Goal: Task Accomplishment & Management: Complete application form

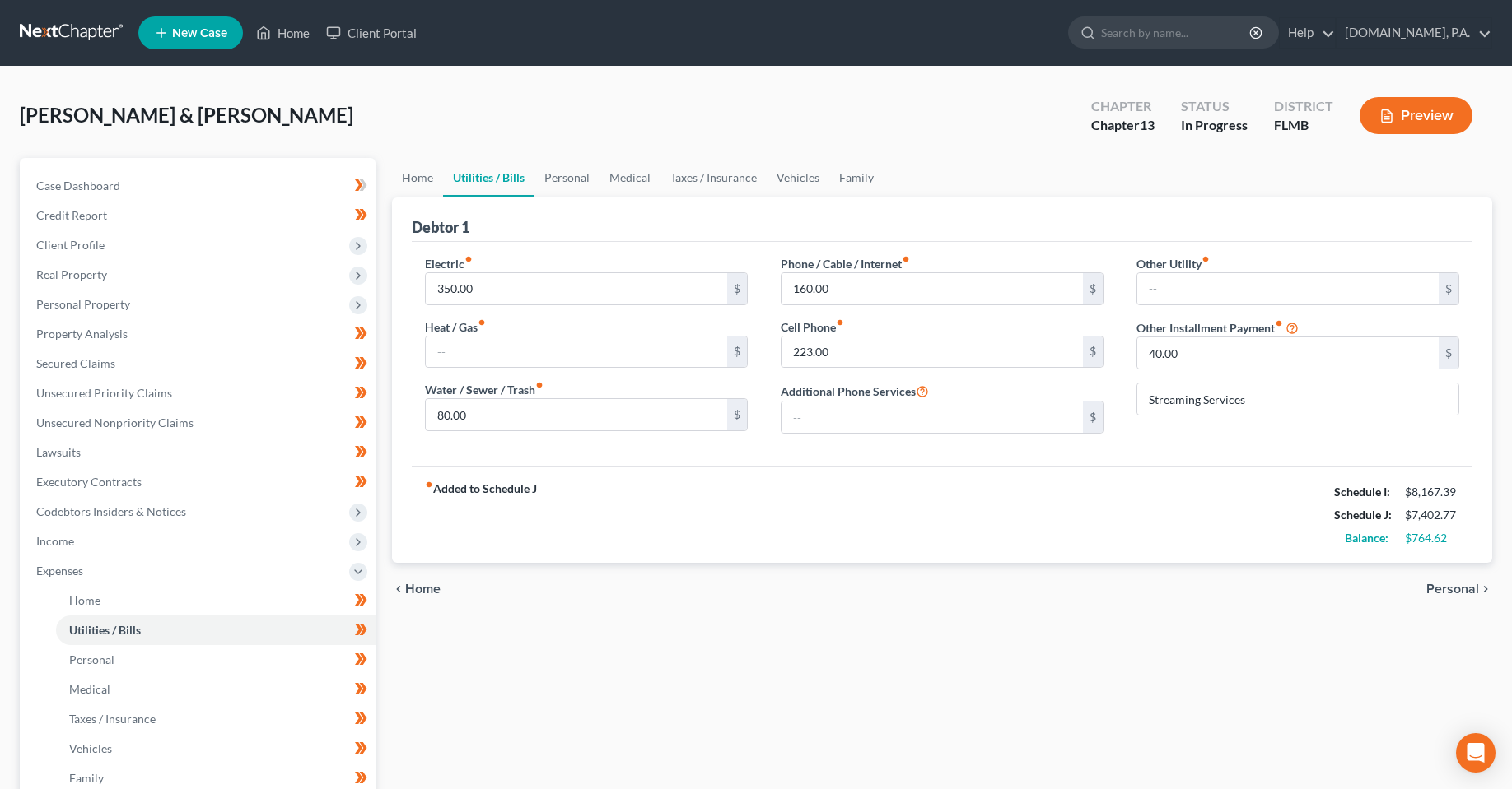
click at [567, 638] on div "Home Utilities / Bills Personal Medical Taxes / Insurance Vehicles Family Debto…" at bounding box center [941, 604] width 1116 height 891
click at [294, 30] on link "Home" at bounding box center [283, 33] width 70 height 30
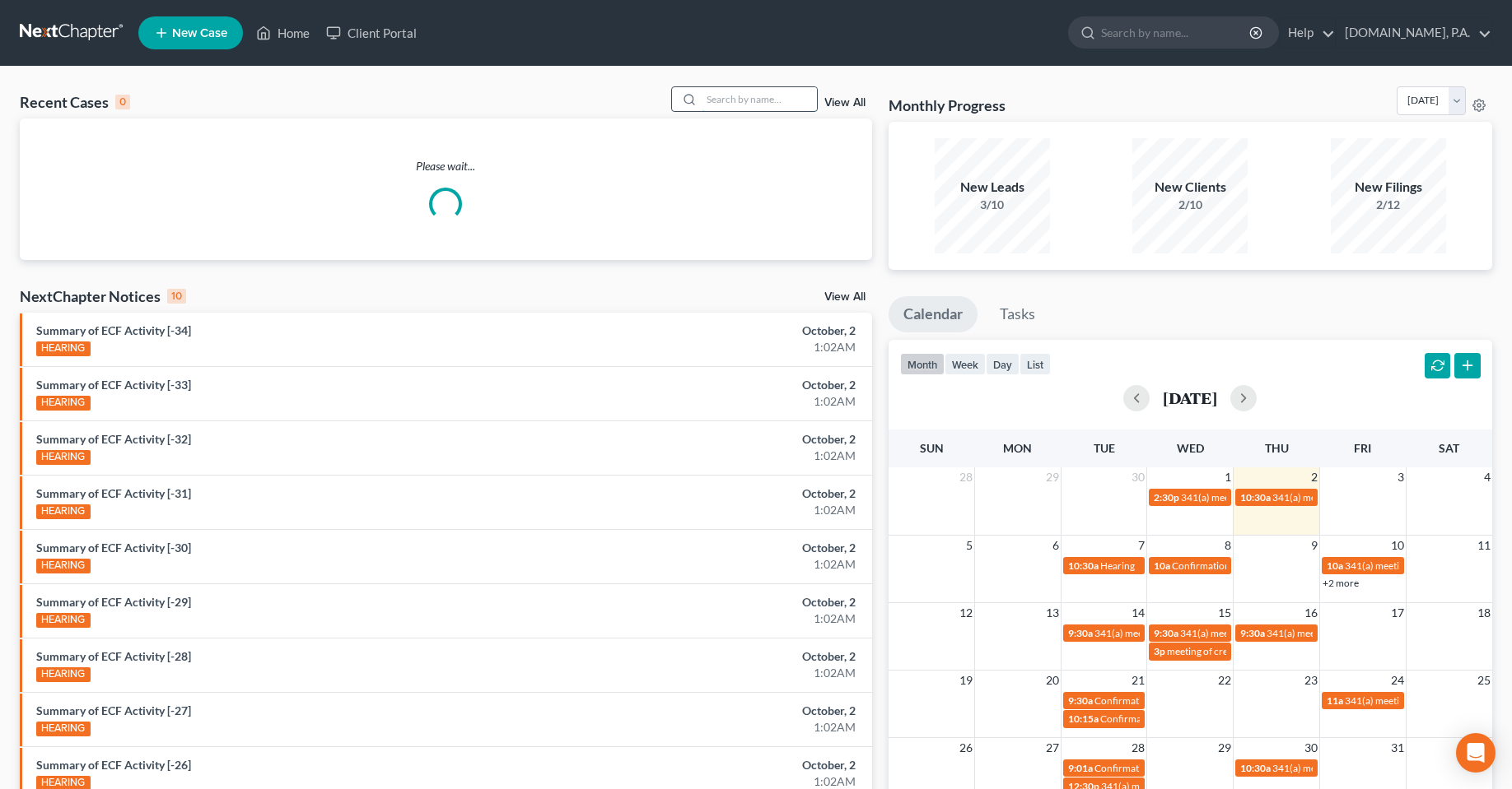
click at [736, 102] on input "search" at bounding box center [758, 99] width 116 height 24
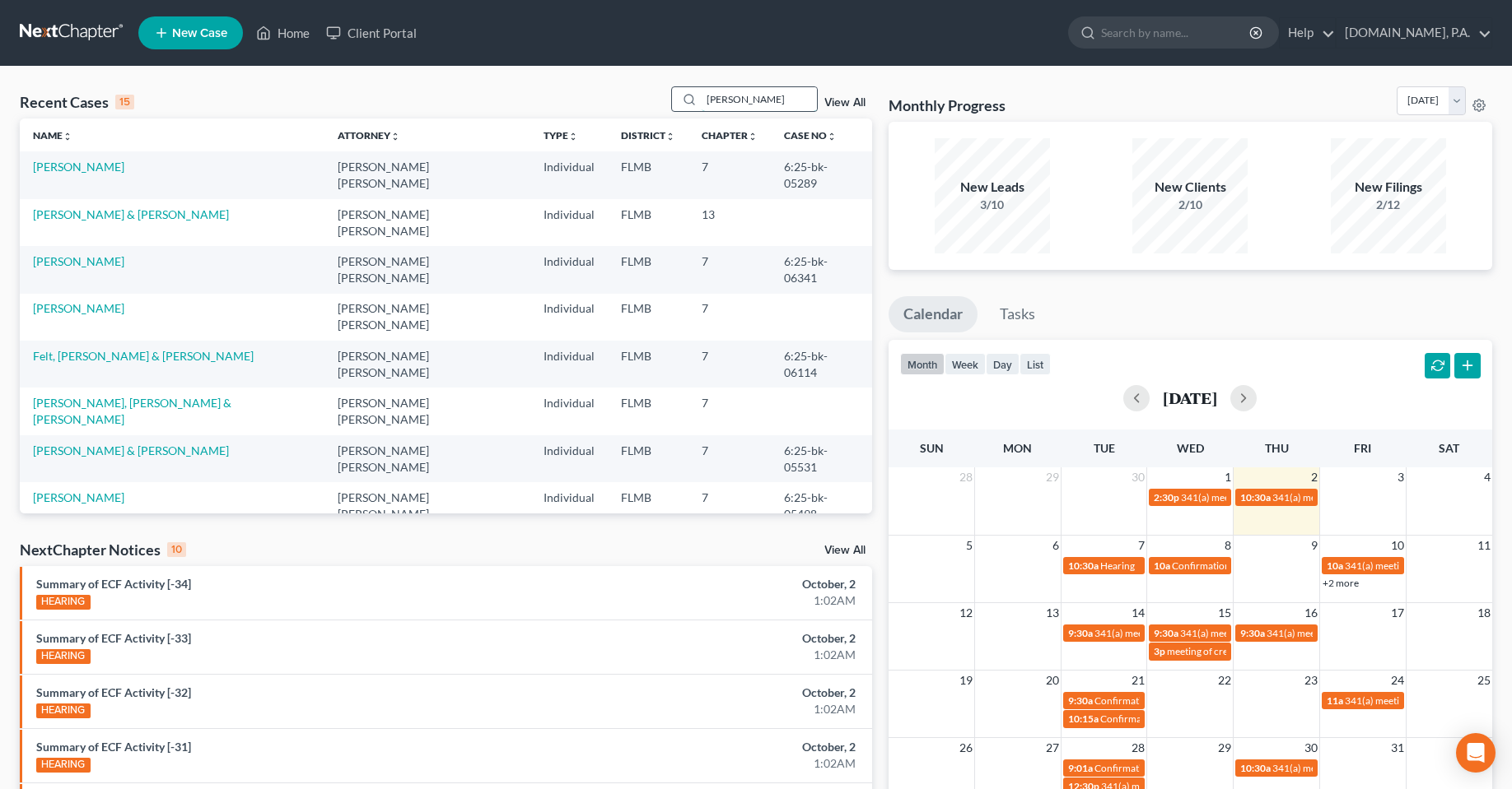
type input "[PERSON_NAME]"
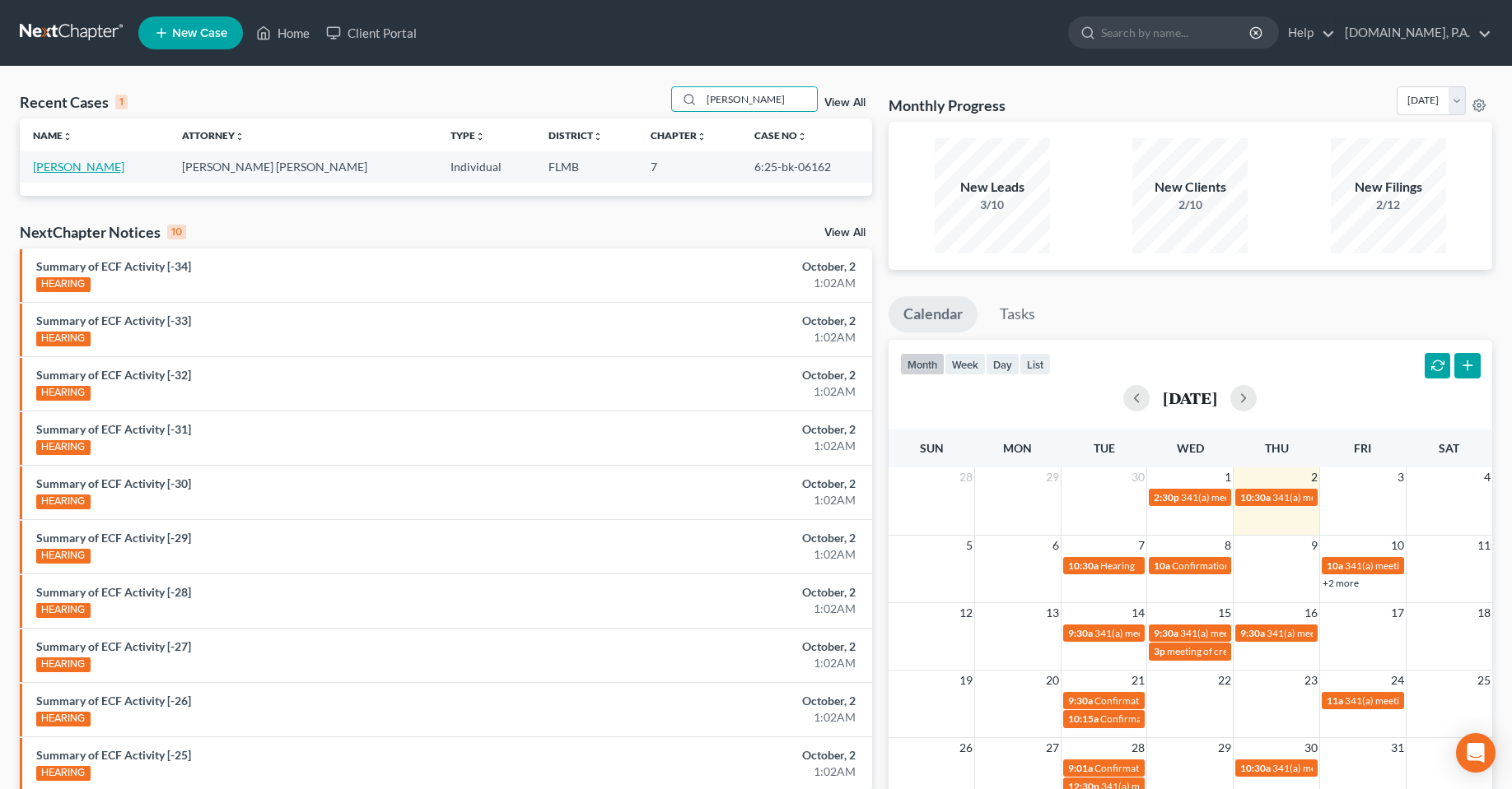
click at [94, 169] on link "[PERSON_NAME]" at bounding box center [79, 166] width 91 height 14
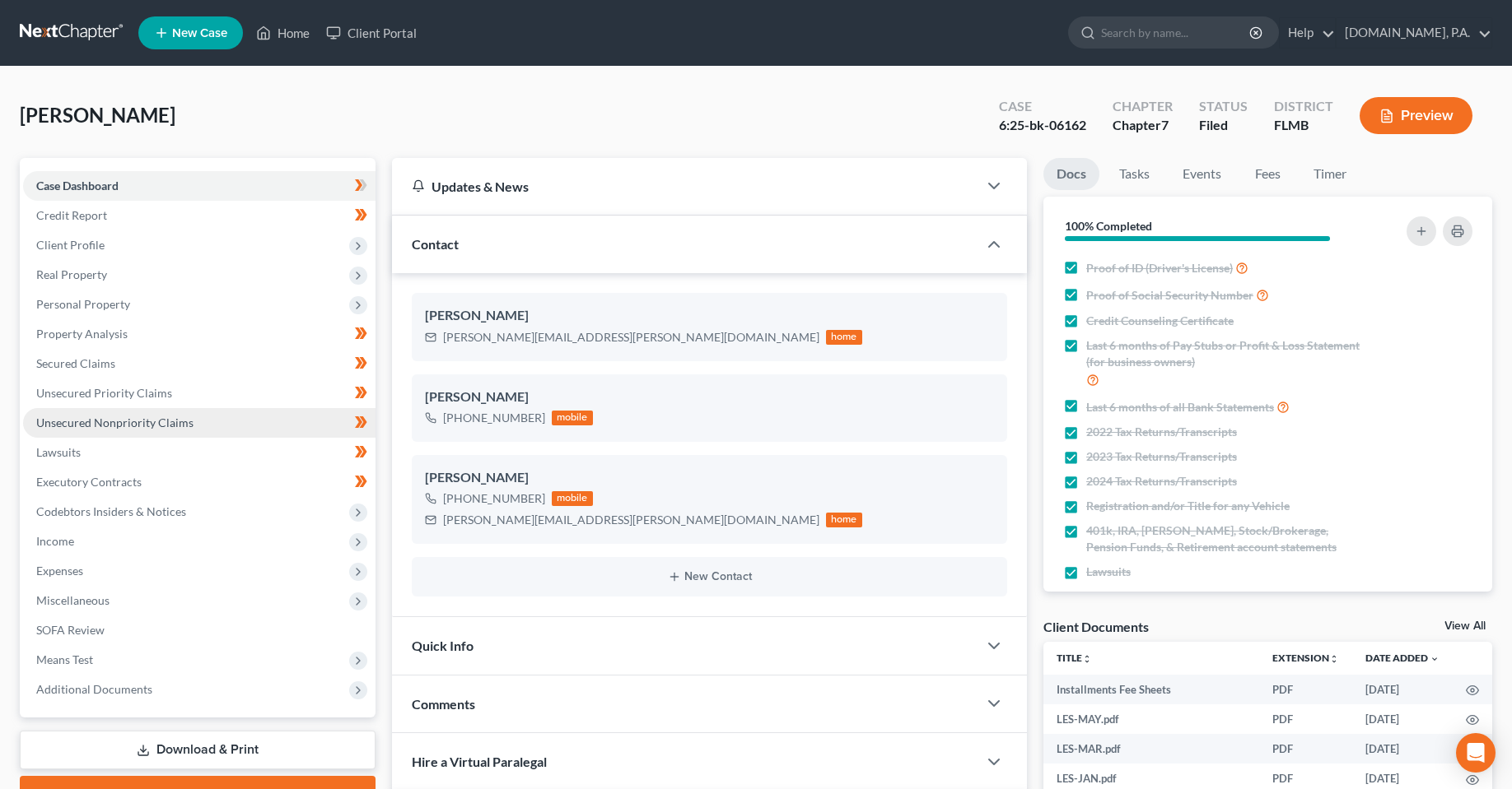
click at [111, 418] on span "Unsecured Nonpriority Claims" at bounding box center [115, 422] width 157 height 14
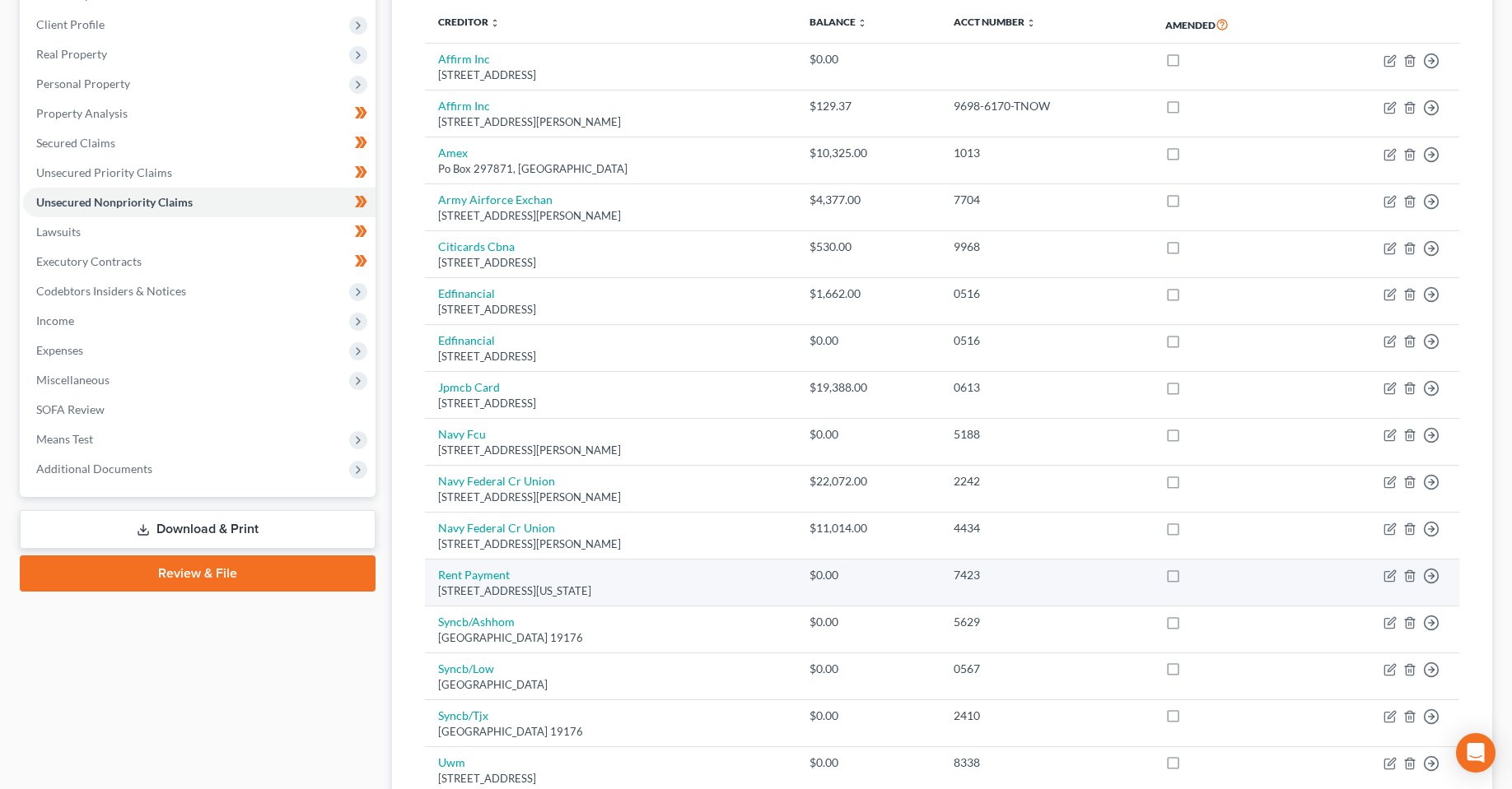
scroll to position [247, 0]
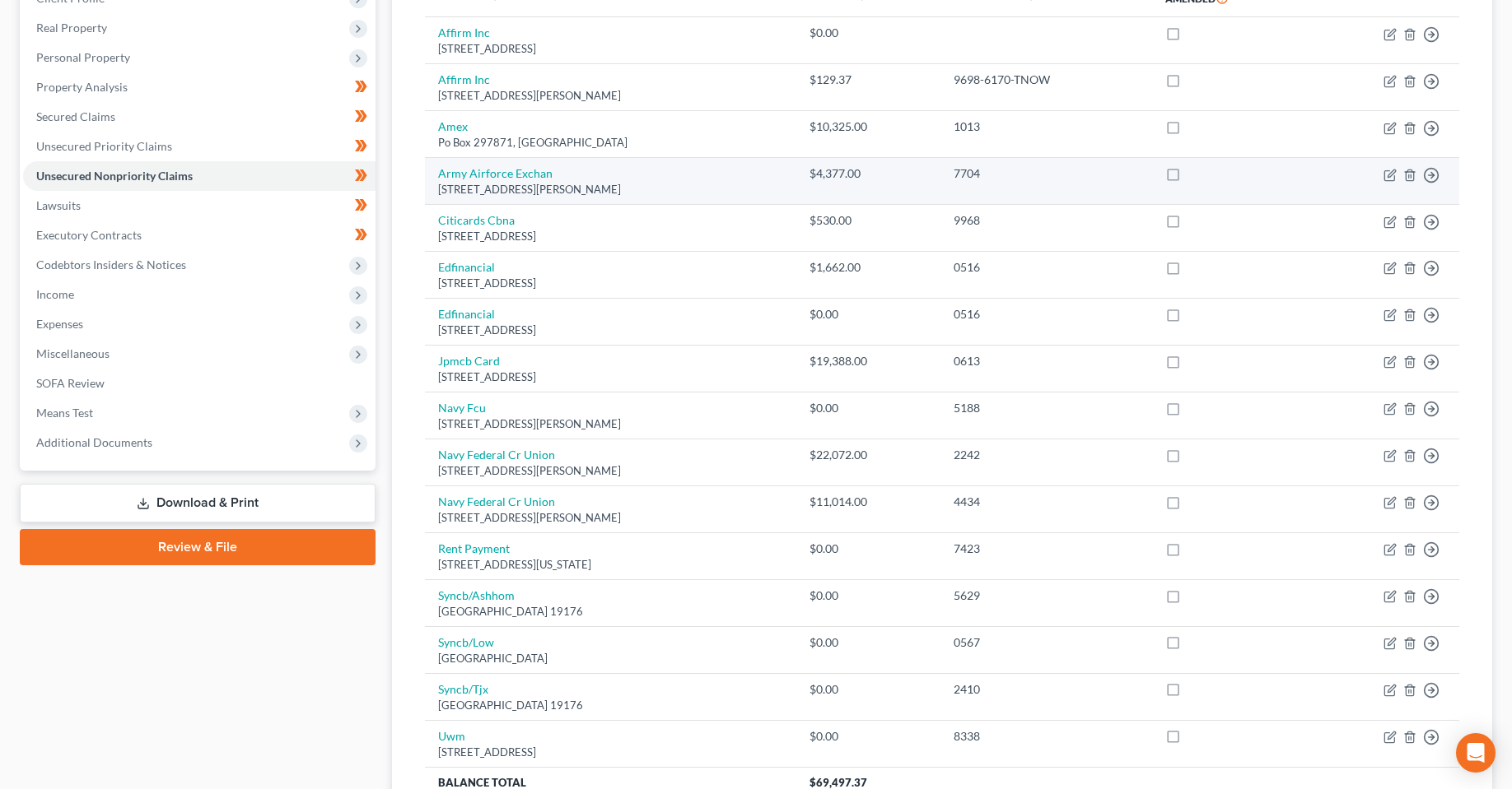
drag, startPoint x: 651, startPoint y: 189, endPoint x: 433, endPoint y: 180, distance: 218.2
click at [433, 180] on td "Army Airforce Exchan [STREET_ADDRESS][PERSON_NAME]" at bounding box center [610, 181] width 371 height 47
click at [142, 622] on div "Case Dashboard Payments Invoices Payments Payments Credit Report Client Profile" at bounding box center [197, 397] width 372 height 972
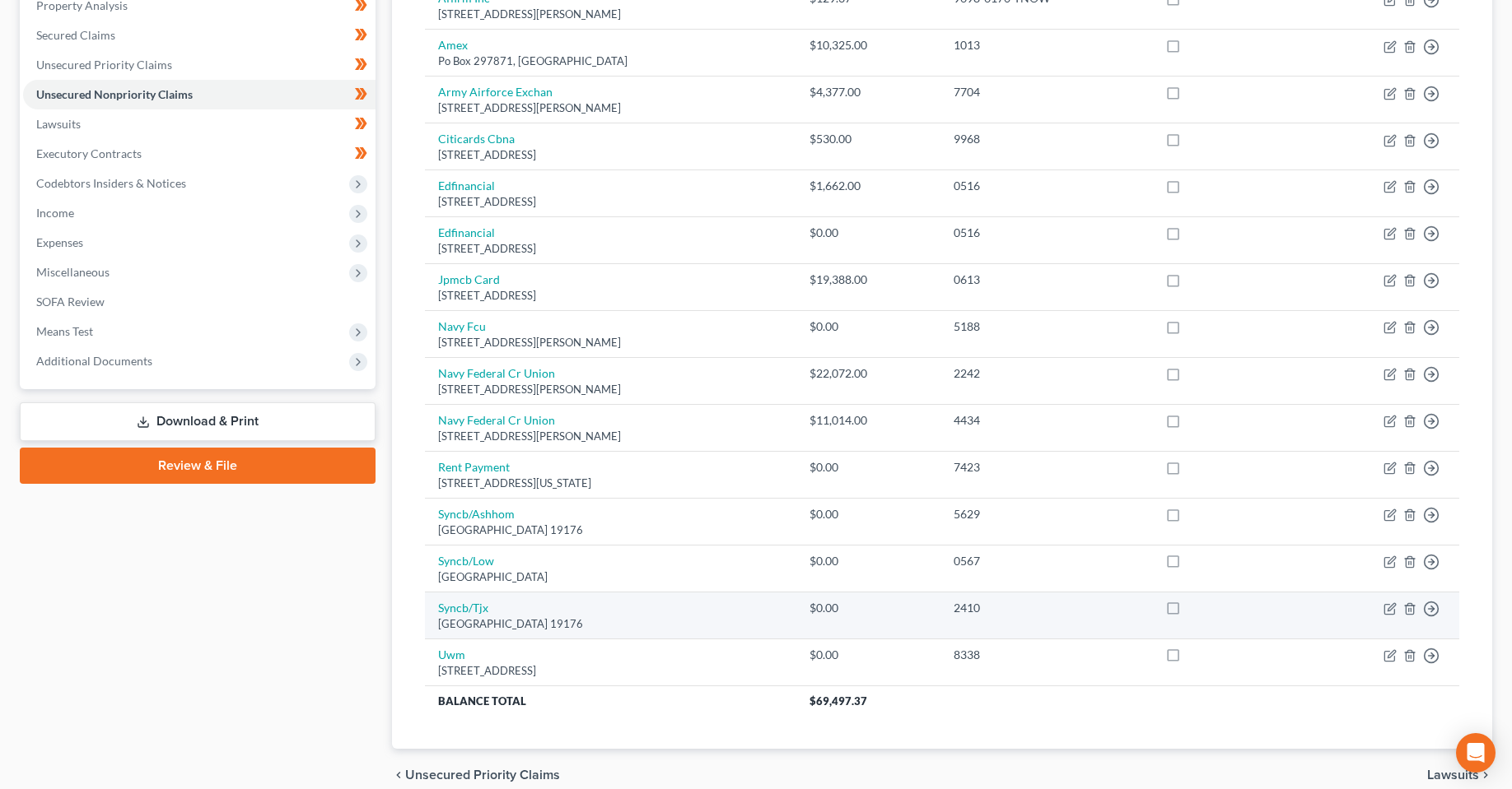
scroll to position [403, 0]
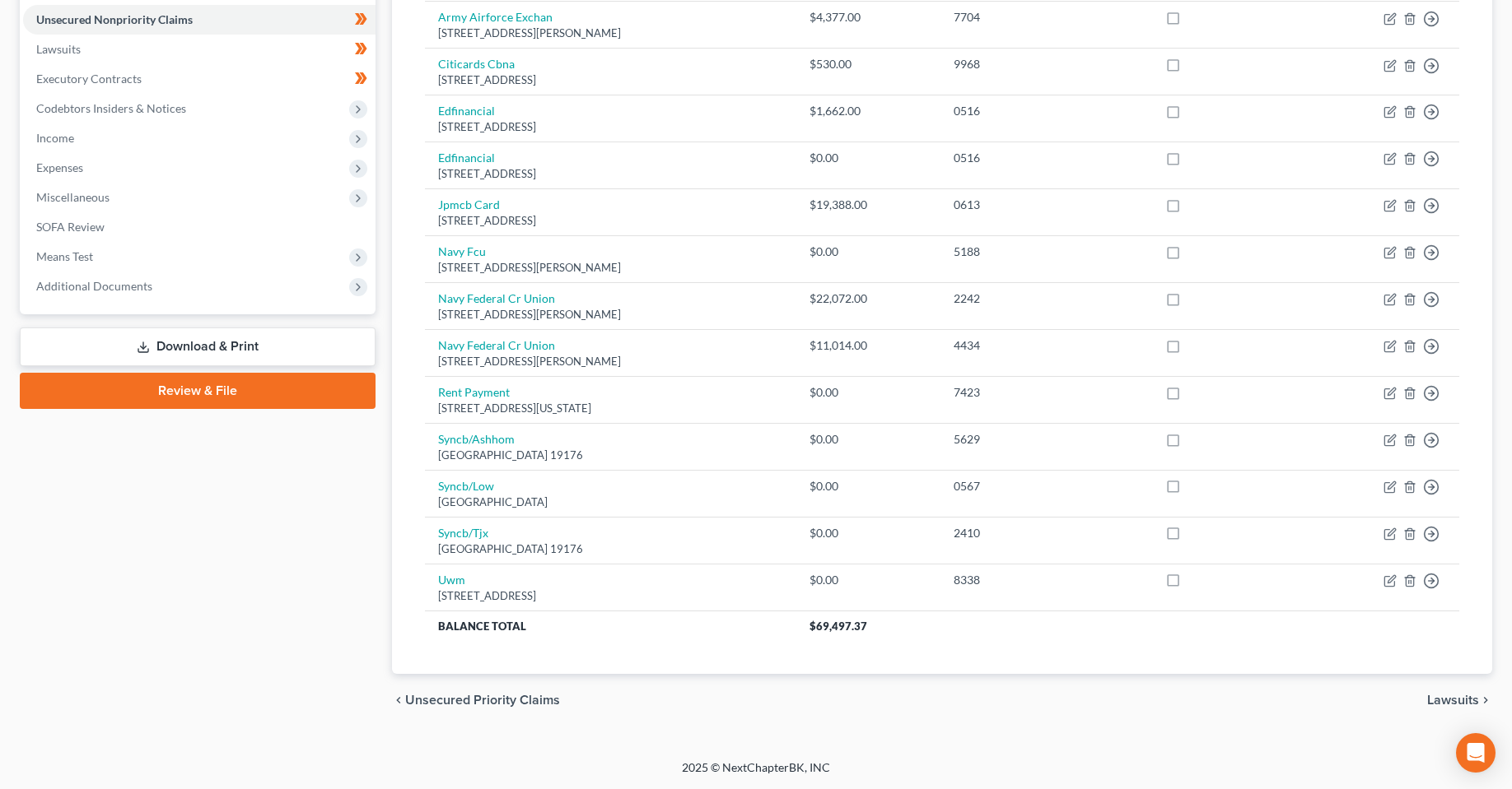
drag, startPoint x: 62, startPoint y: 626, endPoint x: 76, endPoint y: 593, distance: 35.8
click at [62, 626] on div "Case Dashboard Payments Invoices Payments Payments Credit Report Client Profile" at bounding box center [197, 240] width 372 height 972
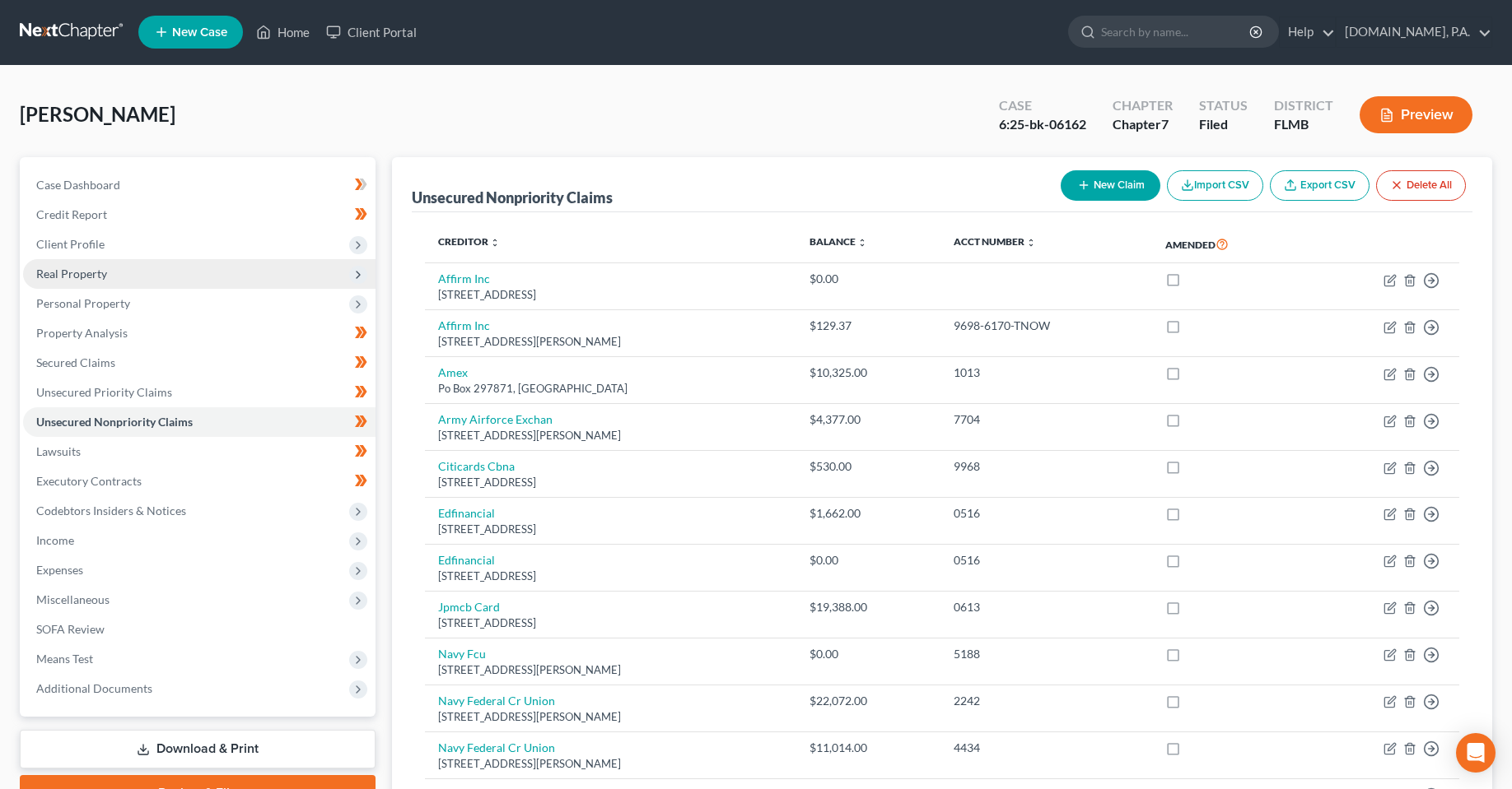
scroll to position [0, 0]
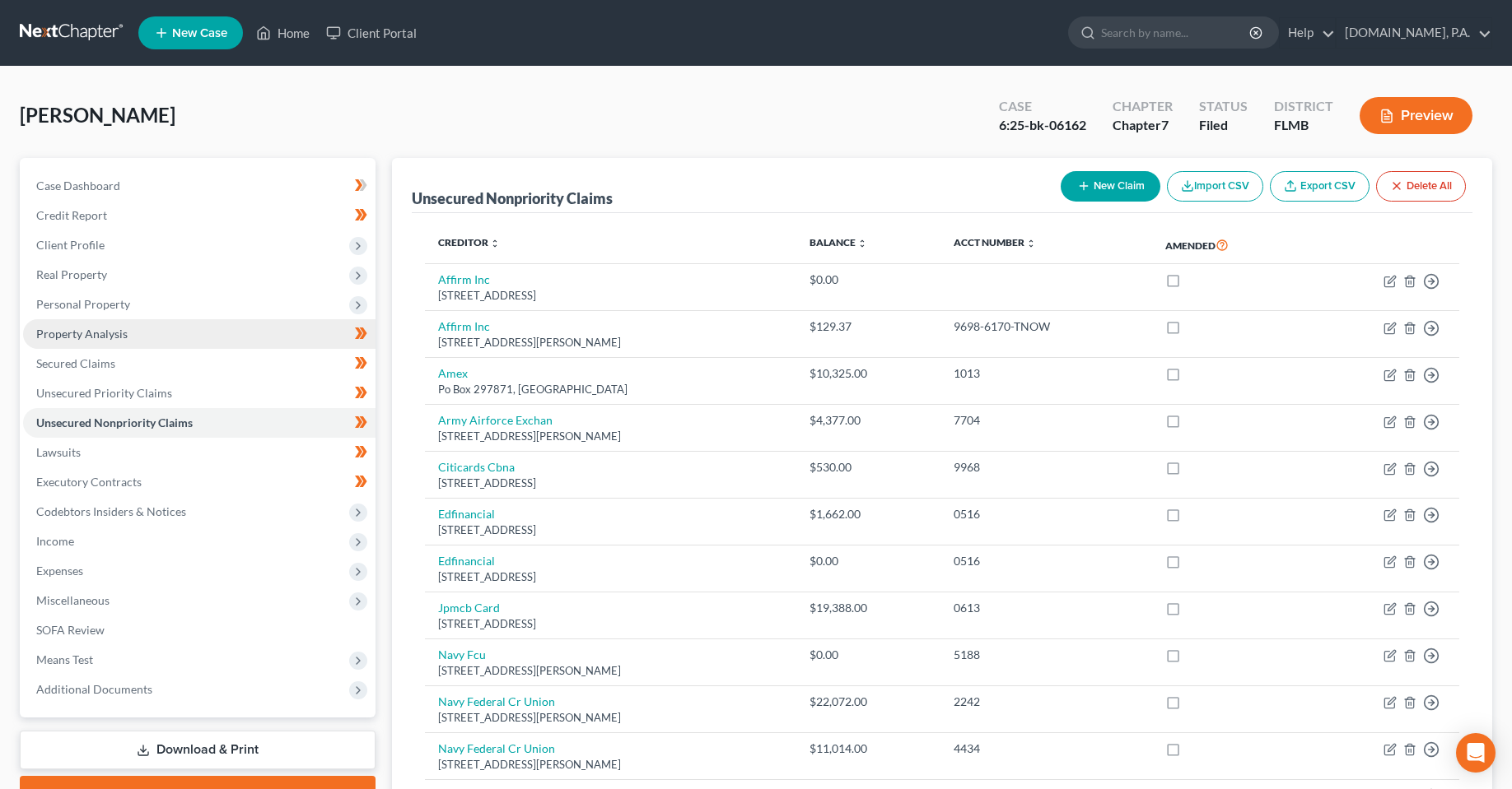
drag, startPoint x: 89, startPoint y: 298, endPoint x: 123, endPoint y: 328, distance: 45.3
click at [89, 298] on span "Personal Property" at bounding box center [83, 303] width 94 height 14
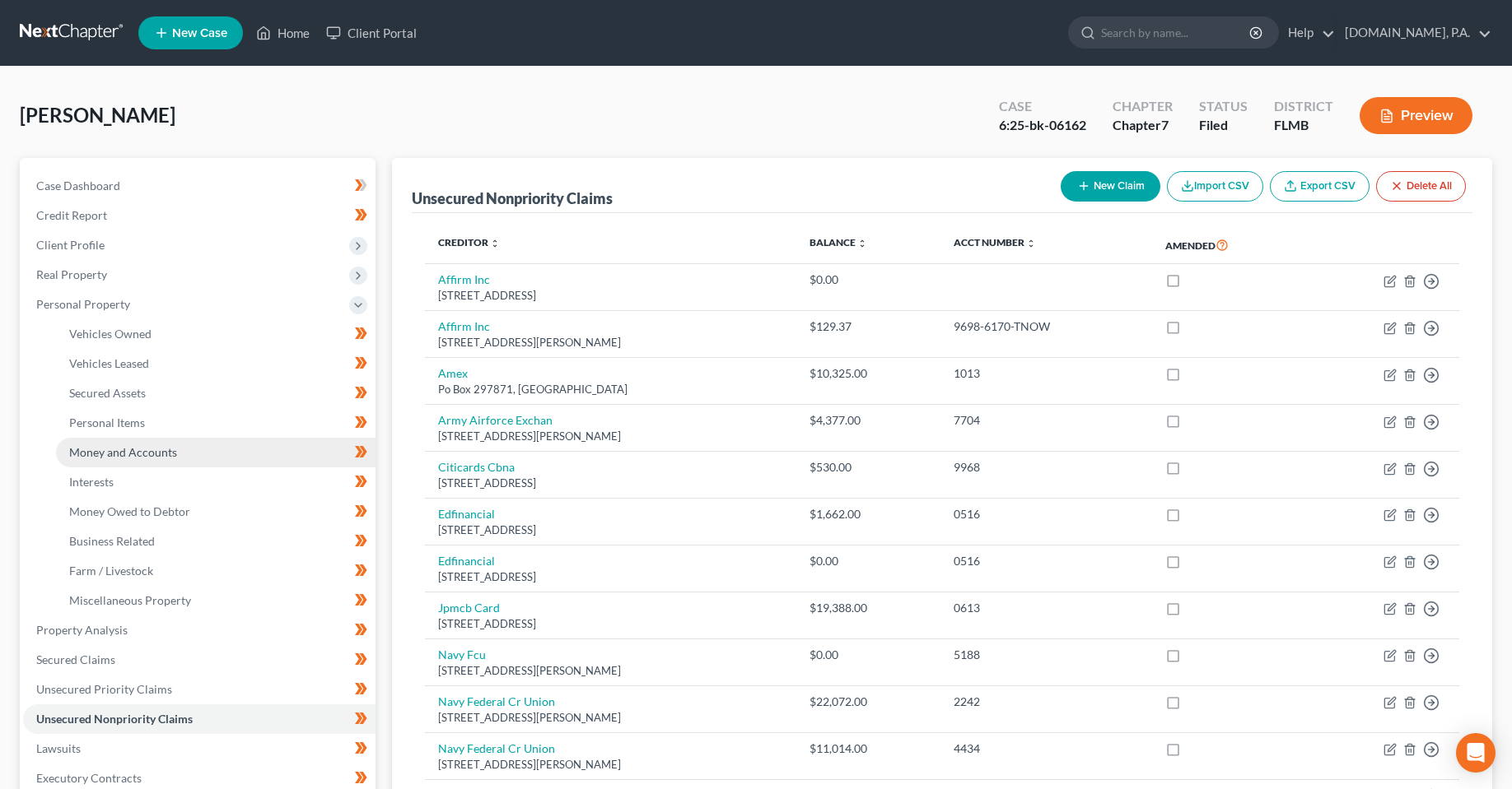
click at [134, 449] on span "Money and Accounts" at bounding box center [123, 452] width 108 height 14
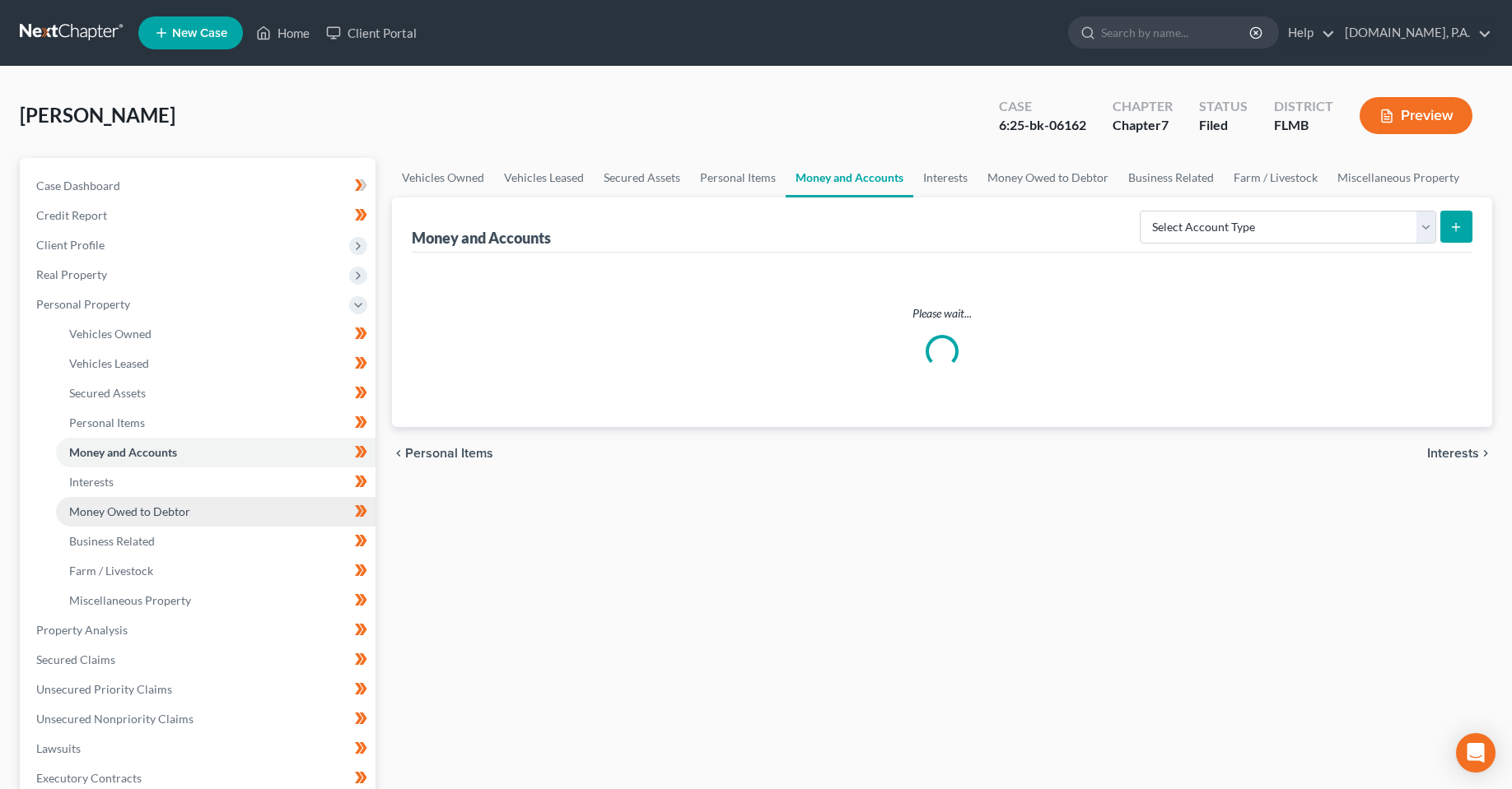
click at [136, 507] on span "Money Owed to Debtor" at bounding box center [130, 511] width 121 height 14
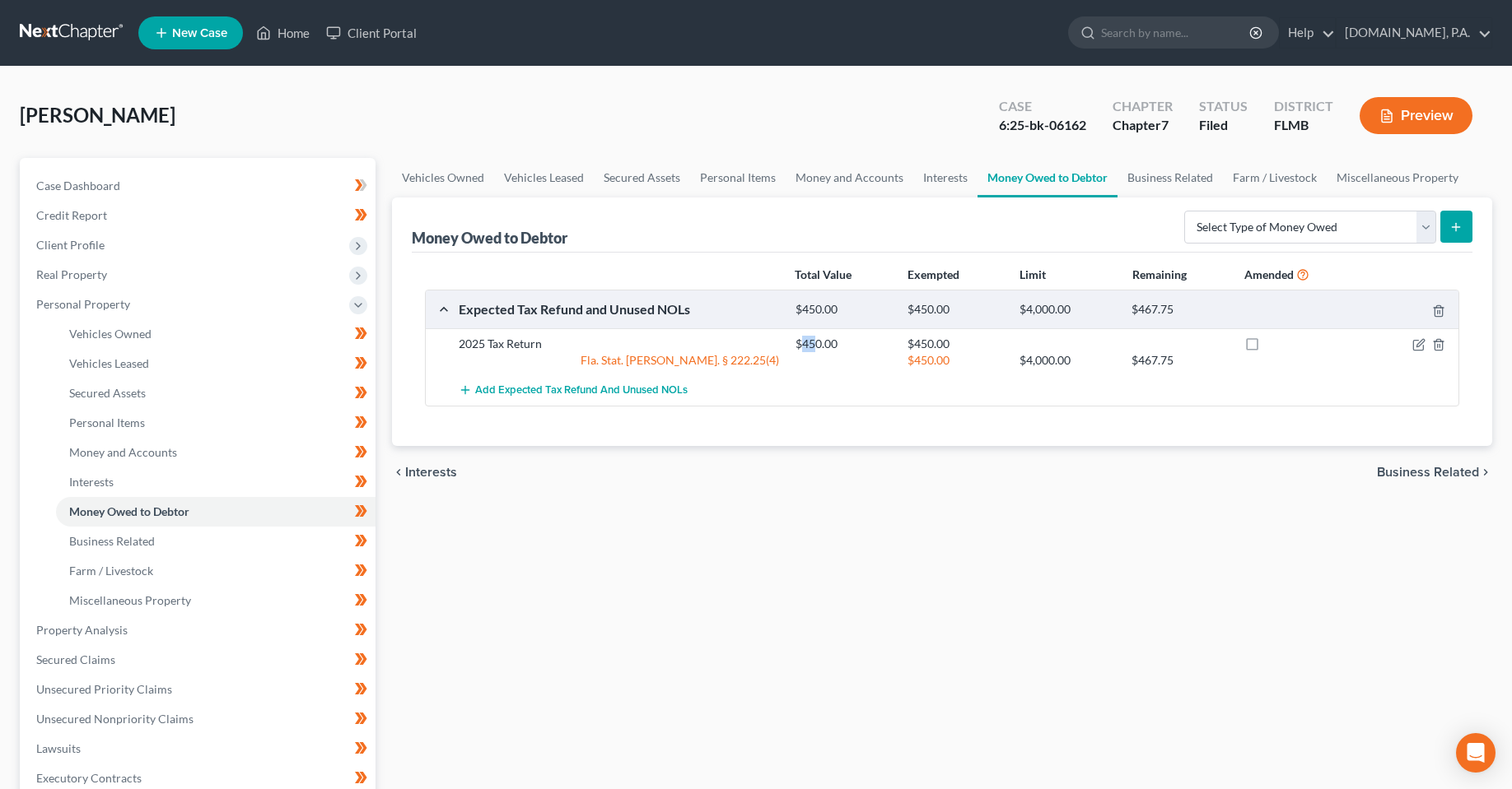
drag, startPoint x: 818, startPoint y: 341, endPoint x: 801, endPoint y: 342, distance: 17.0
click at [801, 342] on div "$450.00" at bounding box center [842, 344] width 112 height 17
click at [846, 516] on div "Vehicles Owned Vehicles Leased Secured Assets Personal Items Money and Accounts…" at bounding box center [941, 633] width 1116 height 950
drag, startPoint x: 1434, startPoint y: 344, endPoint x: 921, endPoint y: 388, distance: 514.9
click at [1065, 433] on div "Total Value Exempted Limit Remaining Amended Expected Tax Refund and Unused NOL…" at bounding box center [941, 349] width 1060 height 194
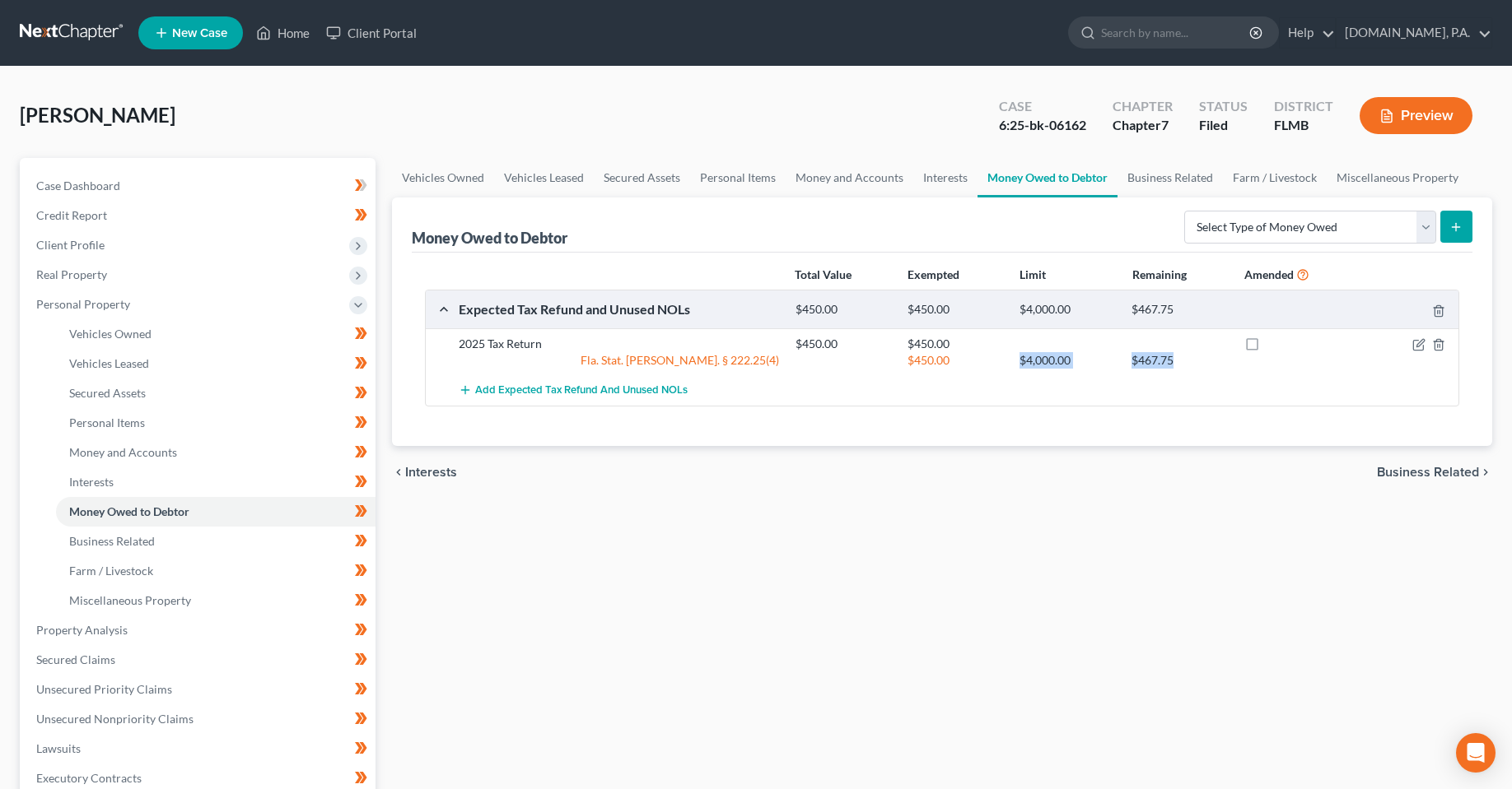
drag, startPoint x: 1175, startPoint y: 360, endPoint x: 937, endPoint y: 402, distance: 241.7
click at [942, 369] on div "2025 Tax Return $450.00 $450.00 Fla. Stat. [PERSON_NAME]. § 222.25(4) $450.00 $…" at bounding box center [941, 352] width 1032 height 47
click at [943, 458] on div "chevron_left Interests Business Related chevron_right" at bounding box center [941, 472] width 1100 height 52
click at [1436, 341] on icon "button" at bounding box center [1439, 345] width 13 height 13
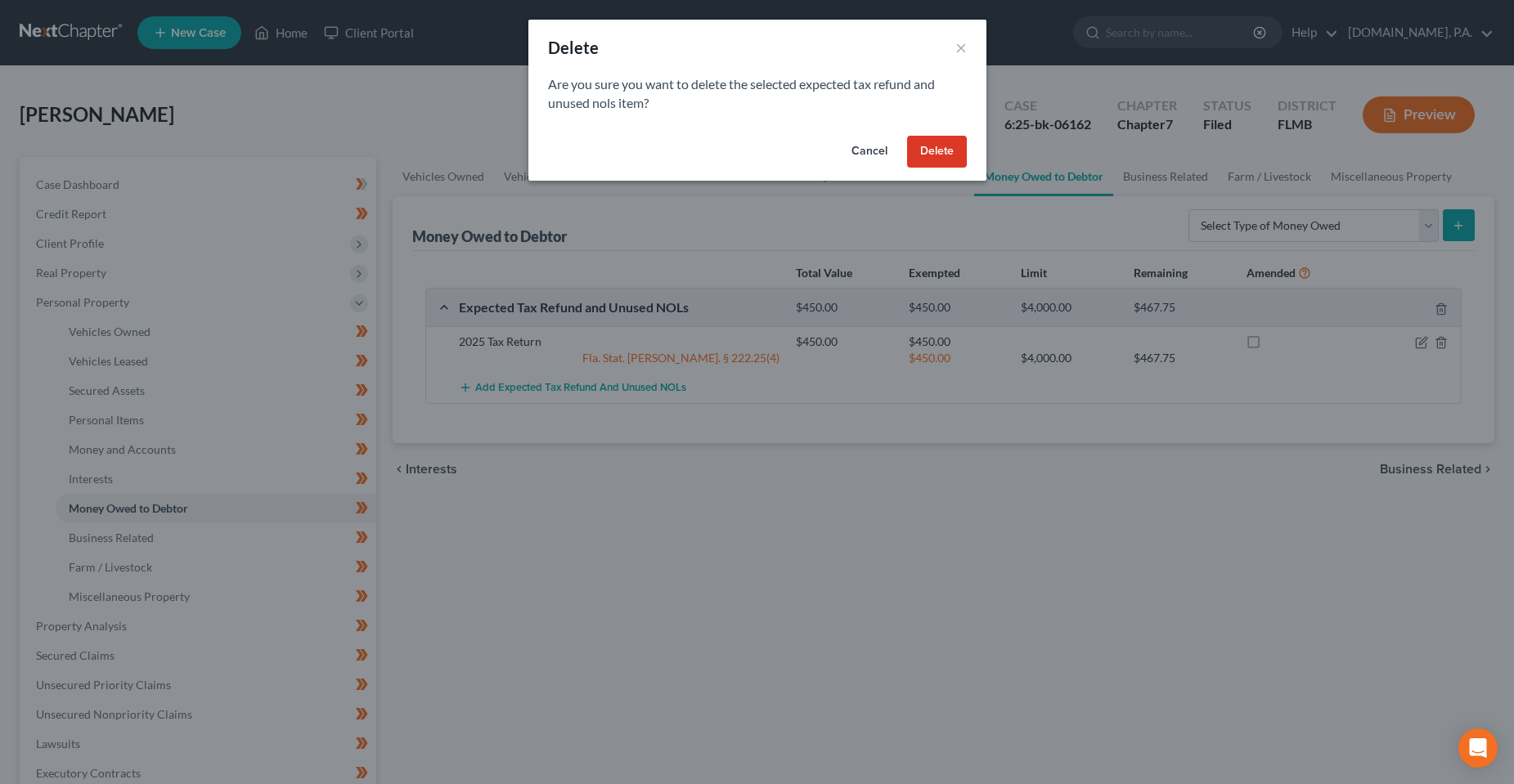
click at [937, 154] on button "Delete" at bounding box center [937, 152] width 60 height 33
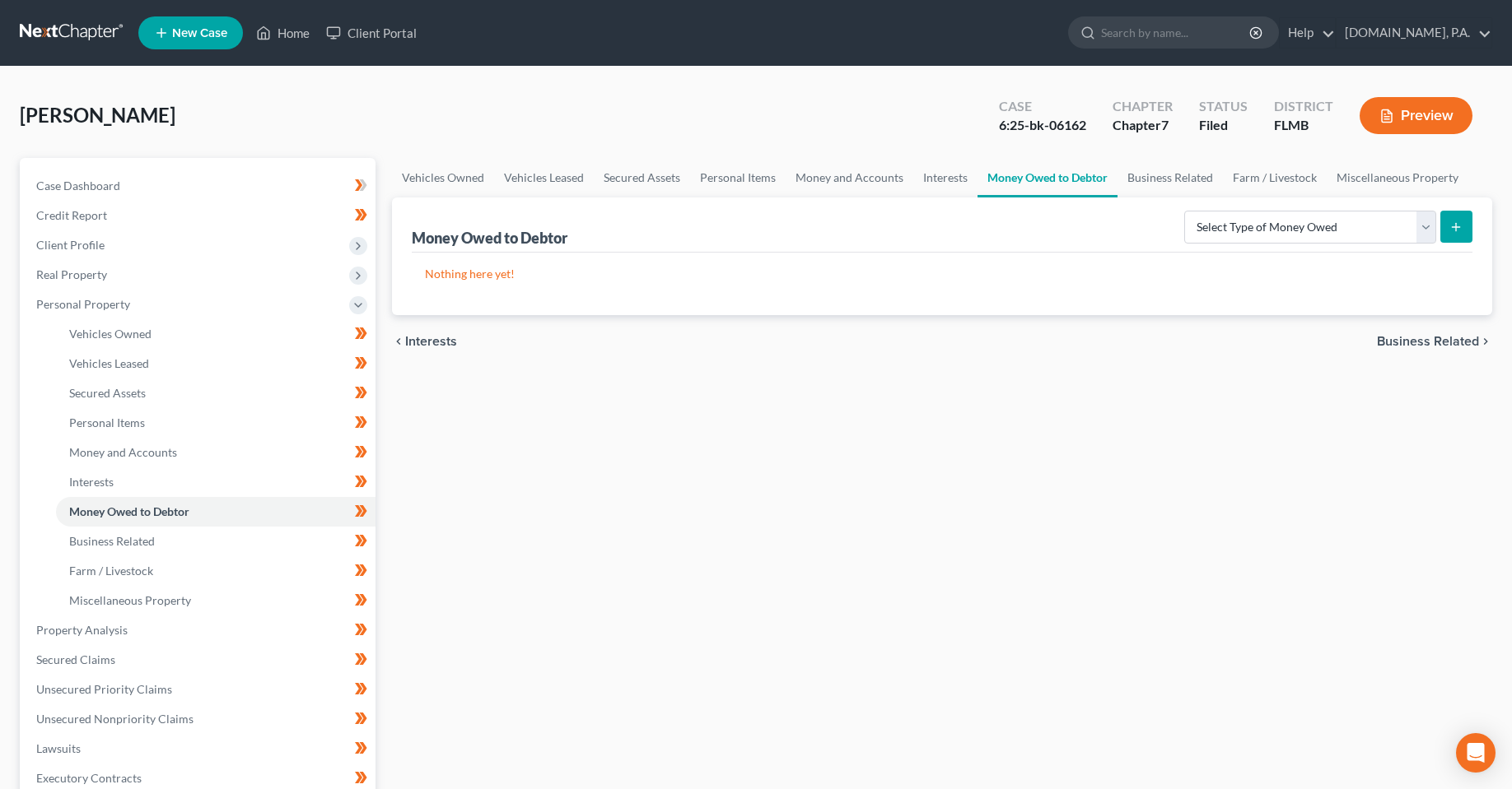
click at [536, 624] on div "Vehicles Owned Vehicles Leased Secured Assets Personal Items Money and Accounts…" at bounding box center [941, 633] width 1116 height 950
click at [783, 549] on div "Vehicles Owned Vehicles Leased Secured Assets Personal Items Money and Accounts…" at bounding box center [941, 633] width 1116 height 950
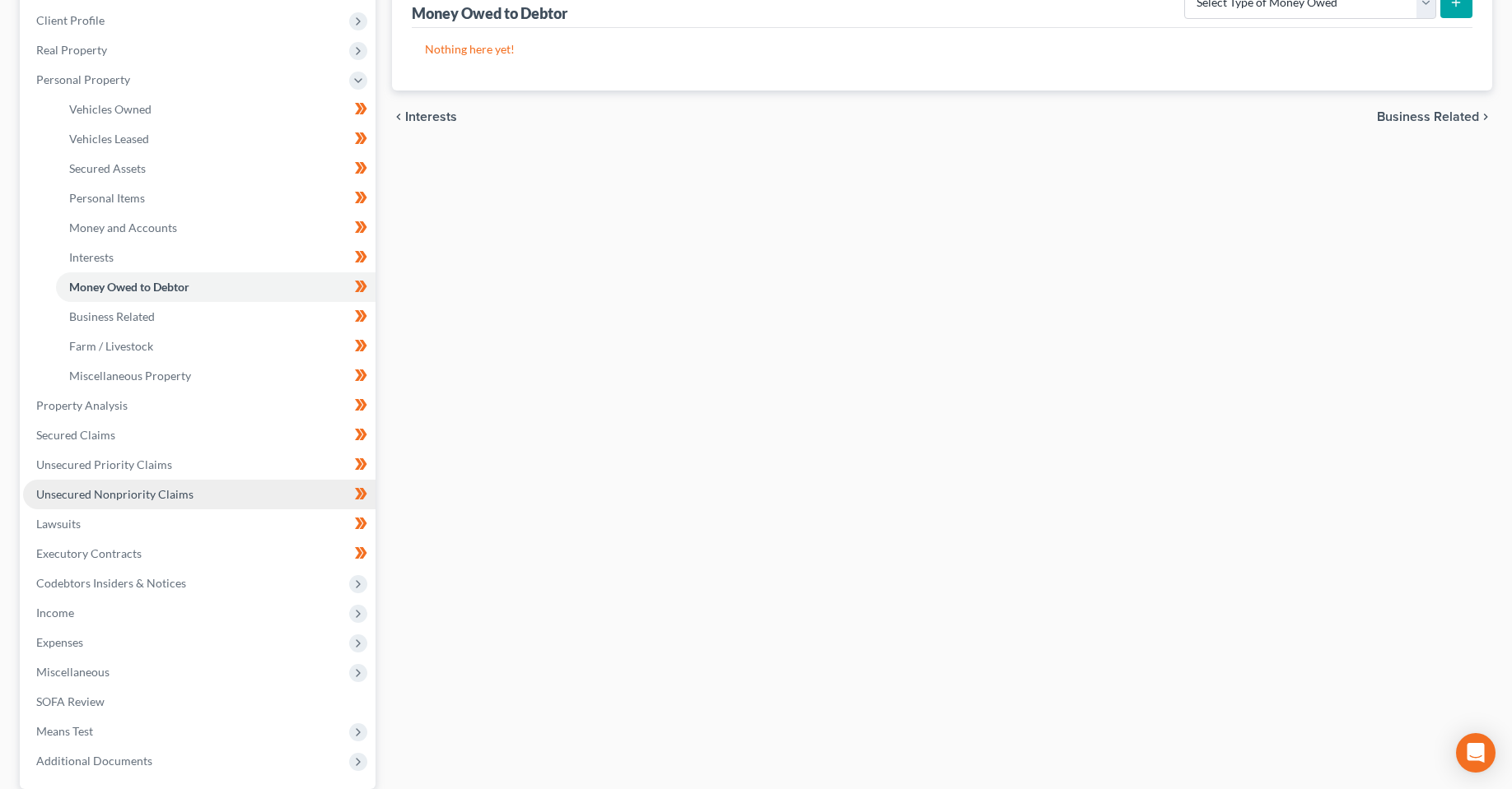
scroll to position [247, 0]
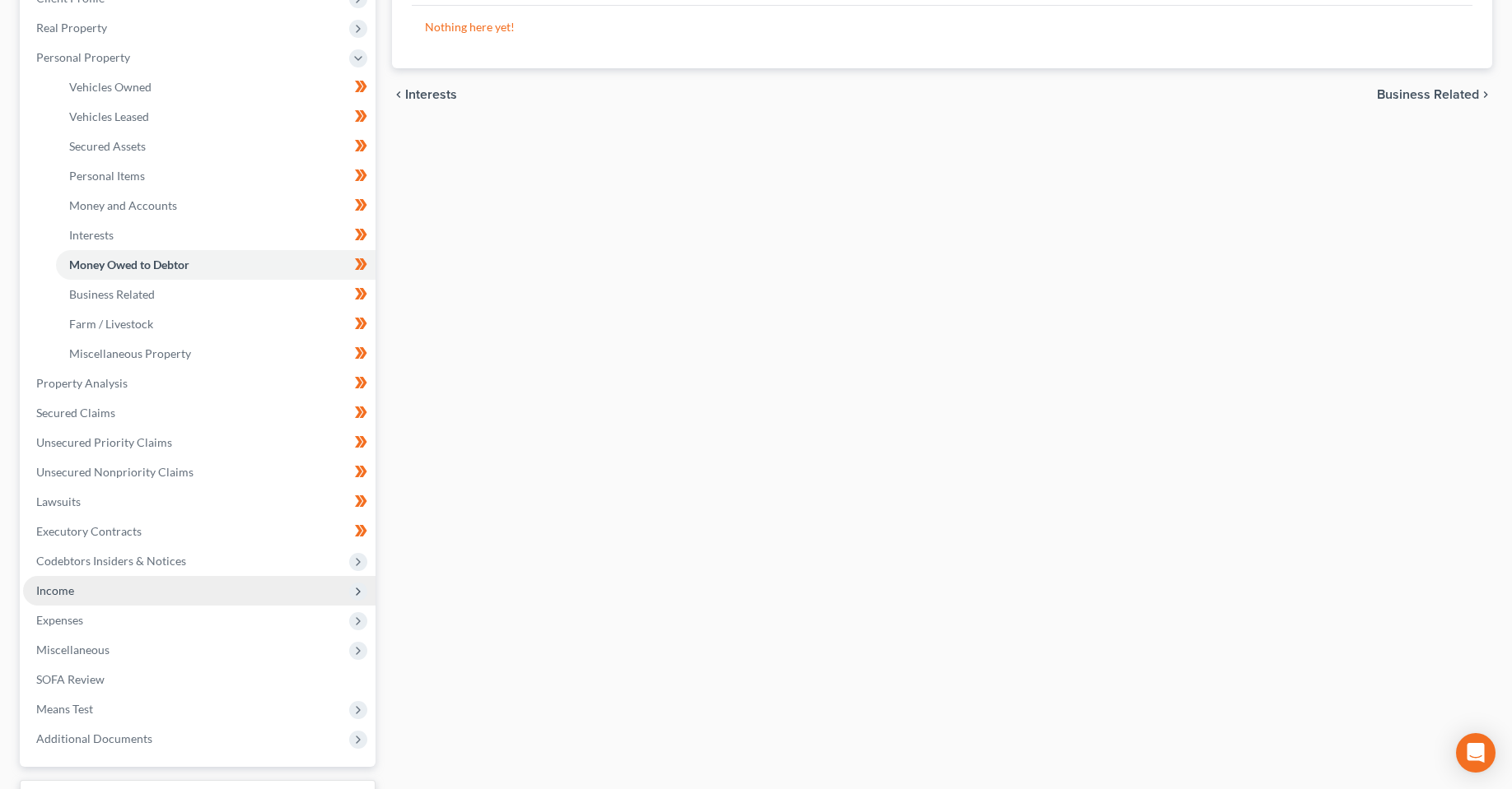
click at [95, 598] on span "Income" at bounding box center [200, 591] width 353 height 30
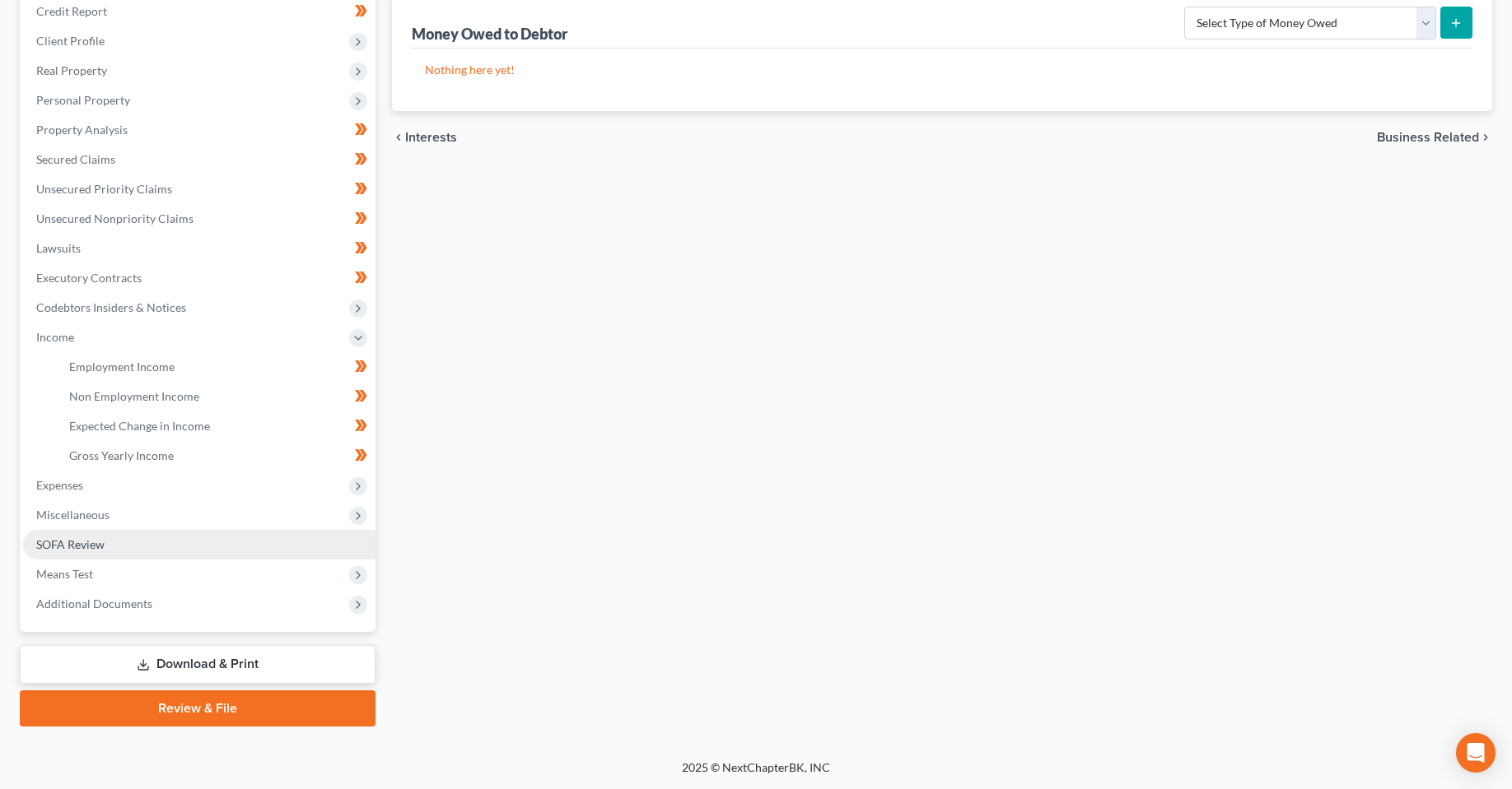
scroll to position [205, 0]
click at [145, 366] on span "Employment Income" at bounding box center [121, 367] width 106 height 14
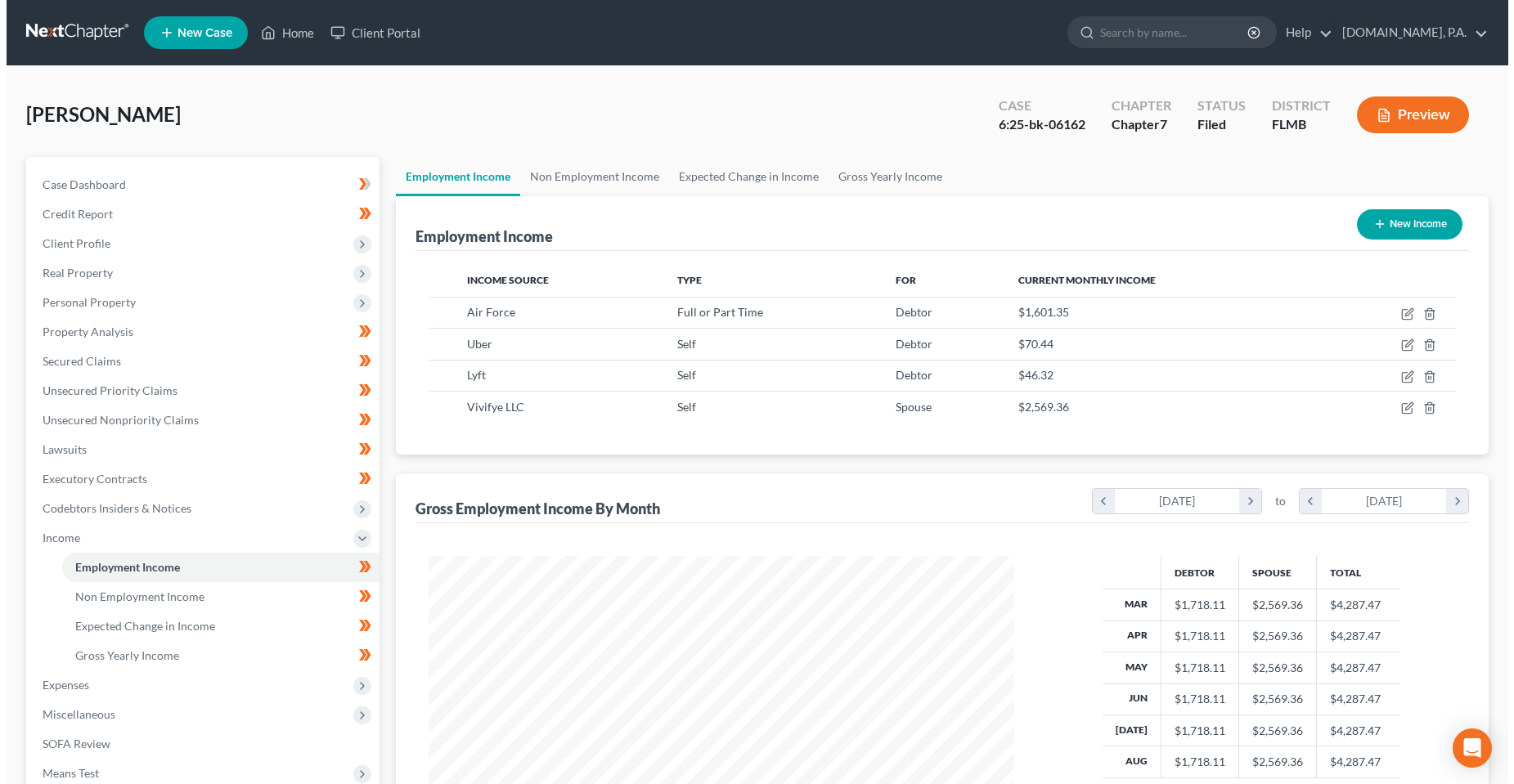
scroll to position [293, 618]
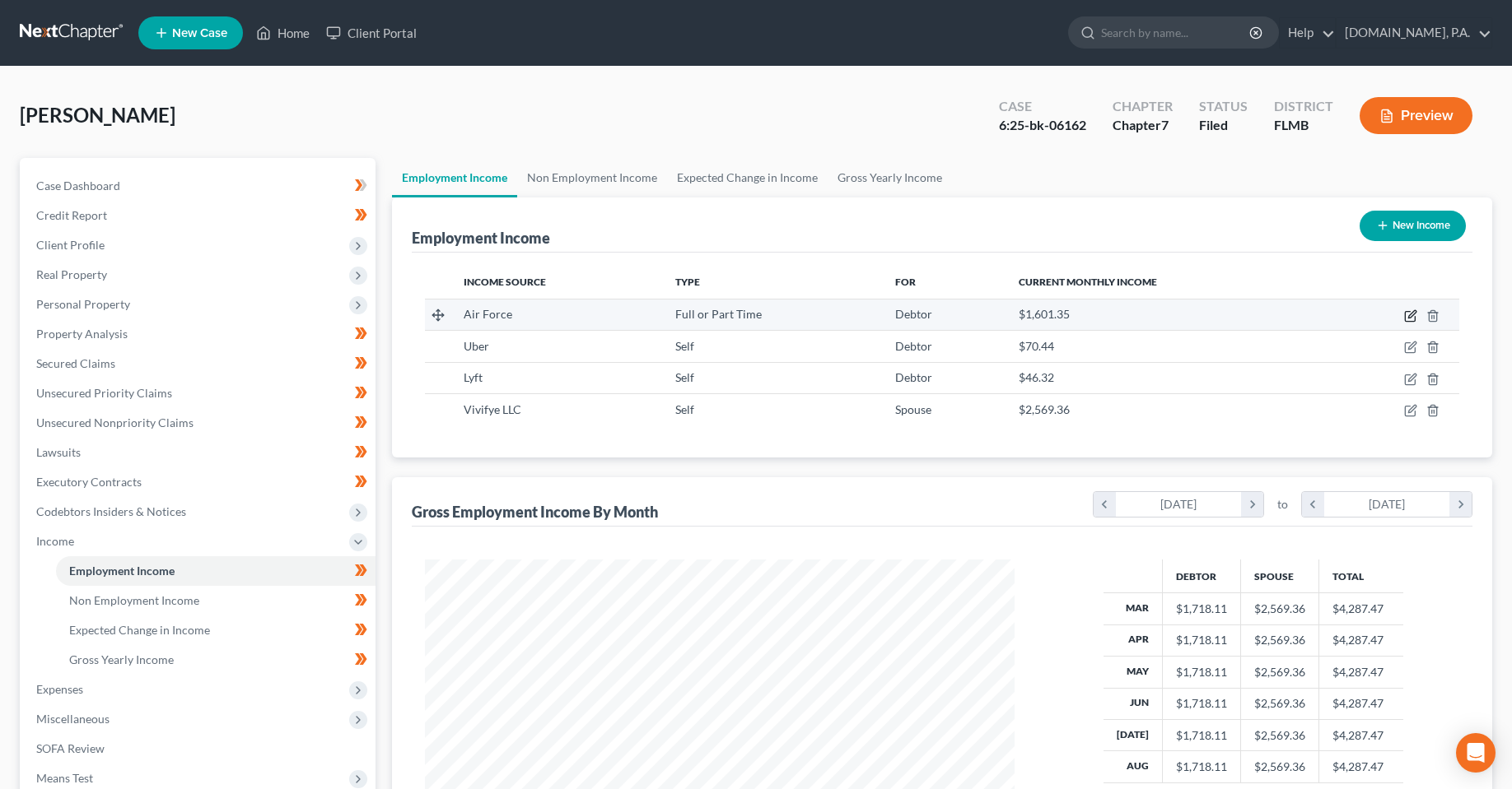
click at [1404, 313] on icon "button" at bounding box center [1411, 316] width 13 height 13
select select "0"
select select "15"
select select "0"
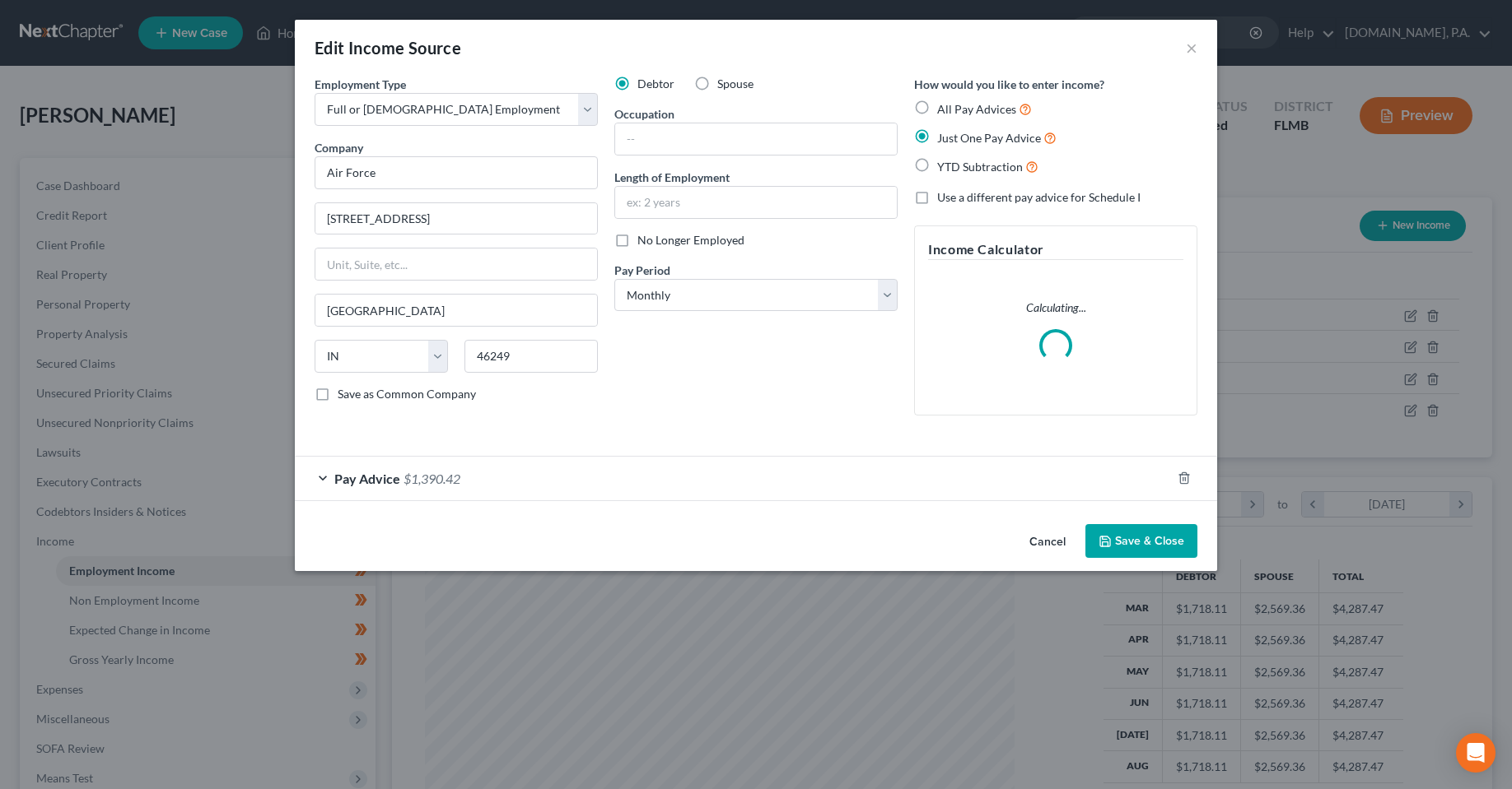
scroll to position [297, 627]
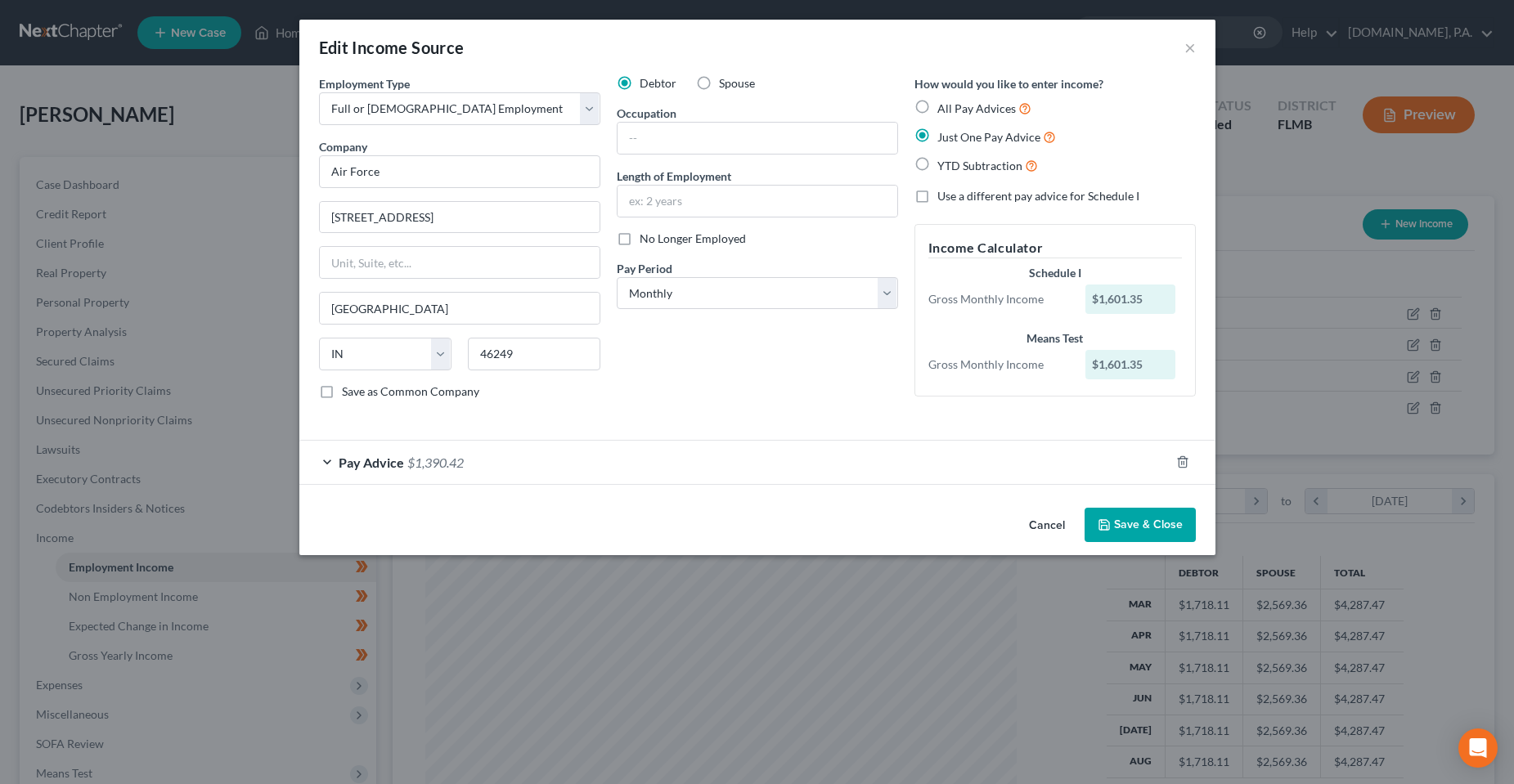
click at [1062, 525] on button "Cancel" at bounding box center [1047, 526] width 62 height 33
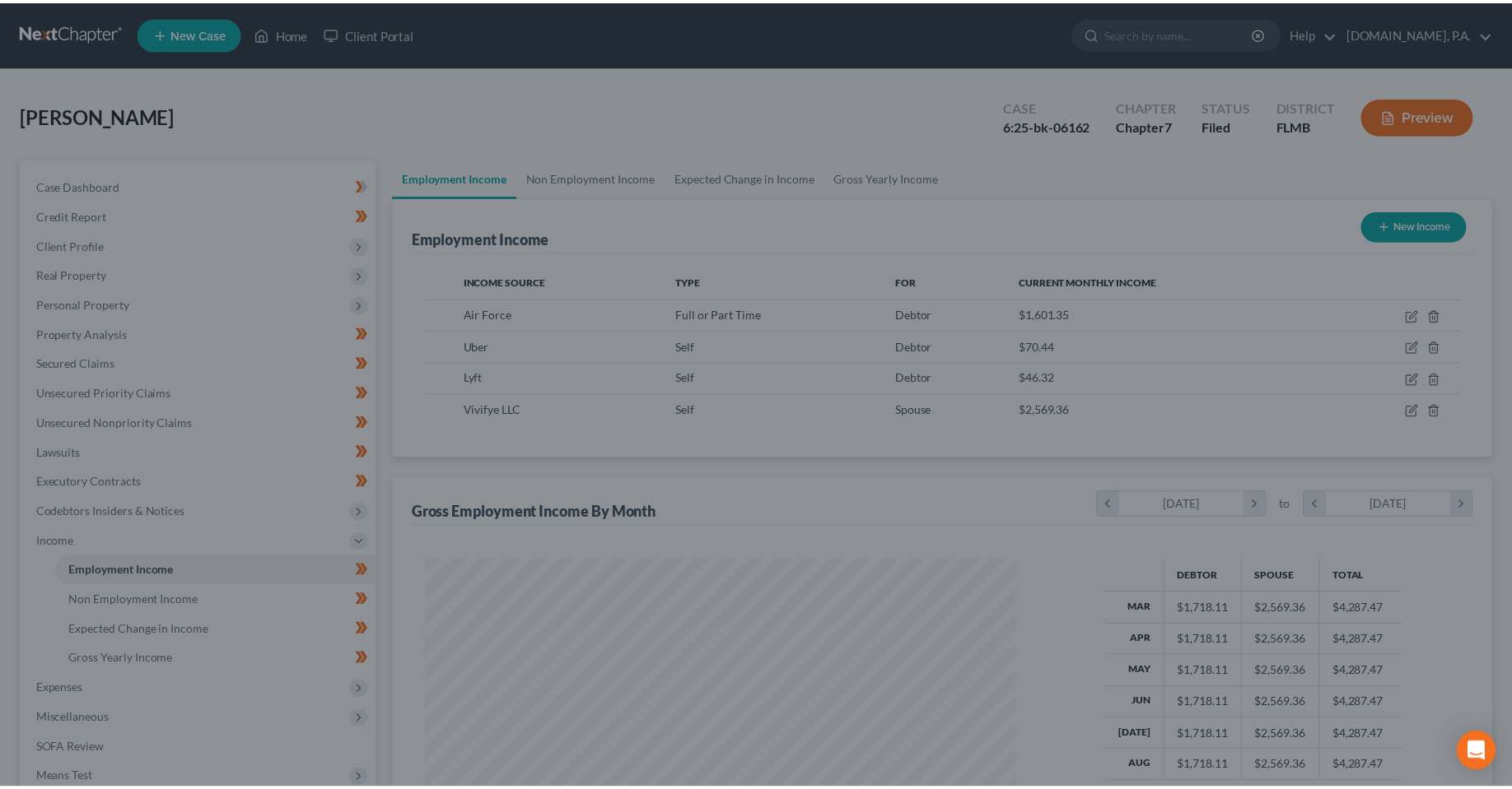
scroll to position [822764, 822715]
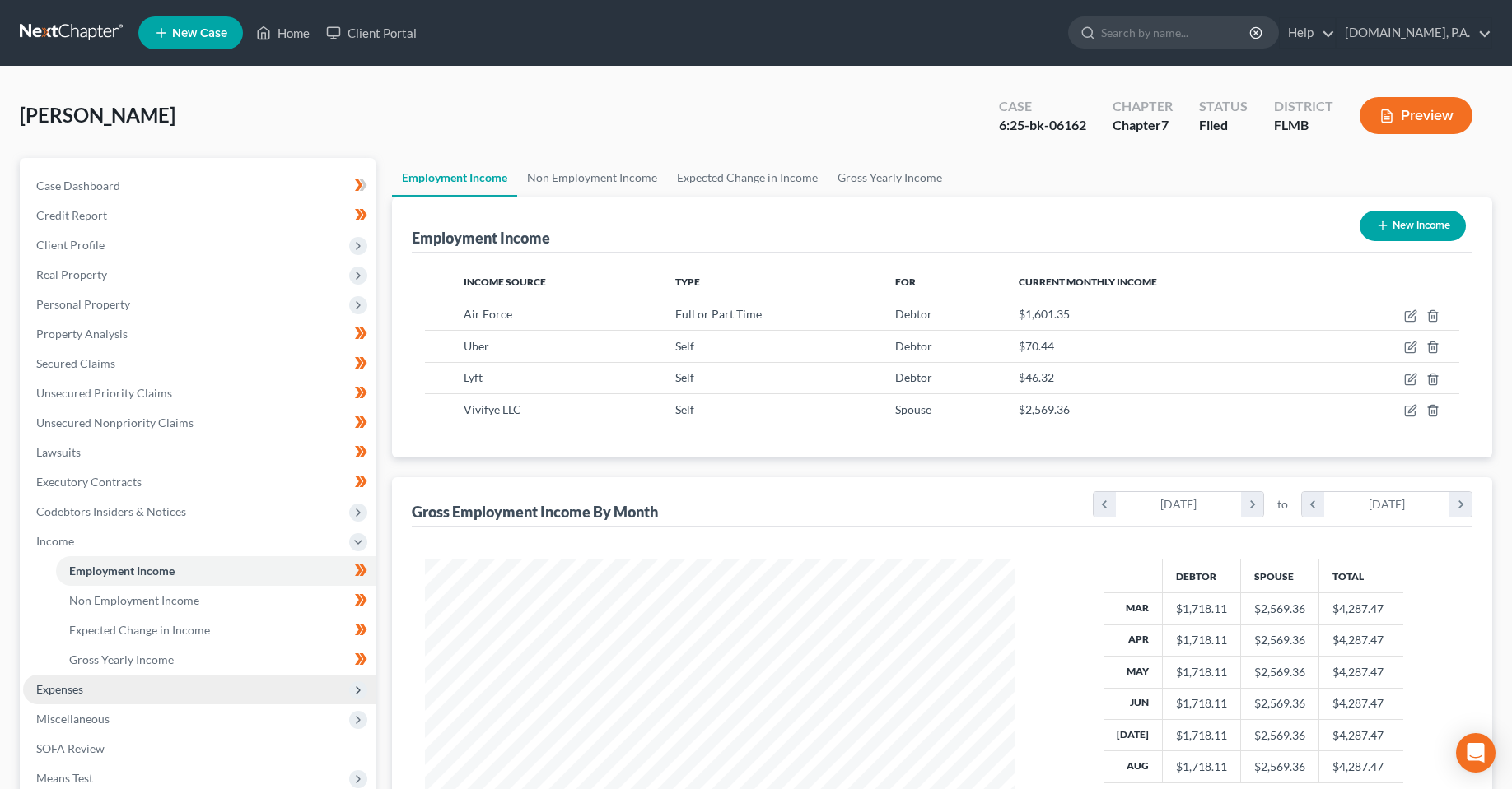
click at [74, 695] on span "Expenses" at bounding box center [60, 689] width 47 height 14
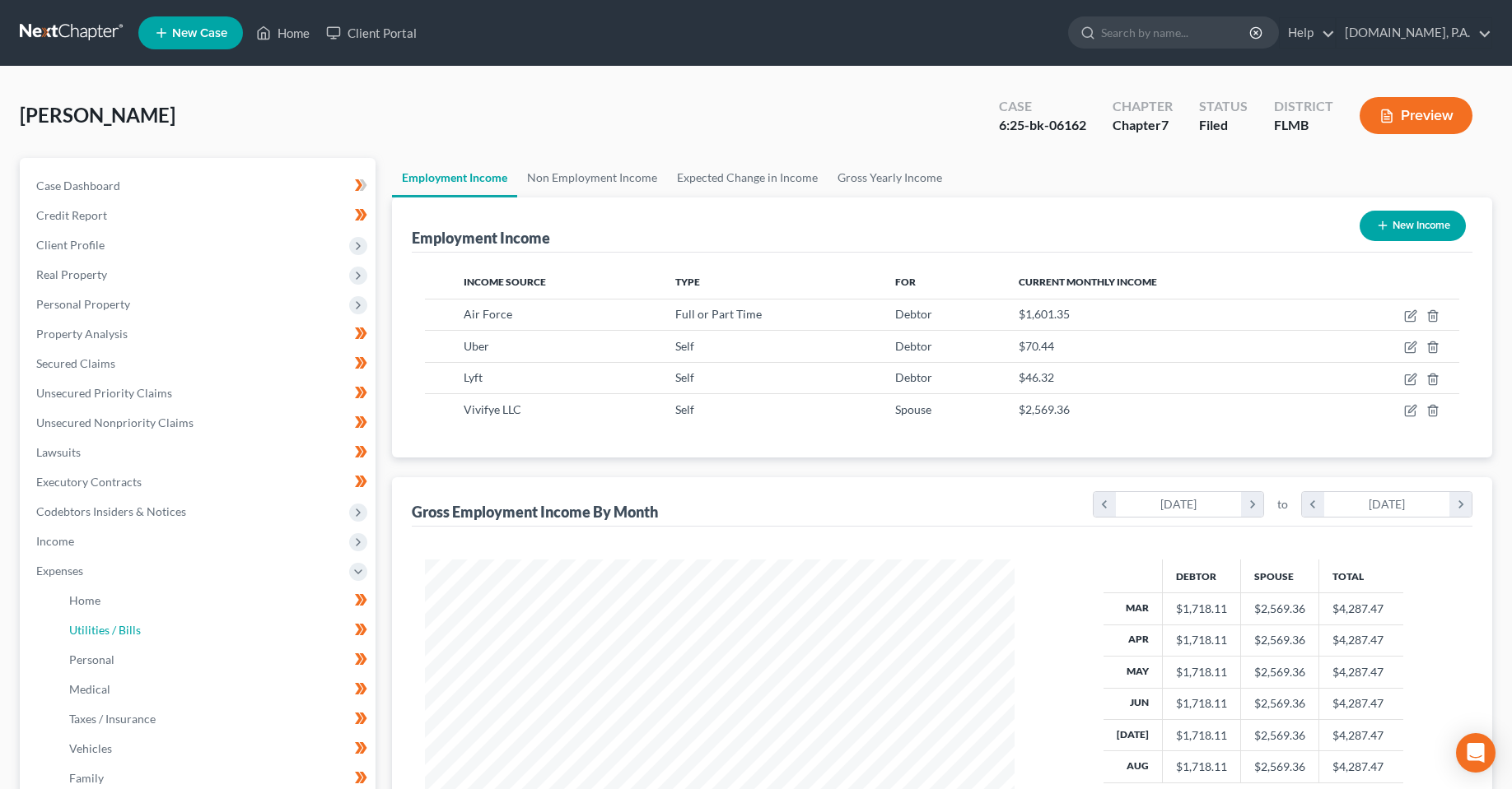
drag, startPoint x: 194, startPoint y: 615, endPoint x: 376, endPoint y: 649, distance: 185.1
click at [193, 615] on link "Utilities / Bills" at bounding box center [215, 630] width 319 height 30
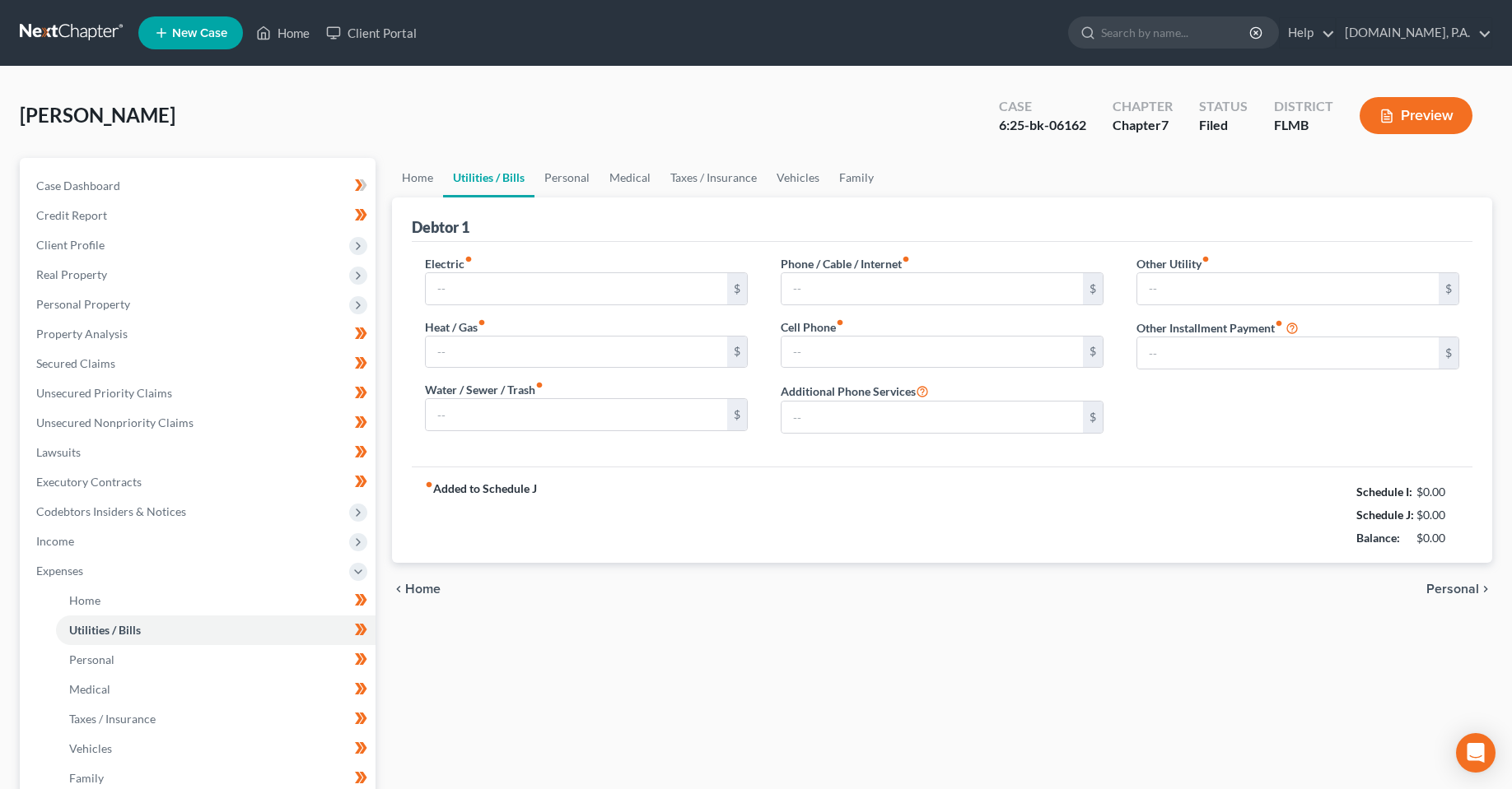
type input "280.00"
type input "0.00"
type input "100.00"
type input "120.00"
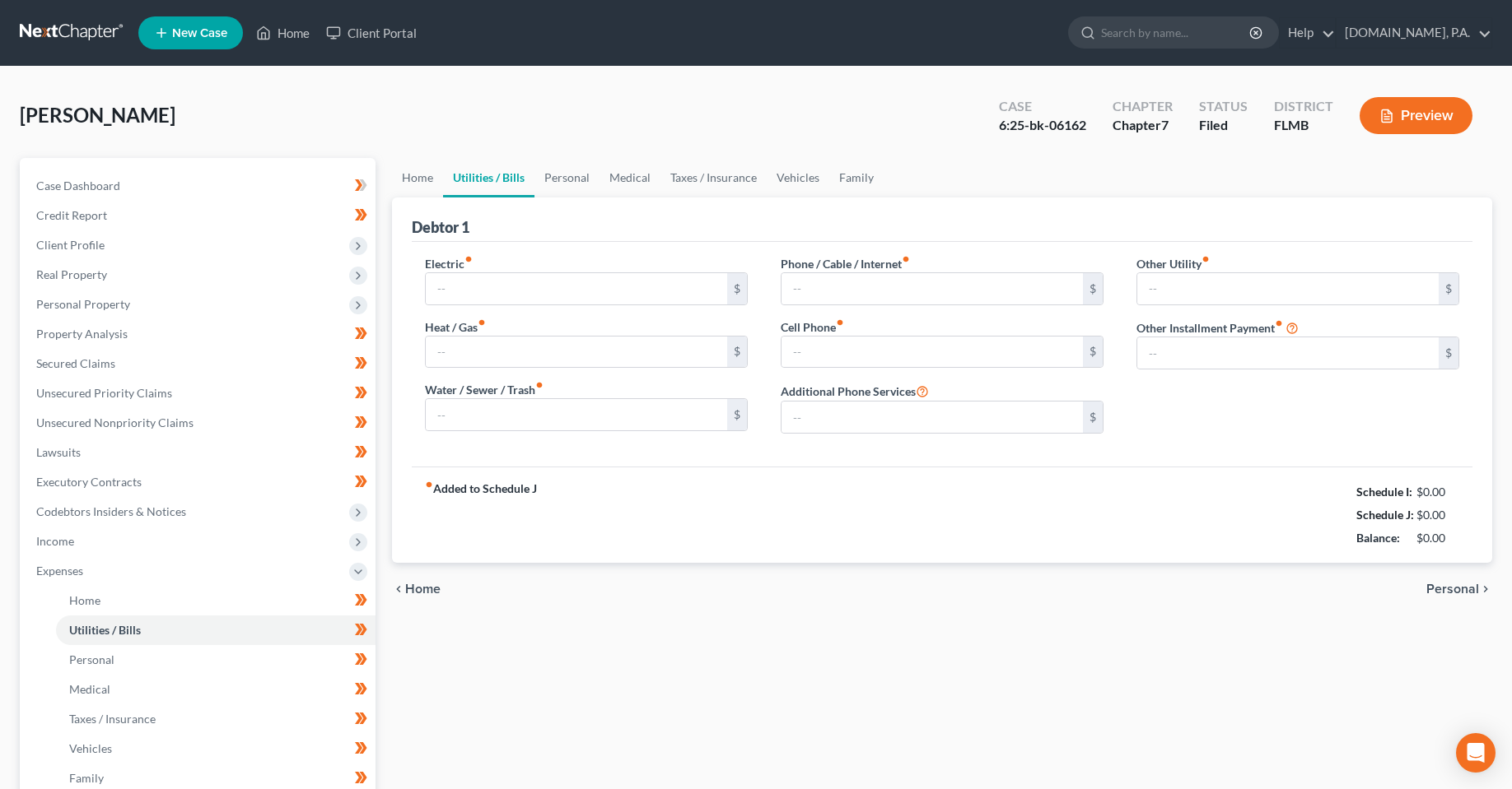
type input "0.00"
click at [418, 176] on link "Home" at bounding box center [417, 178] width 51 height 40
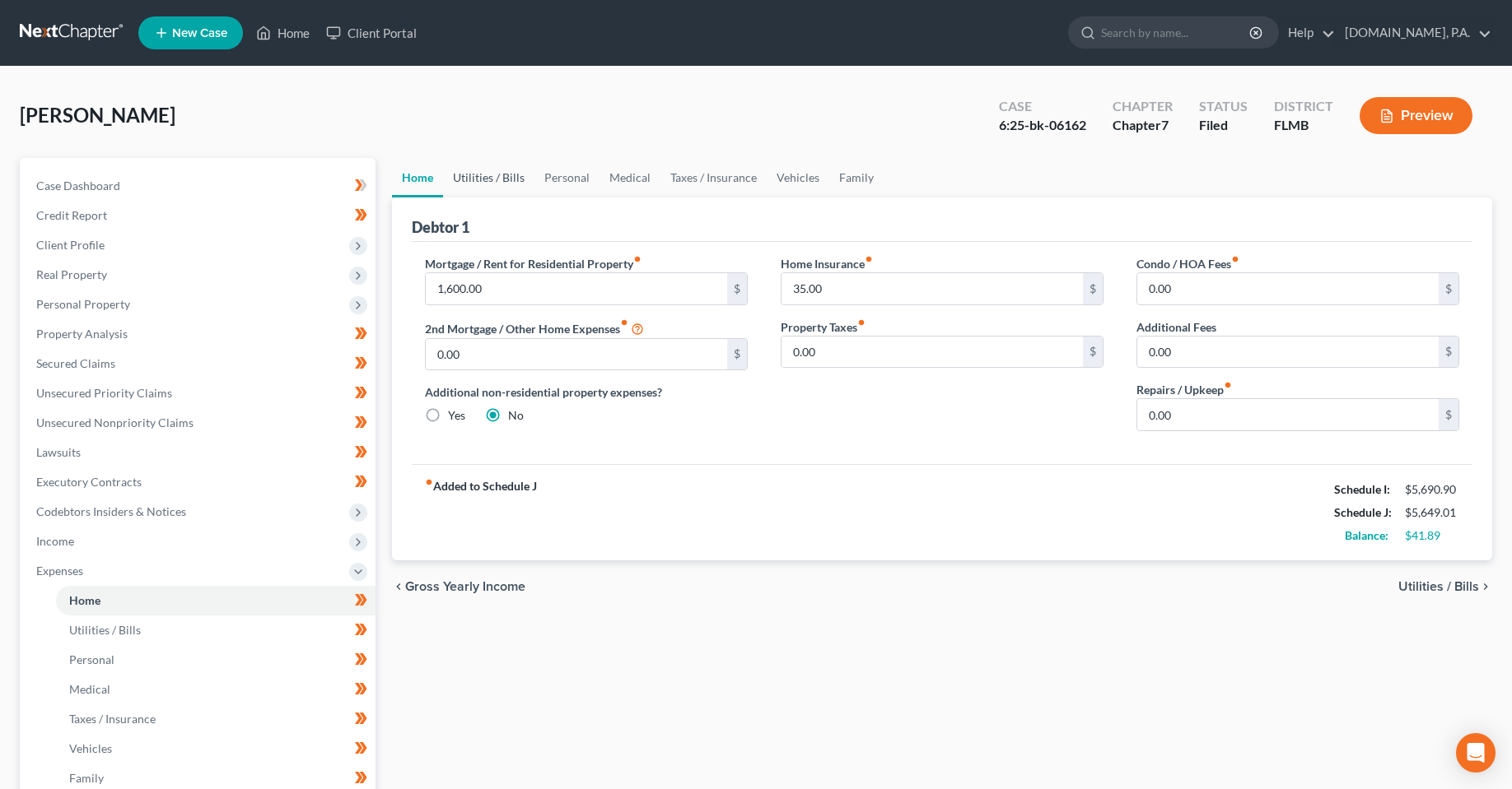
click at [493, 185] on link "Utilities / Bills" at bounding box center [489, 178] width 91 height 40
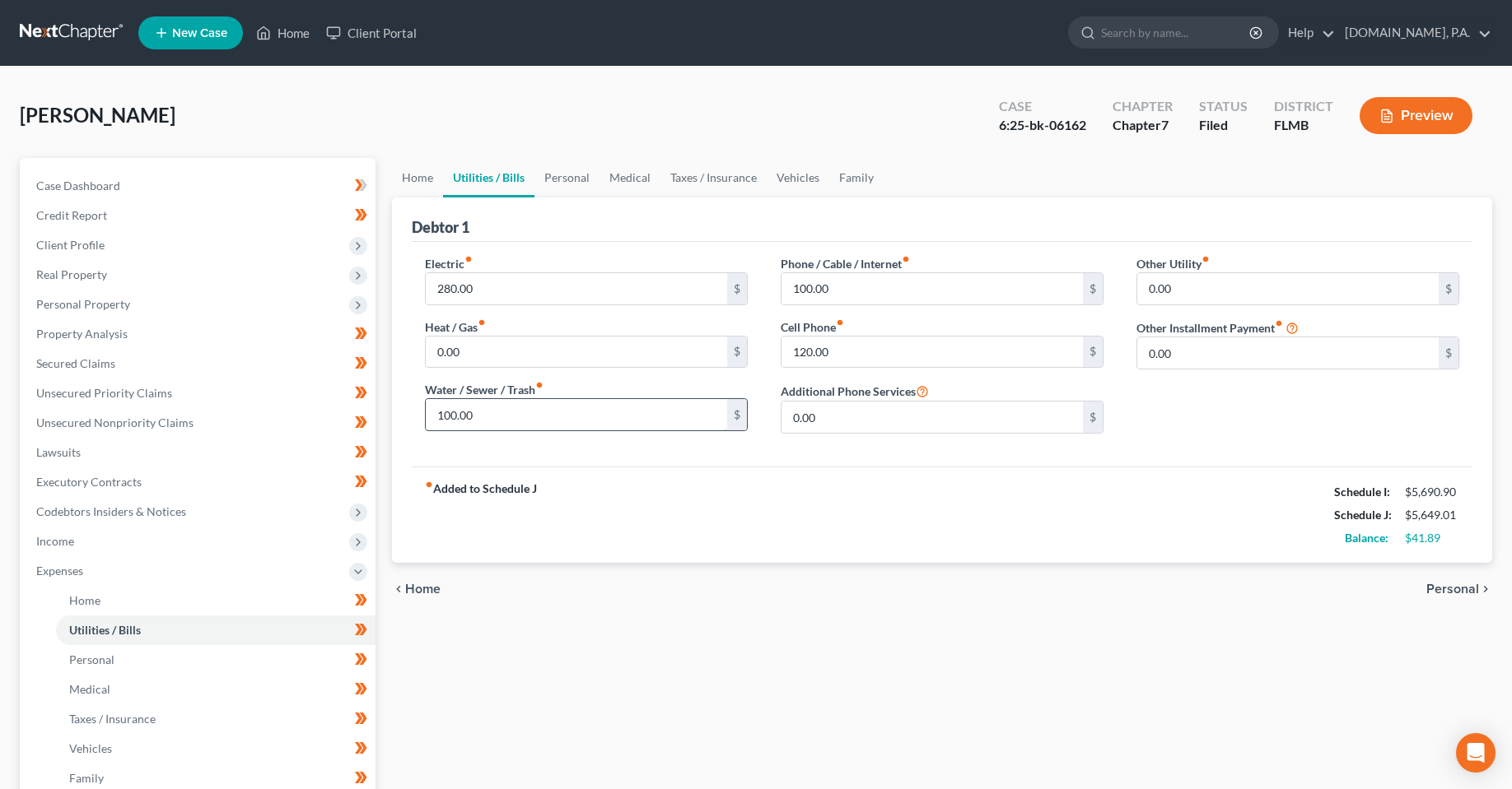
click at [504, 418] on input "100.00" at bounding box center [576, 415] width 301 height 32
type input "176"
click at [722, 507] on div "fiber_manual_record Added to Schedule J Schedule I: $5,690.90 Schedule J: $5,72…" at bounding box center [941, 515] width 1060 height 96
click at [809, 182] on link "Vehicles" at bounding box center [798, 178] width 62 height 40
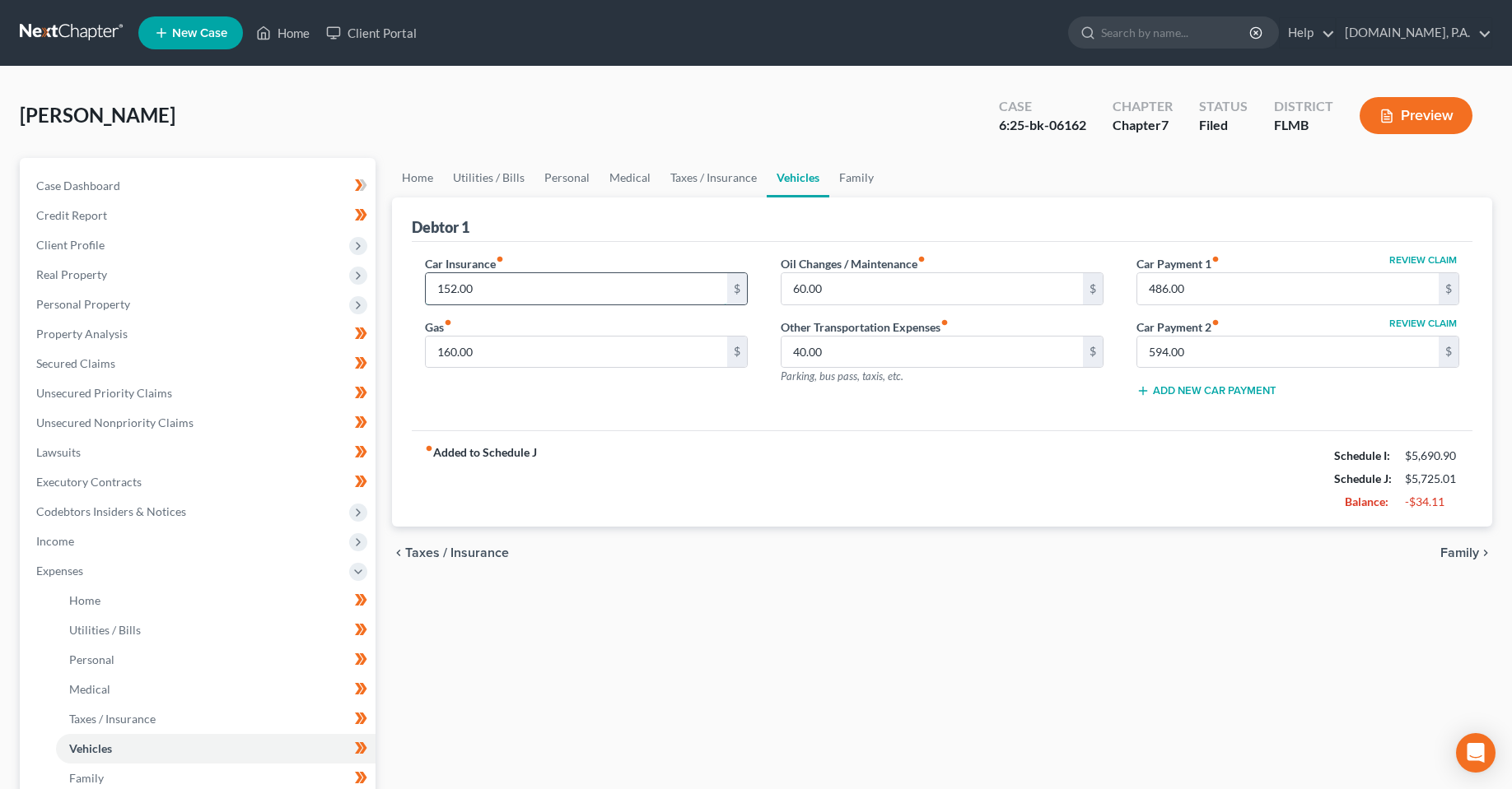
click at [528, 293] on input "152.00" at bounding box center [576, 289] width 301 height 32
type input "280"
click at [615, 446] on div "fiber_manual_record Added to Schedule J Schedule I: $5,690.90 Schedule J: $5,85…" at bounding box center [941, 479] width 1060 height 96
click at [763, 635] on div "Home Utilities / Bills Personal Medical Taxes / Insurance Vehicles Family Debto…" at bounding box center [941, 589] width 1116 height 861
click at [629, 180] on link "Medical" at bounding box center [630, 178] width 61 height 40
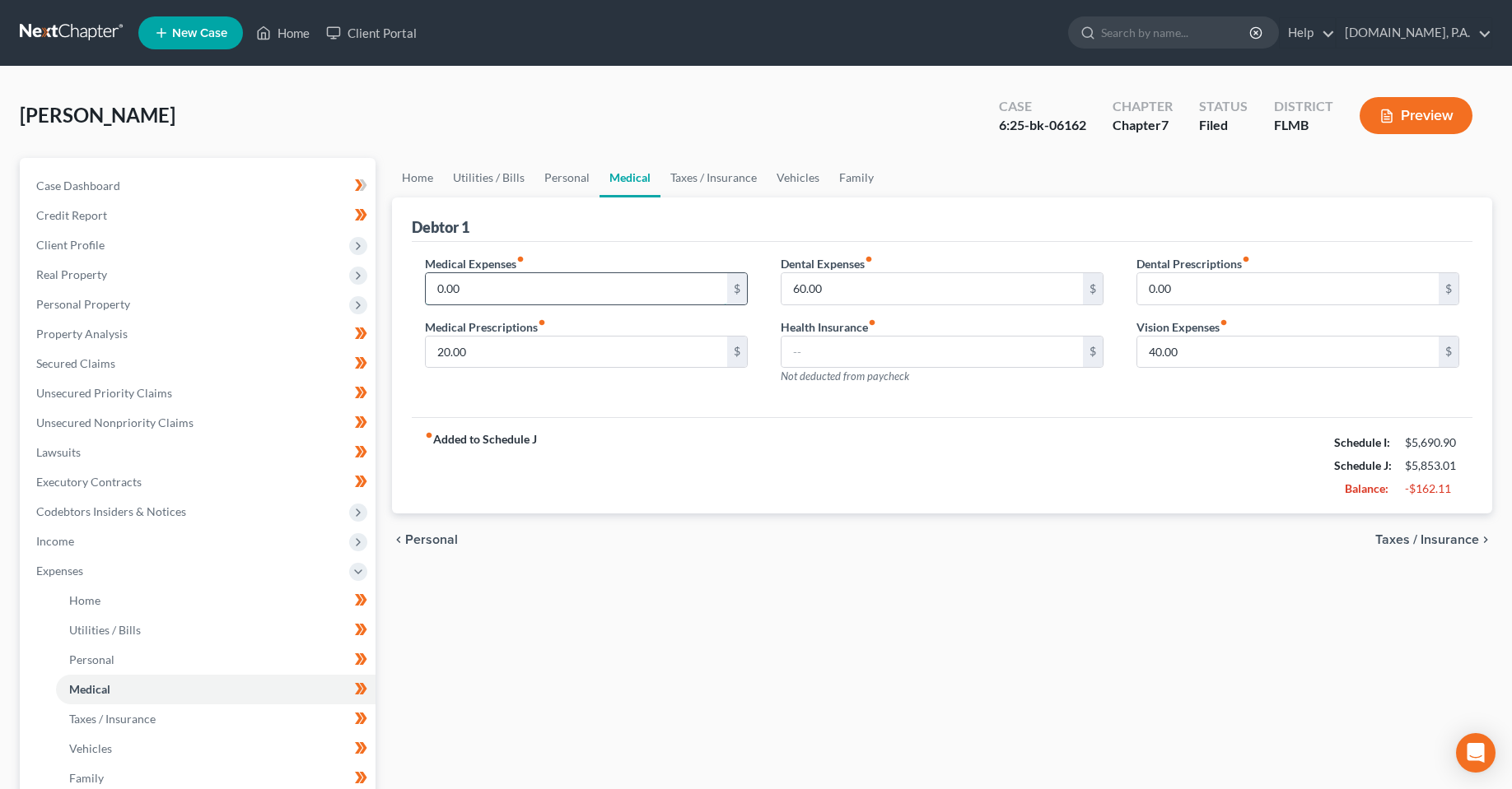
click at [531, 293] on input "0.00" at bounding box center [576, 289] width 301 height 32
click at [811, 358] on input "text" at bounding box center [931, 353] width 301 height 32
type input "250"
click at [777, 466] on div "fiber_manual_record Added to Schedule J Schedule I: $5,690.90 Schedule J: $6,10…" at bounding box center [941, 466] width 1060 height 96
click at [779, 569] on div "Home Utilities / Bills Personal Medical Taxes / Insurance Vehicles Family Debto…" at bounding box center [941, 589] width 1116 height 861
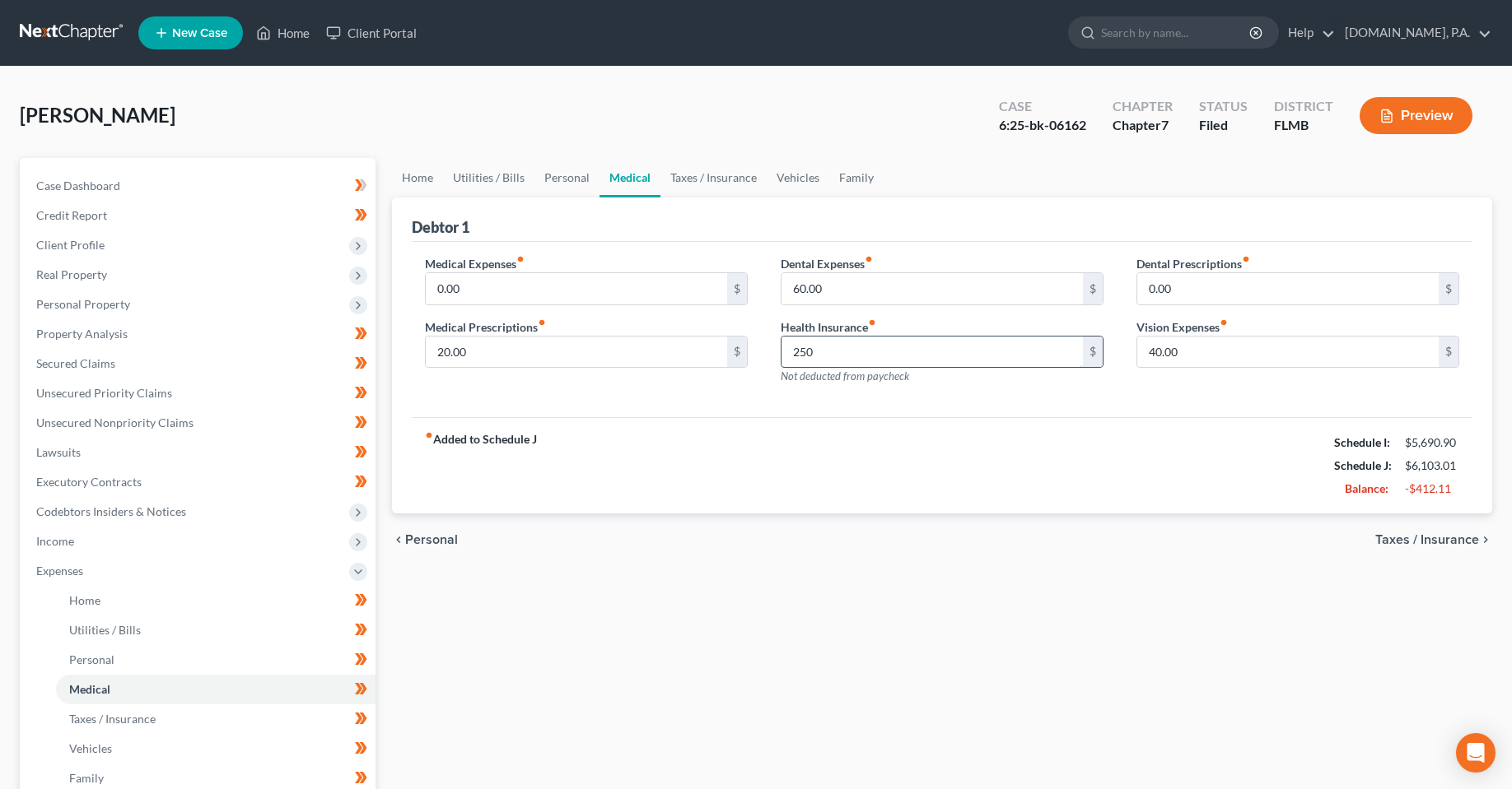
click at [882, 355] on input "250" at bounding box center [931, 353] width 301 height 32
drag, startPoint x: 865, startPoint y: 540, endPoint x: 1104, endPoint y: 544, distance: 239.0
click at [867, 545] on div "chevron_left Personal Taxes / Insurance chevron_right" at bounding box center [941, 540] width 1100 height 52
drag, startPoint x: 1443, startPoint y: 478, endPoint x: 1249, endPoint y: 537, distance: 202.8
click at [1397, 478] on div "Balance: -$412.11" at bounding box center [1396, 489] width 141 height 23
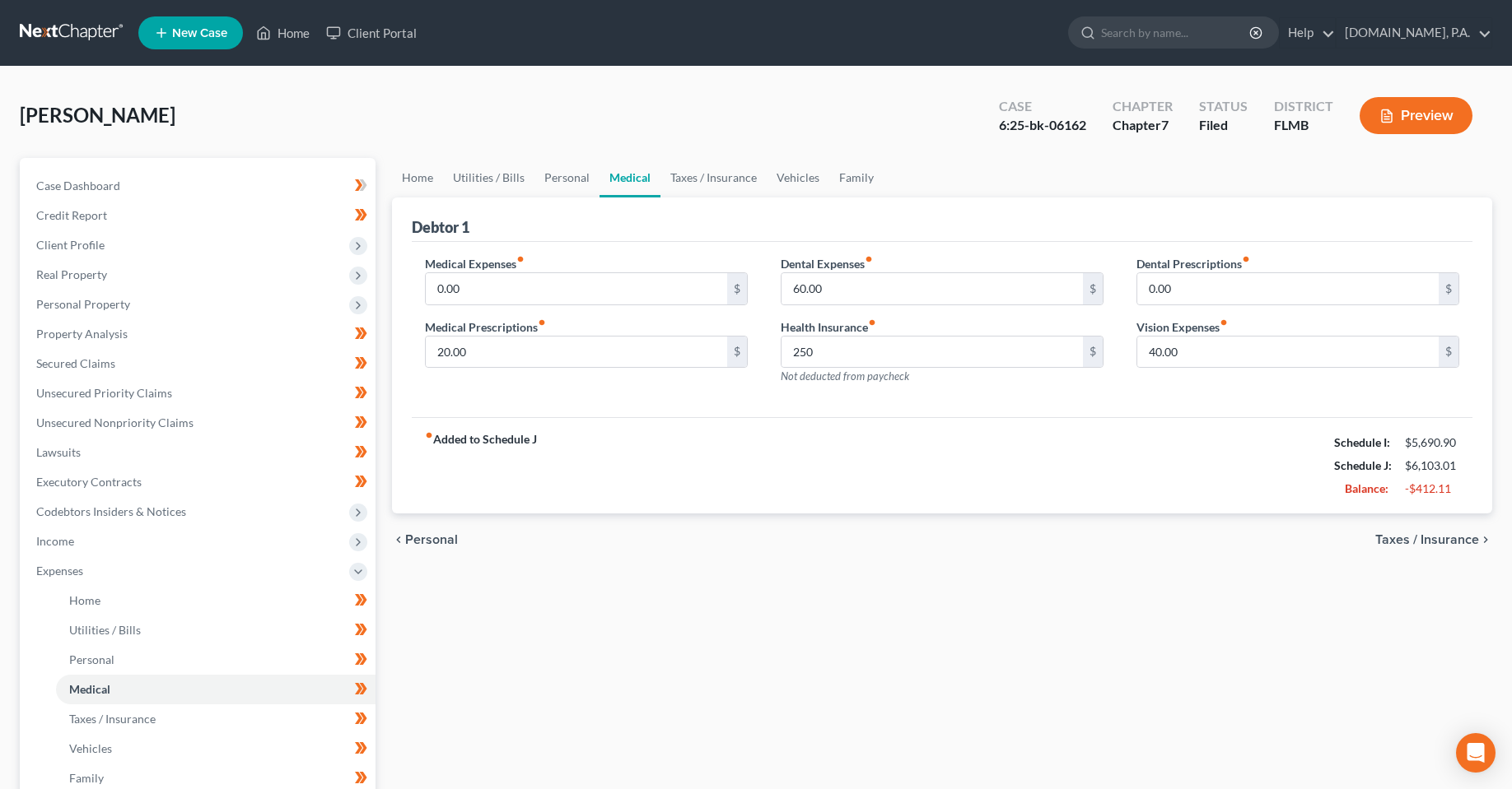
click at [751, 649] on div "Home Utilities / Bills Personal Medical Taxes / Insurance Vehicles Family Debto…" at bounding box center [941, 589] width 1116 height 861
click at [518, 365] on input "20.00" at bounding box center [576, 353] width 301 height 32
click at [809, 293] on input "60.00" at bounding box center [931, 289] width 301 height 32
click at [1228, 353] on input "40.00" at bounding box center [1287, 353] width 301 height 32
click at [799, 298] on input "60.00" at bounding box center [931, 289] width 301 height 32
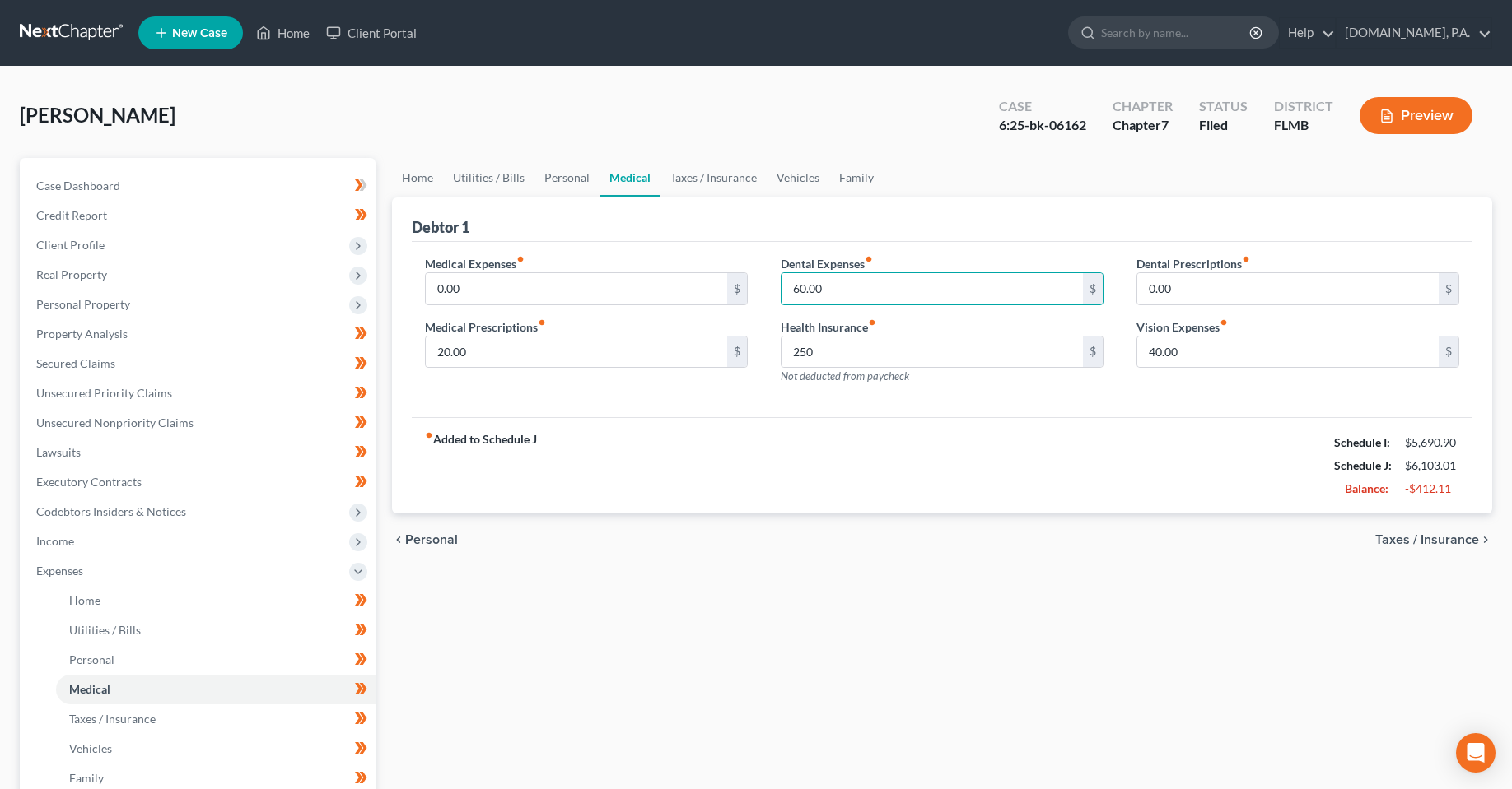
click at [806, 442] on div "fiber_manual_record Added to Schedule J Schedule I: $5,690.90 Schedule J: $6,10…" at bounding box center [941, 466] width 1060 height 96
click at [862, 296] on input "60.00" at bounding box center [931, 289] width 301 height 32
type input "20"
drag, startPoint x: 1223, startPoint y: 353, endPoint x: 1208, endPoint y: 345, distance: 17.0
click at [1223, 353] on input "40.00" at bounding box center [1287, 353] width 301 height 32
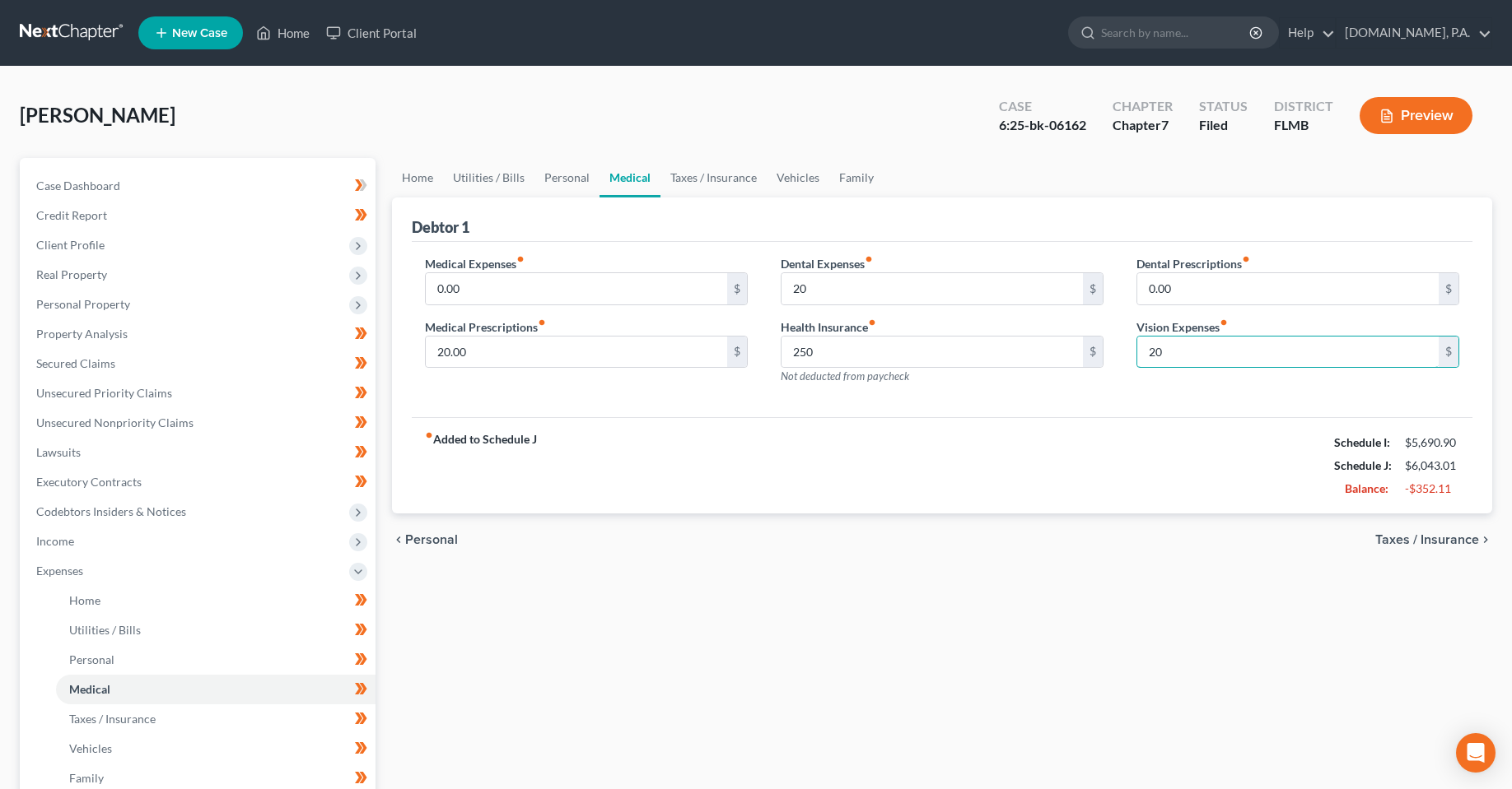
type input "20"
click at [1064, 441] on div "fiber_manual_record Added to Schedule J Schedule I: $5,690.90 Schedule J: $6,04…" at bounding box center [941, 466] width 1060 height 96
click at [709, 179] on link "Taxes / Insurance" at bounding box center [714, 178] width 106 height 40
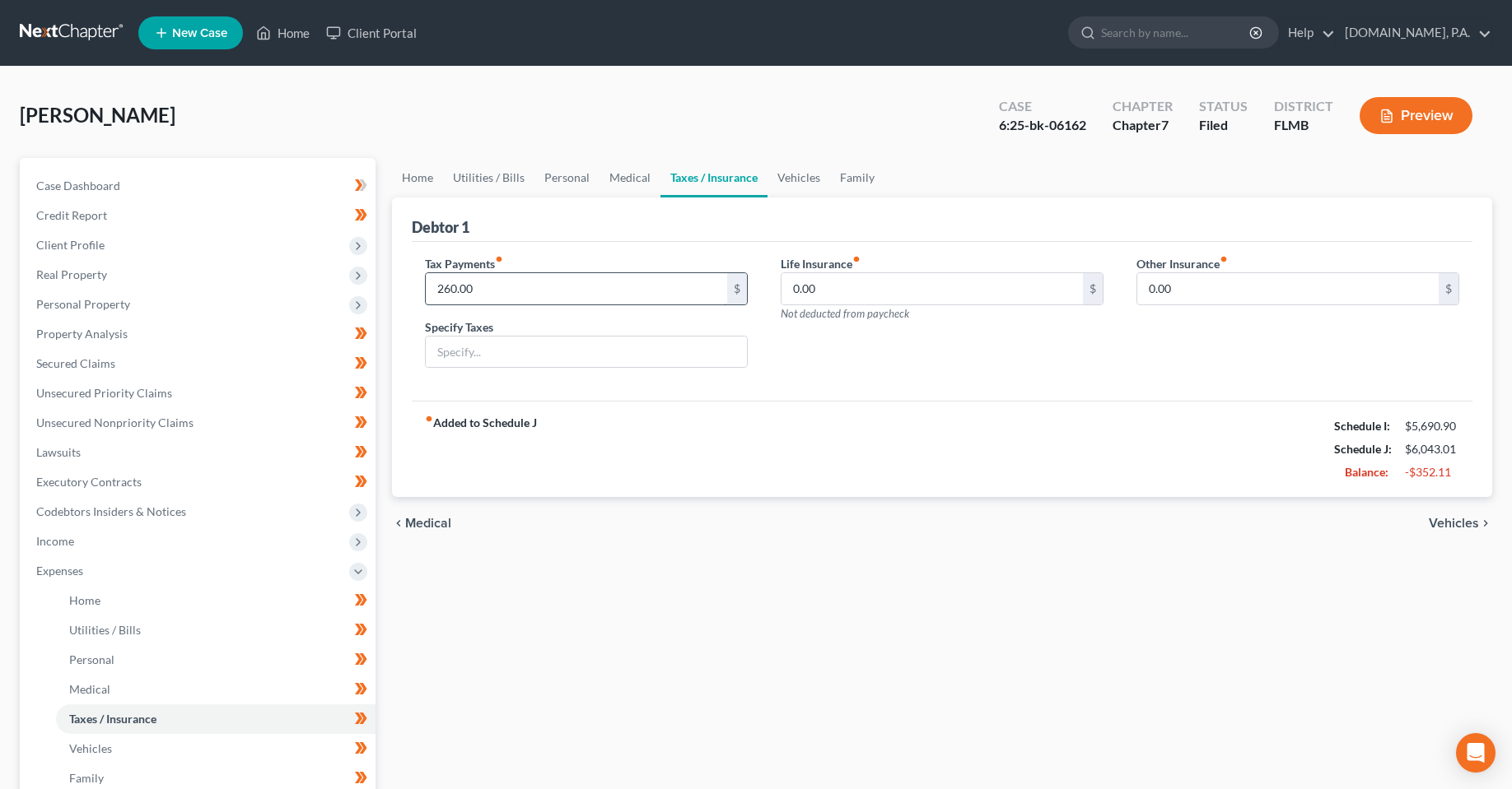
click at [575, 293] on input "260.00" at bounding box center [576, 289] width 301 height 32
type input "0"
click at [614, 352] on input "text" at bounding box center [586, 353] width 321 height 32
click at [615, 287] on input "0" at bounding box center [576, 289] width 301 height 32
click at [883, 287] on input "0.00" at bounding box center [931, 289] width 301 height 32
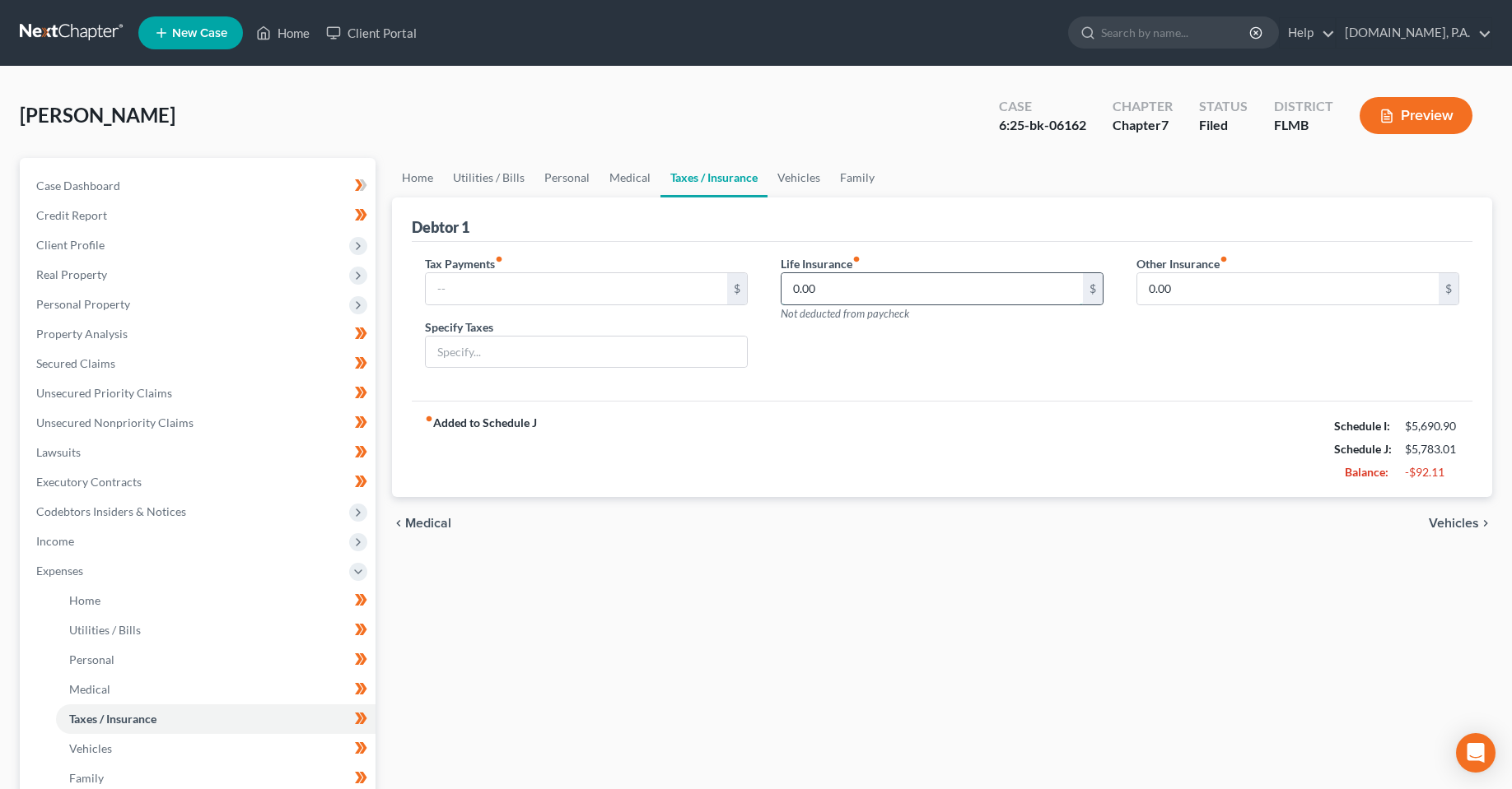
click at [914, 295] on input "0.00" at bounding box center [931, 289] width 301 height 32
type input "0.0"
click at [1194, 293] on input "0.00" at bounding box center [1287, 289] width 301 height 32
click at [965, 406] on div "fiber_manual_record Added to Schedule J Schedule I: $5,690.90 Schedule J: $5,78…" at bounding box center [941, 449] width 1060 height 96
click at [787, 190] on link "Vehicles" at bounding box center [798, 178] width 62 height 40
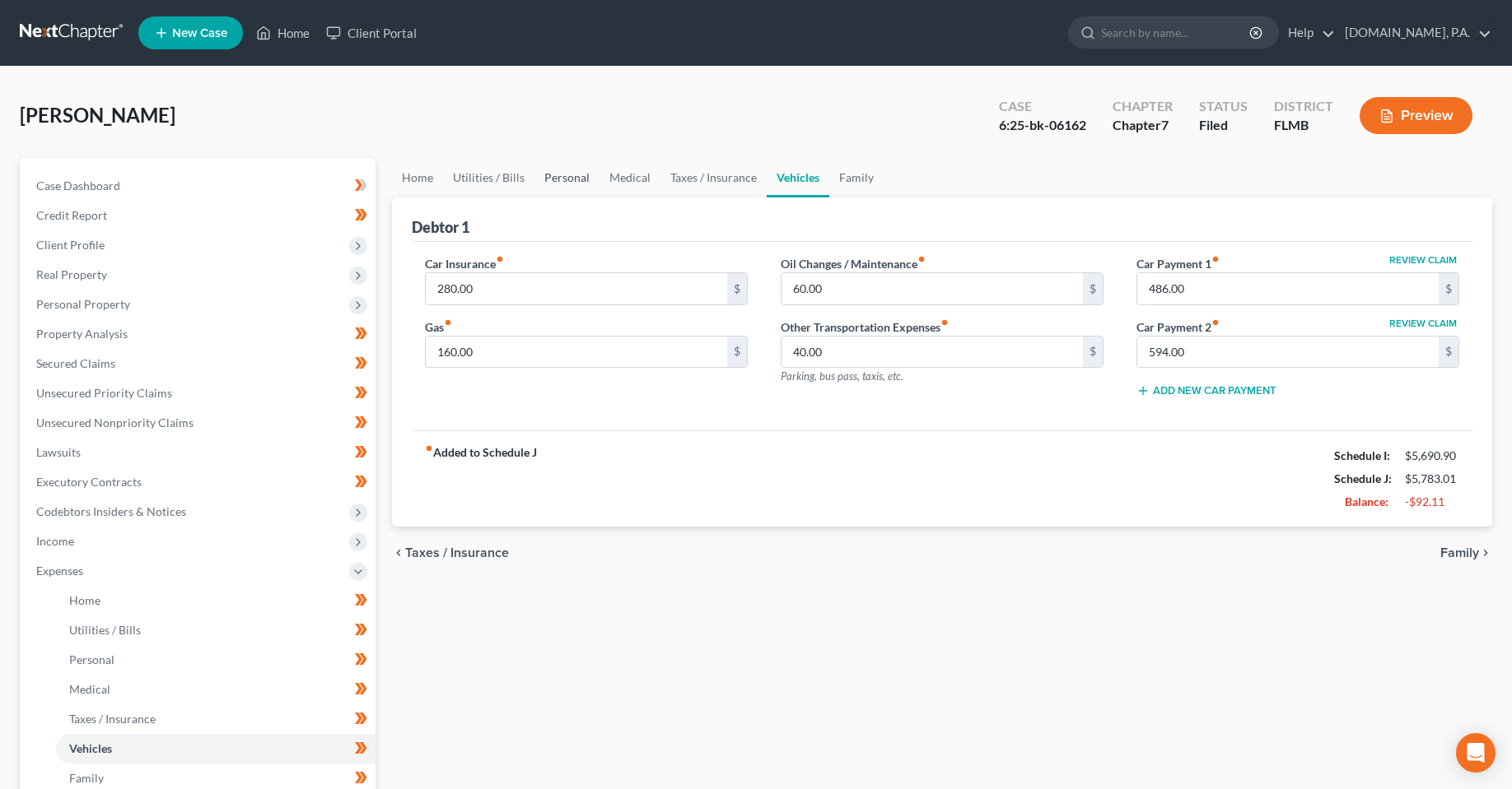
click at [574, 175] on link "Personal" at bounding box center [566, 178] width 65 height 40
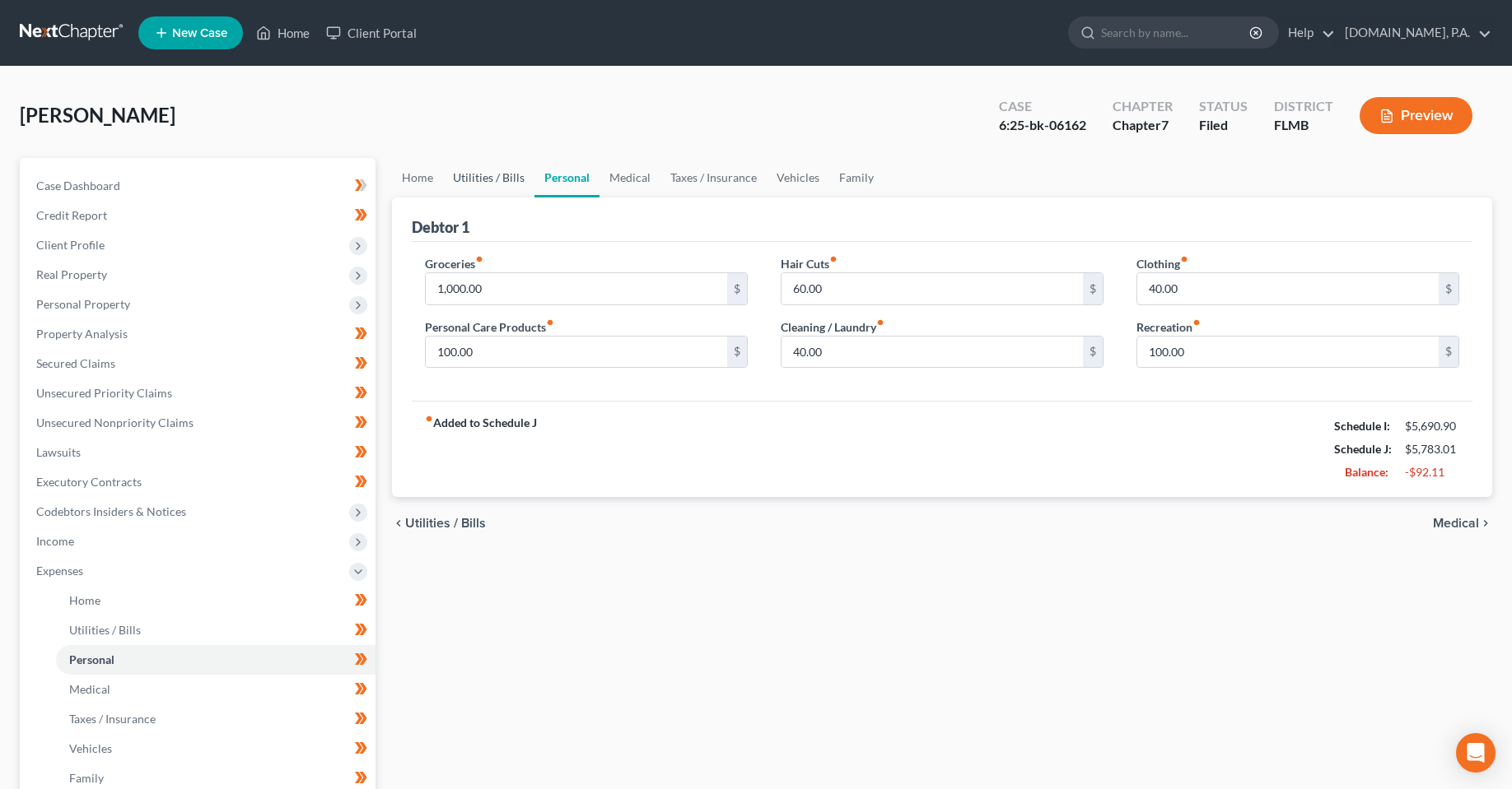
click at [514, 175] on link "Utilities / Bills" at bounding box center [489, 178] width 91 height 40
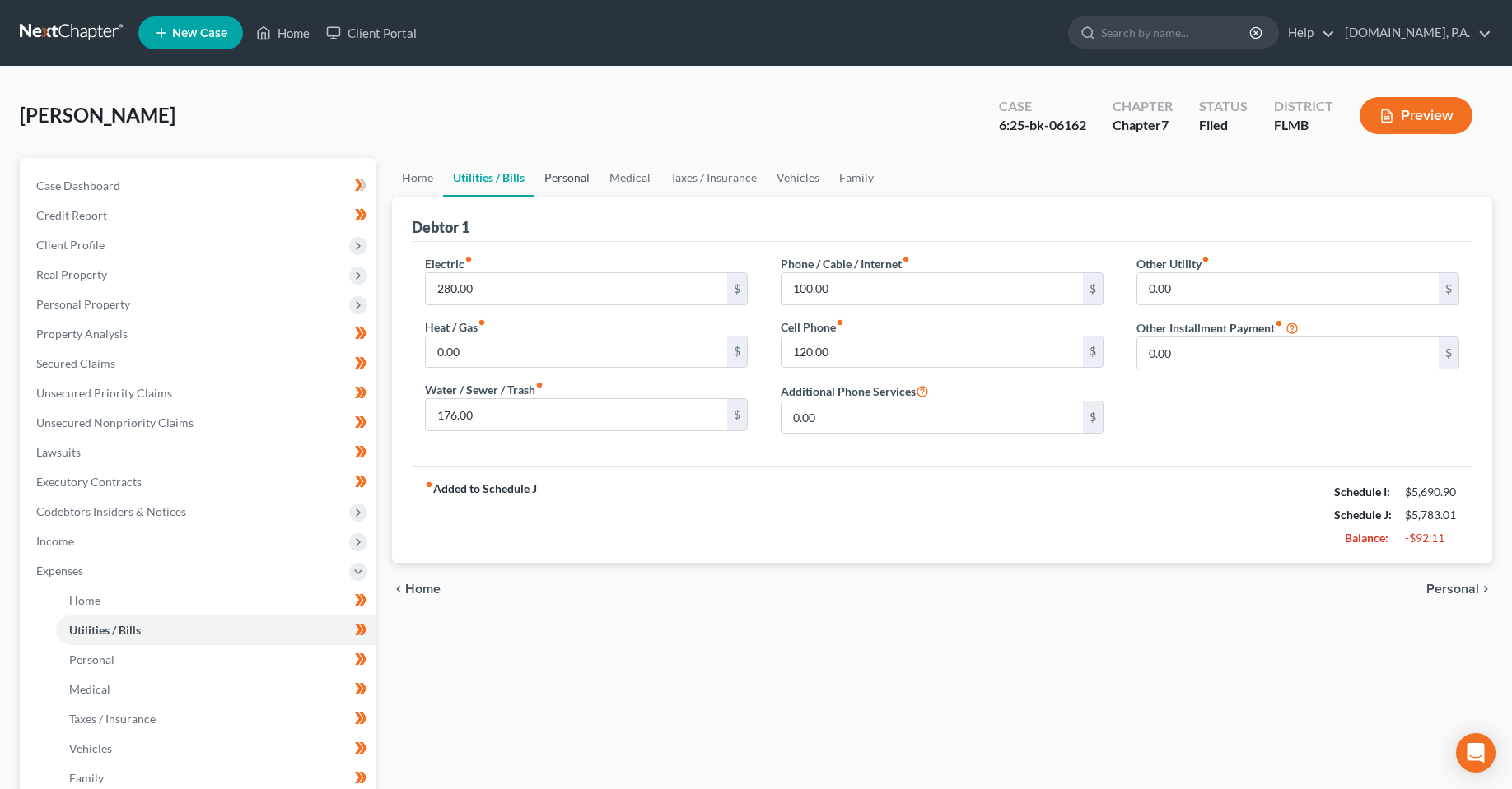
click at [563, 170] on link "Personal" at bounding box center [566, 178] width 65 height 40
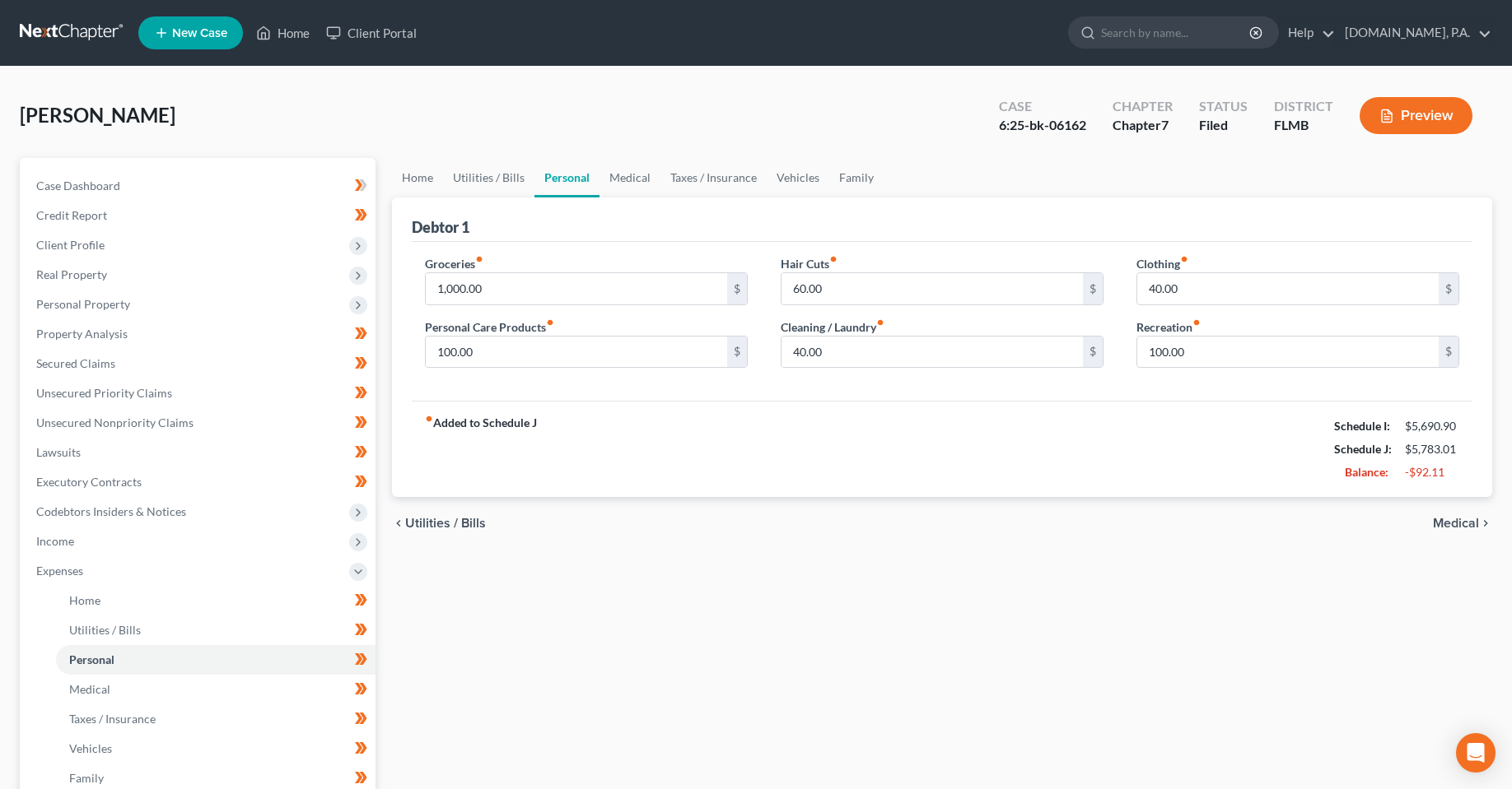
click at [587, 508] on div "chevron_left Utilities / Bills Medical chevron_right" at bounding box center [941, 523] width 1100 height 52
click at [559, 643] on div "Home Utilities / Bills Personal Medical Taxes / Insurance Vehicles Family Debto…" at bounding box center [941, 589] width 1116 height 861
click at [77, 248] on span "Client Profile" at bounding box center [71, 244] width 68 height 14
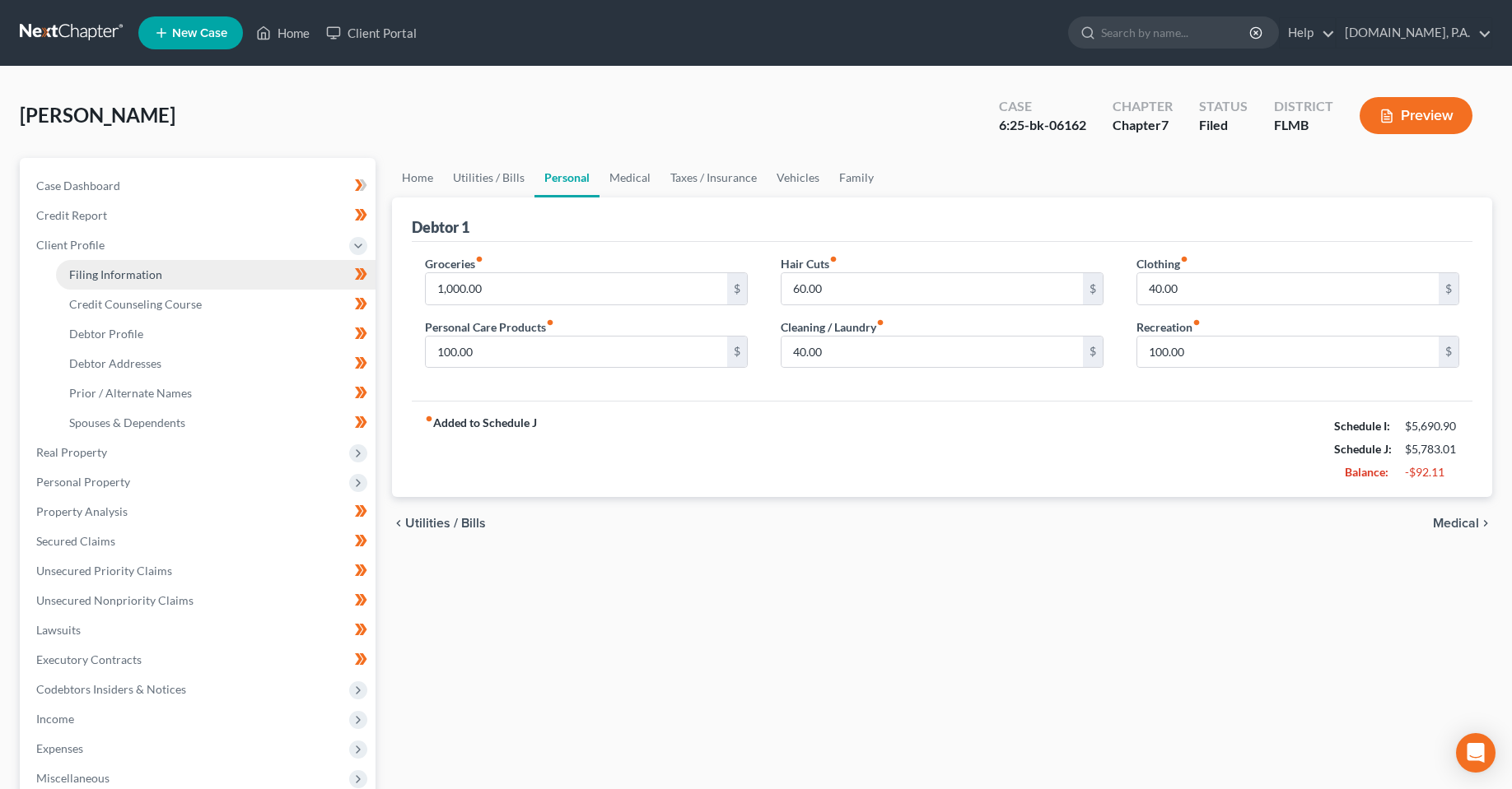
click at [138, 262] on link "Filing Information" at bounding box center [215, 275] width 319 height 30
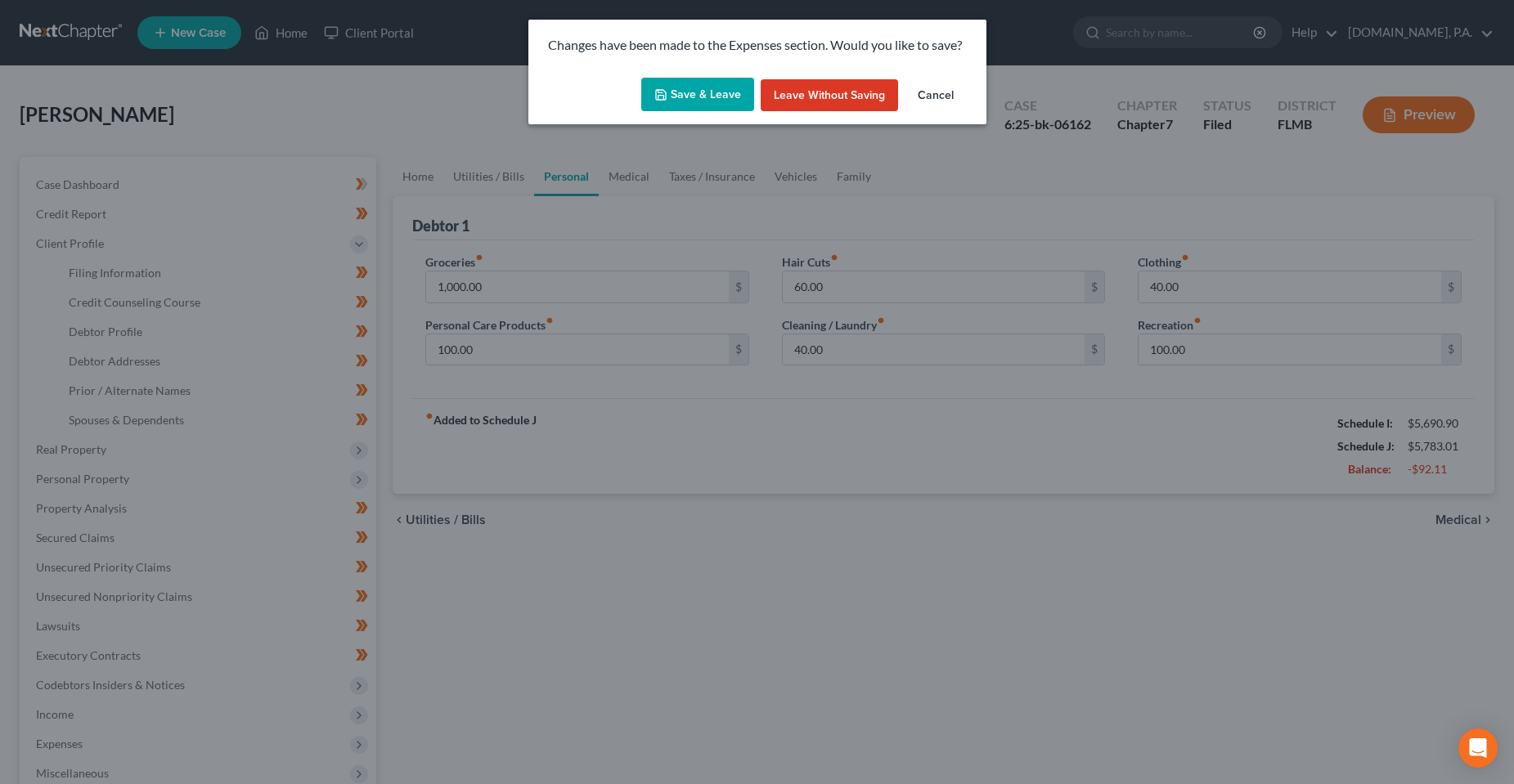
click at [684, 95] on button "Save & Leave" at bounding box center [697, 95] width 113 height 35
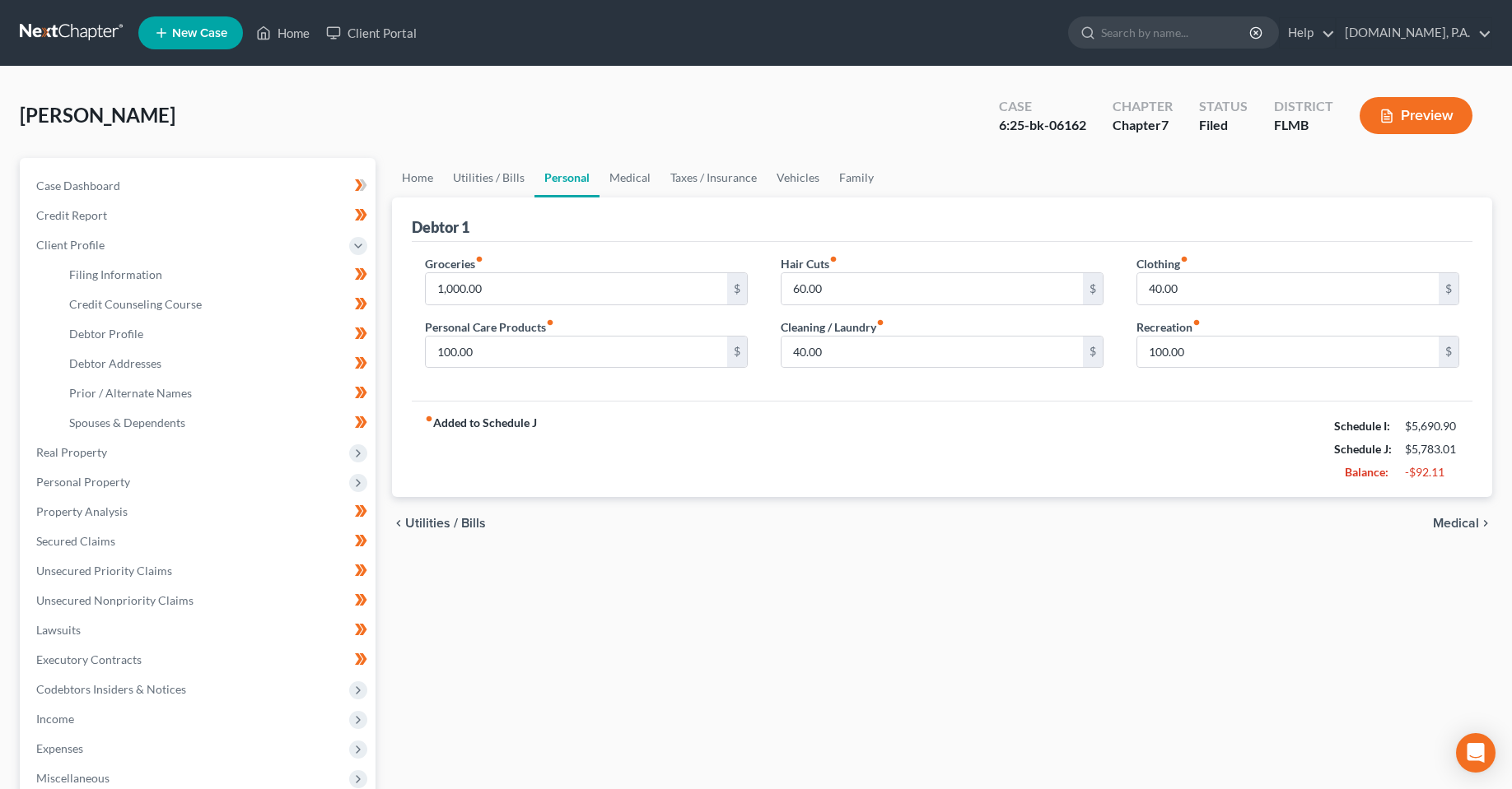
select select "1"
select select "0"
select select "15"
select select "0"
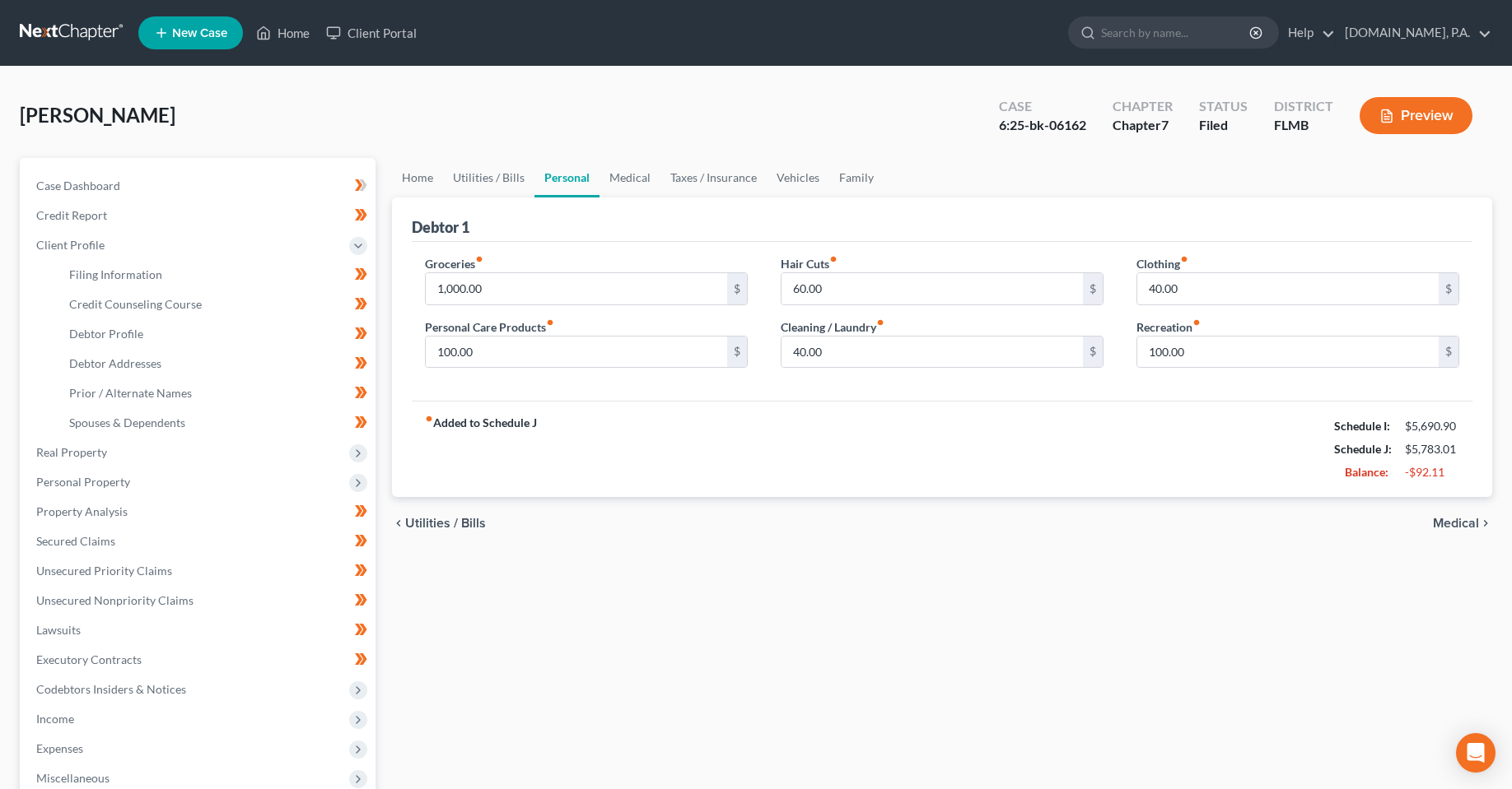
select select "9"
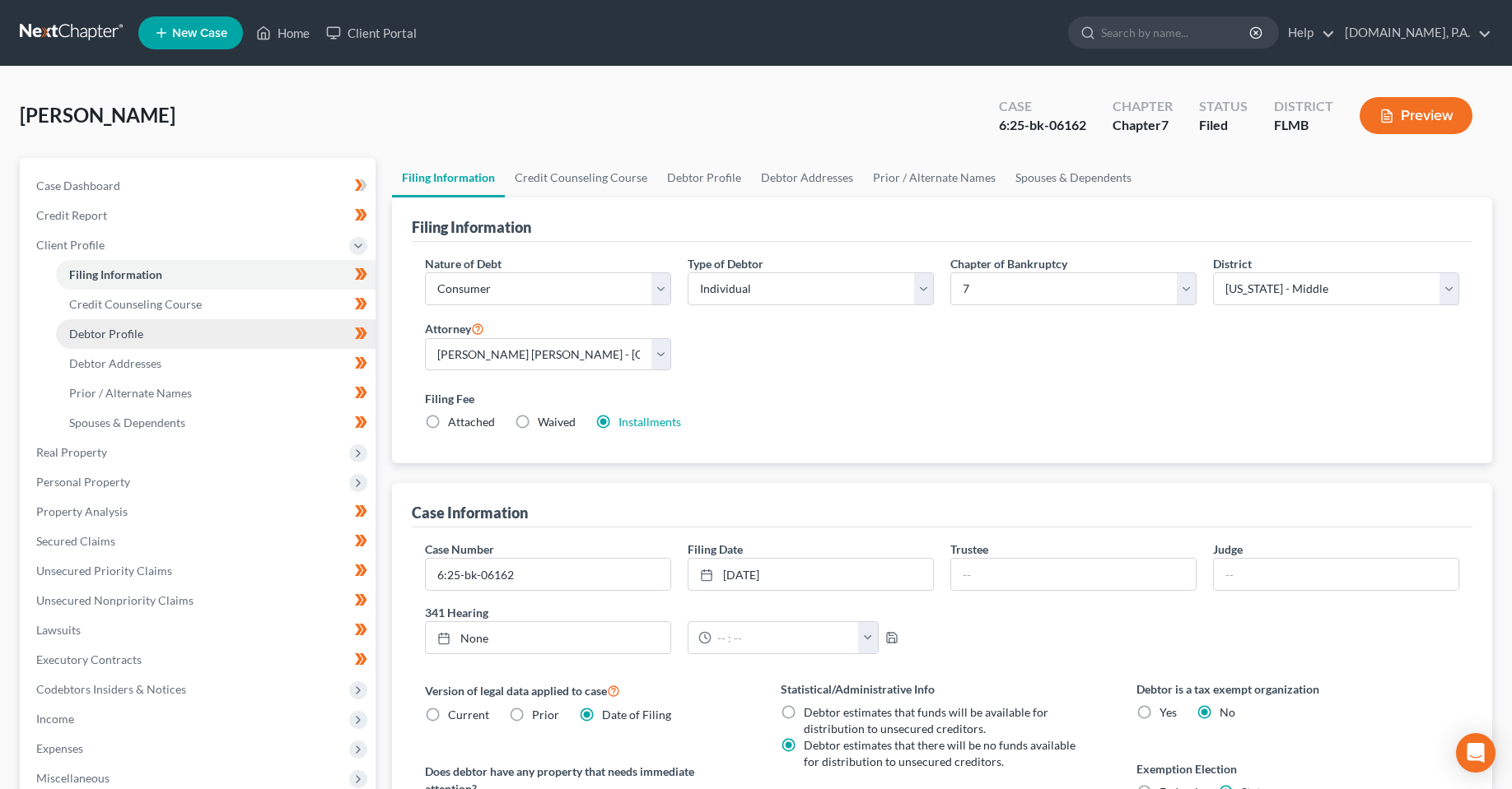
click at [97, 332] on span "Debtor Profile" at bounding box center [106, 333] width 74 height 14
select select "1"
select select "3"
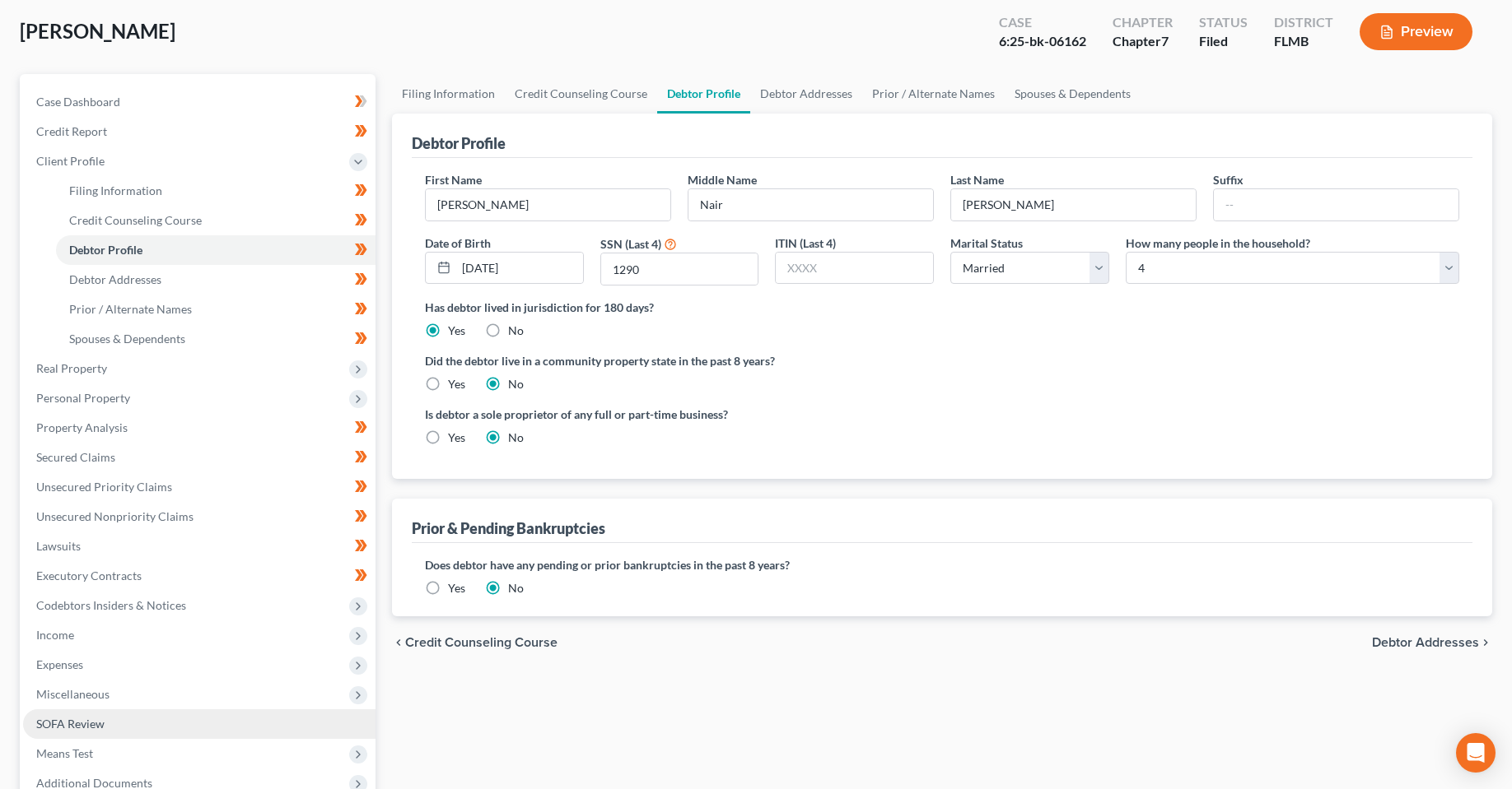
scroll to position [165, 0]
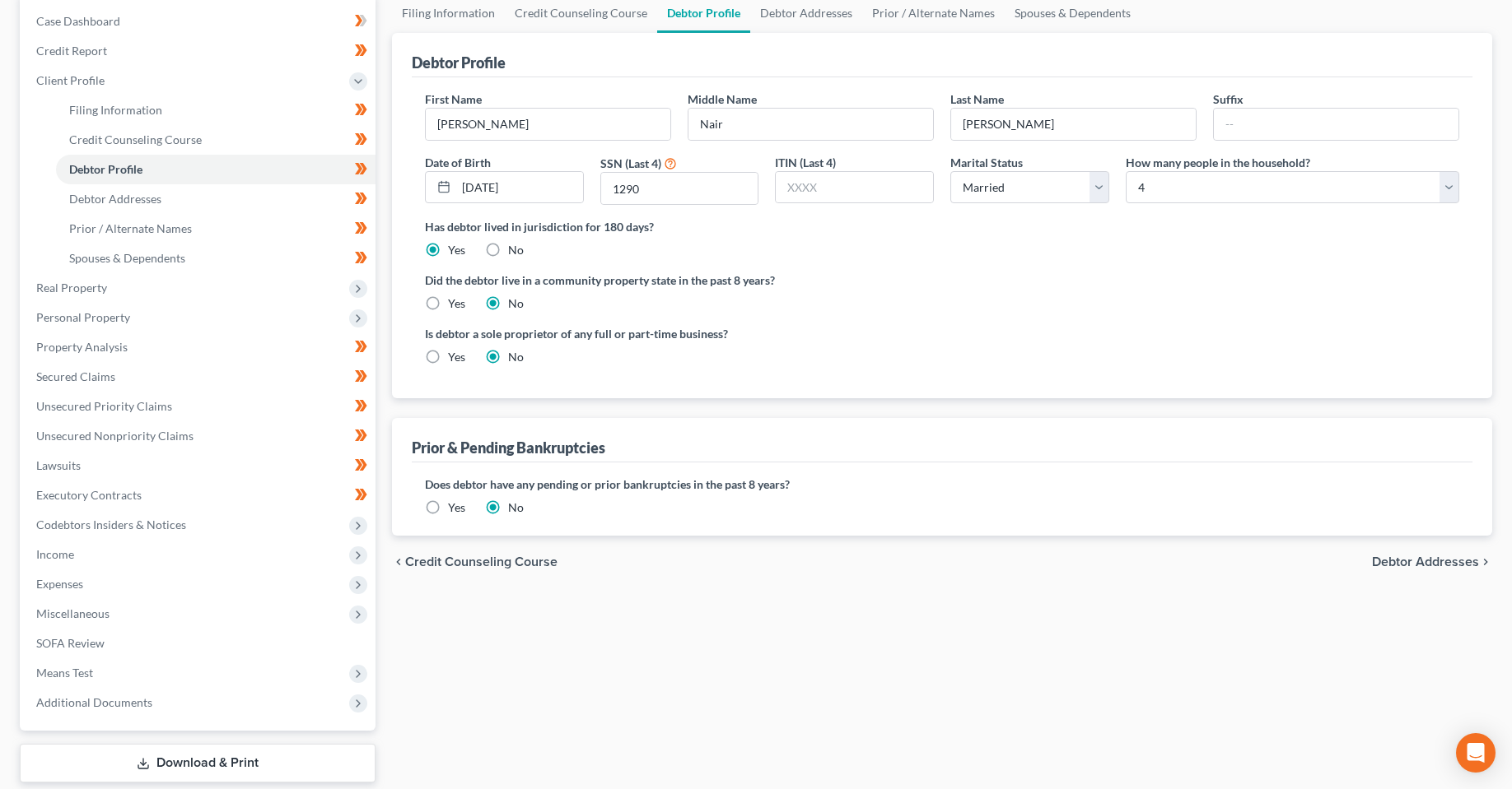
drag, startPoint x: 71, startPoint y: 578, endPoint x: 398, endPoint y: 539, distance: 329.3
click at [71, 578] on span "Expenses" at bounding box center [60, 584] width 47 height 14
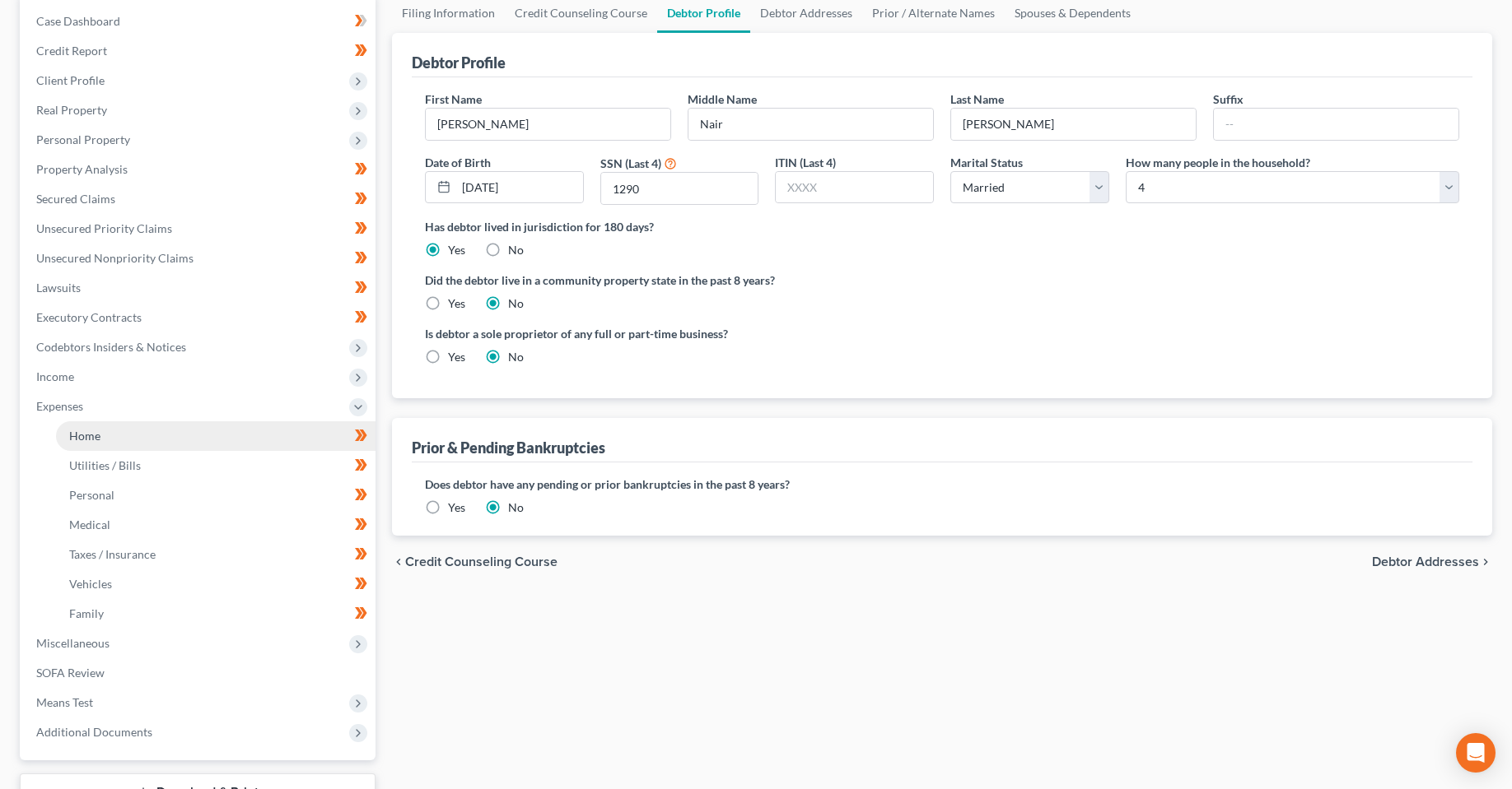
click at [111, 436] on link "Home" at bounding box center [215, 436] width 319 height 30
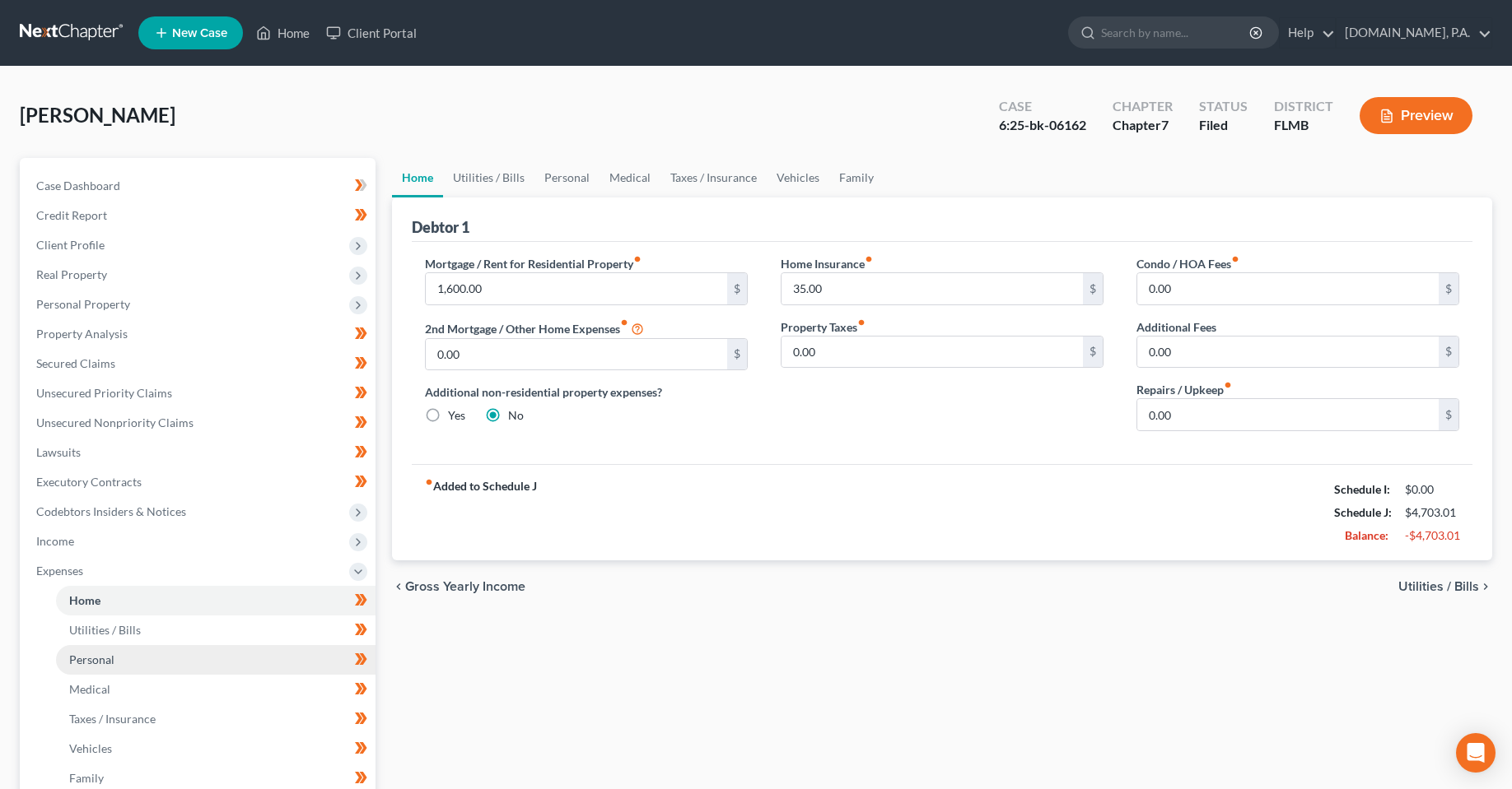
click at [117, 668] on link "Personal" at bounding box center [215, 660] width 319 height 30
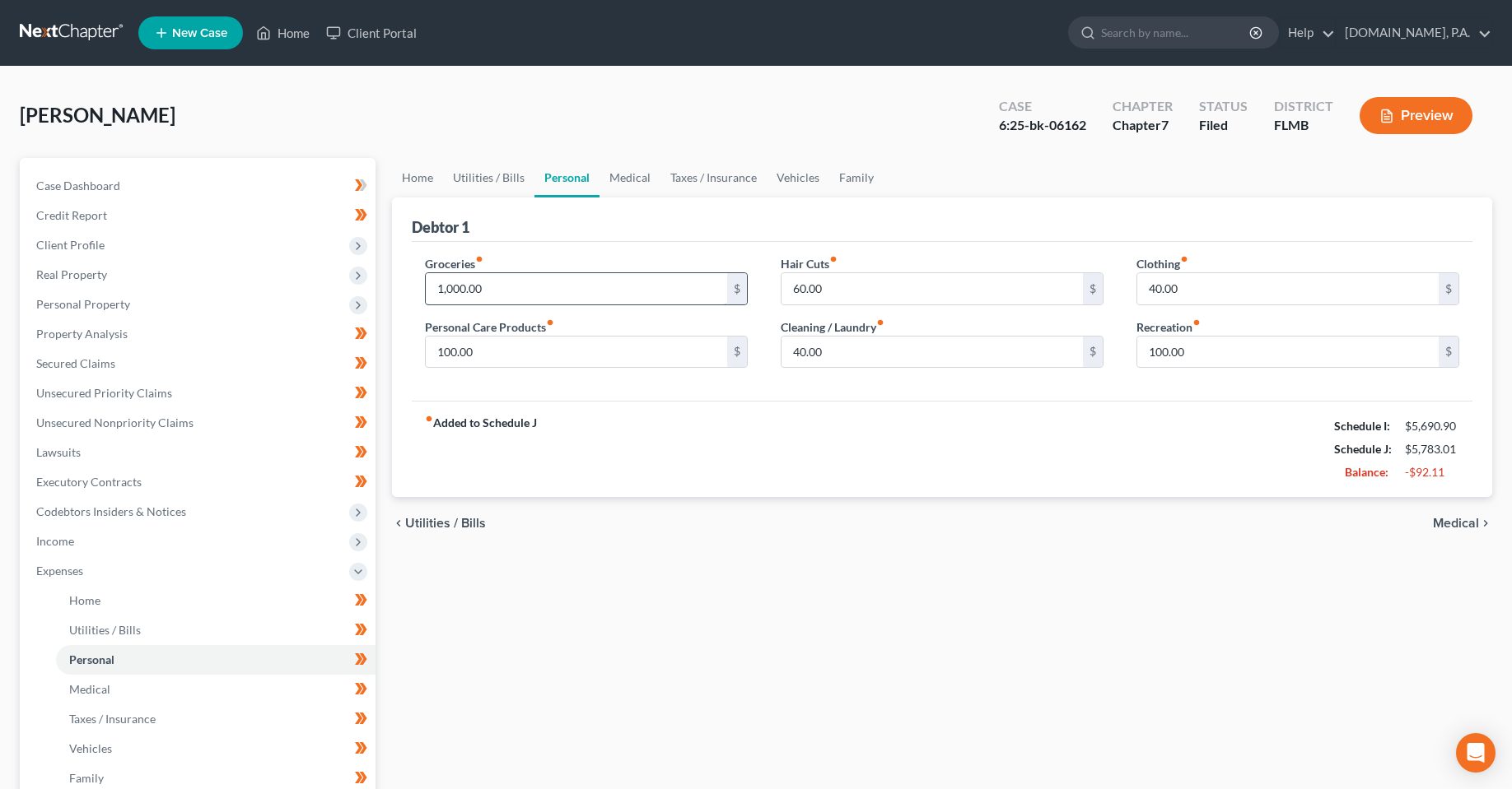
click at [491, 292] on input "1,000.00" at bounding box center [576, 289] width 301 height 32
click at [731, 496] on div "fiber_manual_record Added to Schedule J Schedule I: $5,690.90 Schedule J: $5,68…" at bounding box center [941, 449] width 1060 height 96
click at [723, 568] on div "Home Utilities / Bills Personal Medical Taxes / Insurance Vehicles Family Debto…" at bounding box center [941, 589] width 1116 height 861
click at [76, 249] on span "Client Profile" at bounding box center [71, 244] width 68 height 14
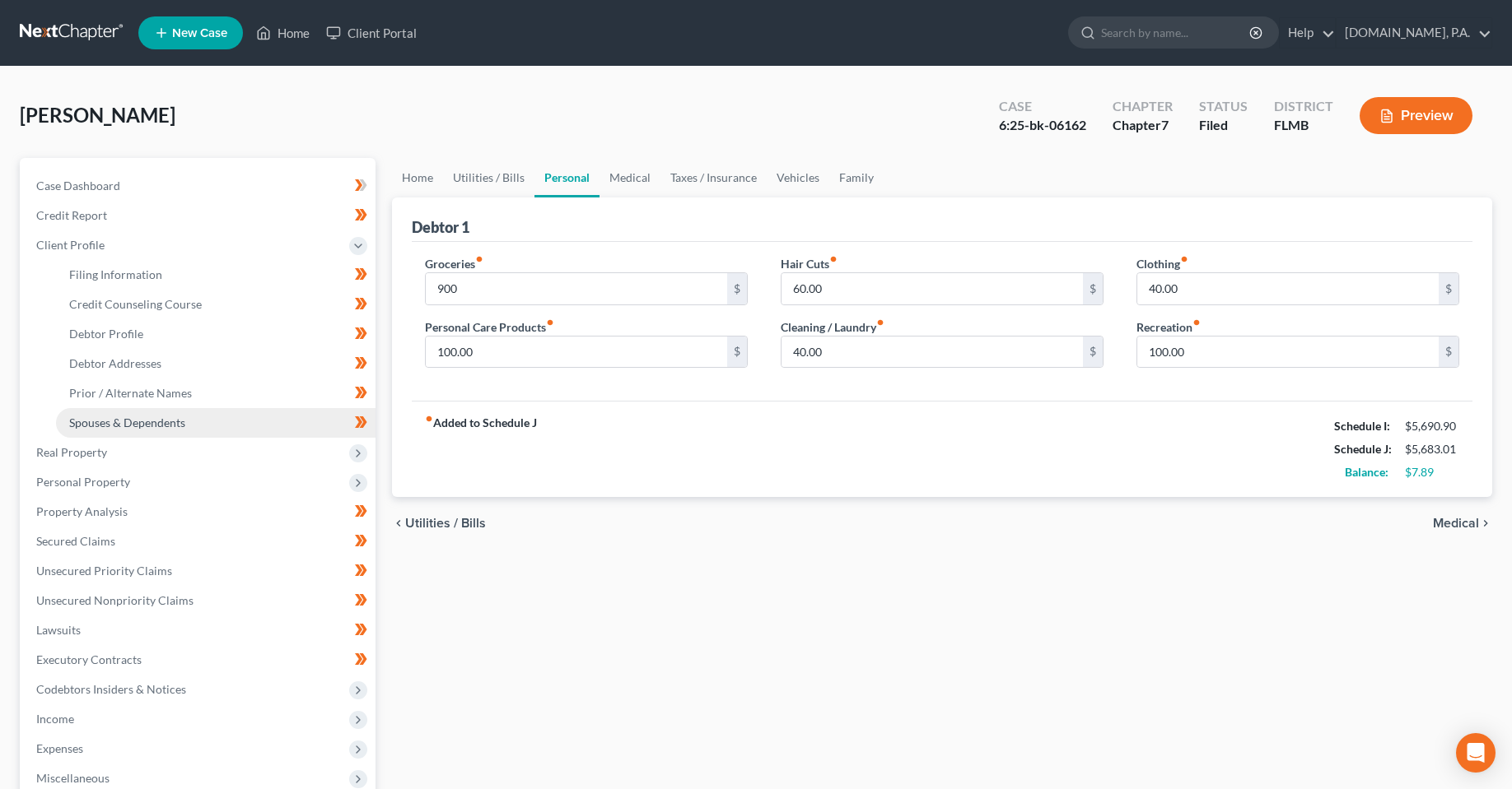
click at [119, 417] on span "Spouses & Dependents" at bounding box center [127, 422] width 116 height 14
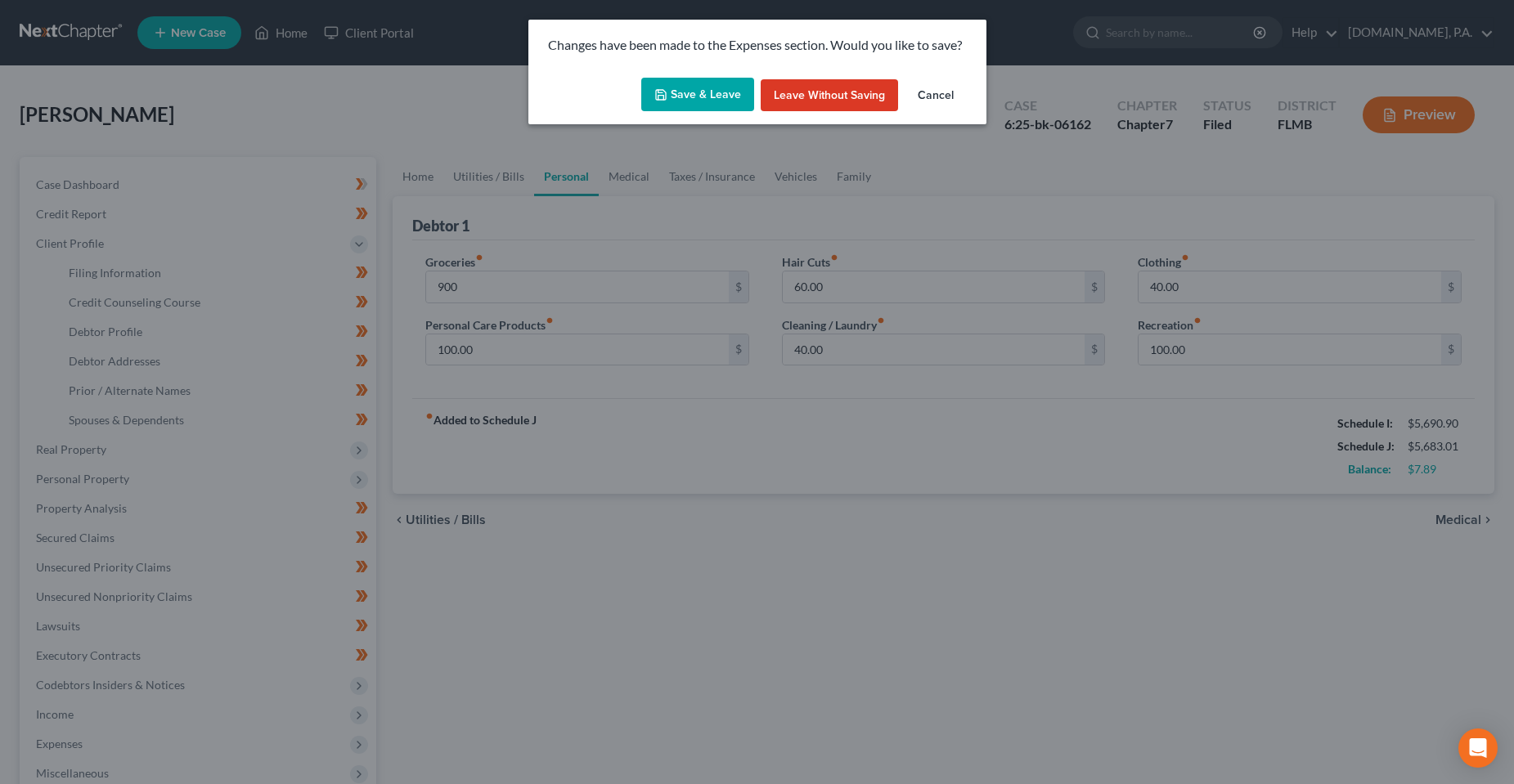
click at [692, 93] on button "Save & Leave" at bounding box center [697, 95] width 113 height 35
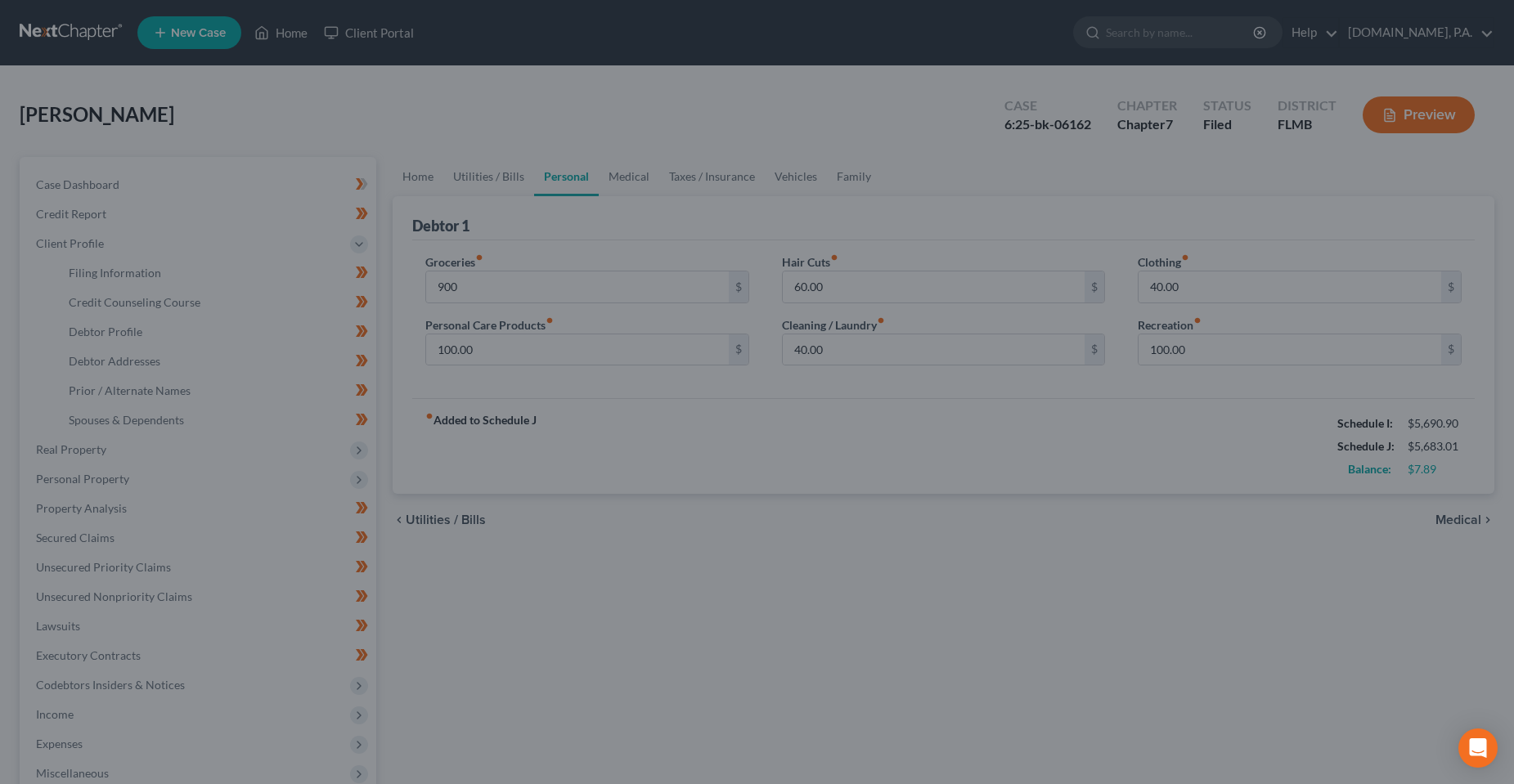
type input "900.00"
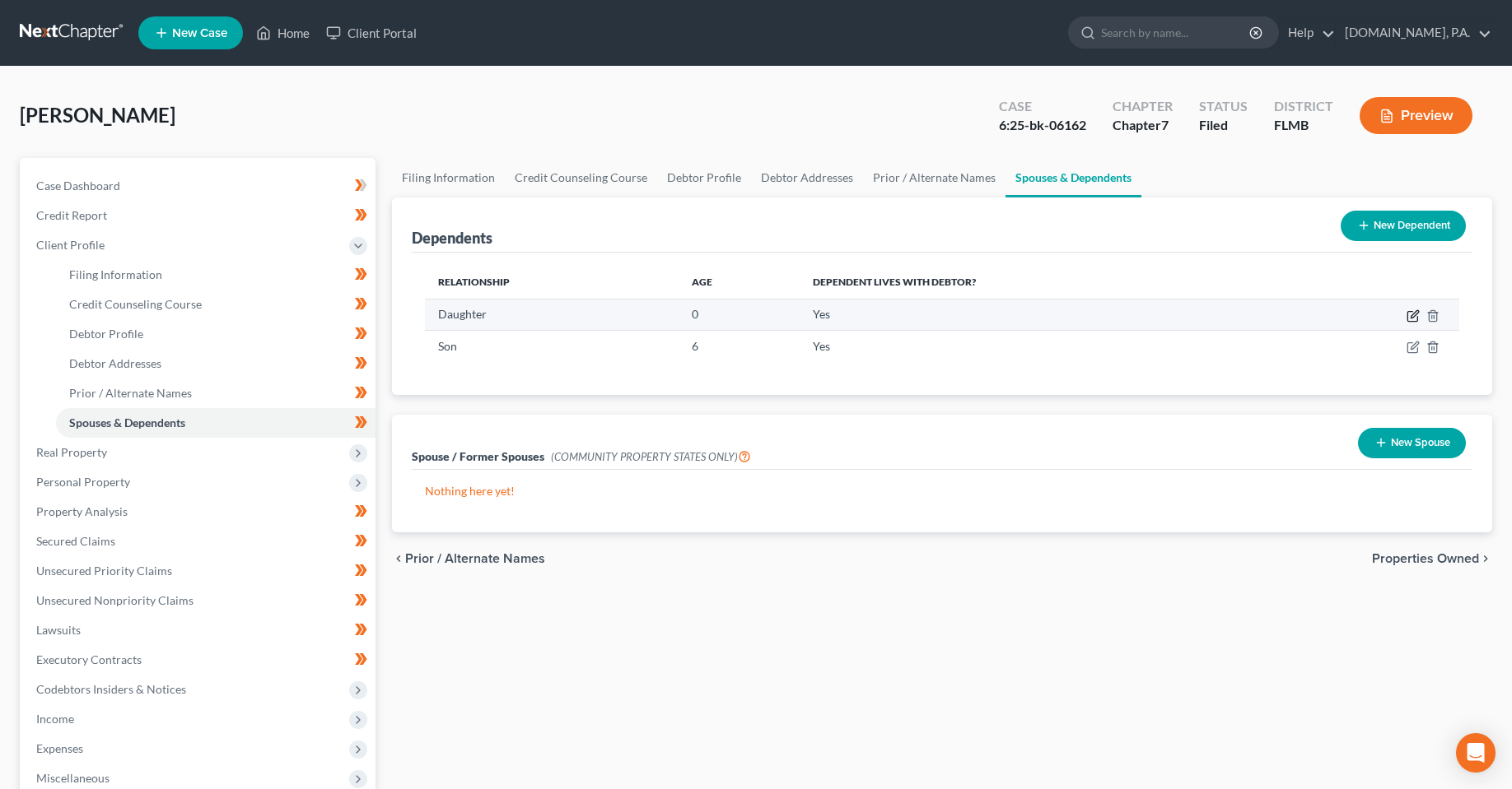
click at [1417, 317] on icon "button" at bounding box center [1412, 317] width 10 height 10
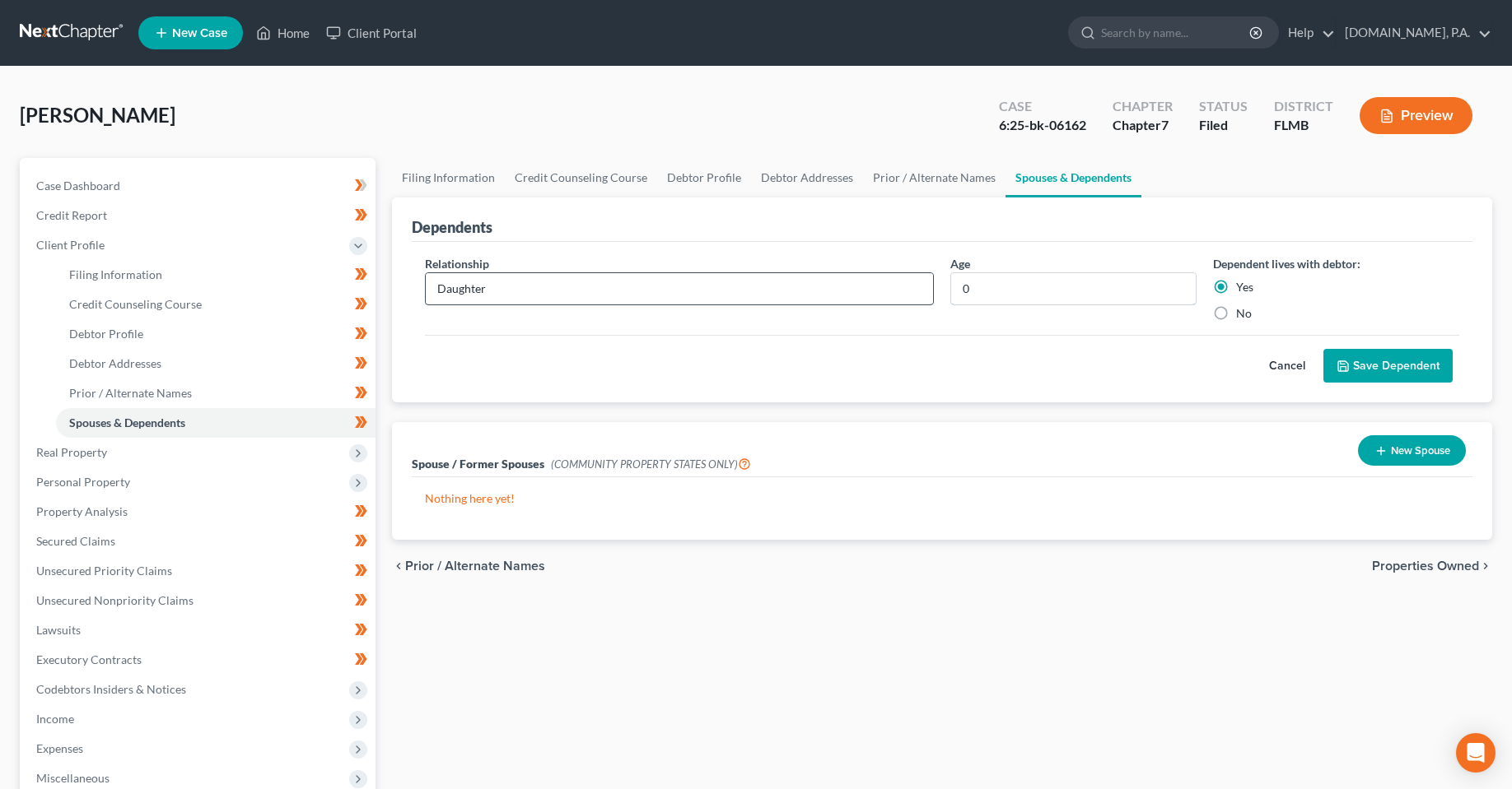
drag, startPoint x: 971, startPoint y: 282, endPoint x: 921, endPoint y: 274, distance: 50.6
click at [936, 281] on div "Relationship * Daughter Age [DEMOGRAPHIC_DATA] Dependent lives with debtor: Yes…" at bounding box center [941, 295] width 1050 height 80
type input "1"
click at [1388, 371] on button "Save Dependent" at bounding box center [1387, 367] width 129 height 35
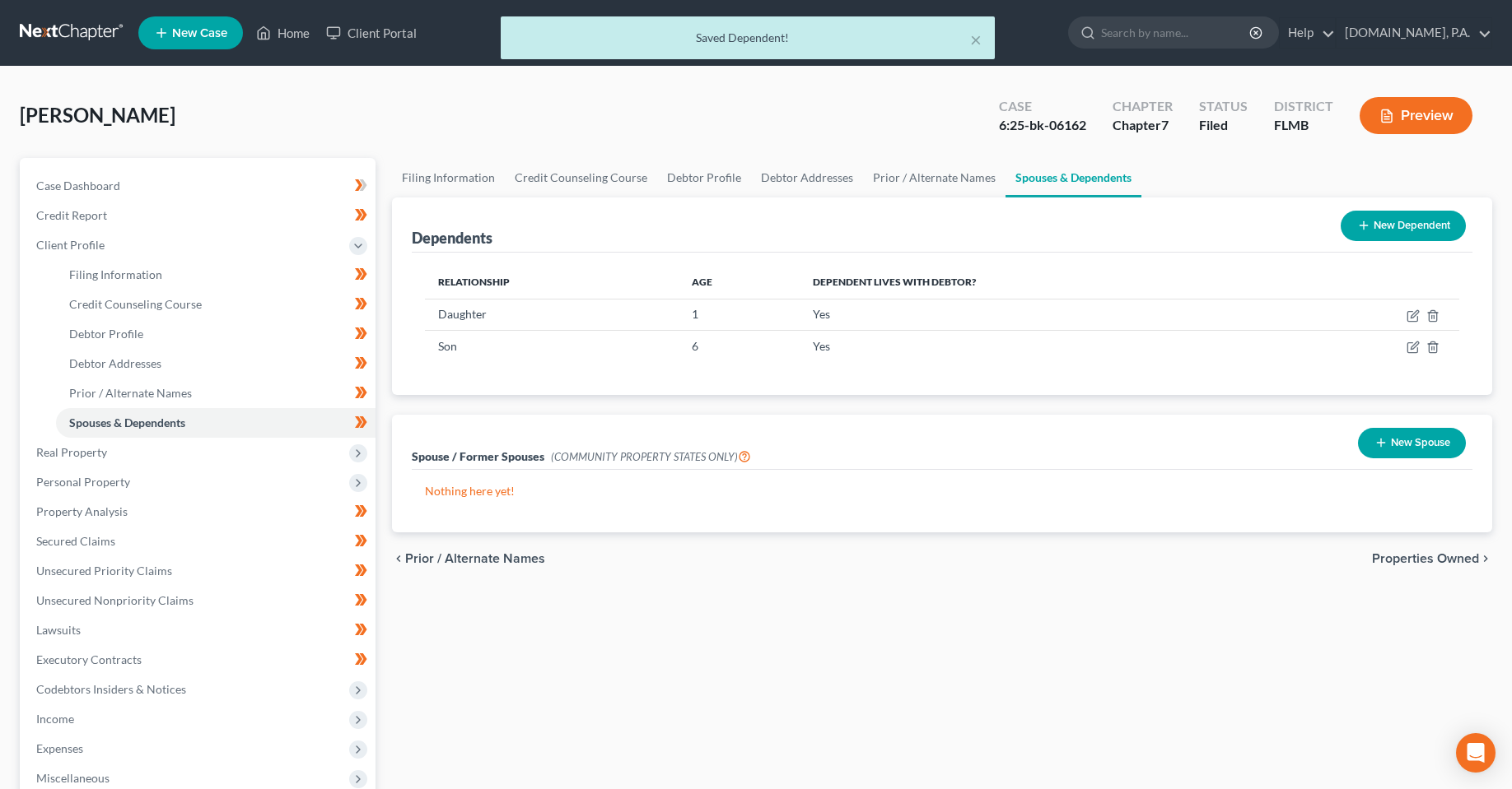
drag, startPoint x: 612, startPoint y: 678, endPoint x: 625, endPoint y: 528, distance: 150.6
click at [612, 678] on div "Filing Information Credit Counseling Course Debtor Profile Debtor Addresses Pri…" at bounding box center [941, 574] width 1116 height 832
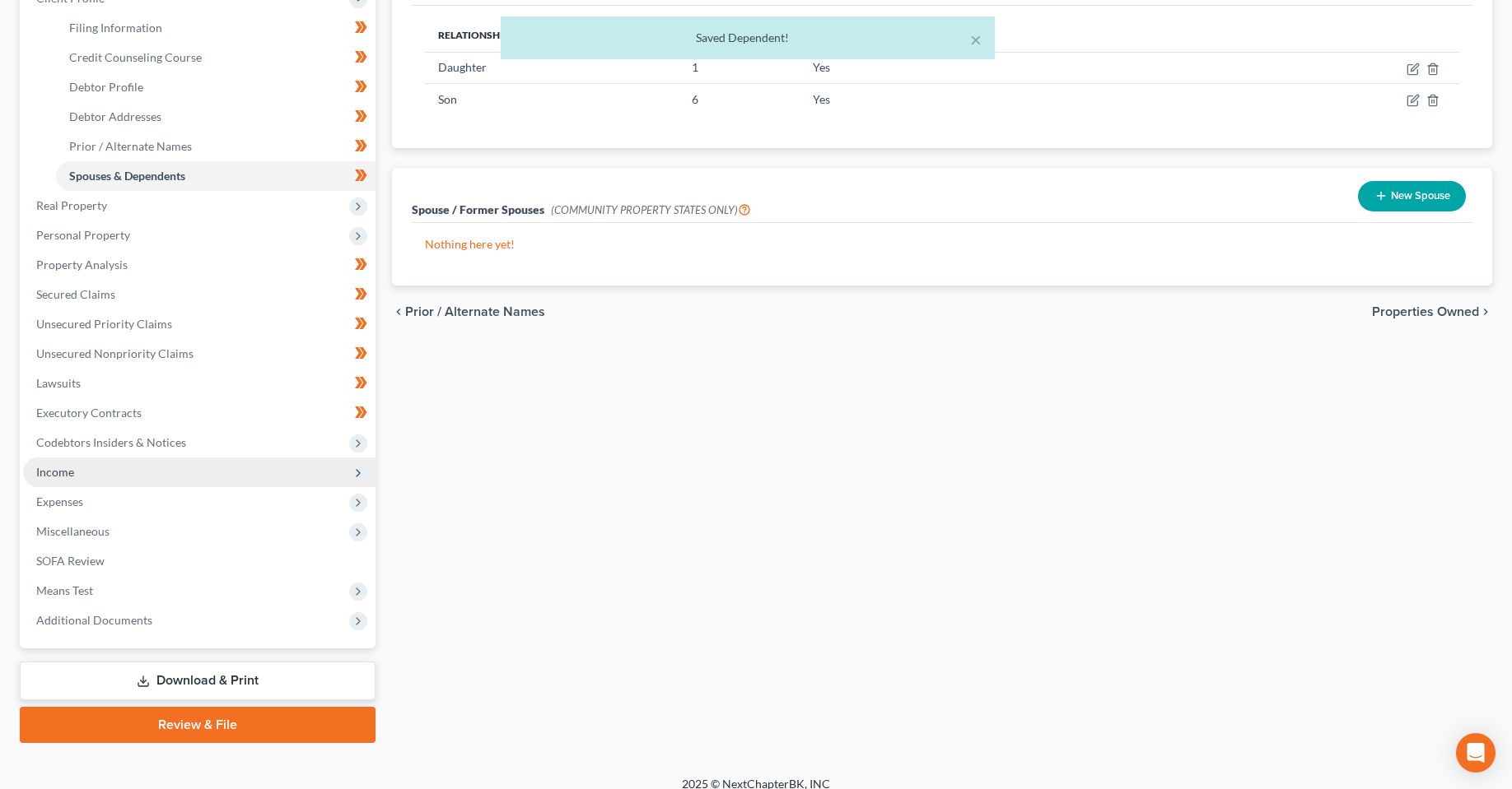
click at [71, 485] on span "Income" at bounding box center [200, 472] width 353 height 30
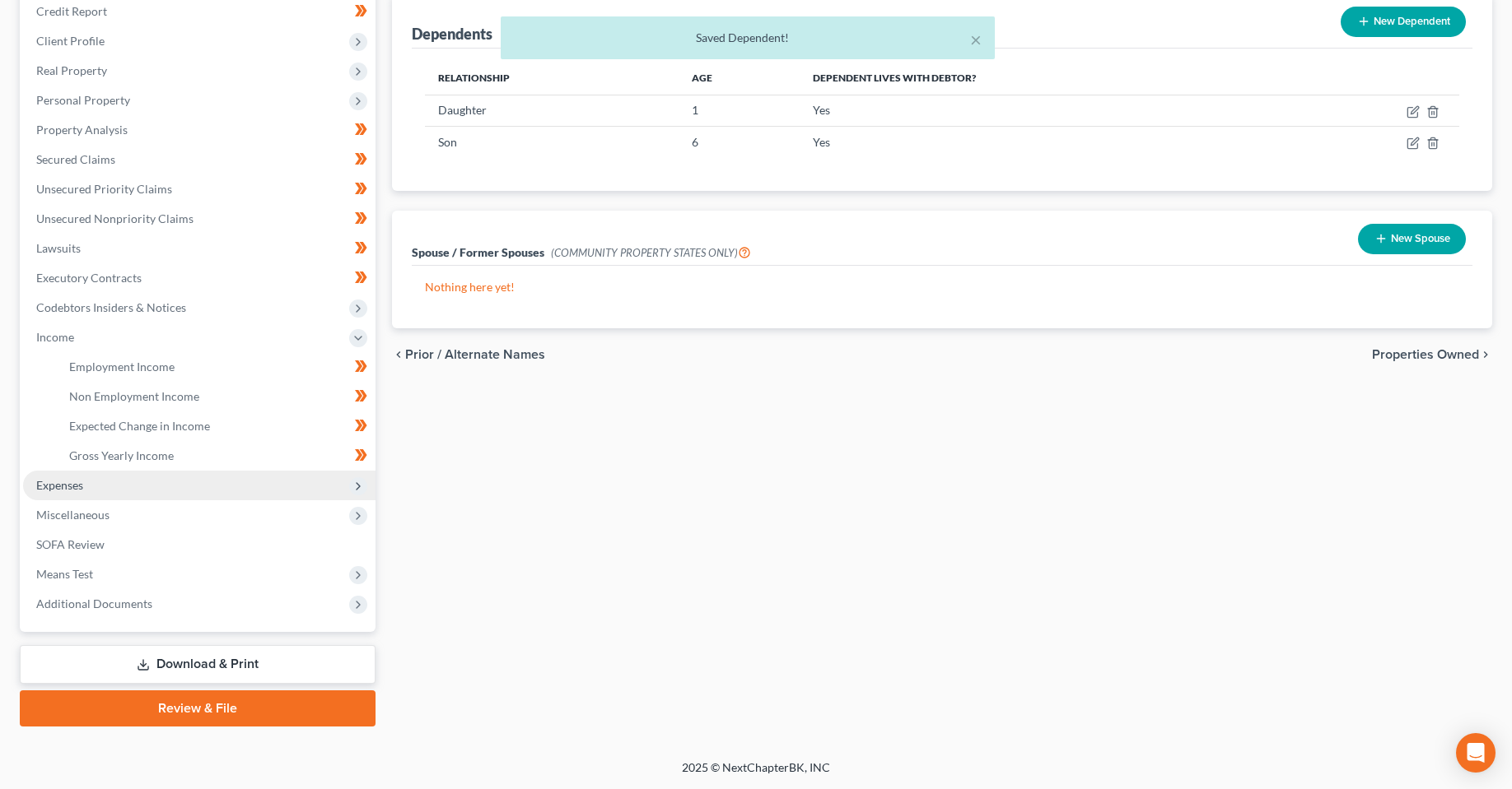
click at [78, 484] on span "Expenses" at bounding box center [60, 485] width 47 height 14
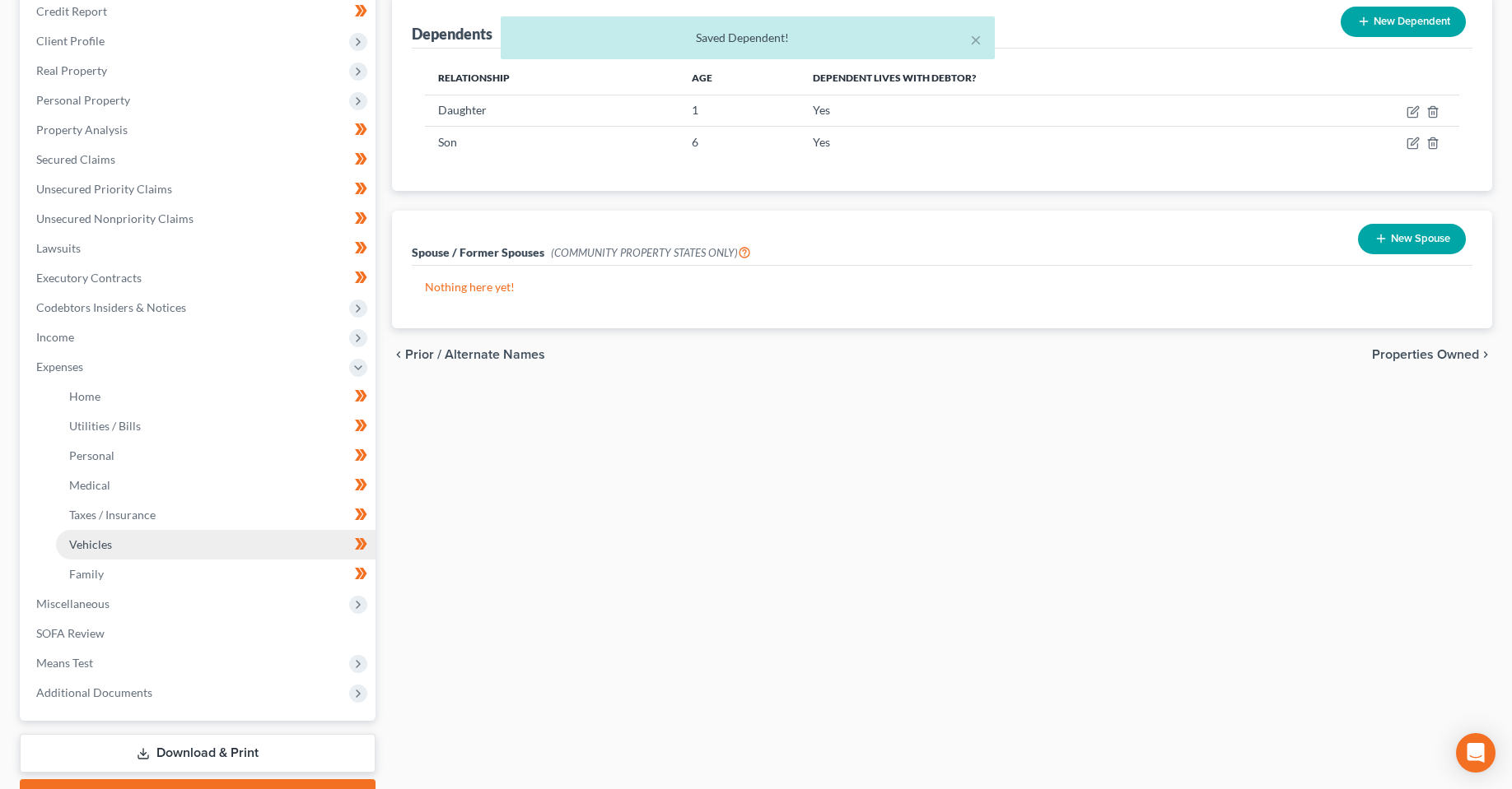
scroll to position [247, 0]
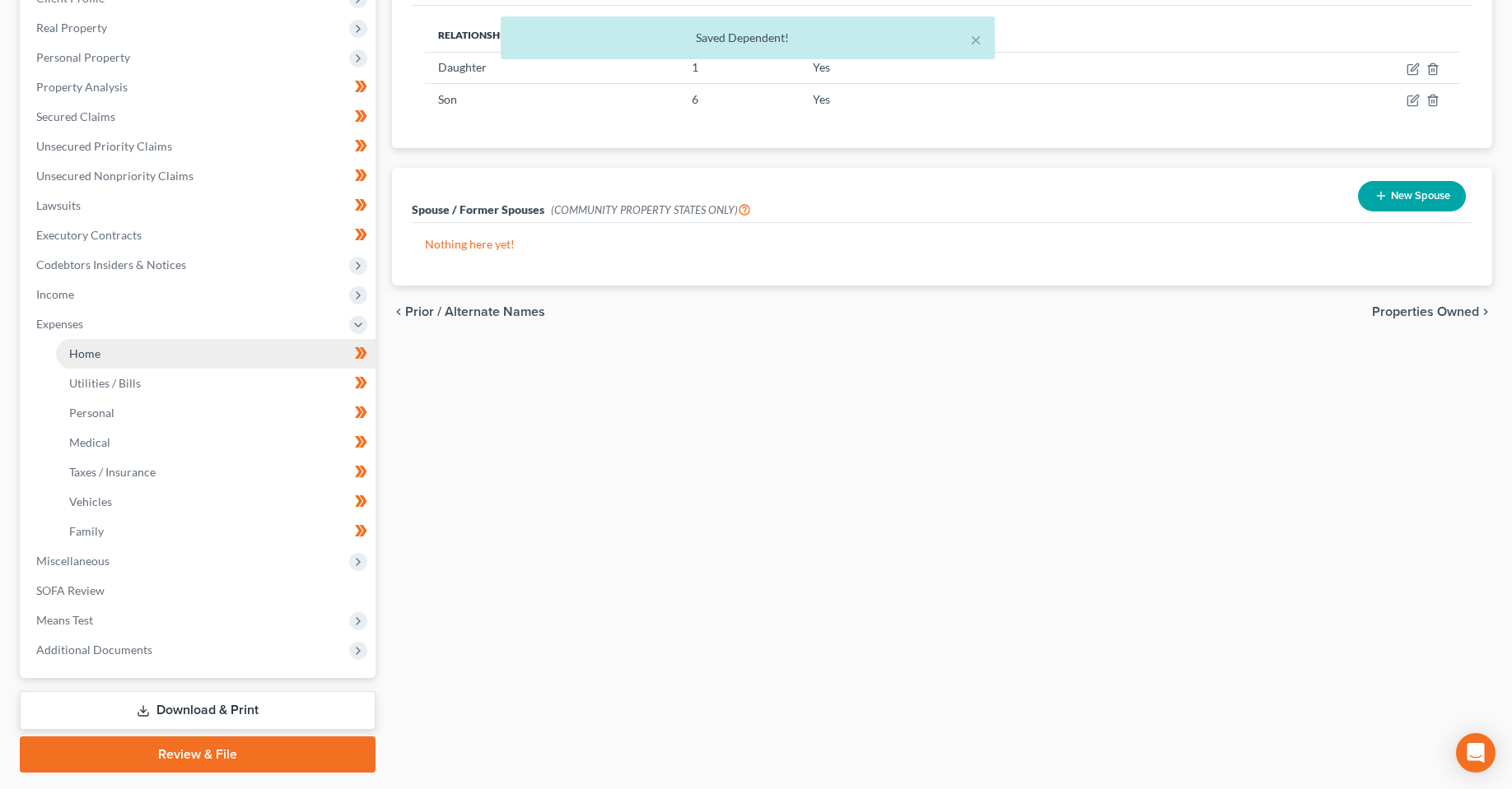
click at [90, 359] on span "Home" at bounding box center [85, 353] width 32 height 14
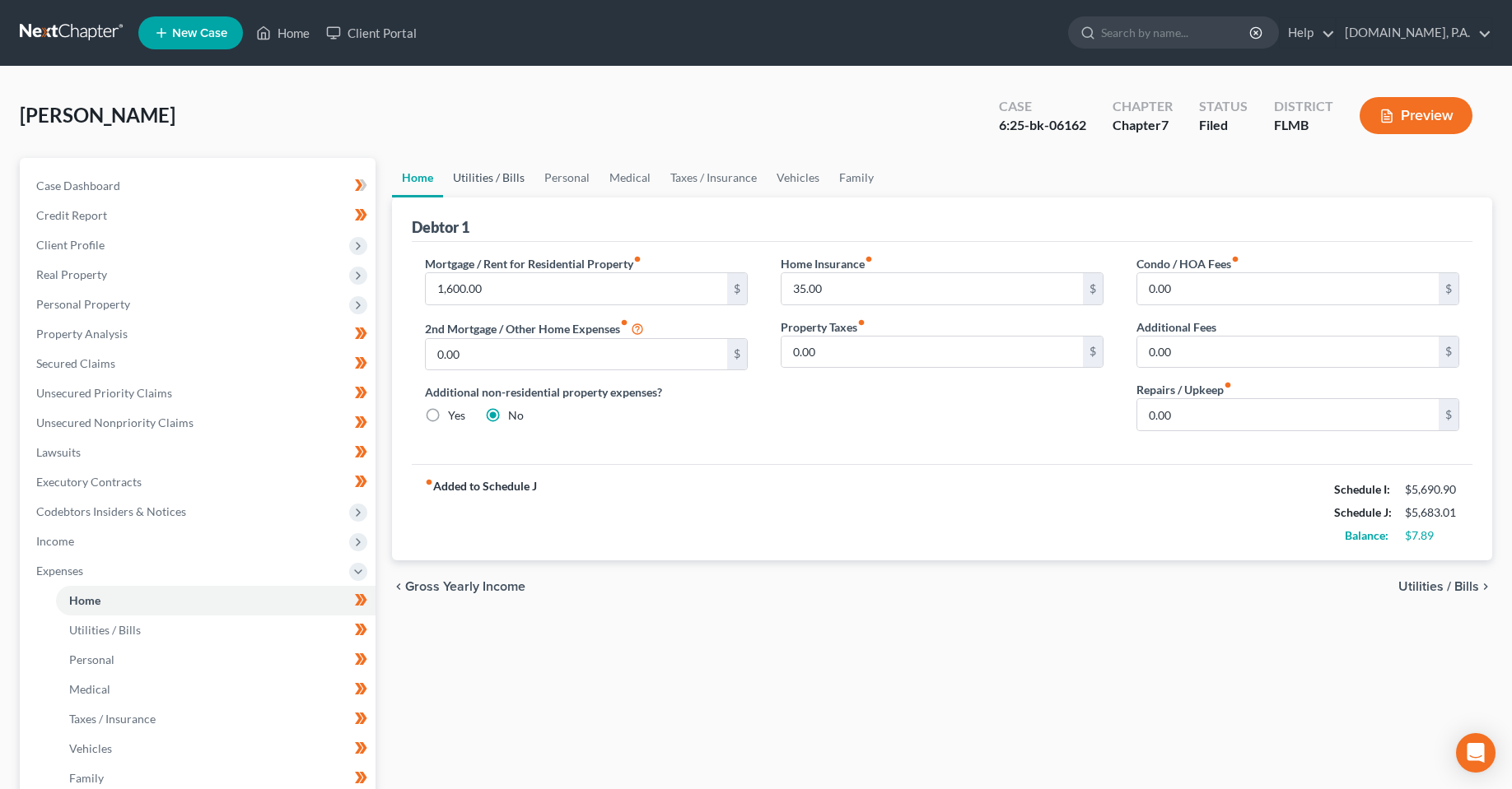
click at [466, 176] on link "Utilities / Bills" at bounding box center [489, 178] width 91 height 40
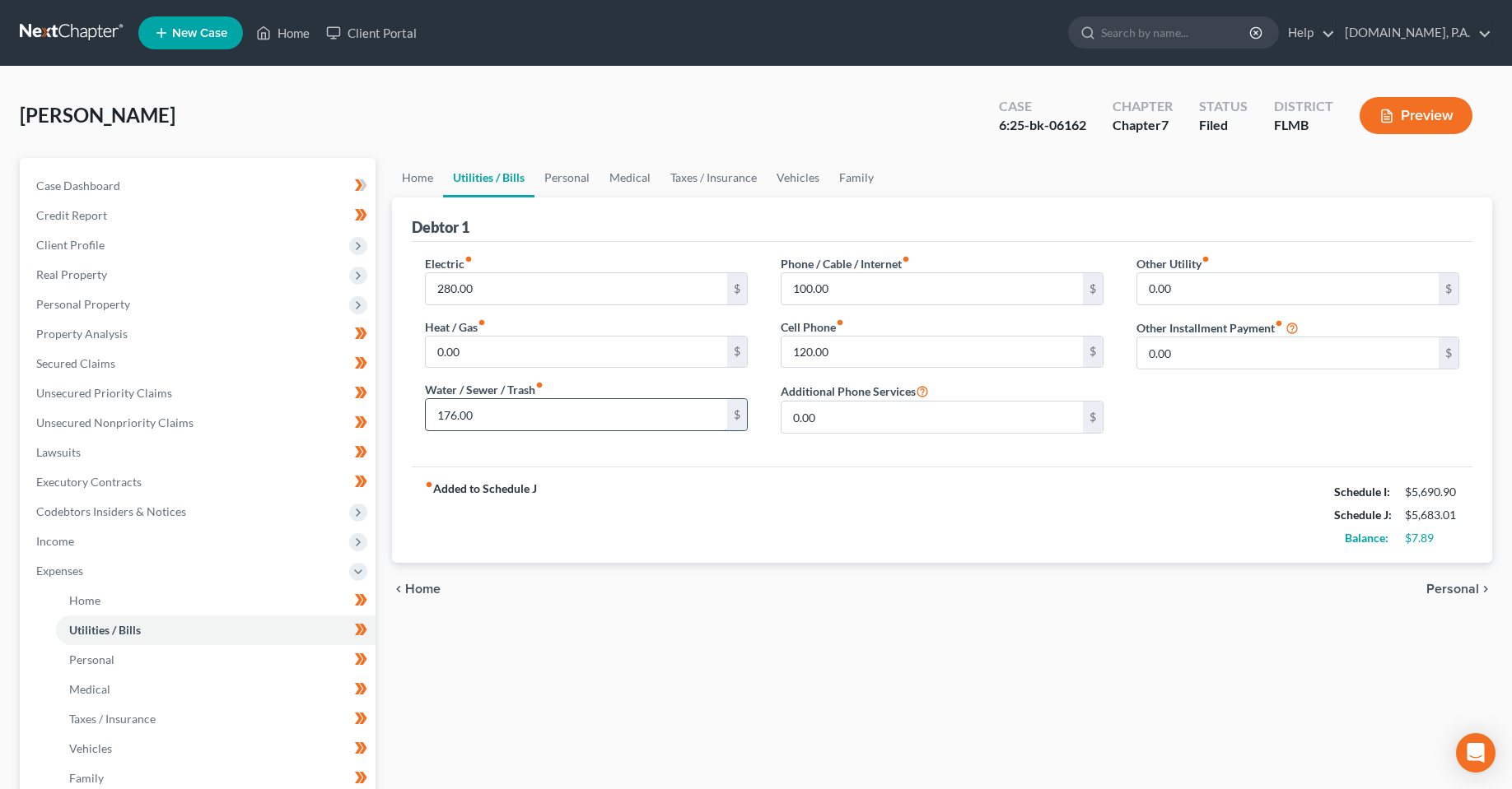
drag, startPoint x: 566, startPoint y: 419, endPoint x: 592, endPoint y: 416, distance: 26.2
click at [566, 419] on input "176.00" at bounding box center [576, 415] width 301 height 32
click at [830, 288] on input "100.00" at bounding box center [931, 289] width 301 height 32
drag, startPoint x: 836, startPoint y: 288, endPoint x: 878, endPoint y: 284, distance: 42.2
click at [836, 288] on input "100.00" at bounding box center [931, 289] width 301 height 32
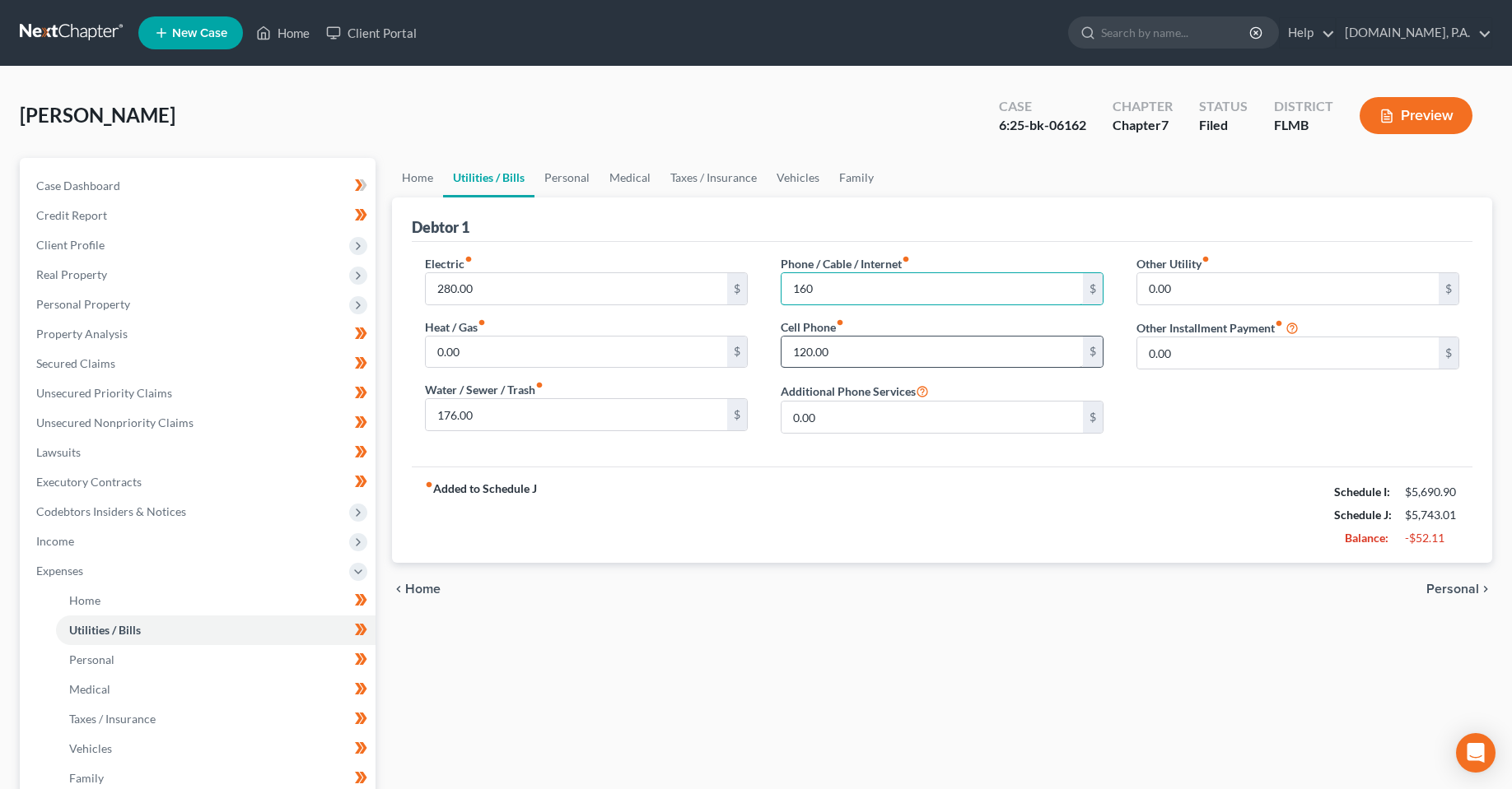
type input "160"
drag, startPoint x: 821, startPoint y: 365, endPoint x: 769, endPoint y: 359, distance: 52.3
click at [821, 365] on input "120.00" at bounding box center [931, 353] width 301 height 32
click at [868, 354] on input "120.00" at bounding box center [931, 353] width 301 height 32
type input "1"
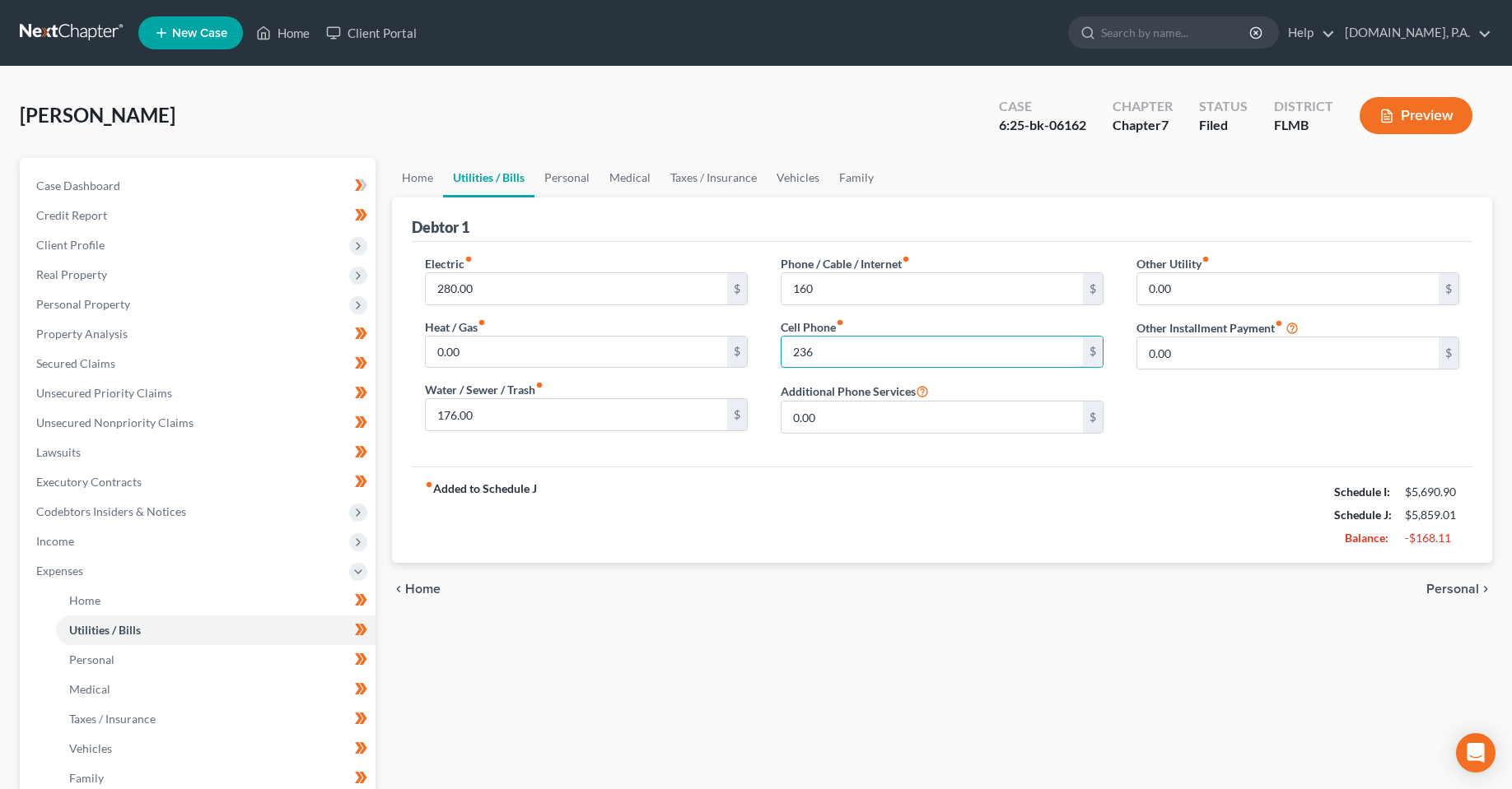
type input "236"
click at [892, 471] on div "fiber_manual_record Added to Schedule J Schedule I: $5,690.90 Schedule J: $5,85…" at bounding box center [941, 515] width 1060 height 96
click at [788, 458] on div "Electric fiber_manual_record 280.00 $ Heat / Gas fiber_manual_record 0.00 $ Wat…" at bounding box center [941, 354] width 1060 height 224
click at [57, 538] on span "Income" at bounding box center [56, 540] width 38 height 14
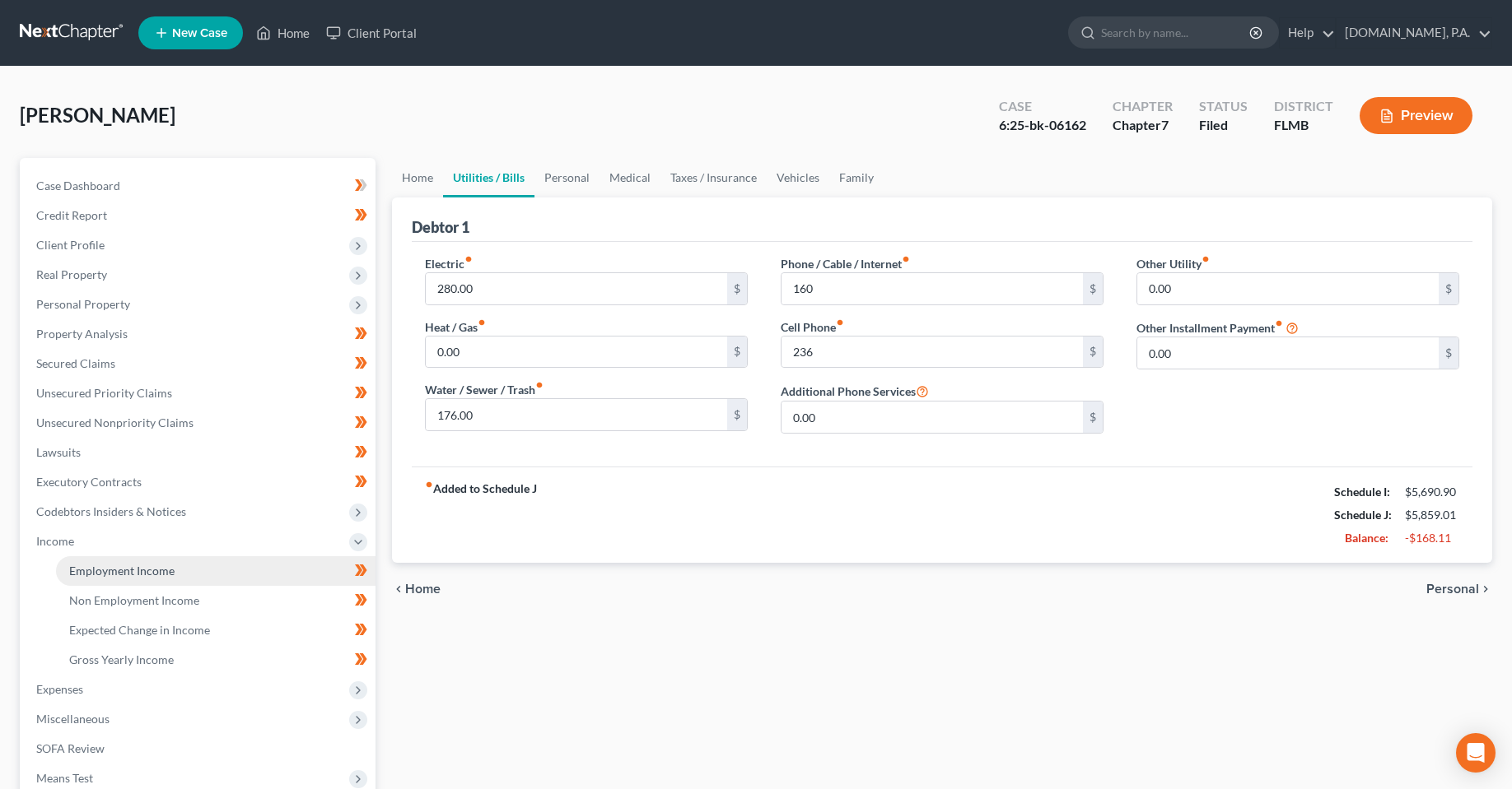
click at [111, 577] on span "Employment Income" at bounding box center [121, 570] width 106 height 14
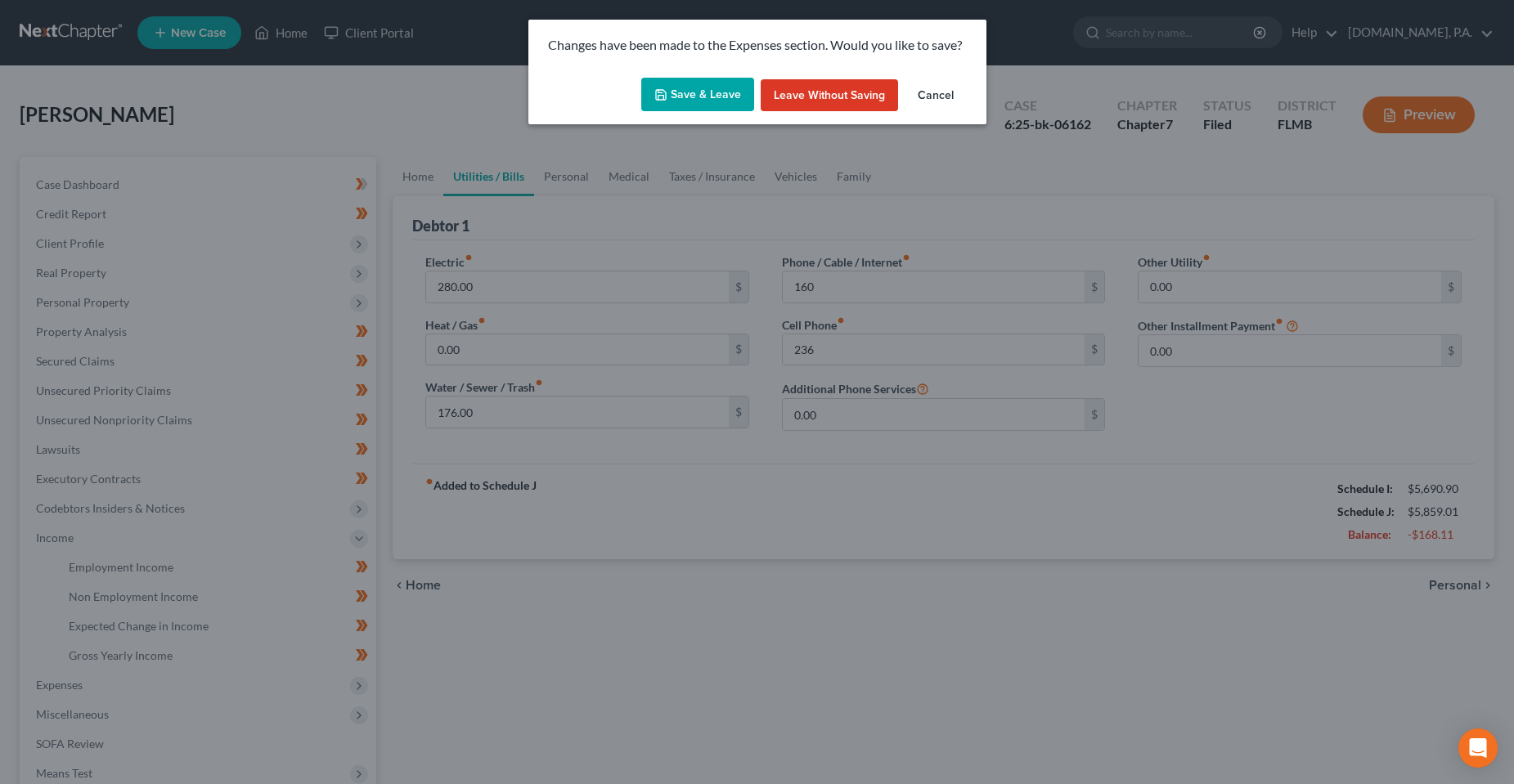
click at [721, 107] on button "Save & Leave" at bounding box center [697, 95] width 113 height 35
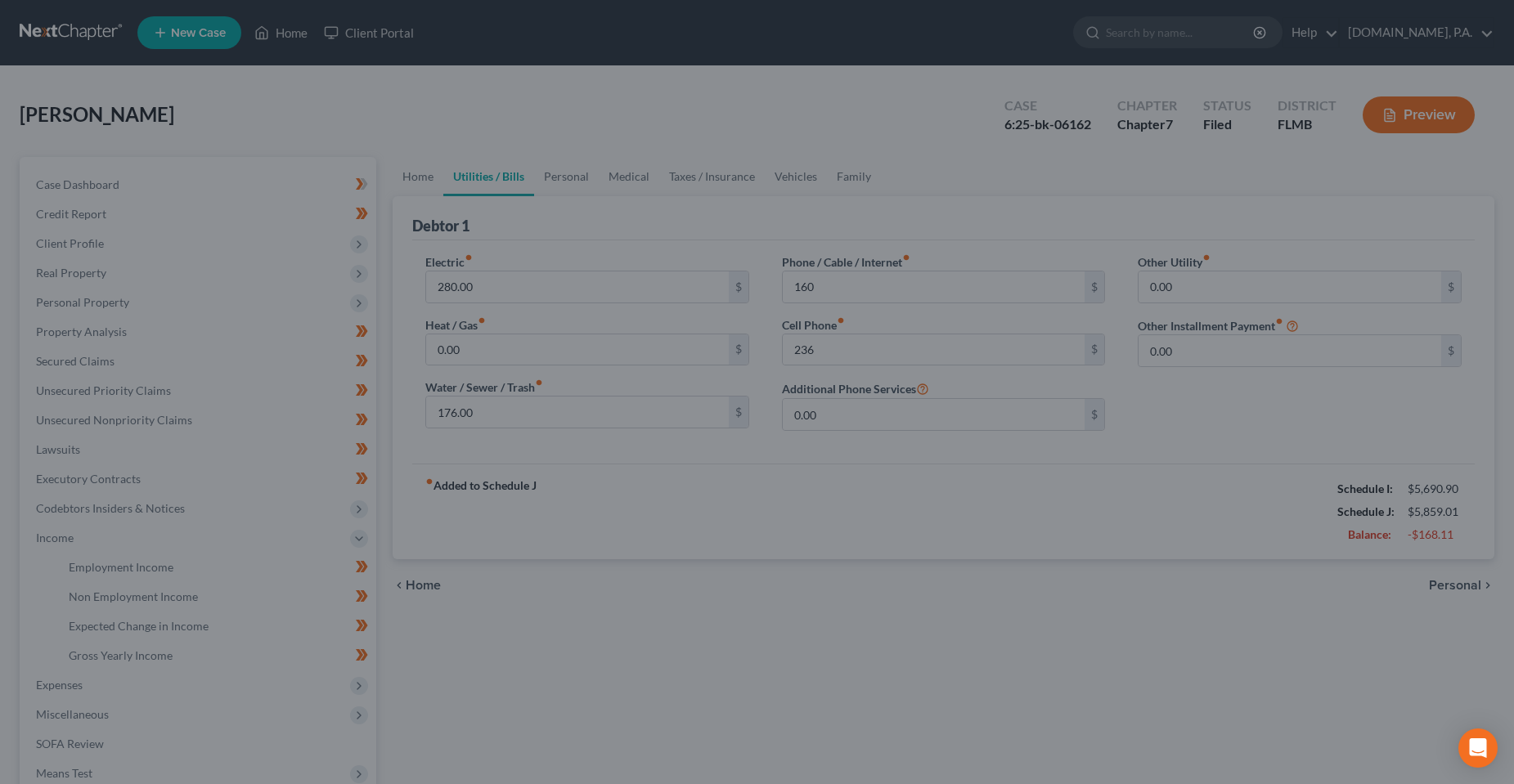
type input "160.00"
type input "236.00"
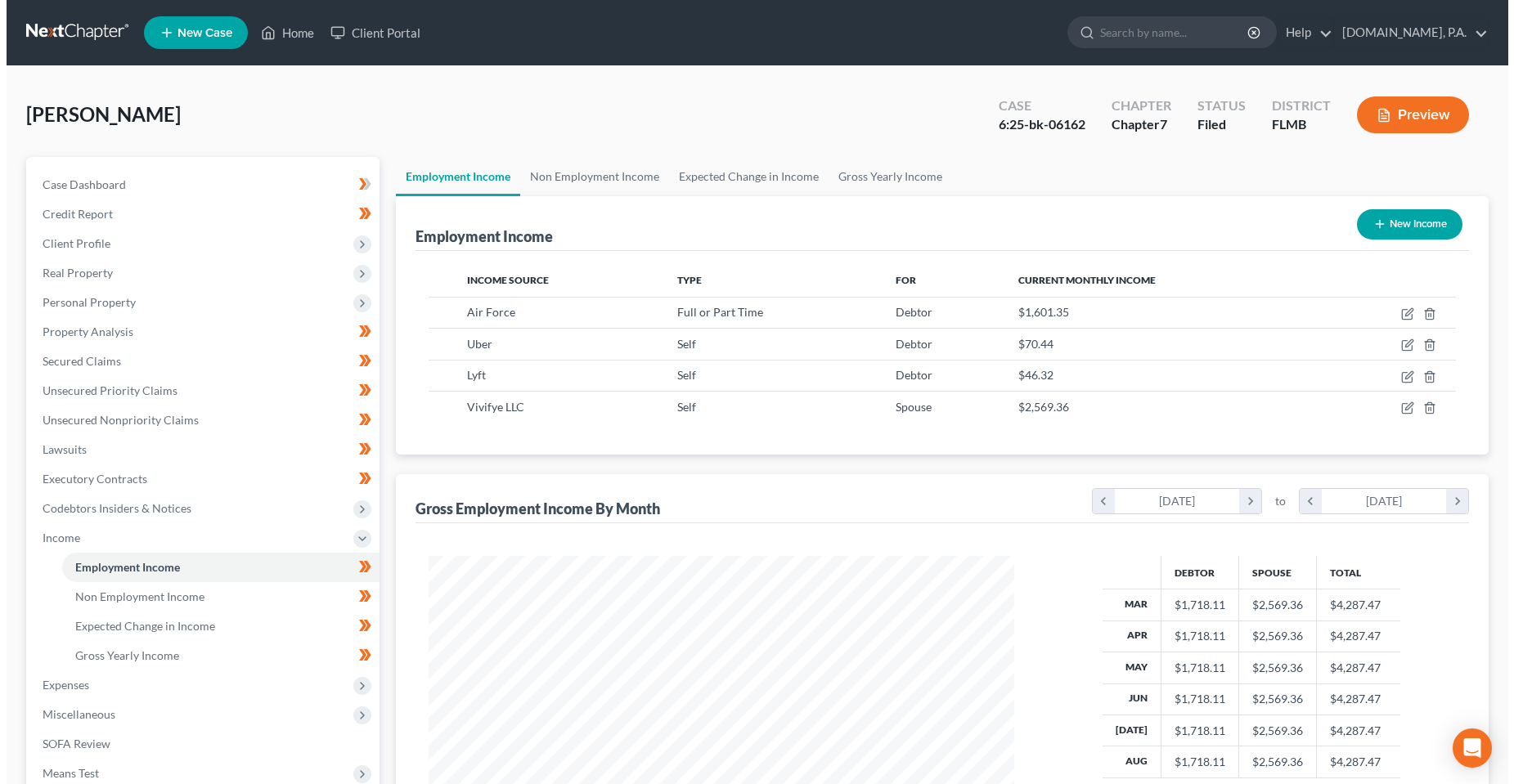
scroll to position [293, 618]
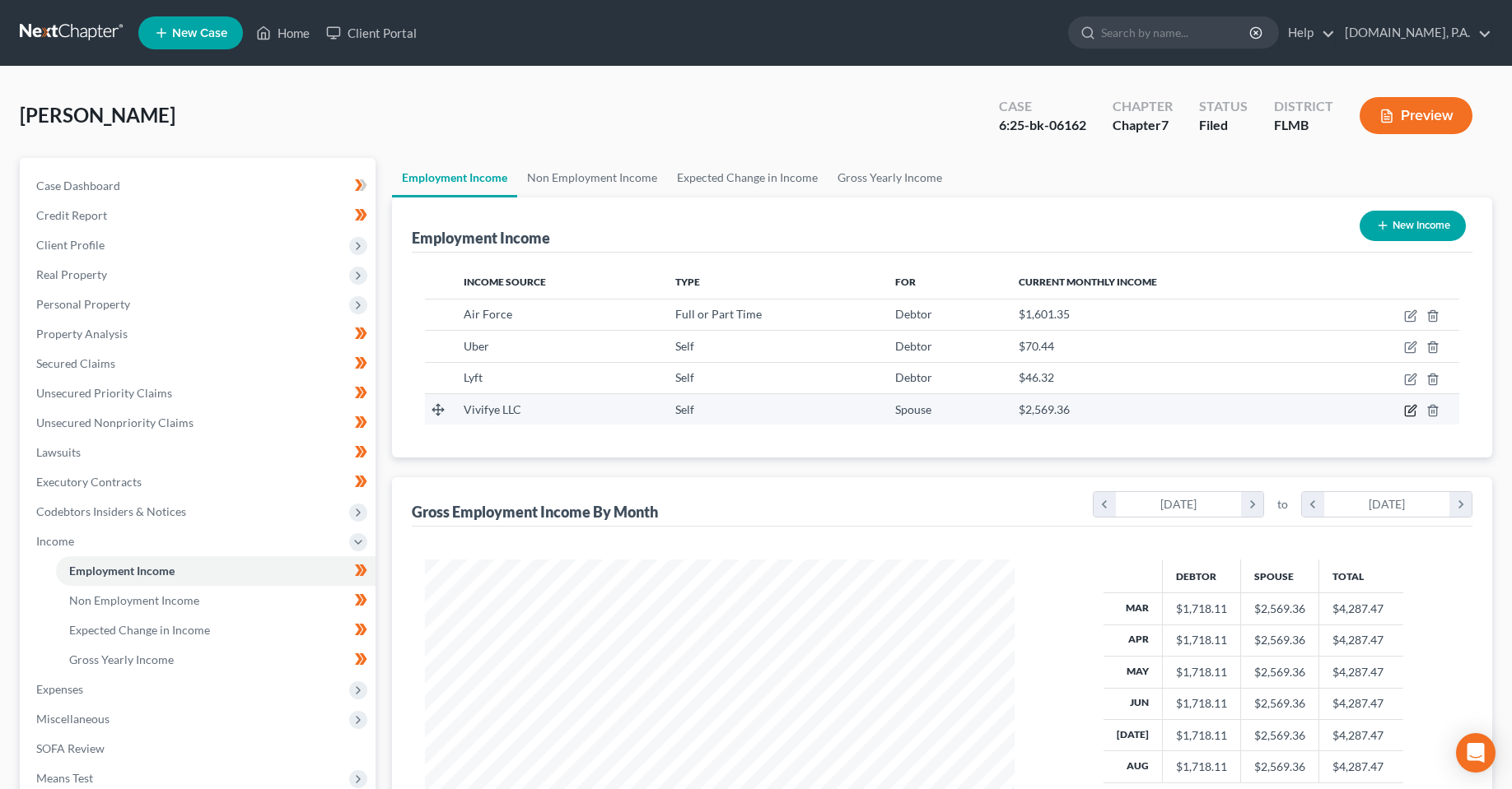
click at [1408, 411] on icon "button" at bounding box center [1411, 411] width 13 height 13
select select "1"
select select "9"
select select "0"
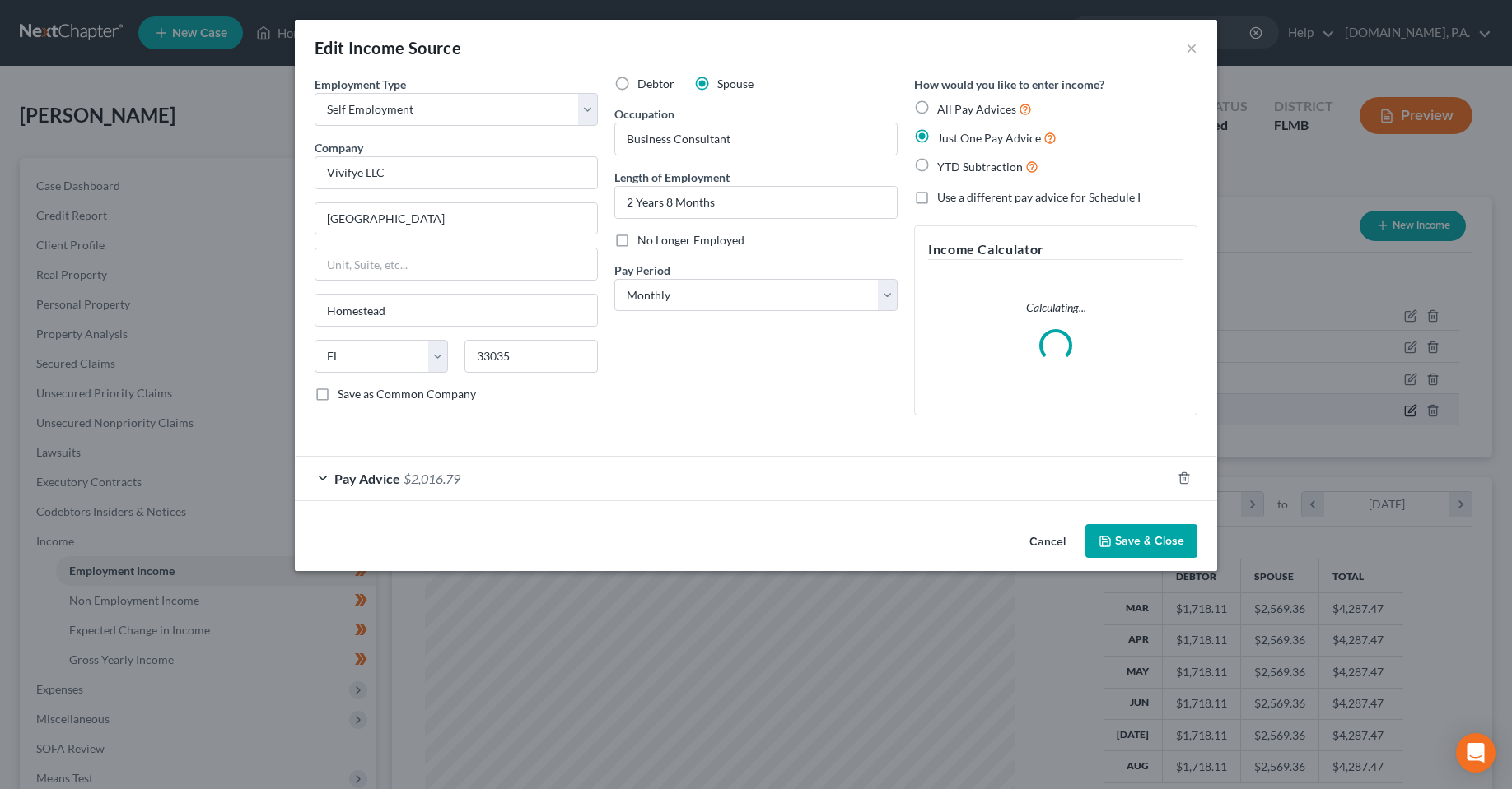
scroll to position [297, 627]
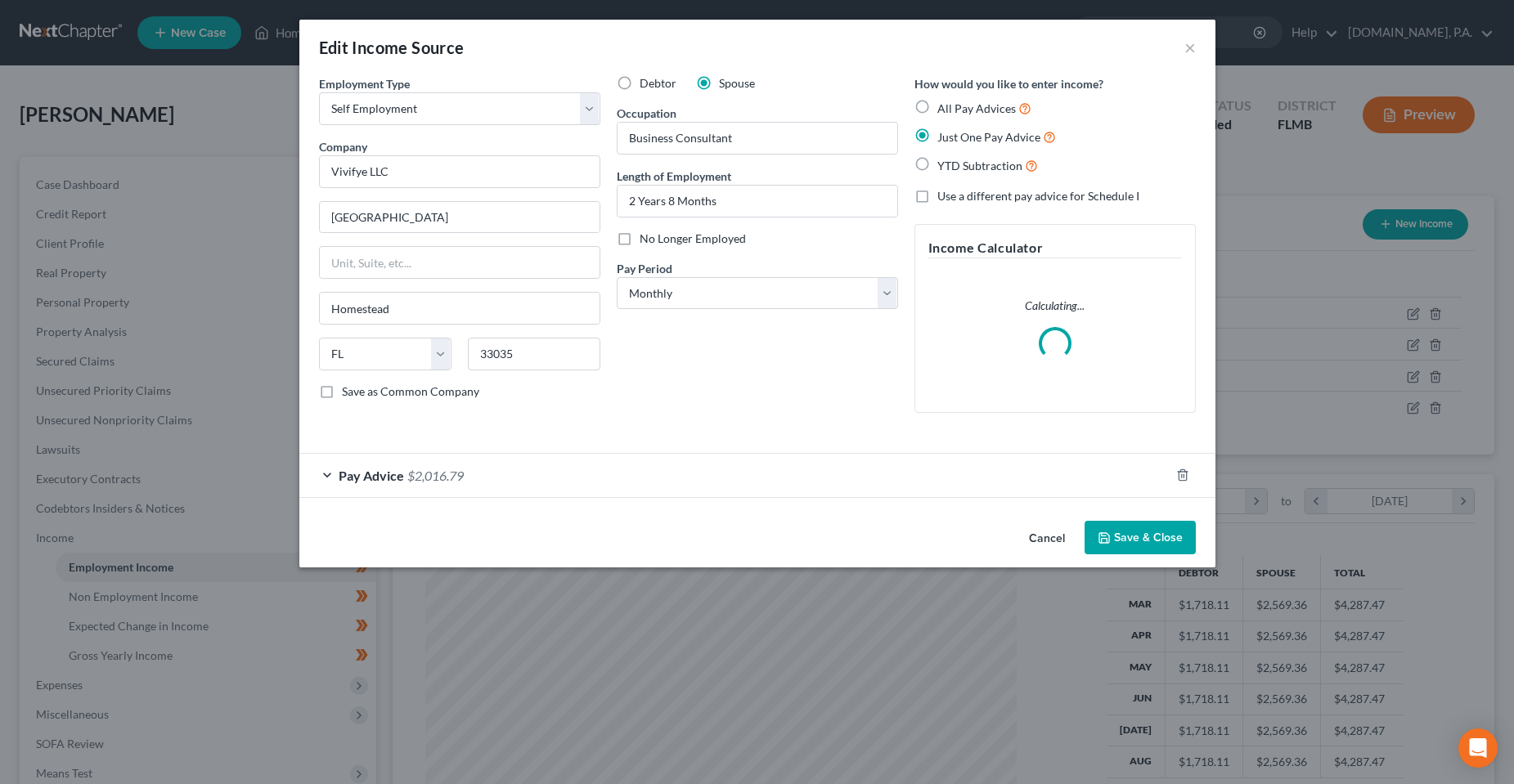
click at [453, 494] on div "Pay Advice $2,016.79" at bounding box center [734, 475] width 870 height 43
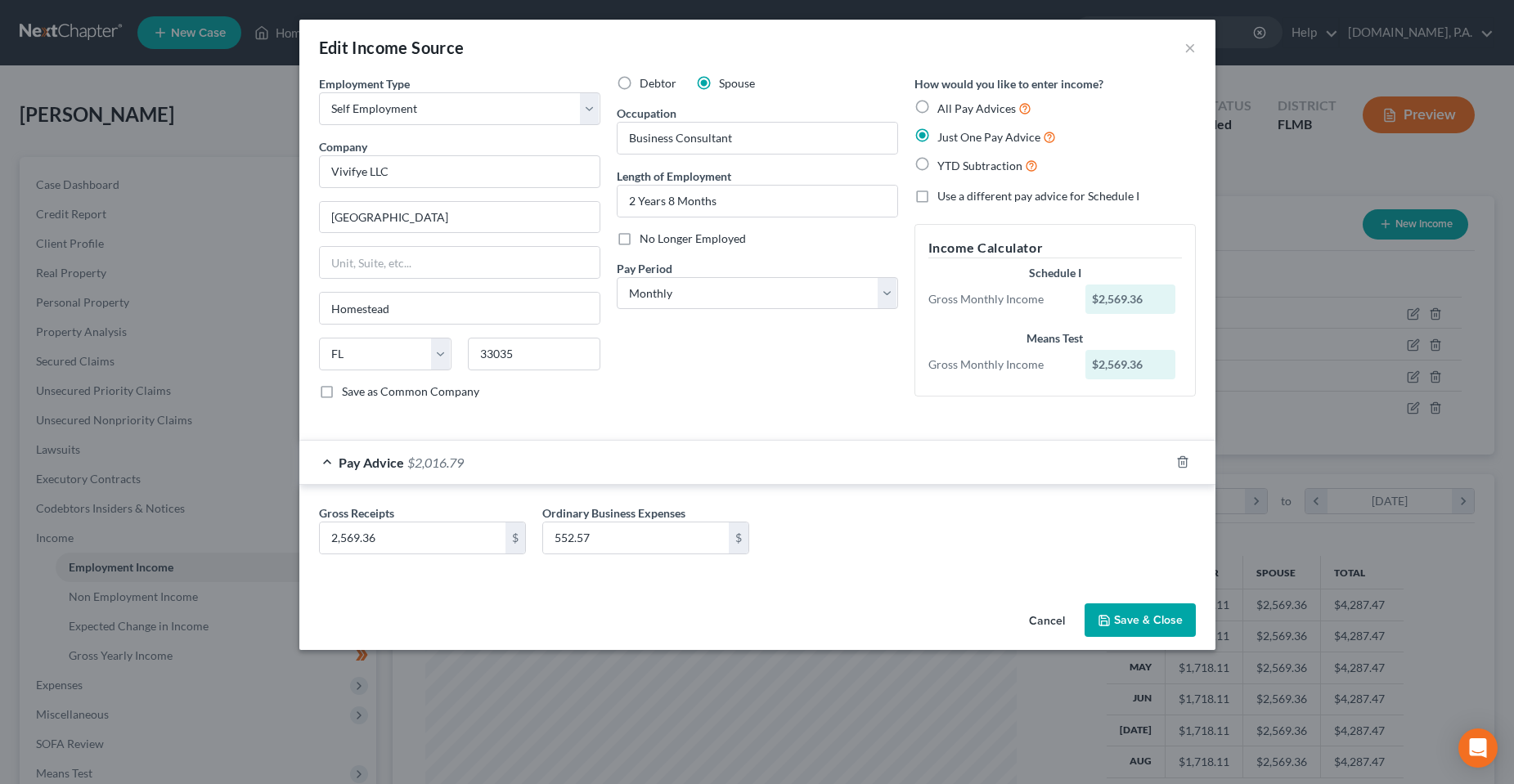
click at [936, 565] on div "Gross Receipts 2,569.36 $ Ordinary Business Expenses 552.57 $" at bounding box center [757, 536] width 893 height 63
drag, startPoint x: 635, startPoint y: 521, endPoint x: 621, endPoint y: 530, distance: 16.6
click at [635, 521] on label "Ordinary Business Expenses" at bounding box center [613, 513] width 143 height 17
click at [634, 534] on input "552.57" at bounding box center [636, 539] width 186 height 31
click at [621, 535] on input "552.57" at bounding box center [636, 539] width 186 height 31
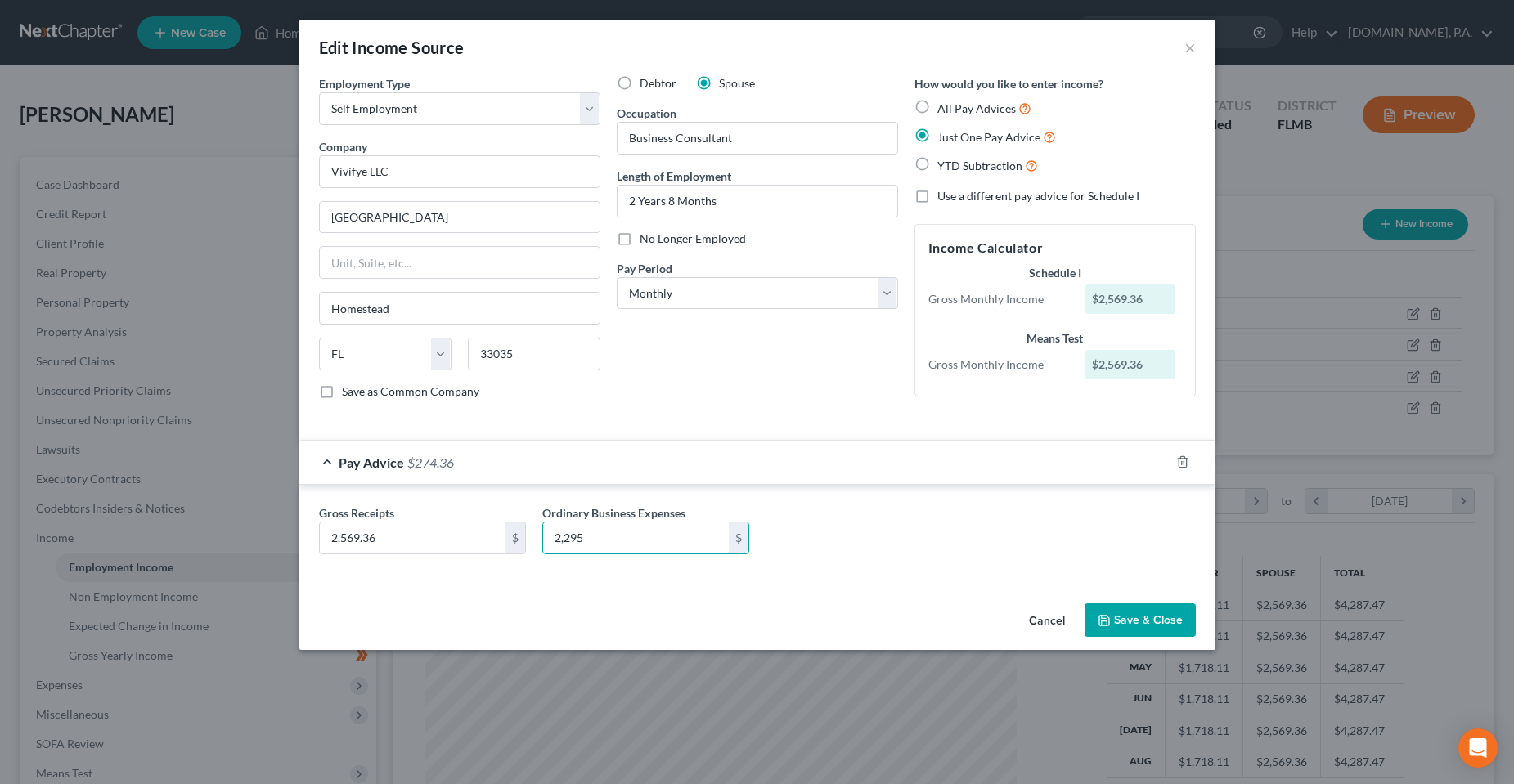
type input "2,295"
drag, startPoint x: 934, startPoint y: 527, endPoint x: 1116, endPoint y: 632, distance: 210.1
click at [936, 527] on div "Gross Receipts 2,569.36 $ Ordinary Business Expenses 2,295 $" at bounding box center [757, 536] width 893 height 63
click at [1137, 622] on button "Save & Close" at bounding box center [1140, 621] width 112 height 35
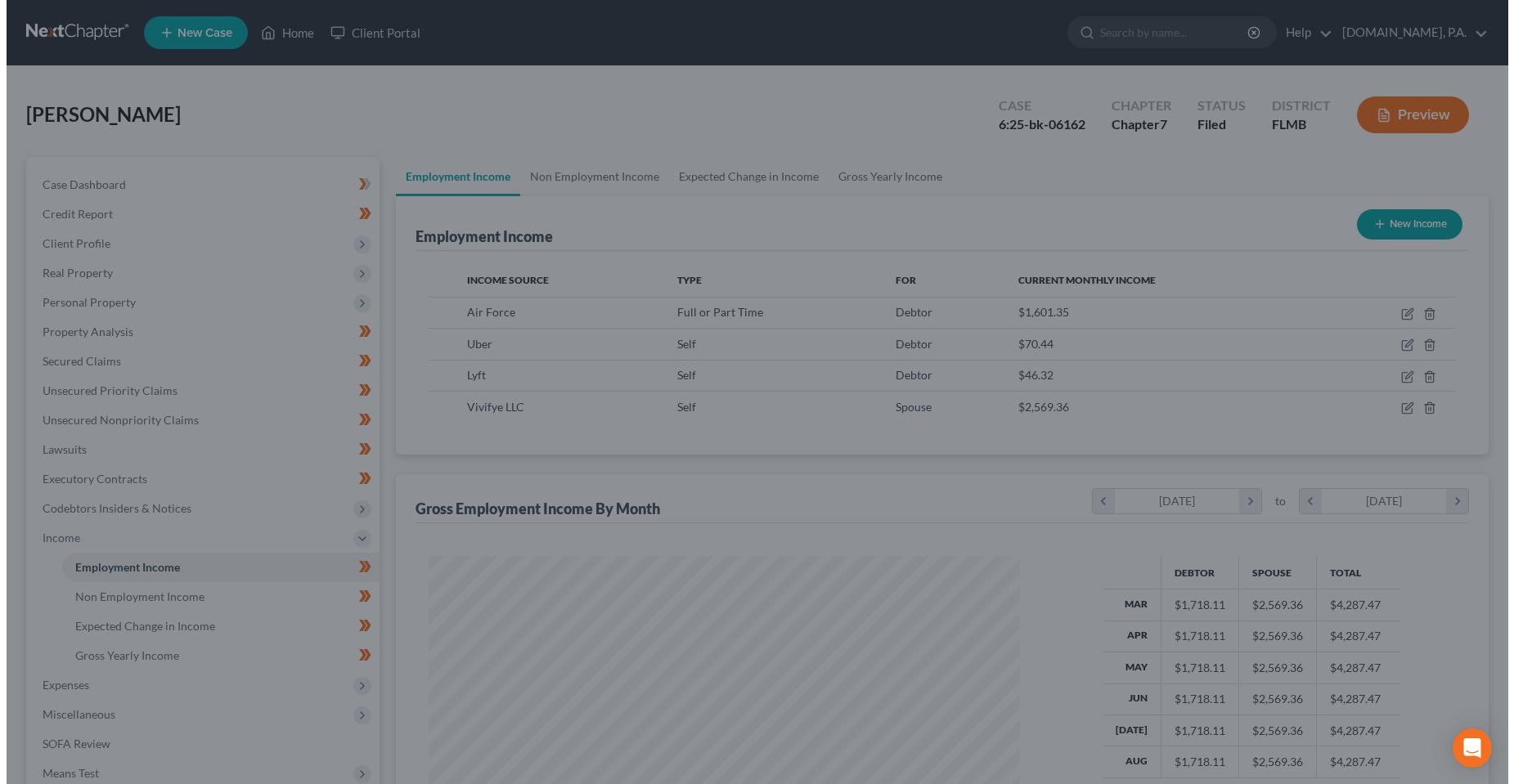
scroll to position [817550, 817508]
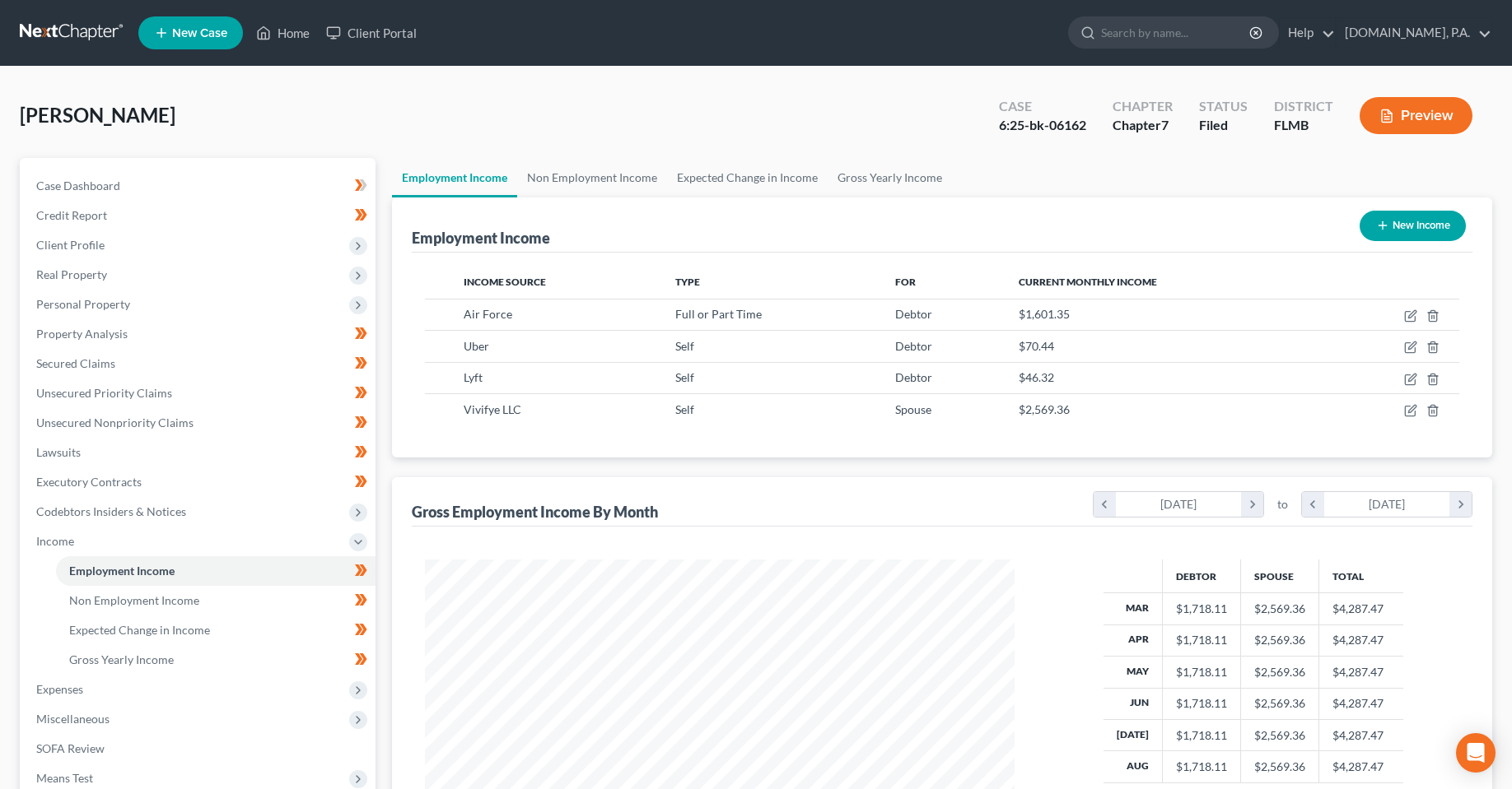
click at [1395, 221] on button "New Income" at bounding box center [1412, 225] width 106 height 31
select select "0"
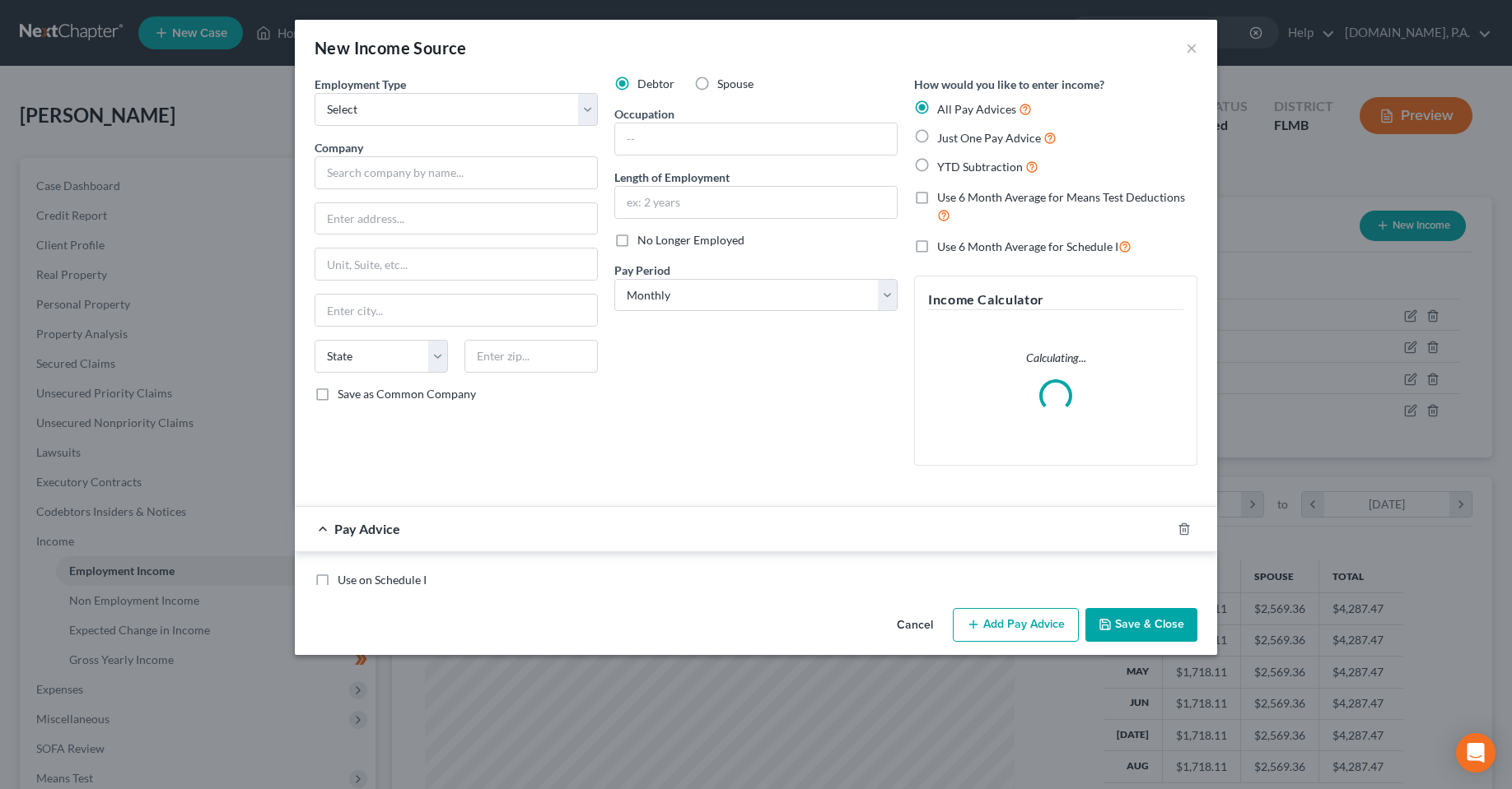
scroll to position [297, 627]
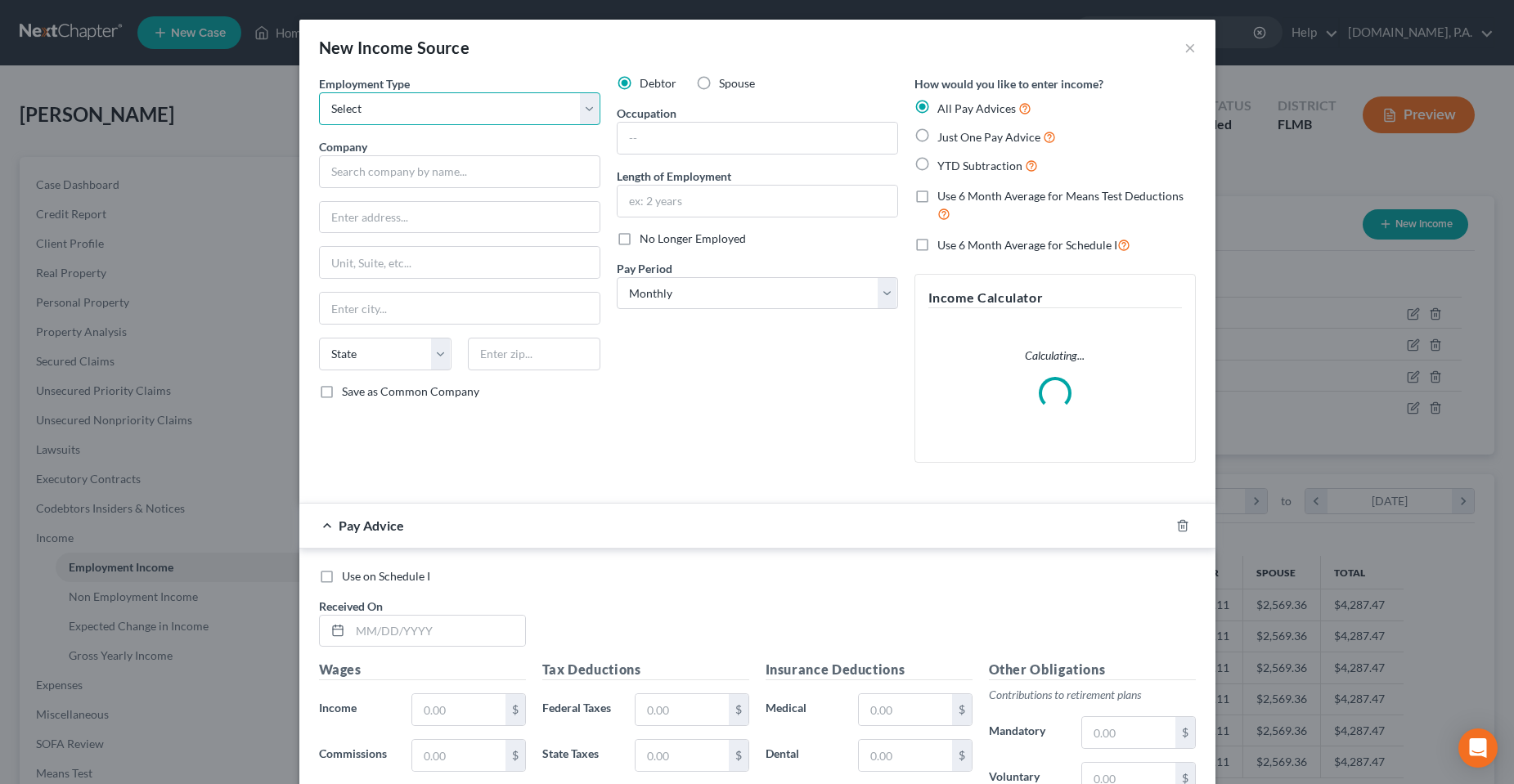
click at [431, 116] on select "Select Full or [DEMOGRAPHIC_DATA] Employment Self Employment" at bounding box center [459, 109] width 282 height 33
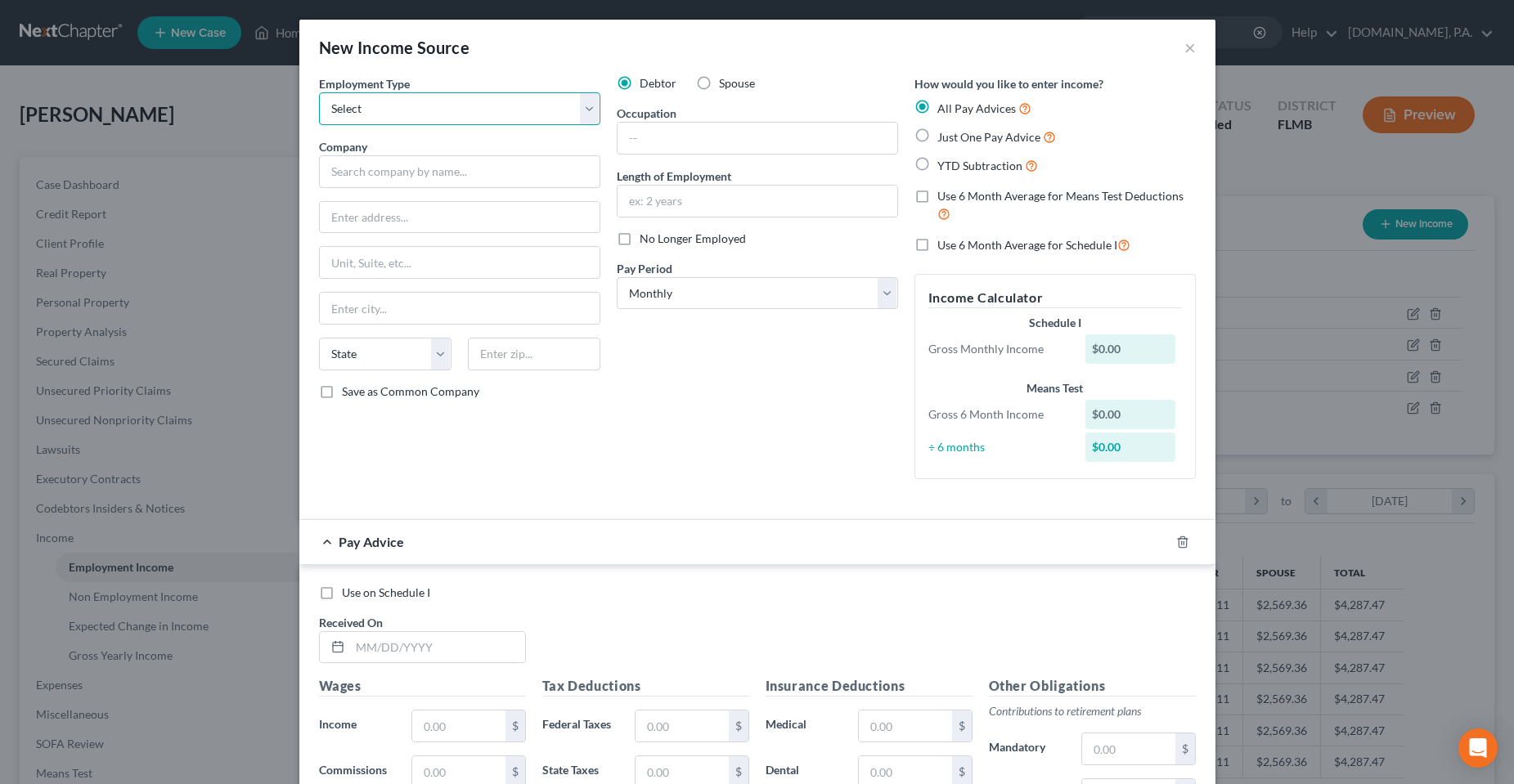
select select "1"
click at [319, 93] on select "Select Full or [DEMOGRAPHIC_DATA] Employment Self Employment" at bounding box center [459, 109] width 282 height 33
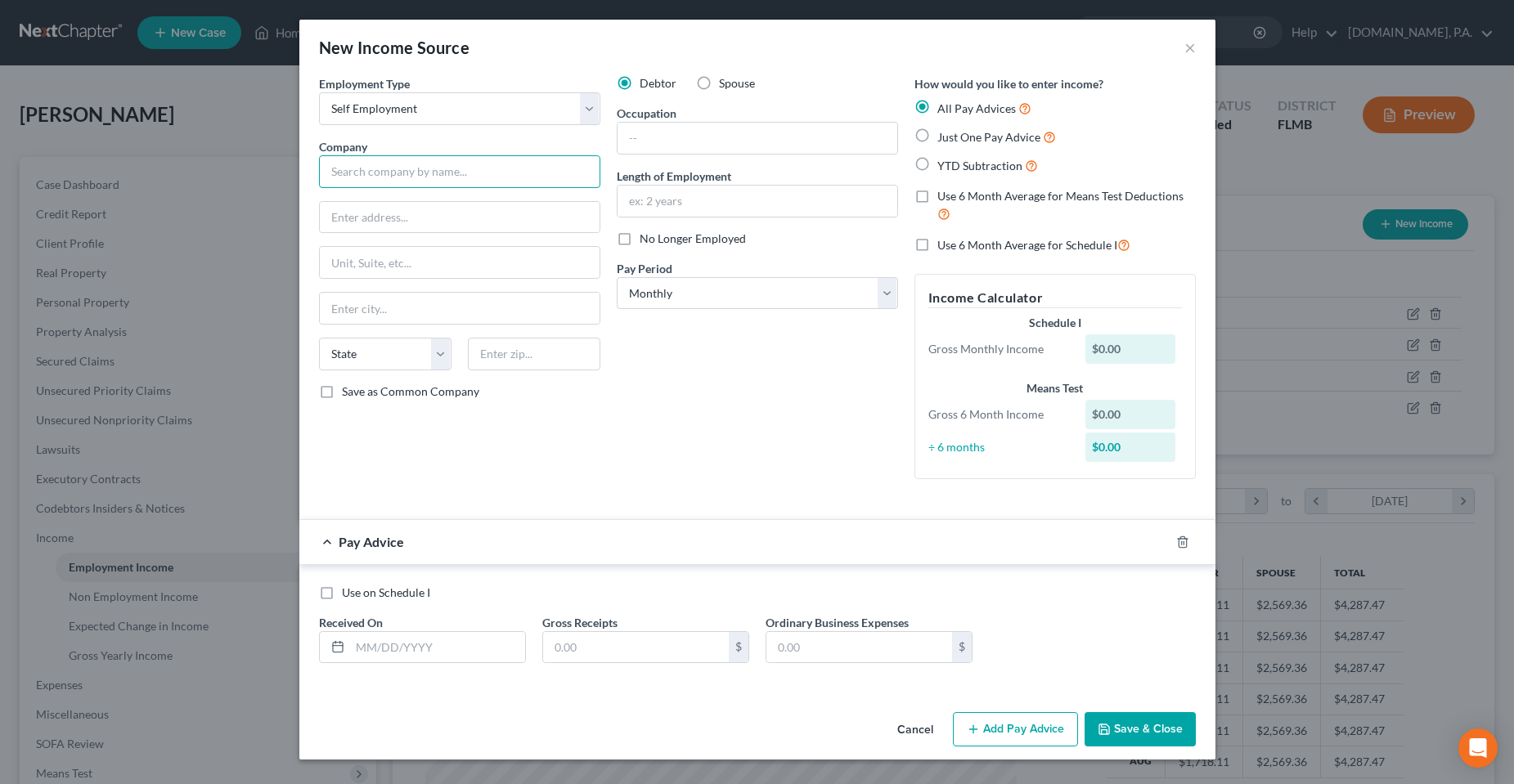
click at [438, 165] on input "text" at bounding box center [459, 172] width 282 height 33
type input "Vivifye LLC"
click at [727, 433] on div "Debtor Spouse Occupation Length of Employment No Longer Employed Pay Period * S…" at bounding box center [758, 283] width 298 height 417
click at [659, 150] on input "text" at bounding box center [757, 138] width 280 height 31
type input "Owner"
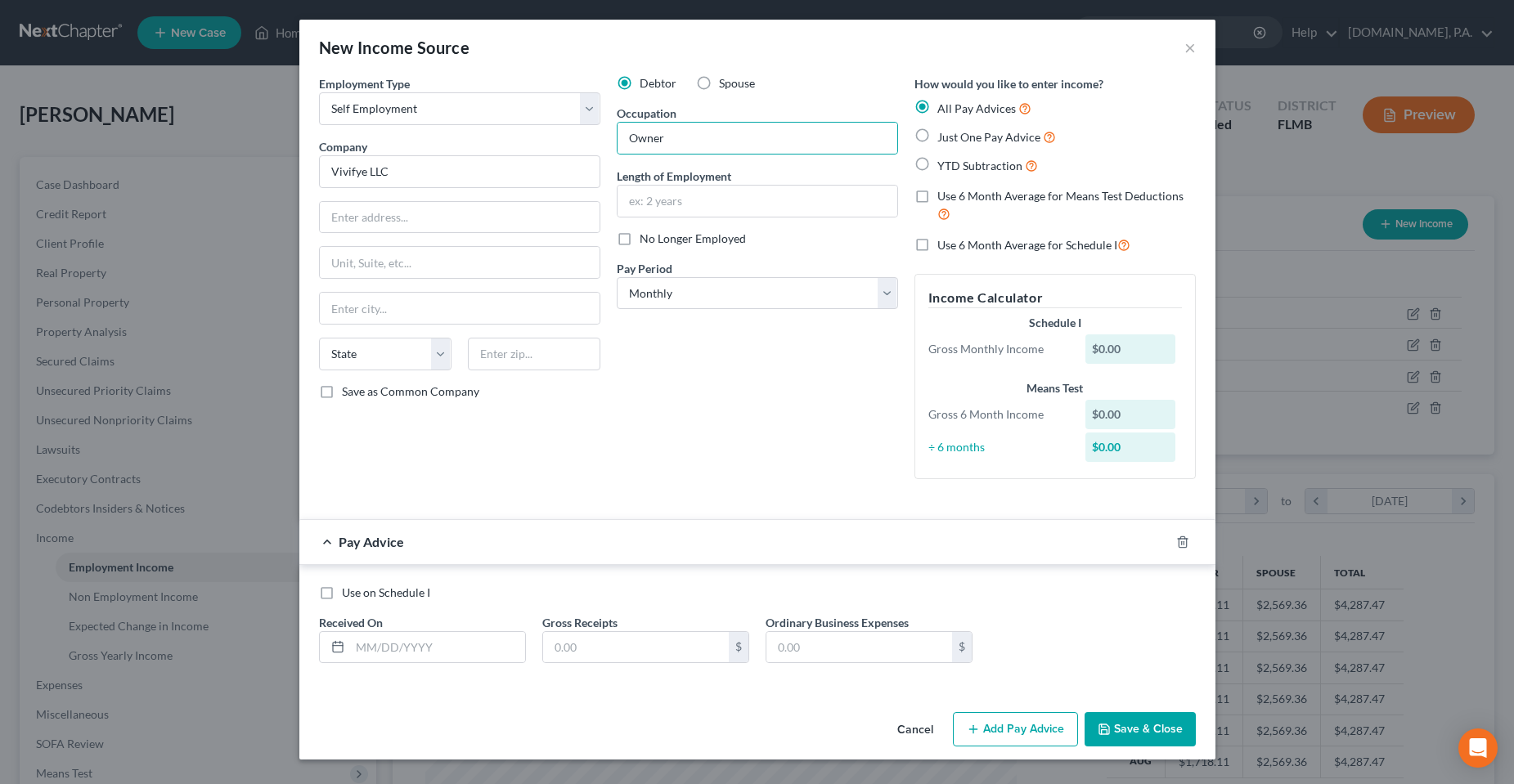
click at [682, 328] on div "Debtor Spouse Occupation Owner Length of Employment No Longer Employed Pay Peri…" at bounding box center [758, 283] width 298 height 417
click at [736, 292] on select "Select Monthly Twice Monthly Every Other Week Weekly" at bounding box center [757, 294] width 282 height 33
drag, startPoint x: 736, startPoint y: 292, endPoint x: 807, endPoint y: 271, distance: 74.0
click at [736, 292] on select "Select Monthly Twice Monthly Every Other Week Weekly" at bounding box center [757, 294] width 282 height 33
click at [957, 135] on span "Just One Pay Advice" at bounding box center [988, 136] width 103 height 14
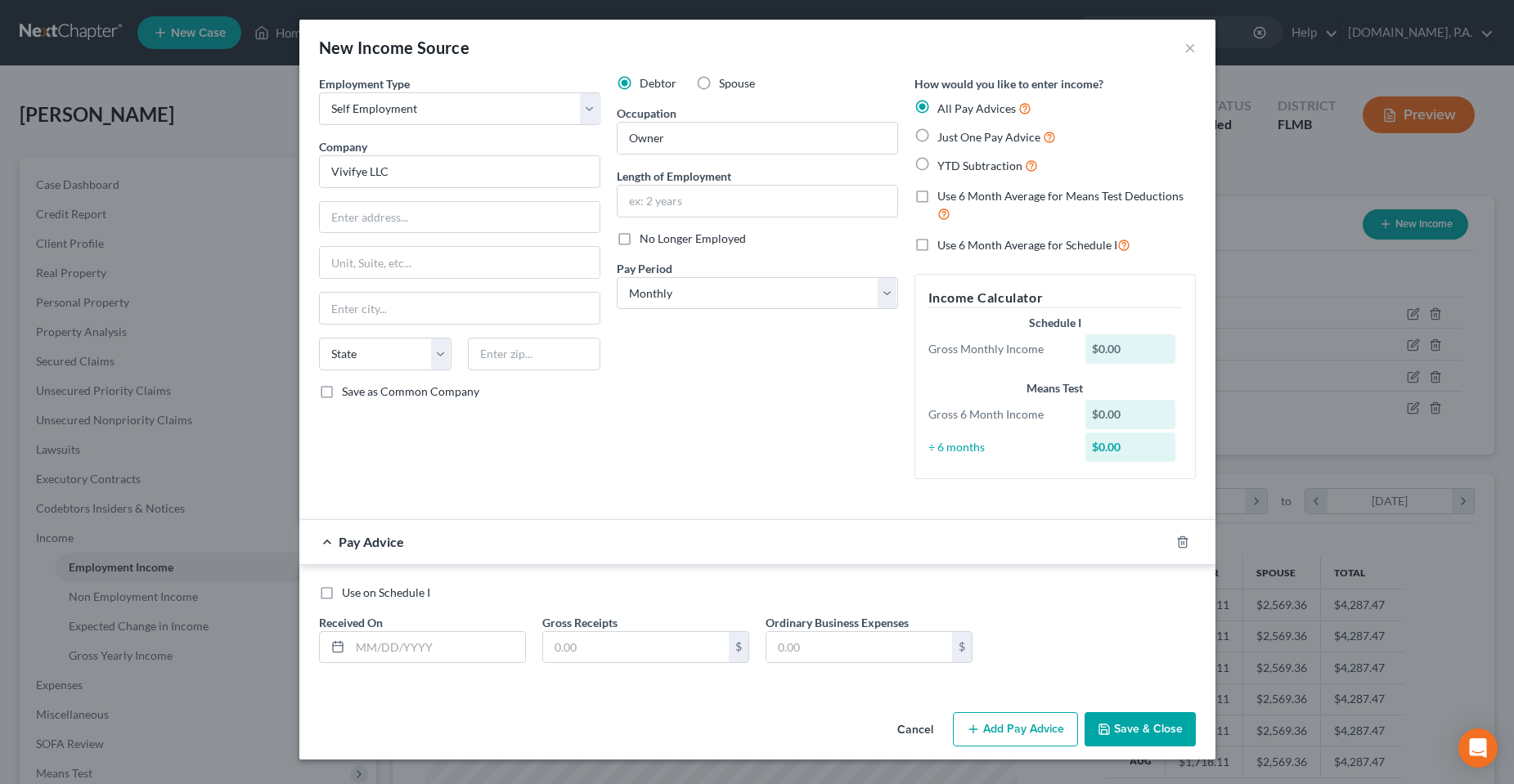
click at [955, 135] on input "Just One Pay Advice" at bounding box center [949, 132] width 11 height 11
radio input "true"
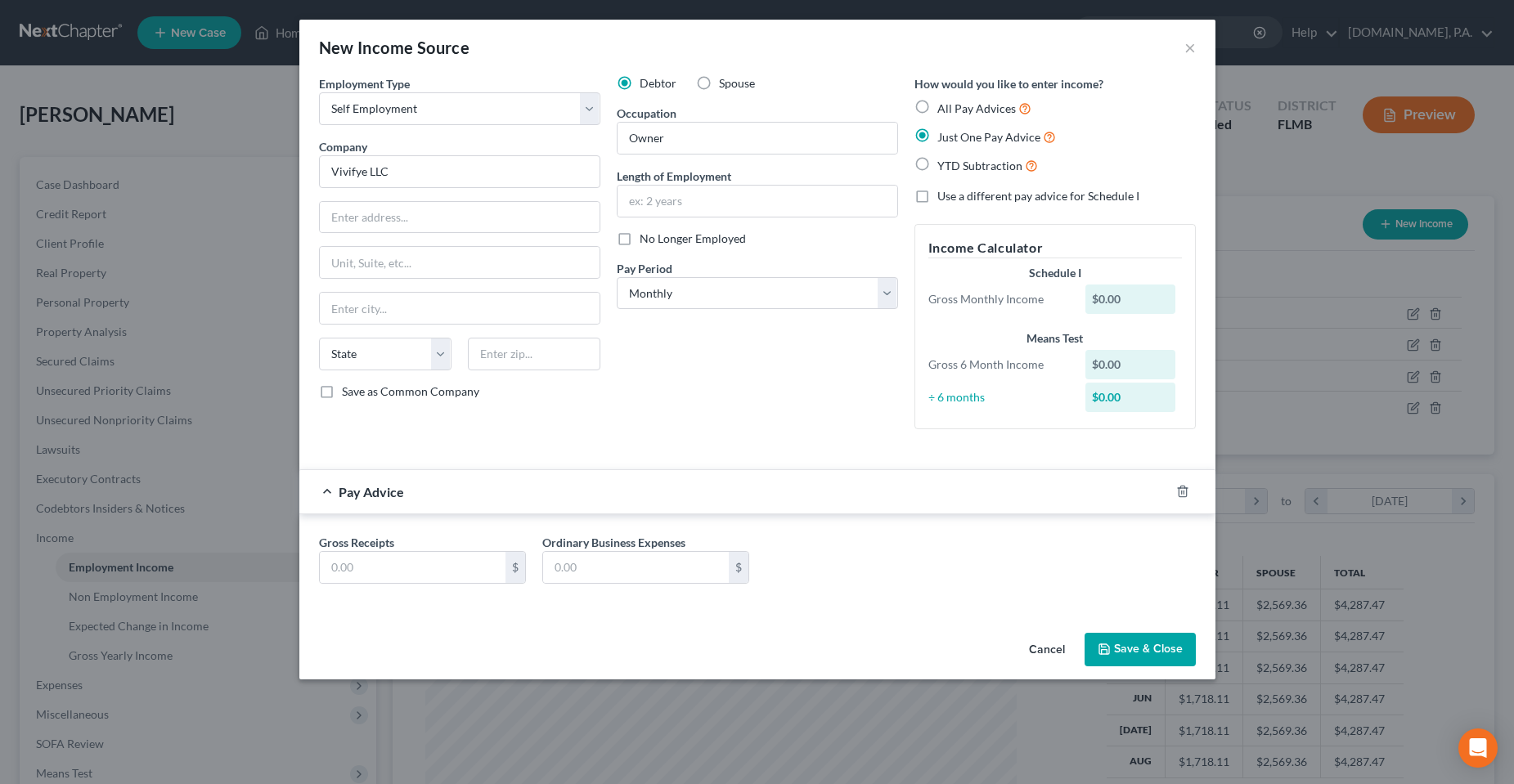
click at [719, 89] on label "Spouse" at bounding box center [737, 83] width 36 height 17
click at [726, 86] on input "Spouse" at bounding box center [731, 80] width 11 height 11
radio input "true"
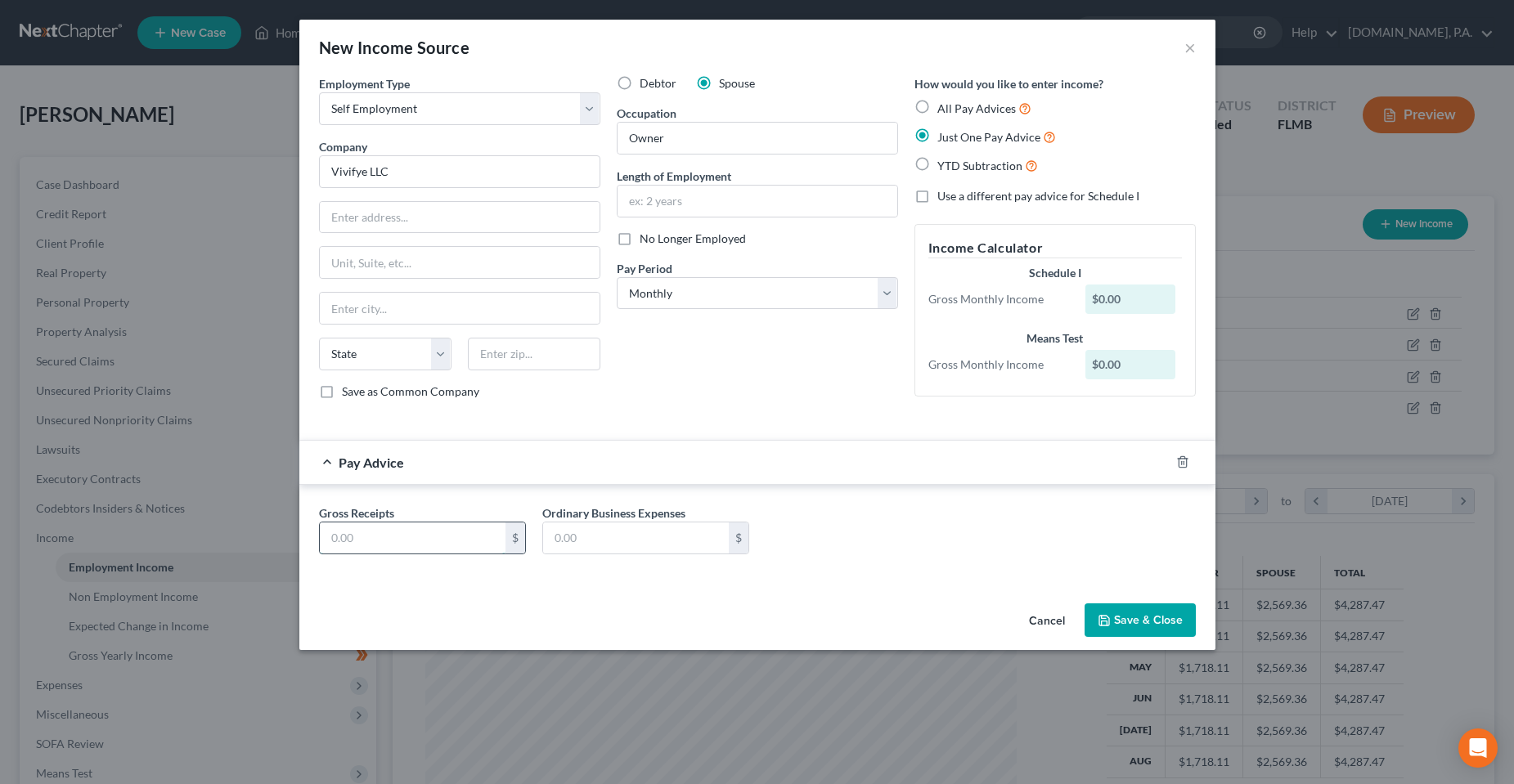
click at [457, 532] on input "text" at bounding box center [412, 539] width 186 height 31
type input "1,750"
click at [1133, 625] on button "Save & Close" at bounding box center [1140, 621] width 112 height 35
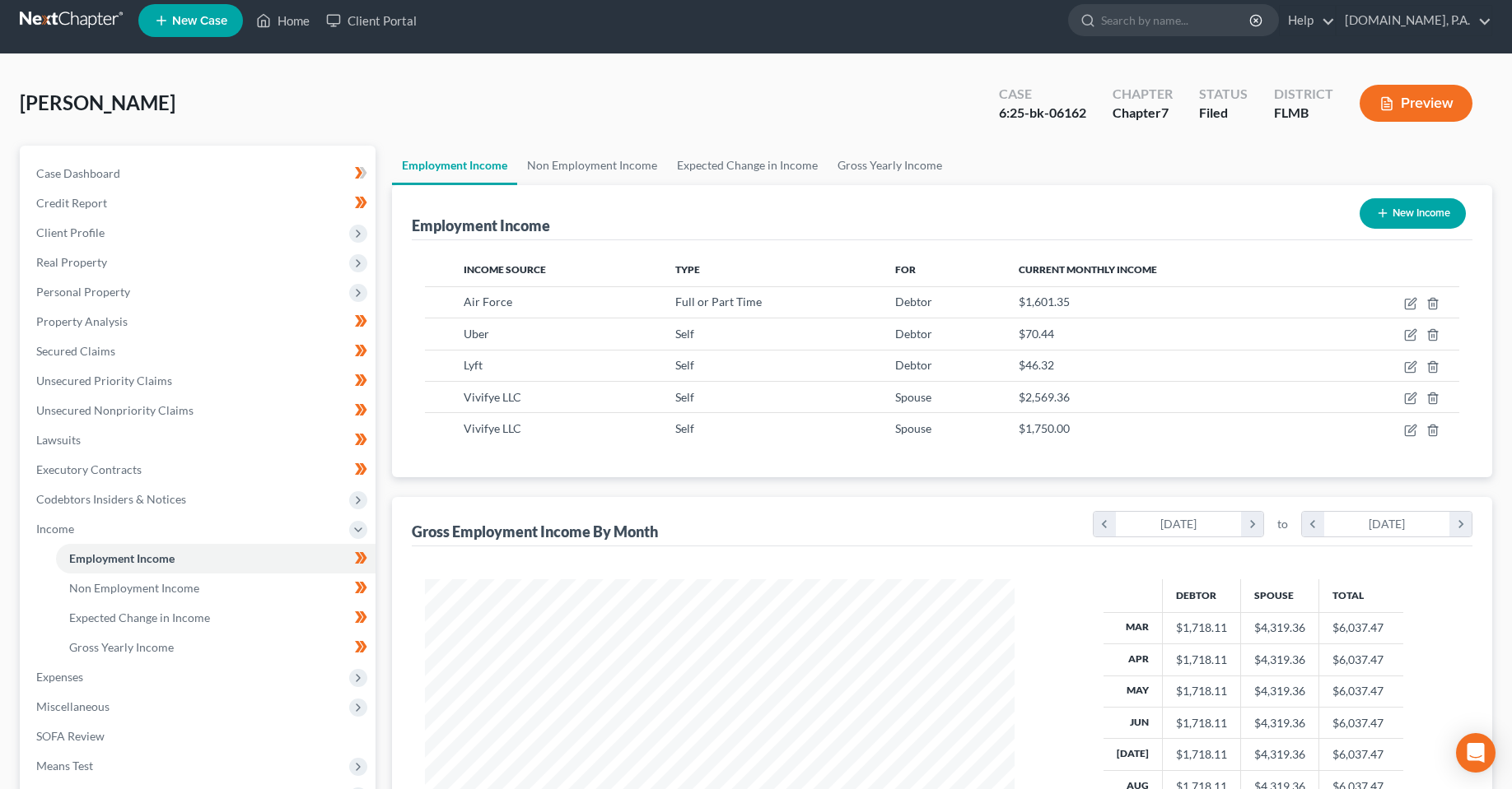
scroll to position [165, 0]
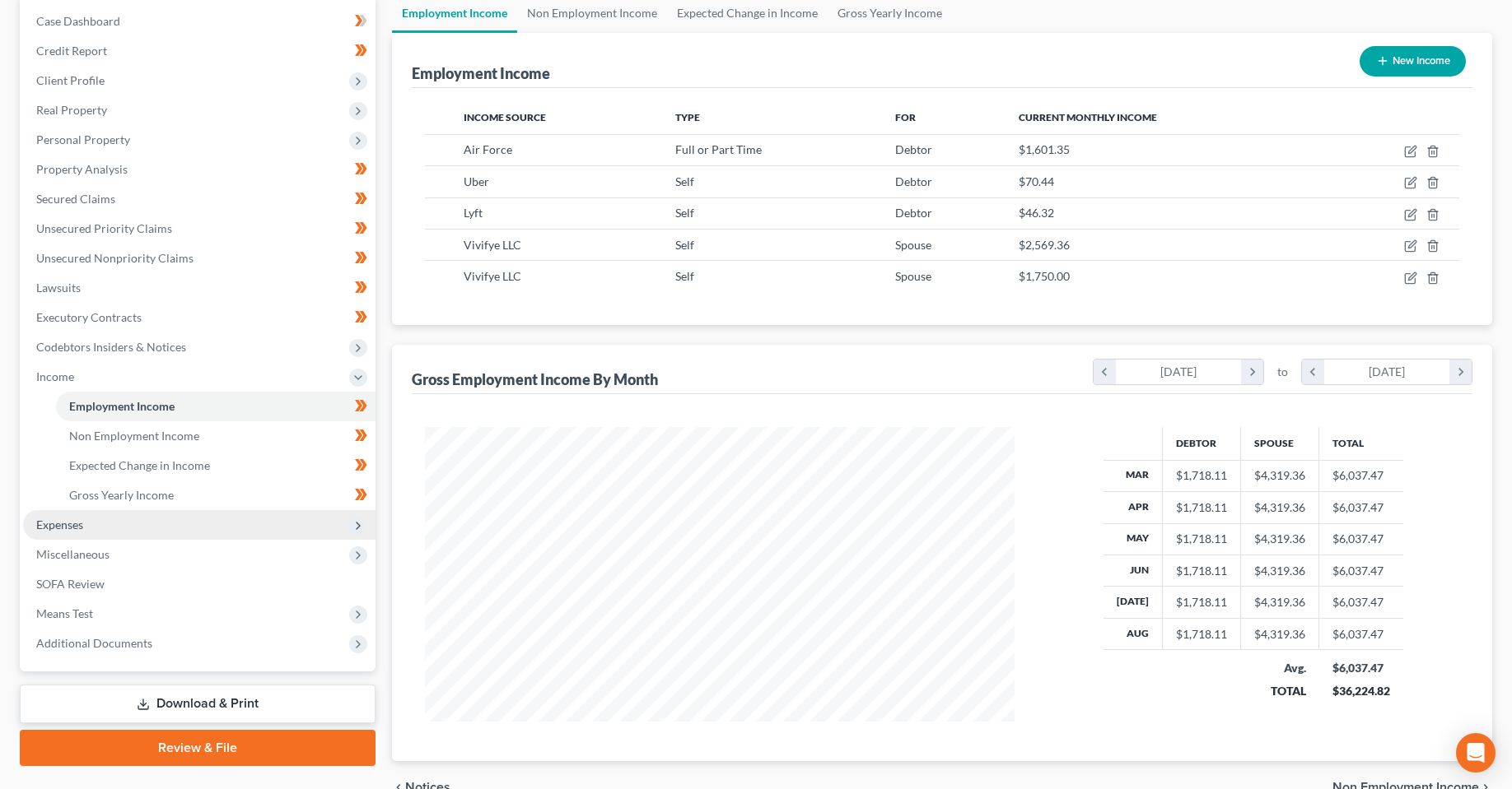
click at [96, 528] on span "Expenses" at bounding box center [200, 525] width 353 height 30
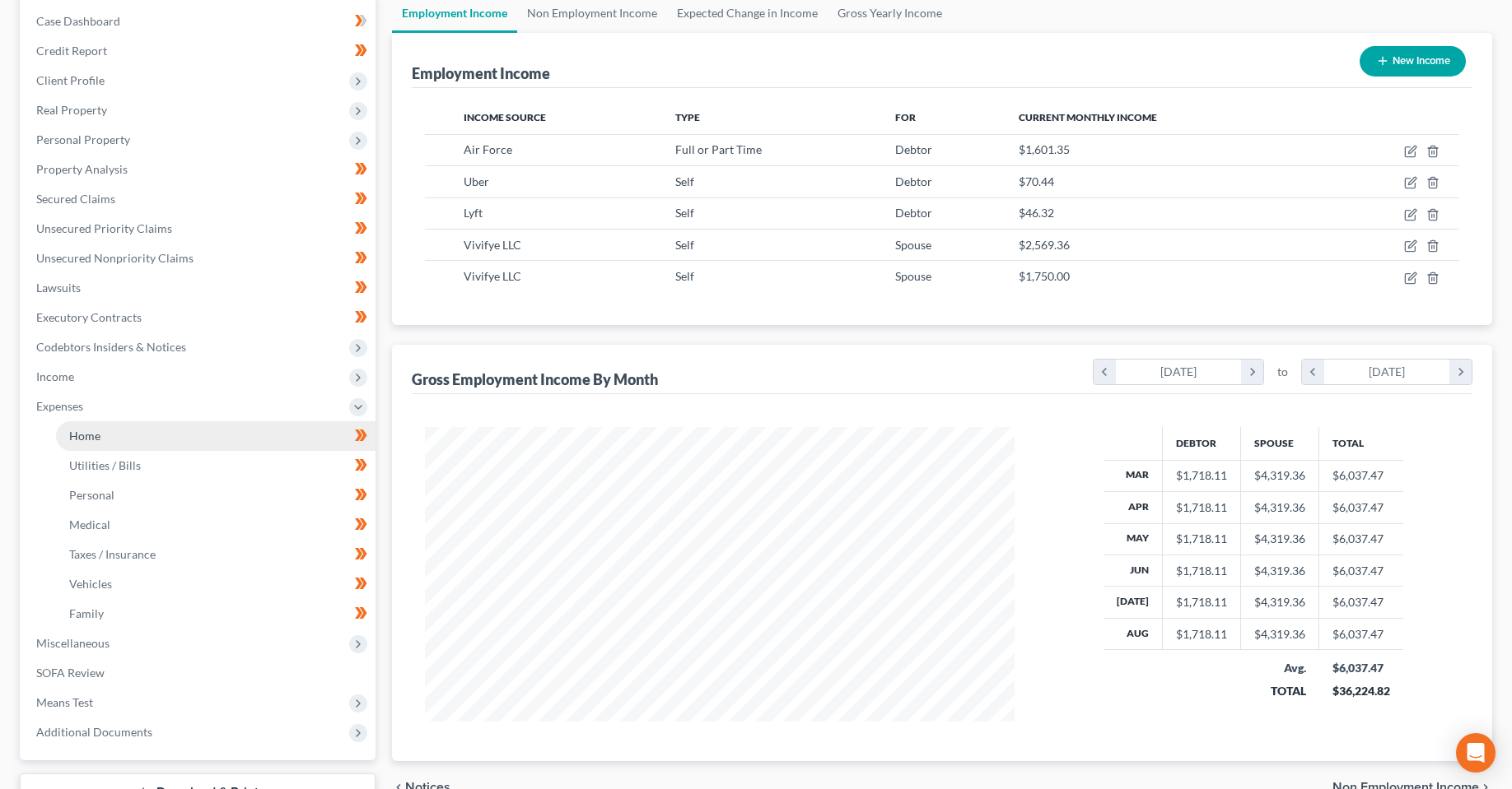
click at [85, 436] on span "Home" at bounding box center [85, 436] width 32 height 14
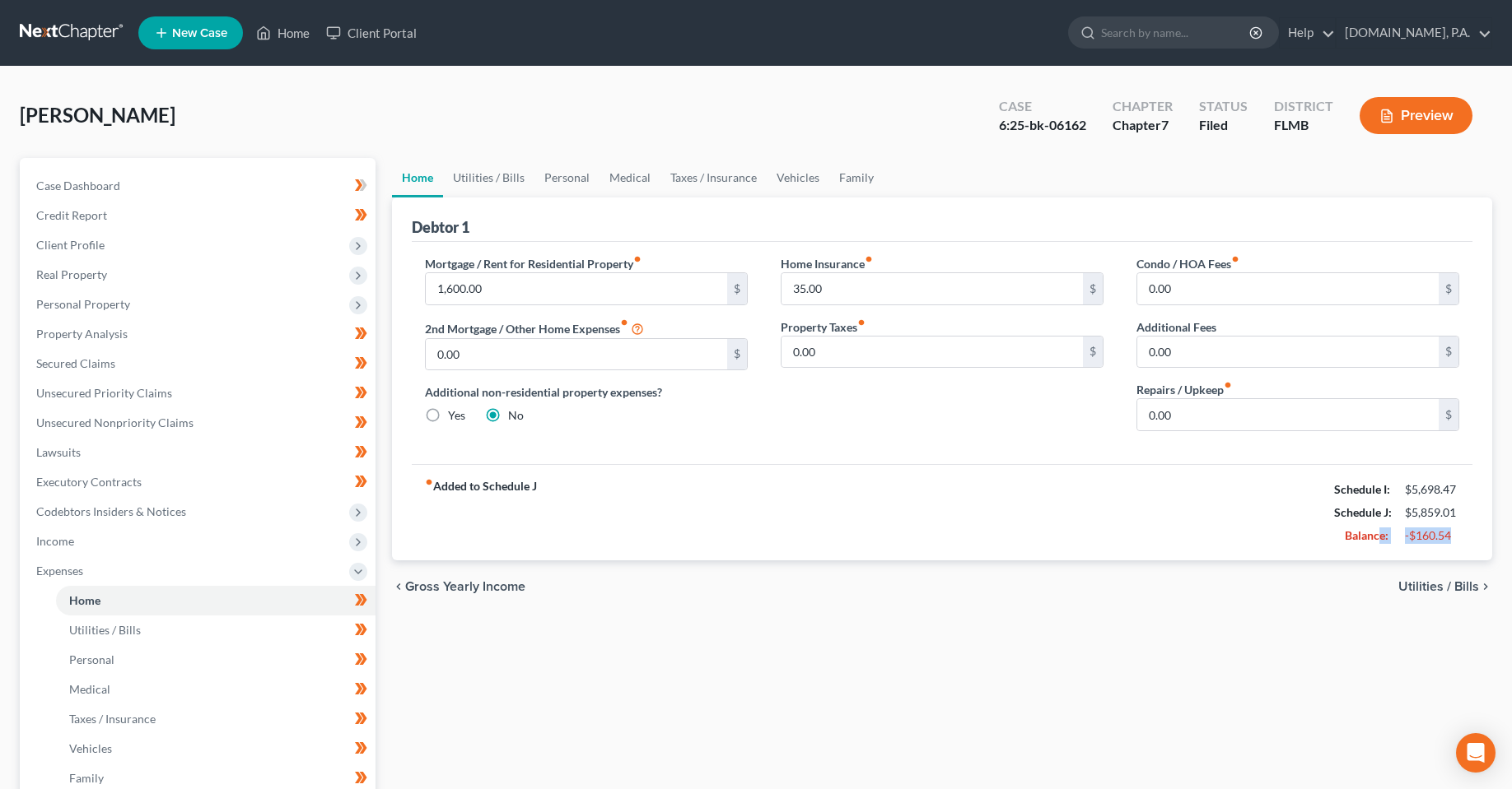
drag, startPoint x: 1459, startPoint y: 533, endPoint x: 1349, endPoint y: 560, distance: 113.3
click at [1361, 536] on div "Balance: -$160.54" at bounding box center [1396, 536] width 141 height 23
click at [783, 617] on div "Home Utilities / Bills Personal Medical Taxes / Insurance Vehicles Family Debto…" at bounding box center [941, 589] width 1116 height 861
click at [804, 517] on div "fiber_manual_record Added to Schedule J Schedule I: $5,698.47 Schedule J: $5,85…" at bounding box center [941, 512] width 1060 height 96
click at [698, 694] on div "Home Utilities / Bills Personal Medical Taxes / Insurance Vehicles Family Debto…" at bounding box center [941, 589] width 1116 height 861
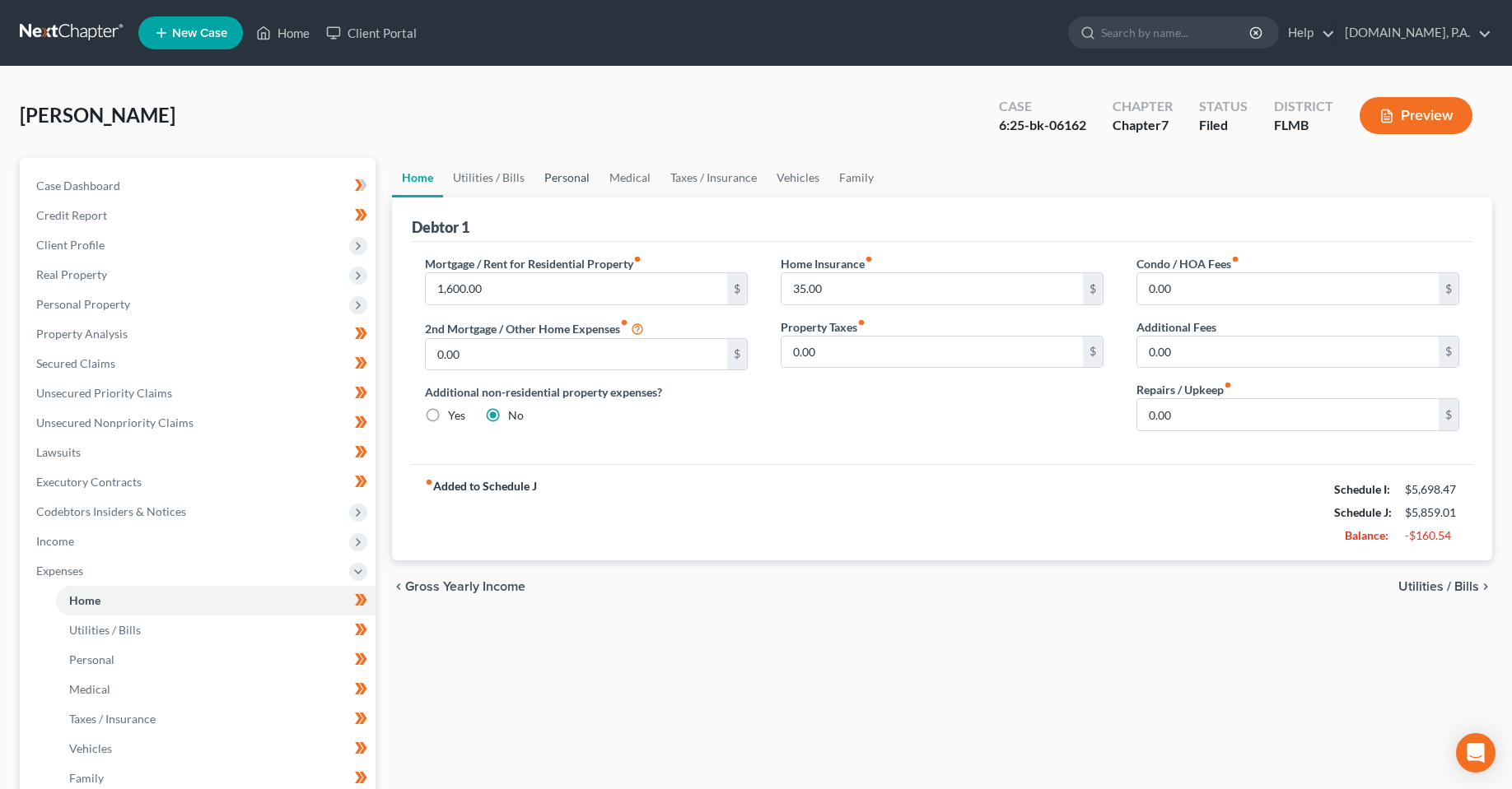
click at [564, 180] on link "Personal" at bounding box center [566, 178] width 65 height 40
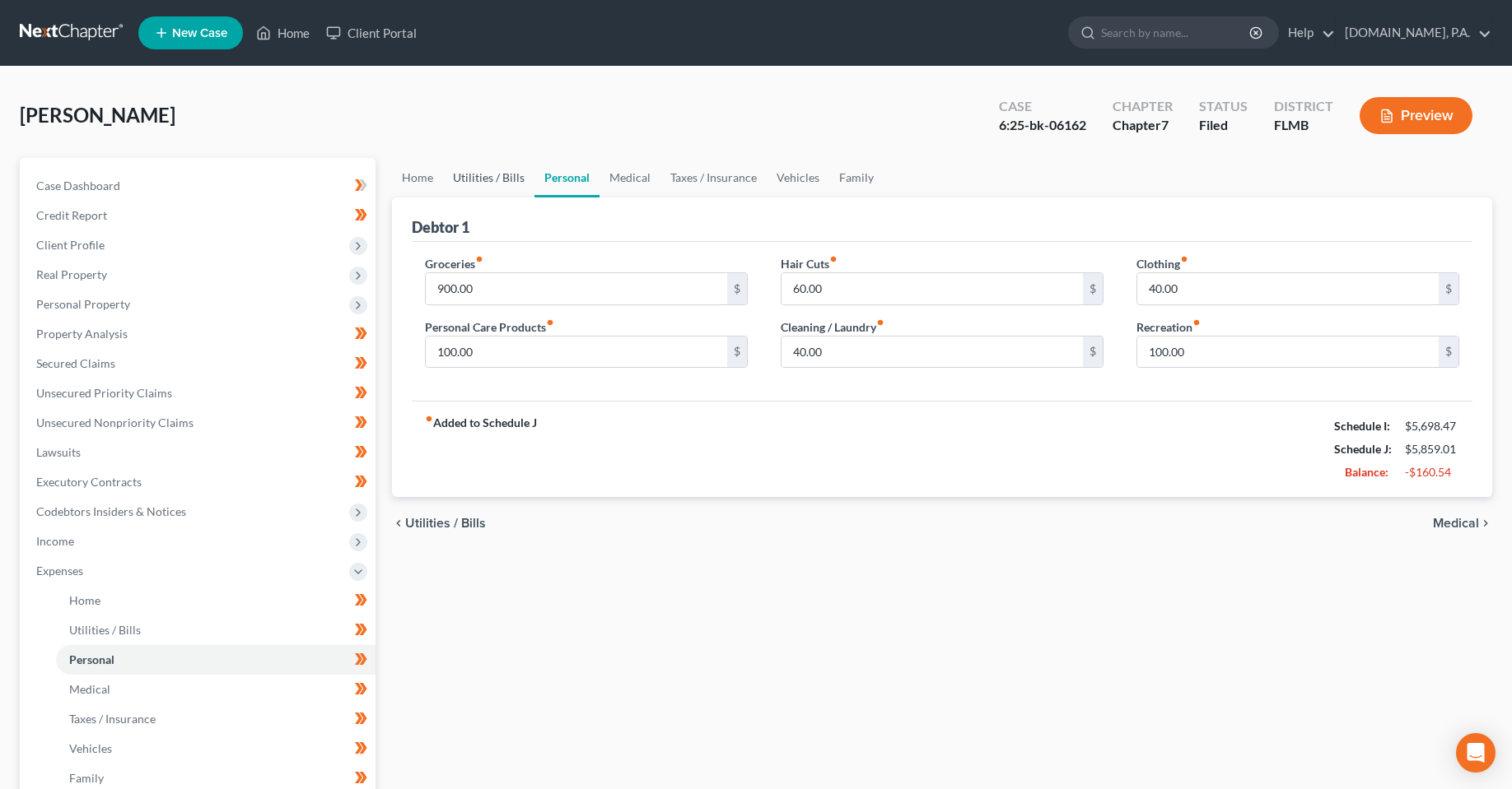
click at [484, 180] on link "Utilities / Bills" at bounding box center [489, 178] width 91 height 40
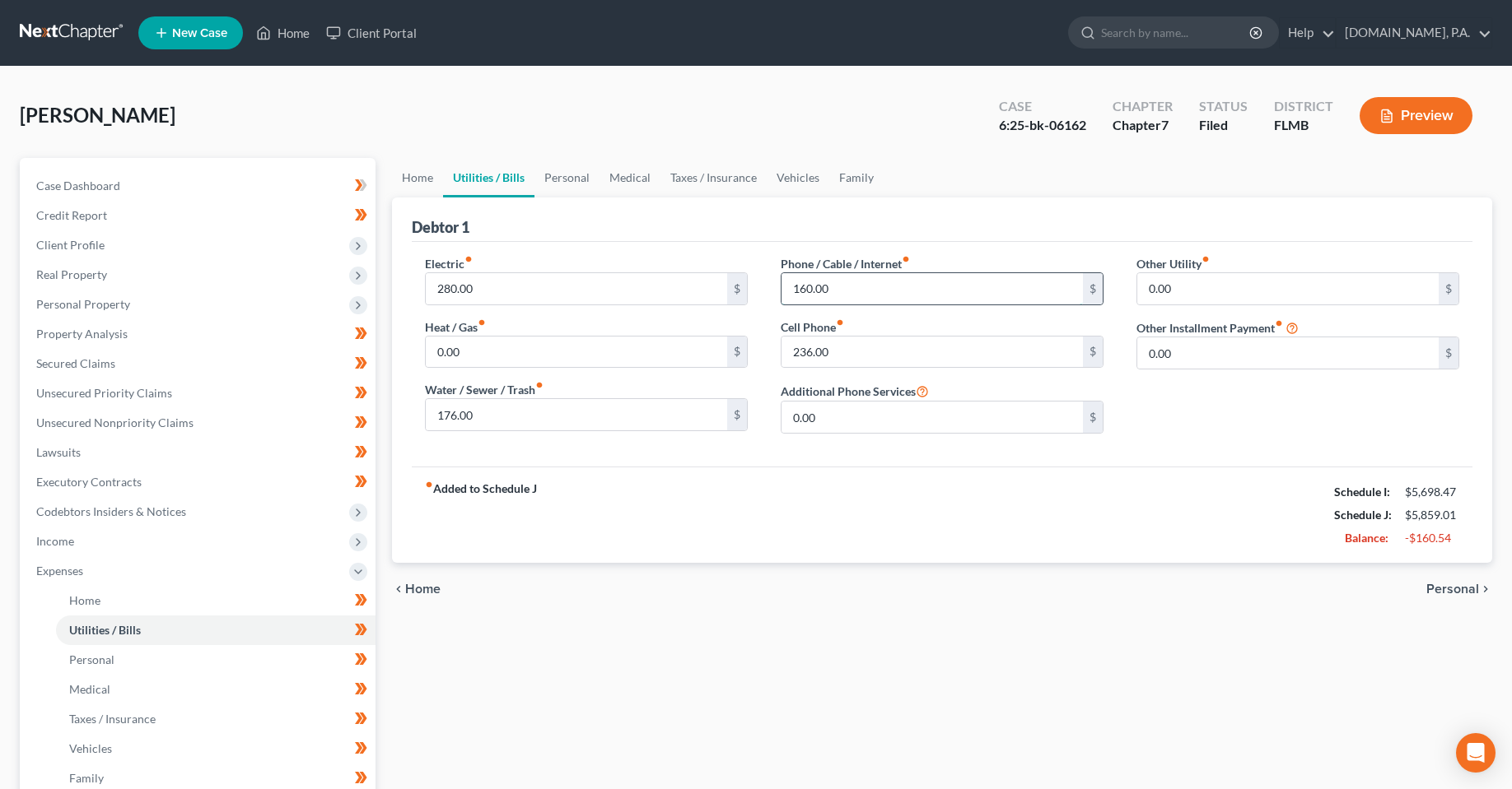
click at [885, 289] on input "160.00" at bounding box center [931, 289] width 301 height 32
type input "85"
click at [834, 352] on input "236.00" at bounding box center [931, 353] width 301 height 32
type input "100"
drag, startPoint x: 771, startPoint y: 474, endPoint x: 871, endPoint y: 333, distance: 172.9
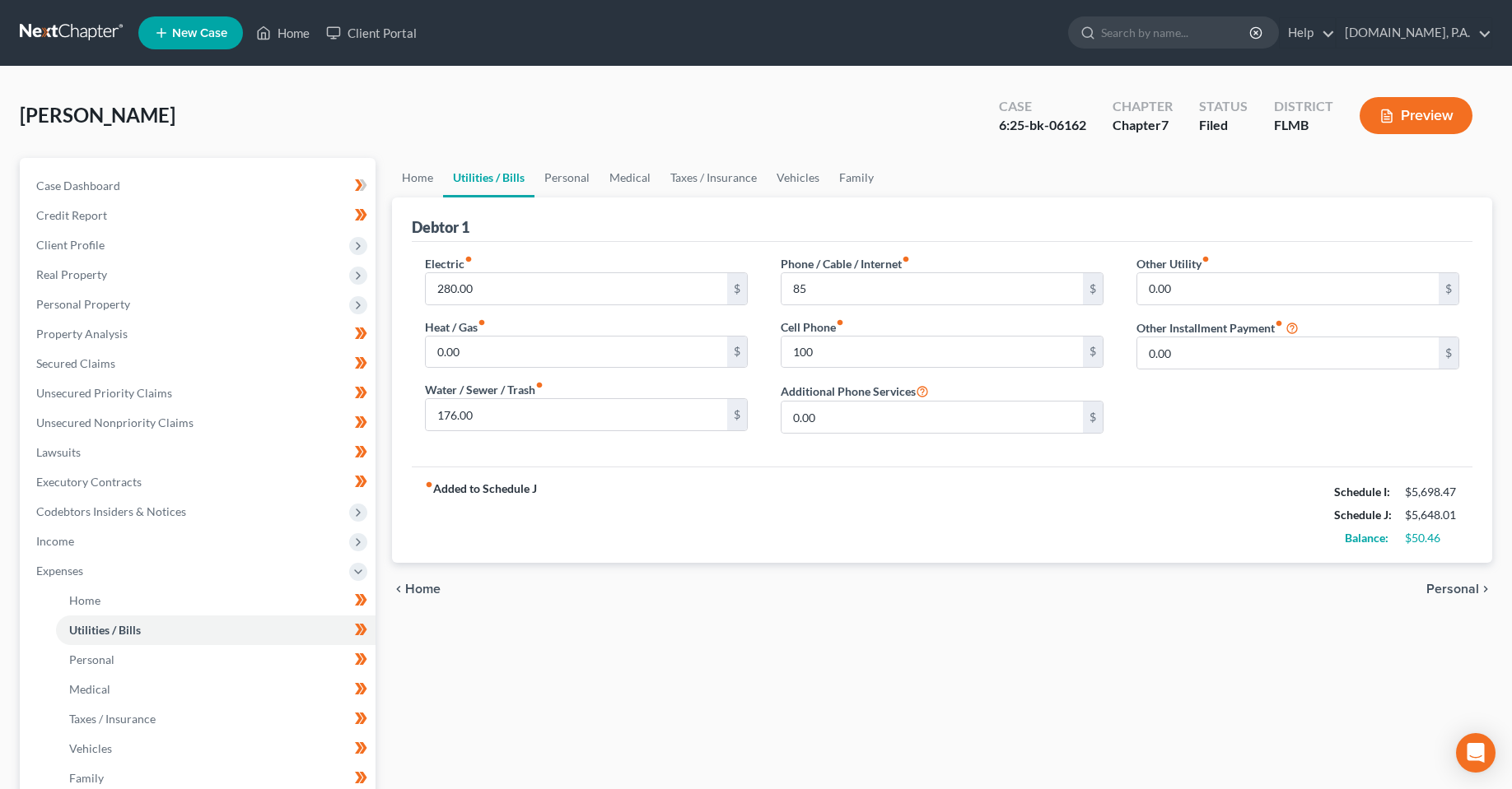
click at [771, 474] on div "fiber_manual_record Added to Schedule J Schedule I: $5,698.47 Schedule J: $5,64…" at bounding box center [941, 515] width 1060 height 96
click at [841, 346] on input "100" at bounding box center [931, 353] width 301 height 32
click at [980, 624] on div "Home Utilities / Bills Personal Medical Taxes / Insurance Vehicles Family Debto…" at bounding box center [941, 589] width 1116 height 861
drag, startPoint x: 1465, startPoint y: 539, endPoint x: 838, endPoint y: 743, distance: 659.4
click at [1356, 537] on div "Balance: $50.46" at bounding box center [1396, 539] width 141 height 23
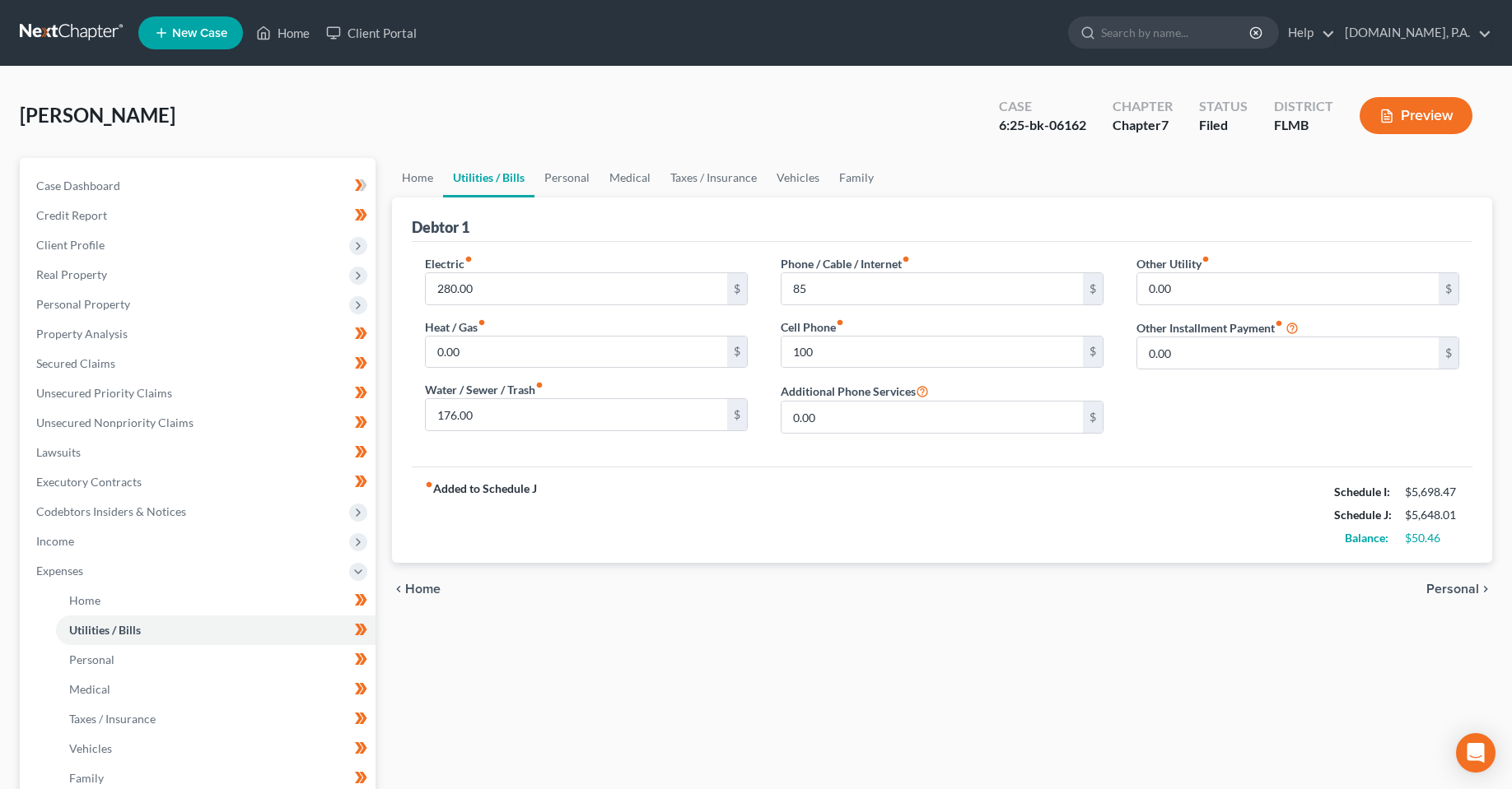
click at [794, 743] on div "Home Utilities / Bills Personal Medical Taxes / Insurance Vehicles Family Debto…" at bounding box center [941, 589] width 1116 height 861
click at [894, 688] on div "Home Utilities / Bills Personal Medical Taxes / Insurance Vehicles Family Debto…" at bounding box center [941, 589] width 1116 height 861
click at [739, 580] on div "chevron_left Home Personal chevron_right" at bounding box center [941, 589] width 1100 height 52
click at [599, 740] on div "Home Utilities / Bills Personal Medical Taxes / Insurance Vehicles Family Debto…" at bounding box center [941, 589] width 1116 height 861
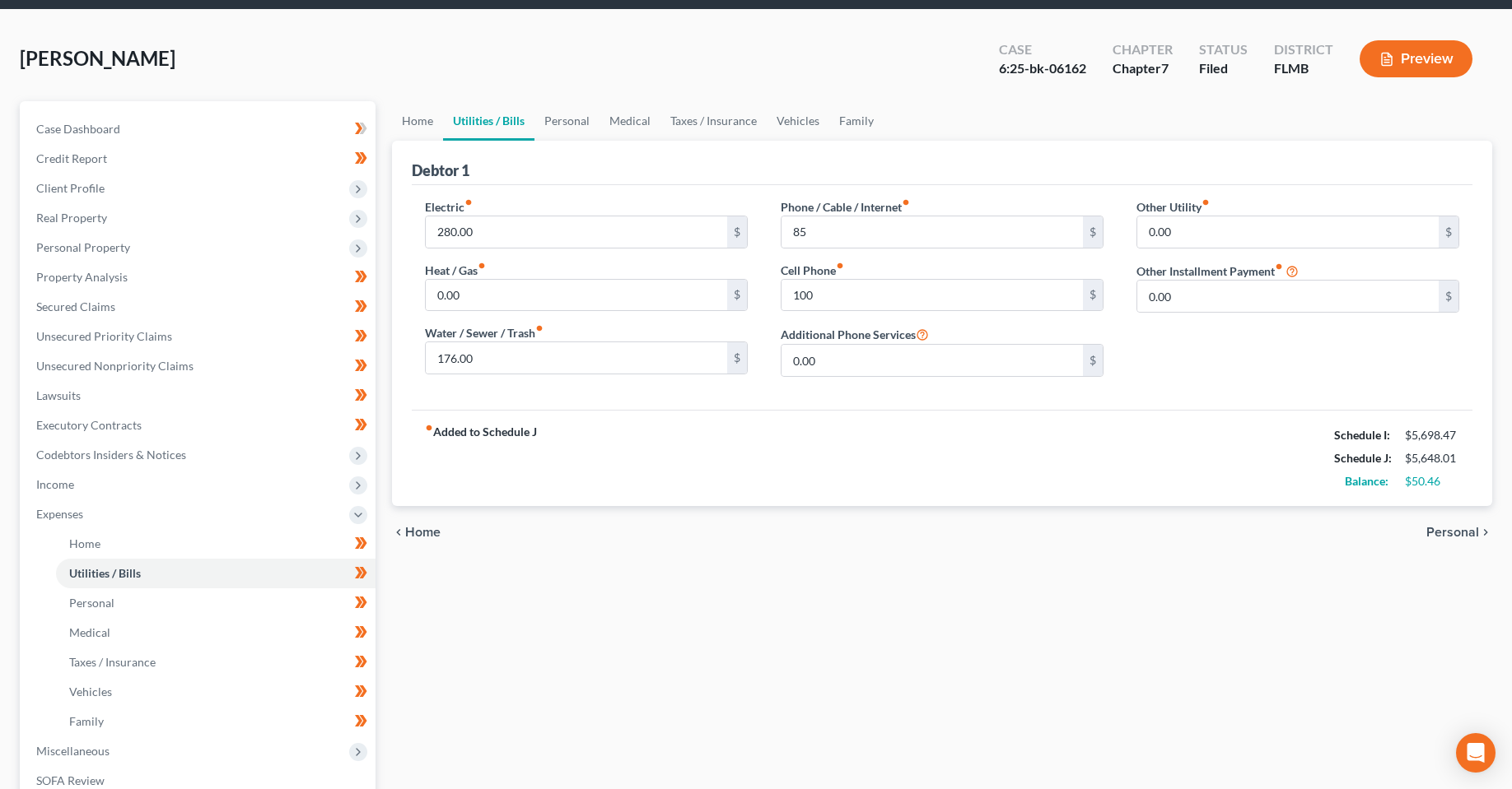
scroll to position [165, 0]
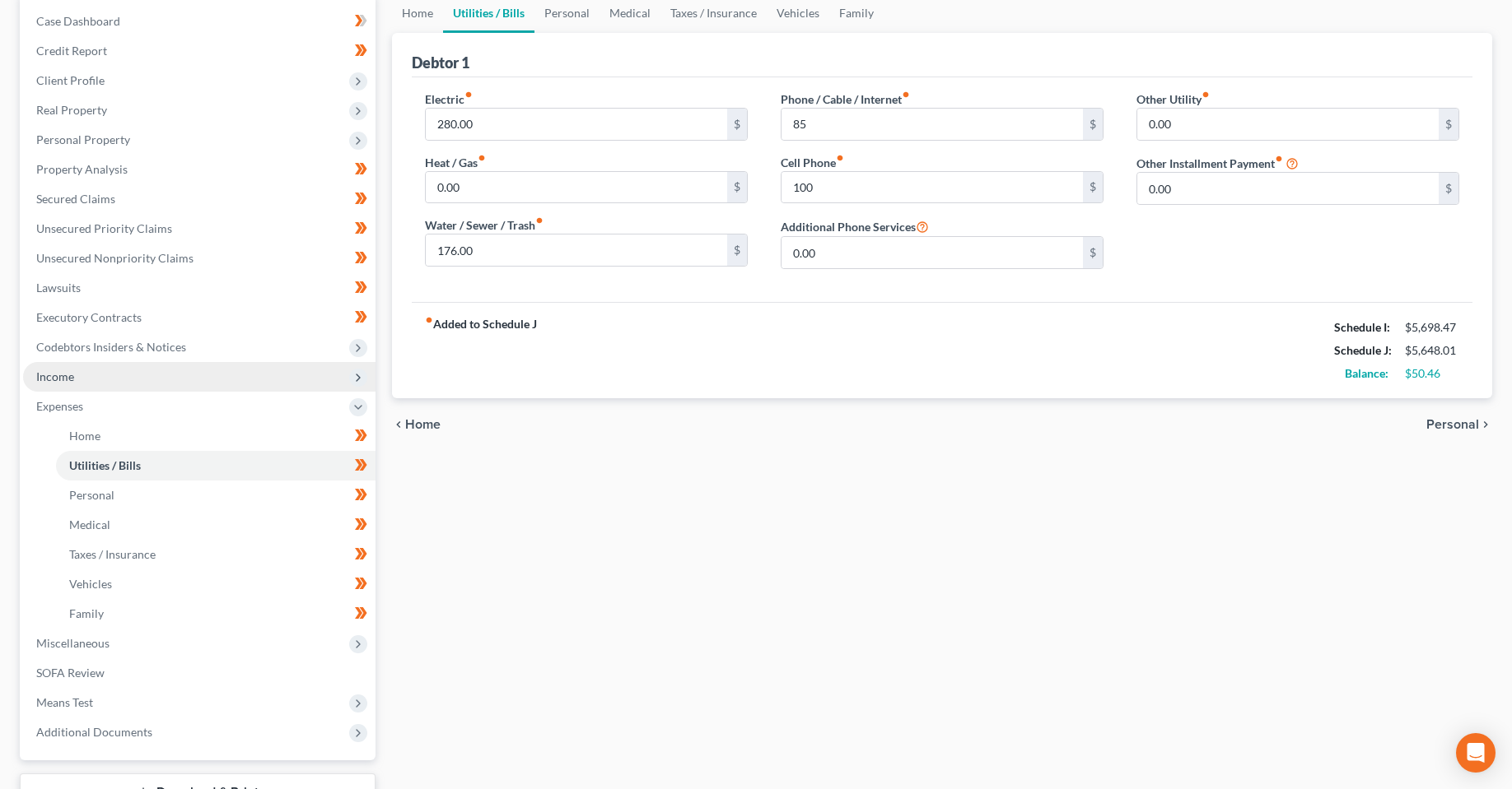
click at [71, 384] on span "Income" at bounding box center [200, 377] width 353 height 30
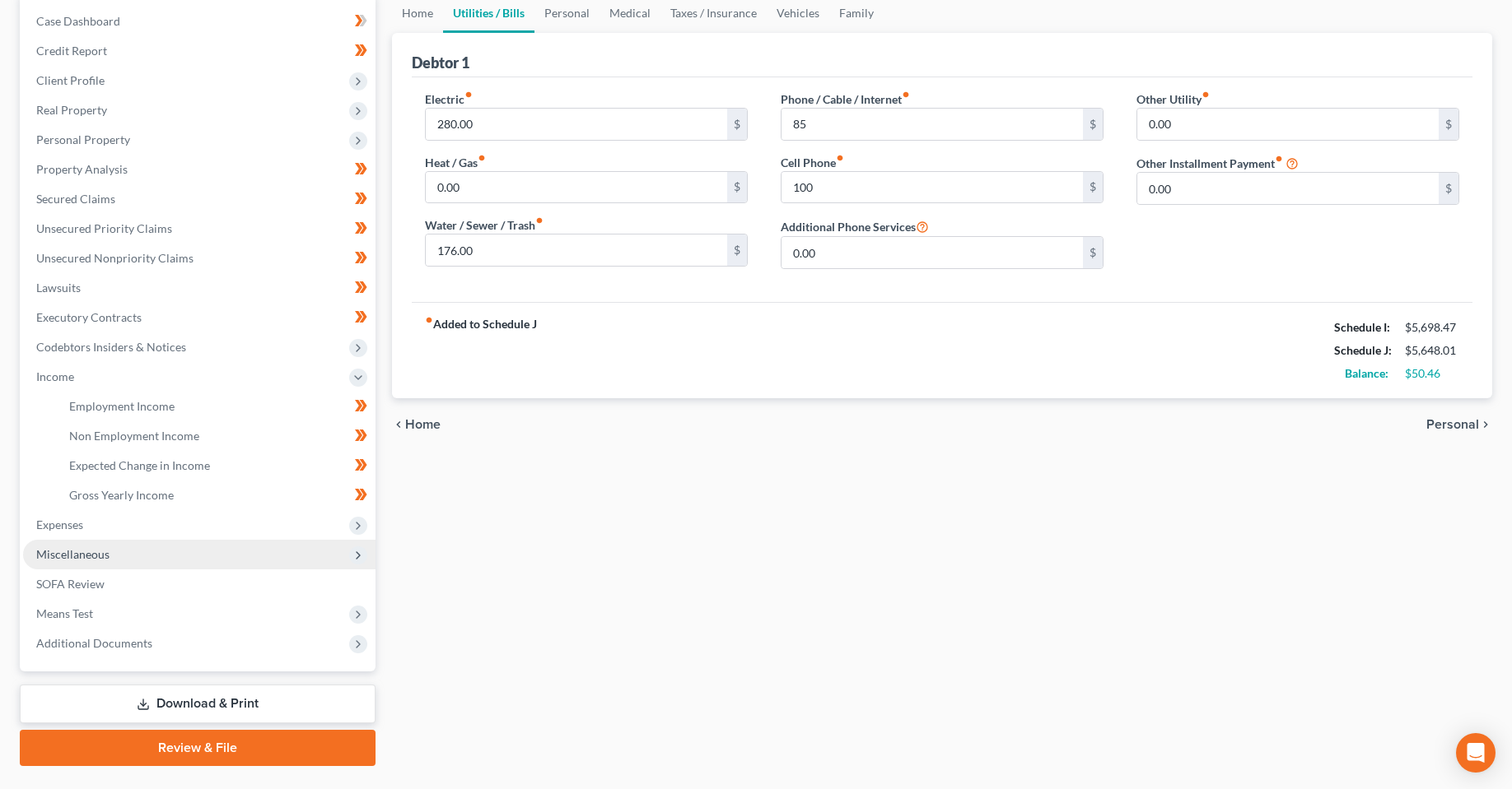
click at [82, 565] on span "Miscellaneous" at bounding box center [200, 555] width 353 height 30
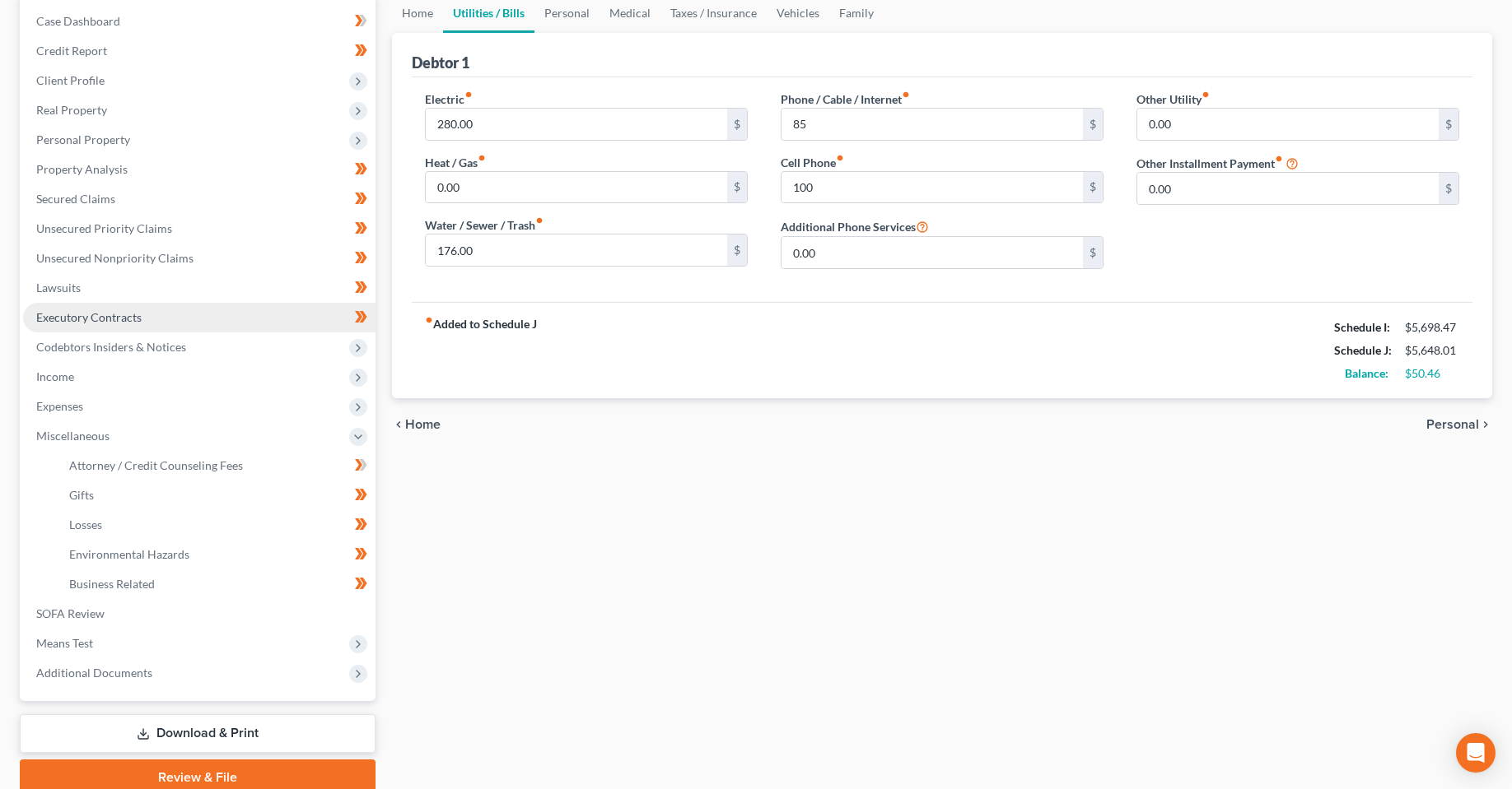
click at [82, 323] on span "Executory Contracts" at bounding box center [89, 317] width 106 height 14
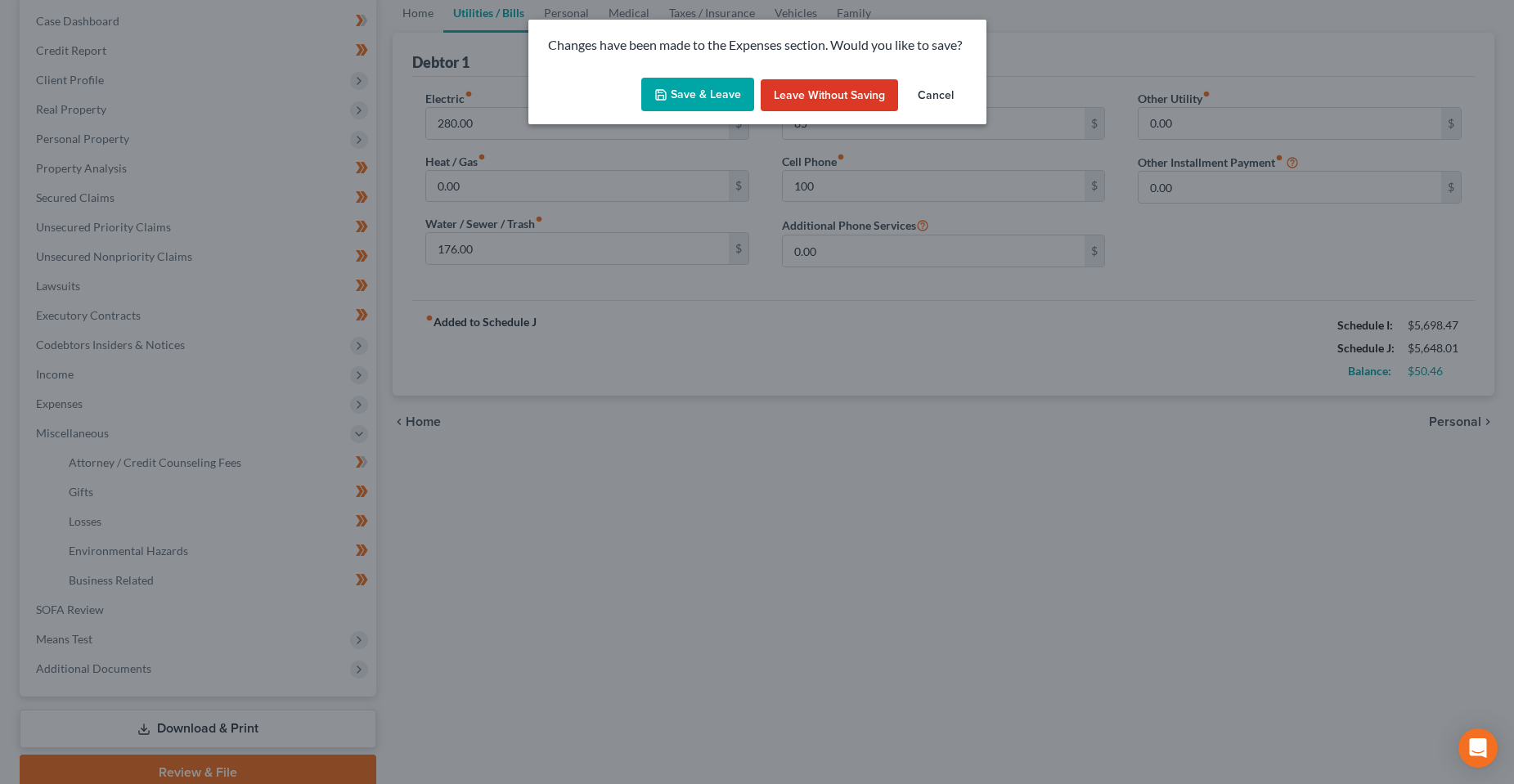
click at [680, 90] on button "Save & Leave" at bounding box center [697, 95] width 113 height 35
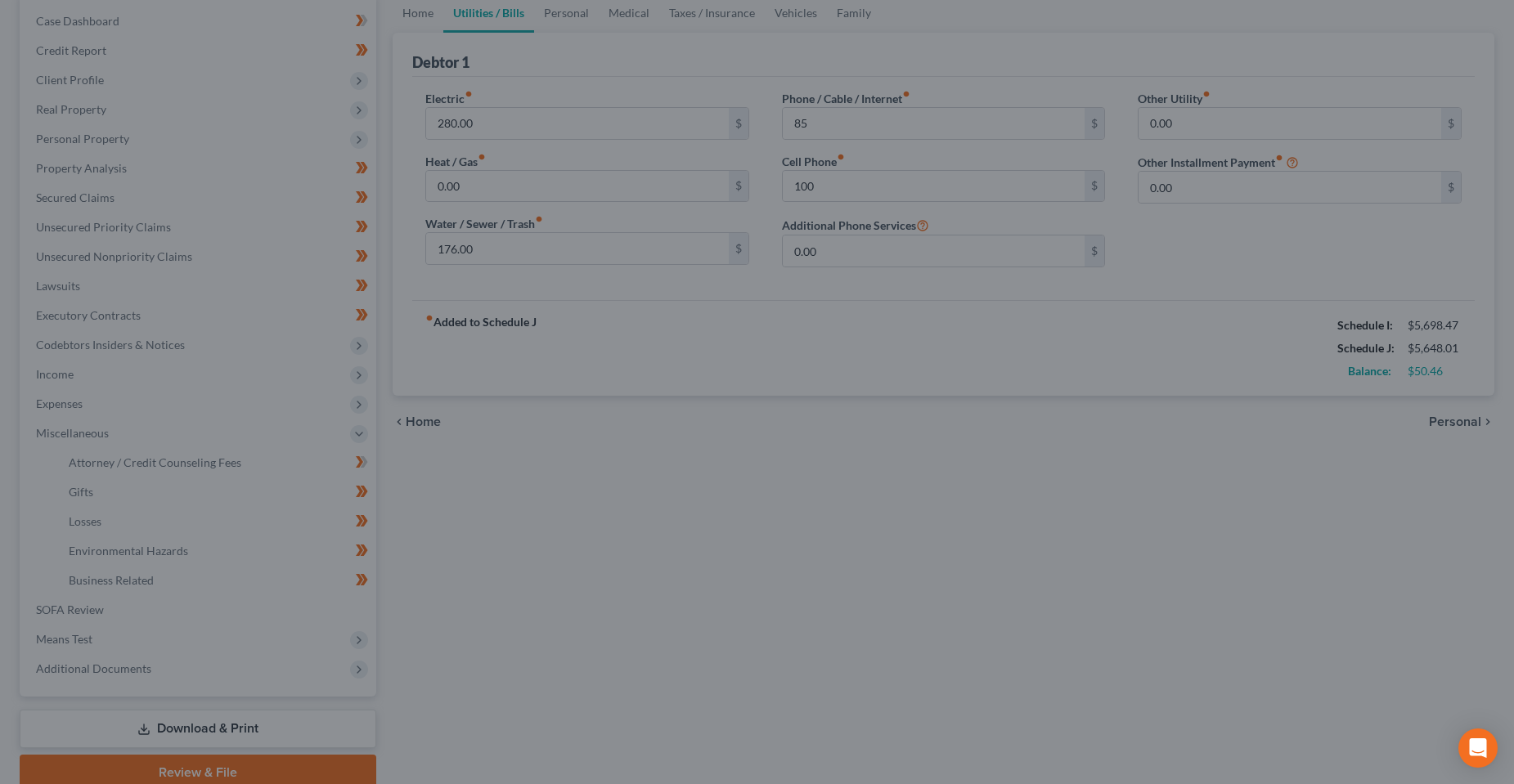
type input "85.00"
type input "100.00"
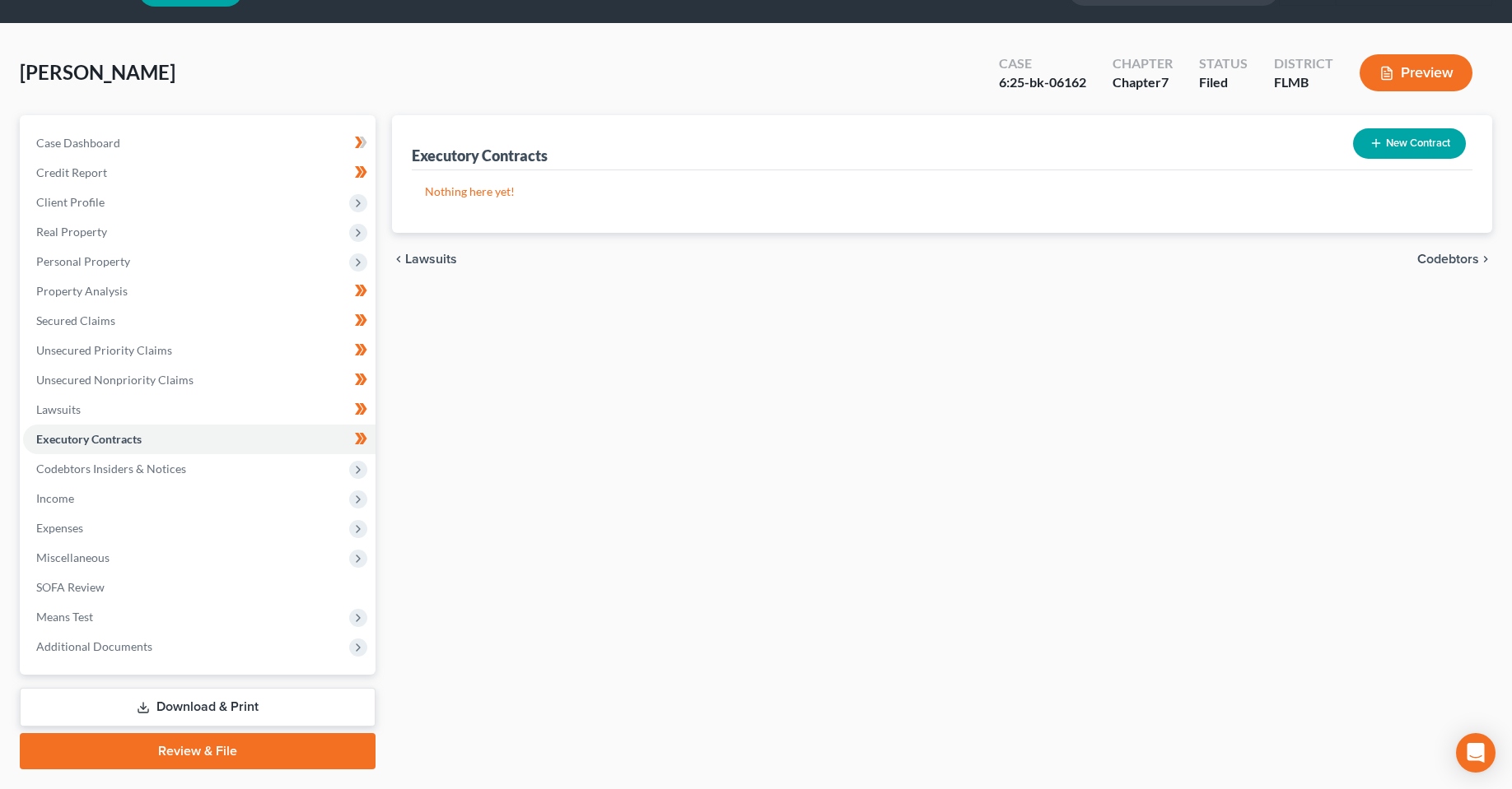
scroll to position [86, 0]
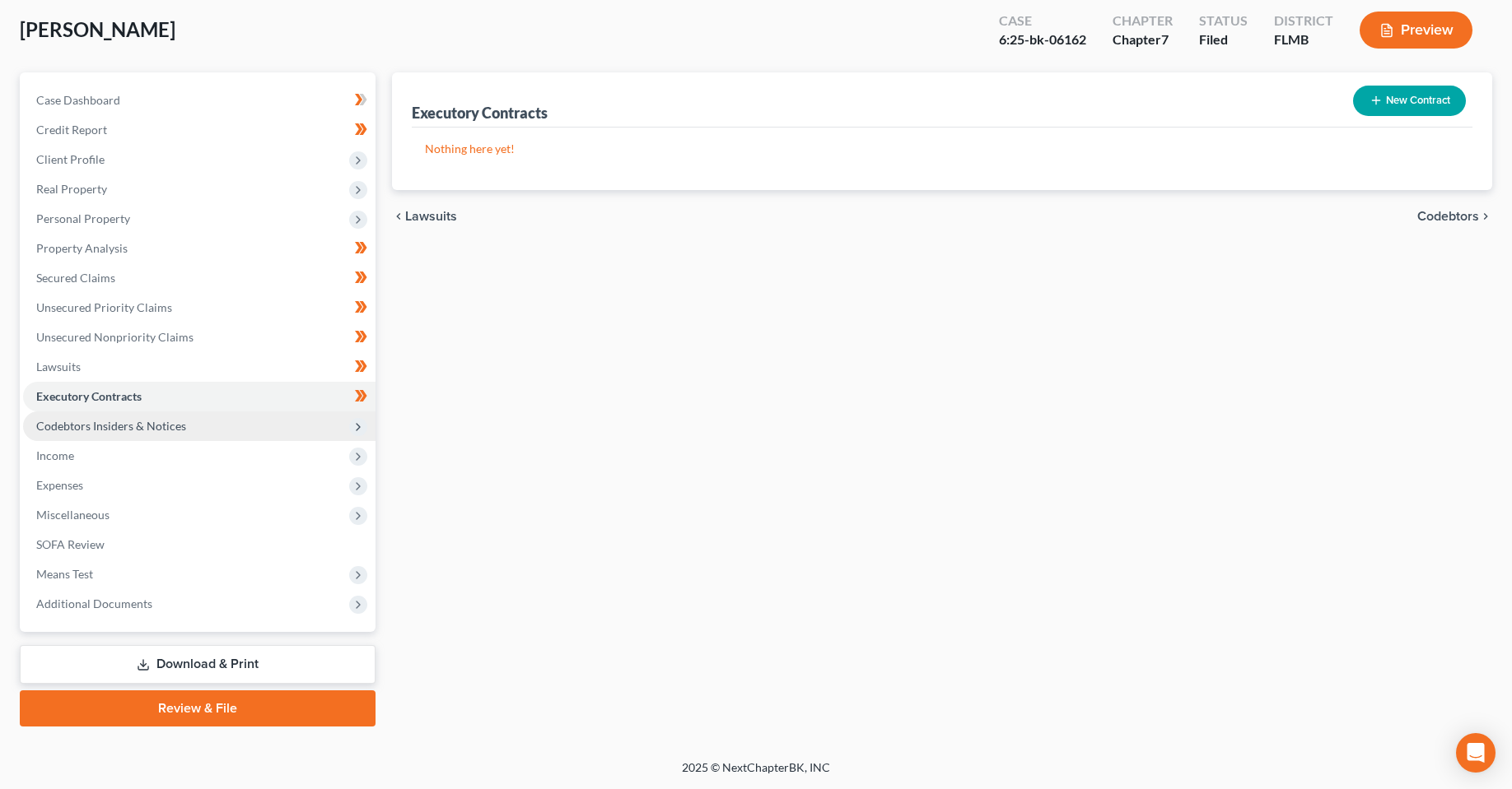
click at [122, 432] on span "Codebtors Insiders & Notices" at bounding box center [111, 426] width 150 height 14
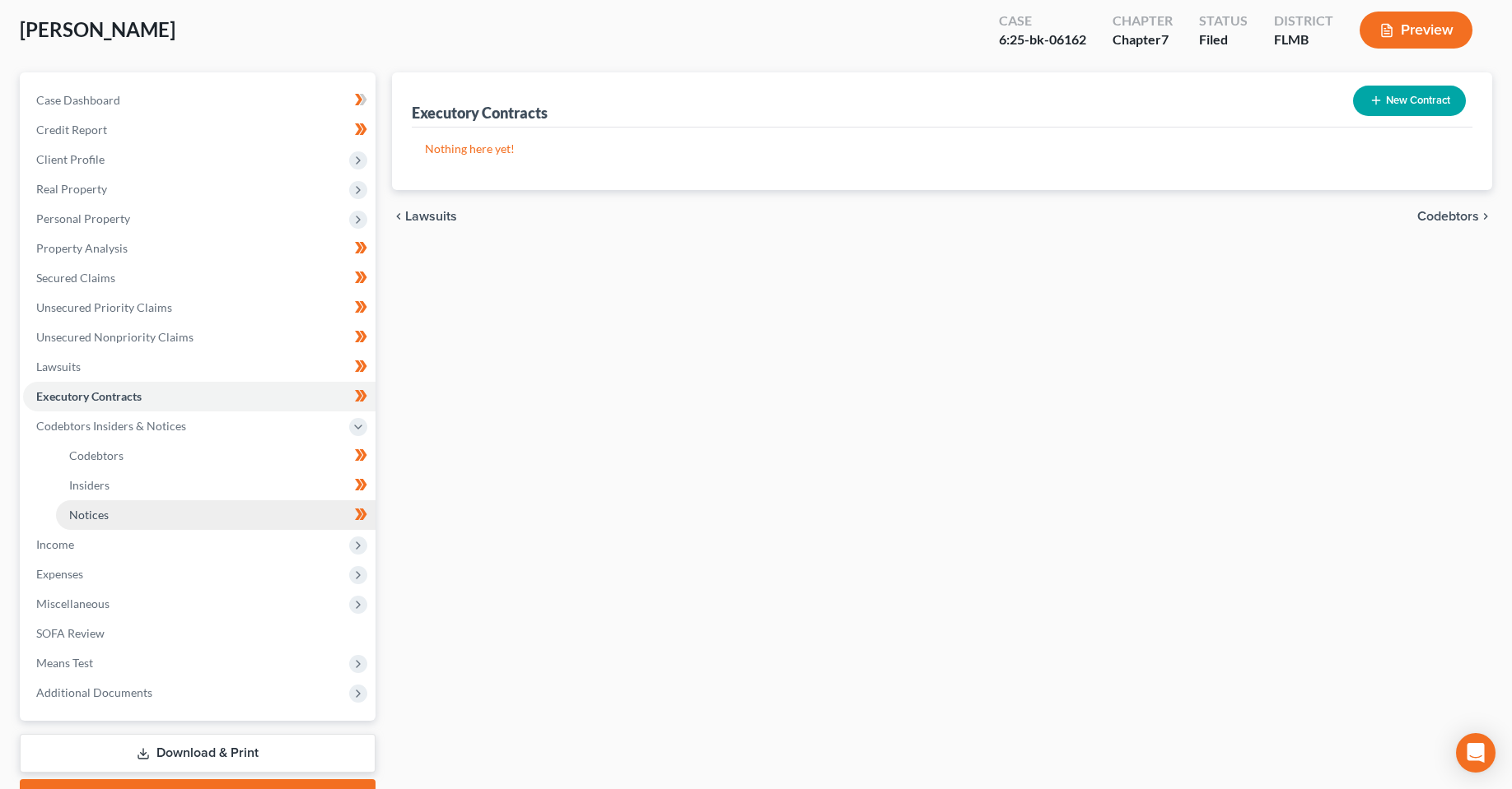
click at [141, 504] on link "Notices" at bounding box center [215, 515] width 319 height 30
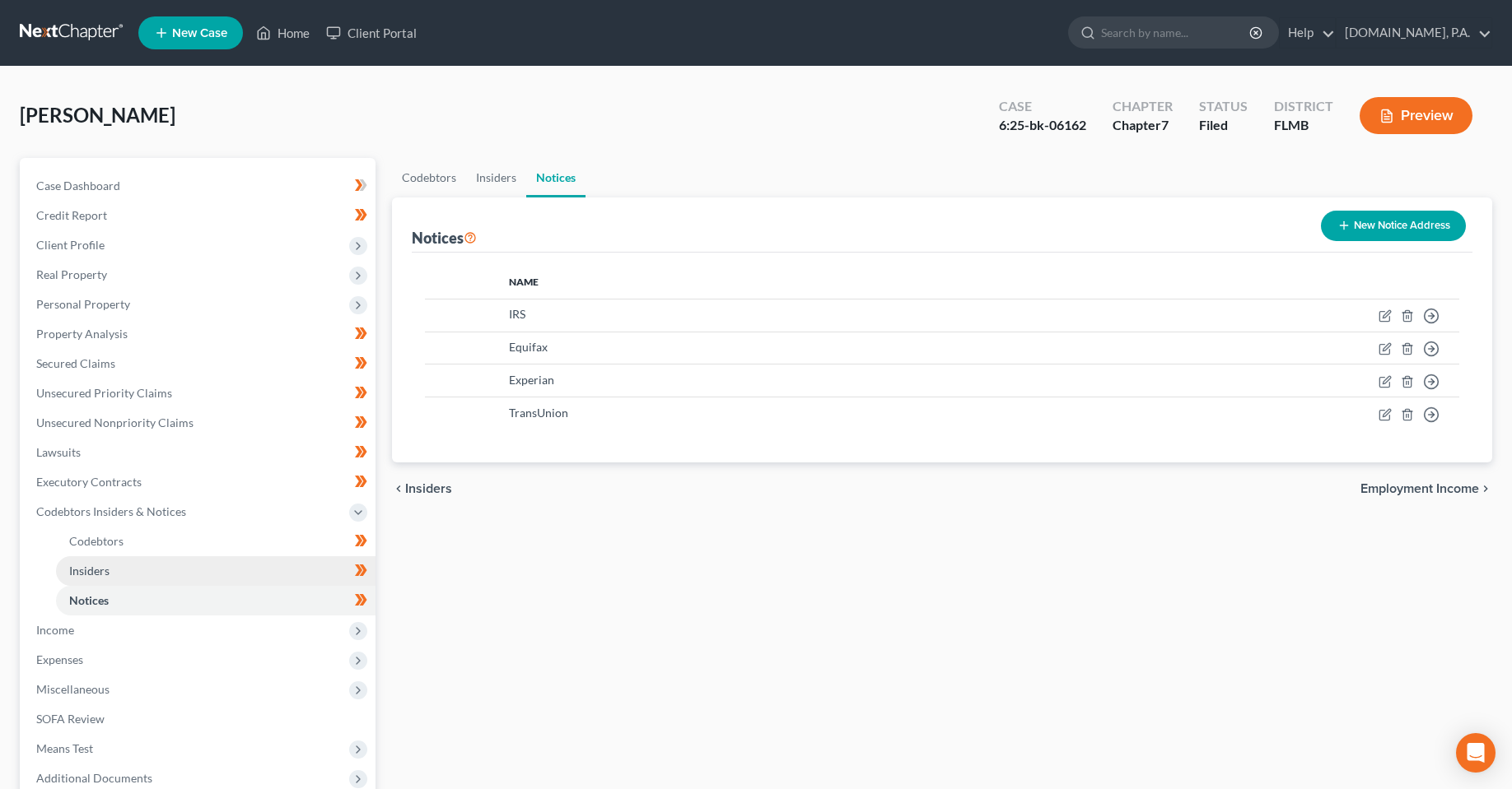
click at [135, 570] on link "Insiders" at bounding box center [215, 571] width 319 height 30
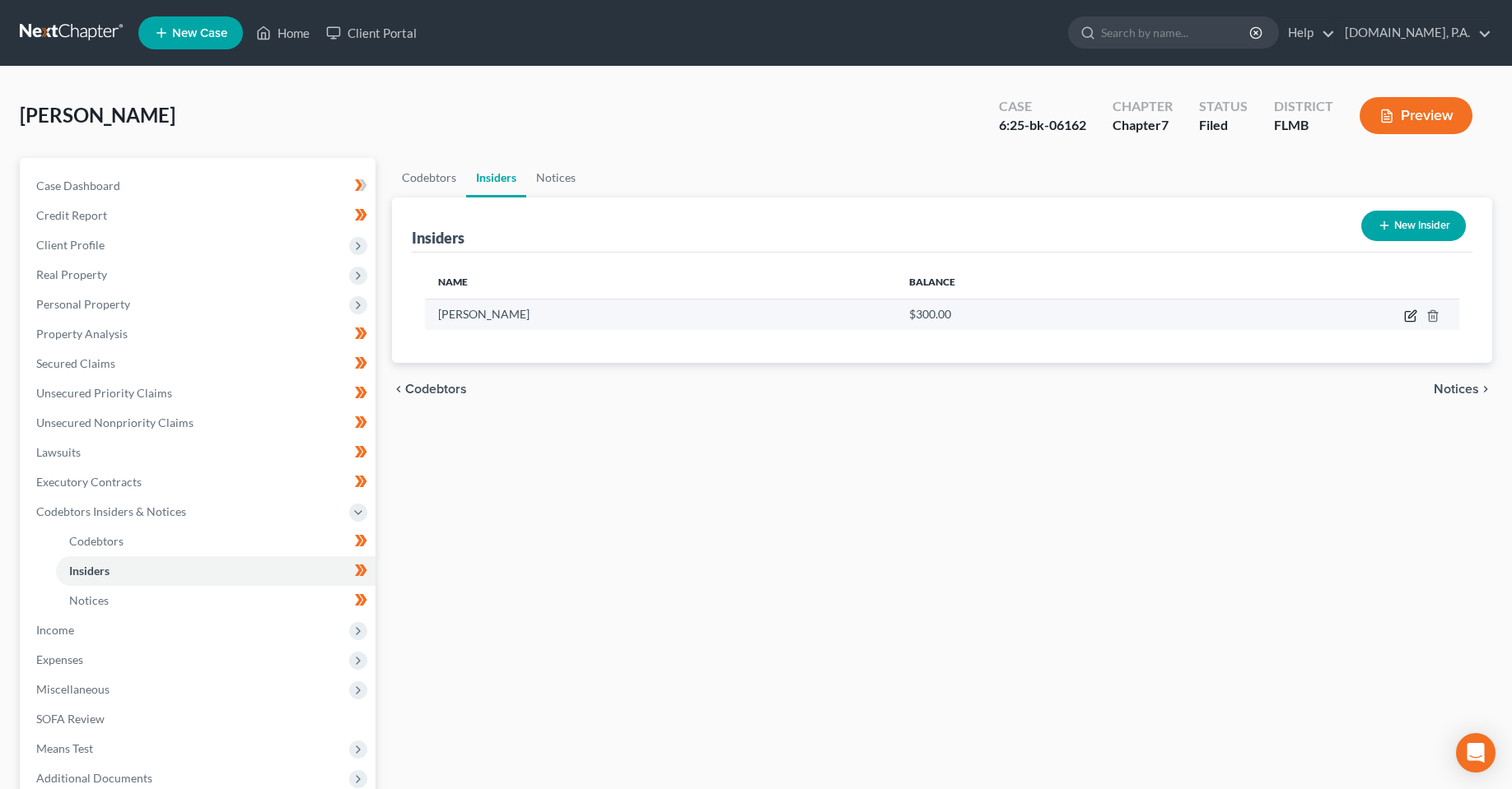
click at [1411, 320] on icon "button" at bounding box center [1411, 316] width 13 height 13
select select "9"
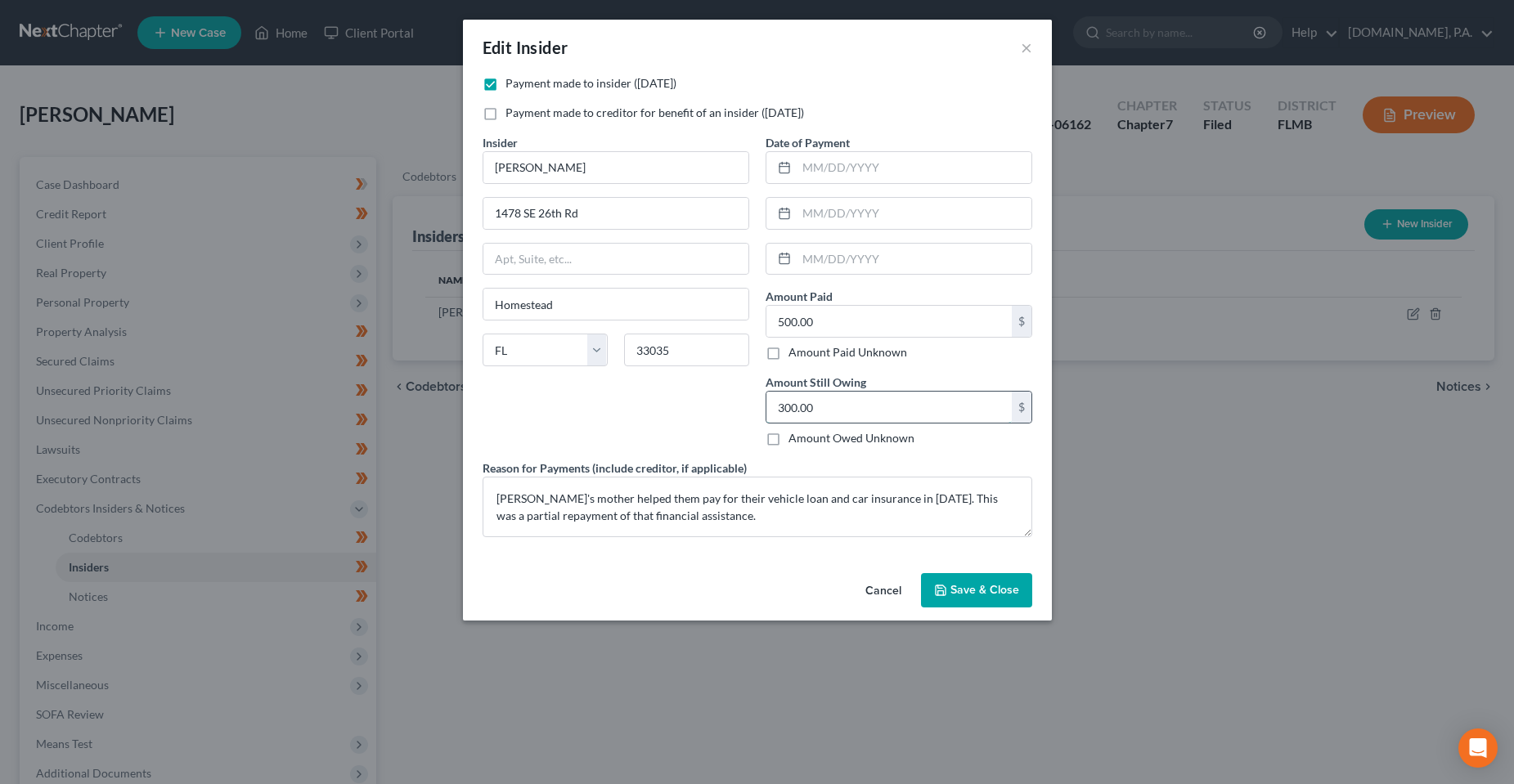
click at [832, 411] on input "300.00" at bounding box center [889, 407] width 245 height 31
click at [878, 338] on div "500.00 $" at bounding box center [899, 321] width 267 height 33
click at [878, 326] on input "500.00" at bounding box center [889, 321] width 245 height 31
type input "800"
click at [866, 397] on input "300.00" at bounding box center [889, 407] width 245 height 31
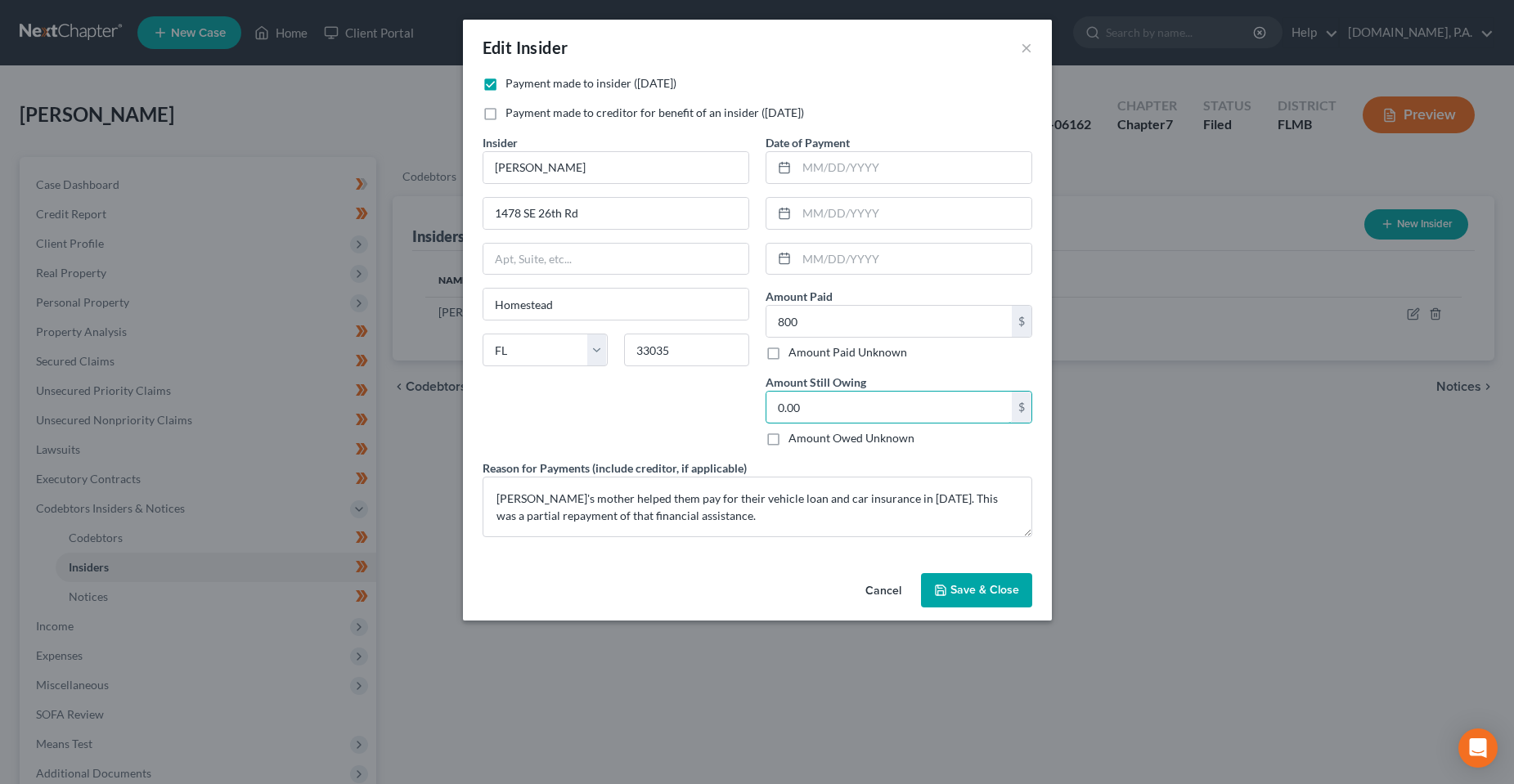
type input "0.00"
click at [646, 455] on div "Insider * [PERSON_NAME] 1478 SE 26th Rd Homestead State [US_STATE] AK AR AZ CA …" at bounding box center [616, 297] width 283 height 325
click at [816, 644] on div "Edit Insider × Payment made to insider ([DATE]) Payment made to creditor for be…" at bounding box center [757, 392] width 1514 height 784
click at [774, 590] on div "Cancel Save & Close" at bounding box center [757, 593] width 589 height 54
click at [674, 592] on div "Cancel Save & Close" at bounding box center [757, 593] width 589 height 54
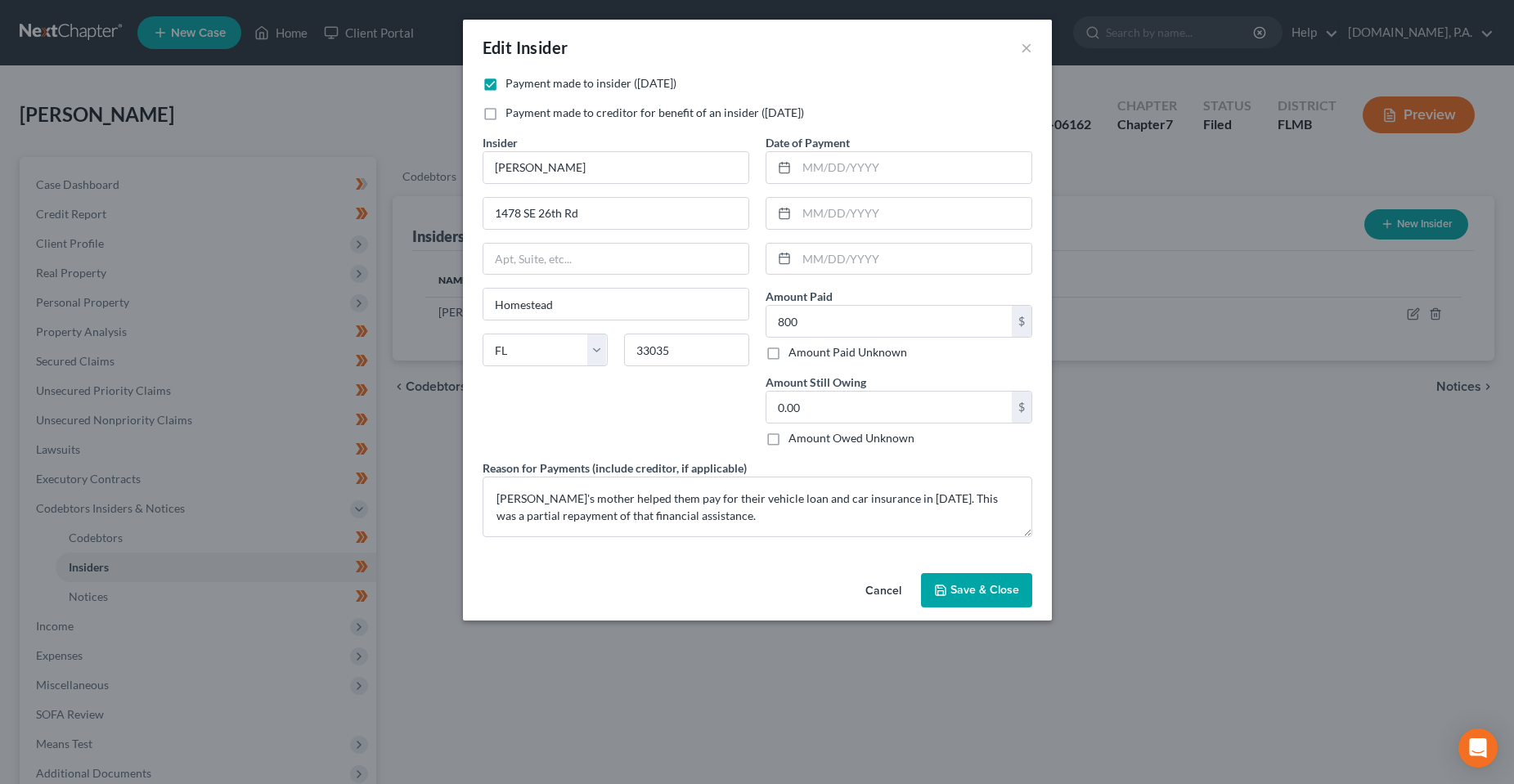
click at [645, 591] on div "Cancel Save & Close" at bounding box center [757, 593] width 589 height 54
click at [976, 587] on span "Save & Close" at bounding box center [984, 590] width 69 height 14
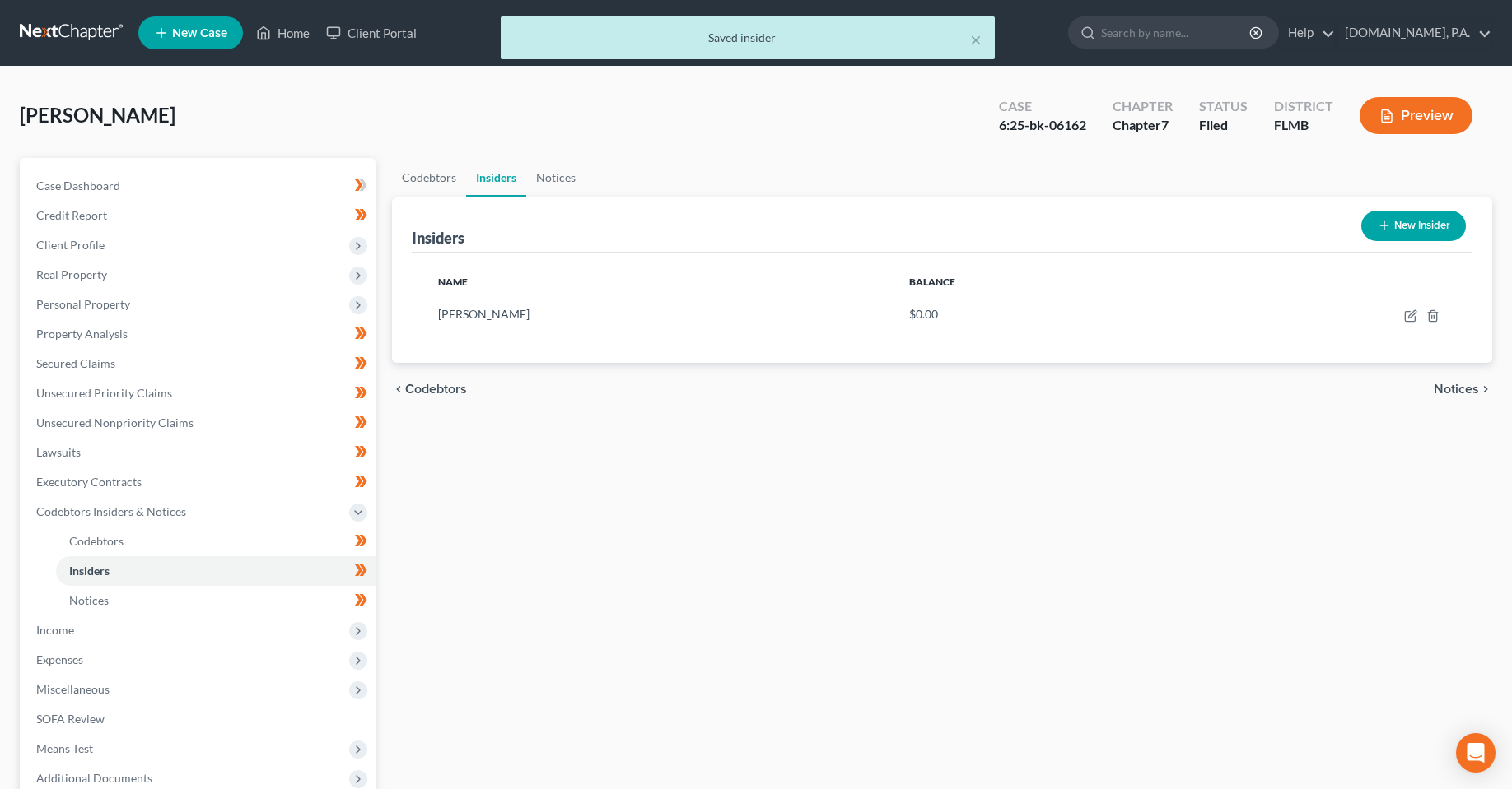
click at [758, 571] on div "Codebtors Insiders Notices Insiders New Insider Name Balance [PERSON_NAME] $0.0…" at bounding box center [941, 530] width 1116 height 743
click at [737, 505] on div "Codebtors Insiders Notices Insiders New Insider Name Balance [PERSON_NAME] $0.0…" at bounding box center [941, 530] width 1116 height 743
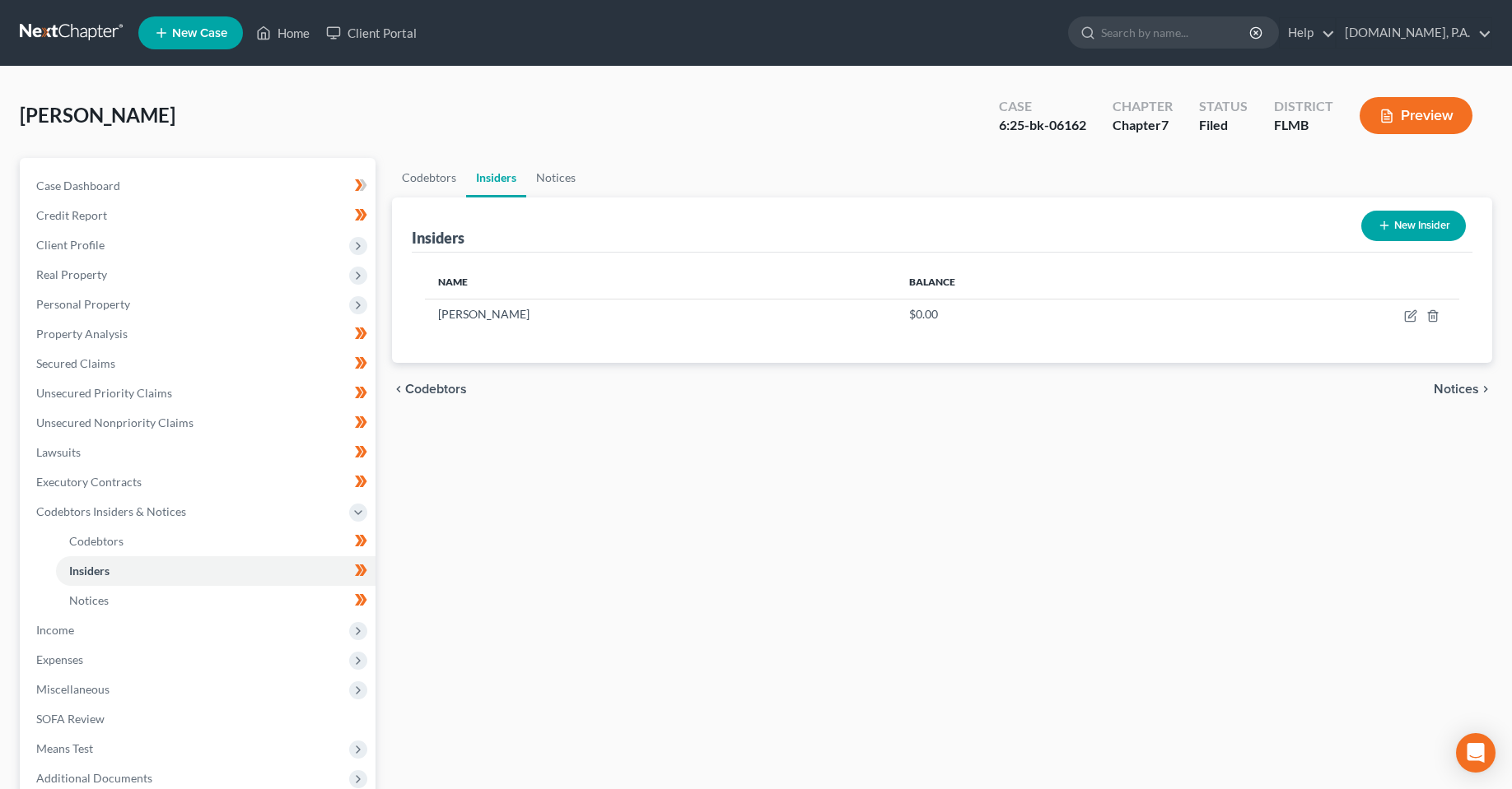
click at [670, 598] on div "Codebtors Insiders Notices Insiders New Insider Name Balance [PERSON_NAME] $0.0…" at bounding box center [941, 530] width 1116 height 743
drag, startPoint x: 784, startPoint y: 550, endPoint x: 778, endPoint y: 583, distance: 33.5
click at [778, 583] on div "Codebtors Insiders Notices Insiders New Insider Name Balance [PERSON_NAME] $0.0…" at bounding box center [941, 530] width 1116 height 743
click at [778, 576] on div "Codebtors Insiders Notices Insiders New Insider Name Balance [PERSON_NAME] $0.0…" at bounding box center [941, 530] width 1116 height 743
click at [746, 493] on div "Codebtors Insiders Notices Insiders New Insider Name Balance [PERSON_NAME] $0.0…" at bounding box center [941, 530] width 1116 height 743
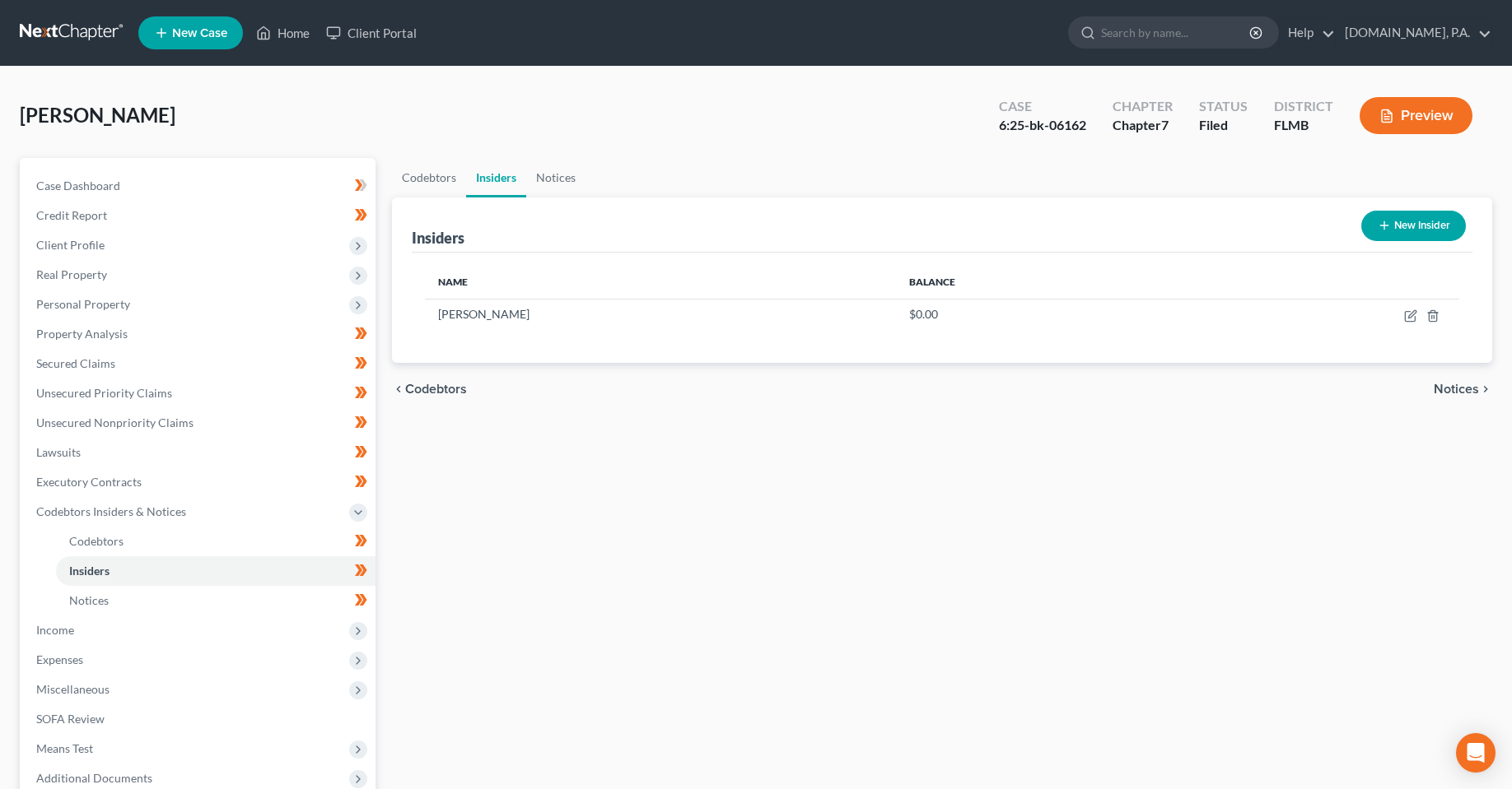
click at [714, 632] on div "Codebtors Insiders Notices Insiders New Insider Name Balance [PERSON_NAME] $0.0…" at bounding box center [941, 530] width 1116 height 743
click at [779, 506] on div "Codebtors Insiders Notices Insiders New Insider Name Balance [PERSON_NAME] $0.0…" at bounding box center [941, 530] width 1116 height 743
click at [811, 464] on div "Codebtors Insiders Notices Insiders New Insider Name Balance [PERSON_NAME] $0.0…" at bounding box center [941, 530] width 1116 height 743
click at [572, 543] on div "Codebtors Insiders Notices Insiders New Insider Name Balance [PERSON_NAME] $0.0…" at bounding box center [941, 530] width 1116 height 743
drag, startPoint x: 670, startPoint y: 448, endPoint x: 691, endPoint y: 446, distance: 21.1
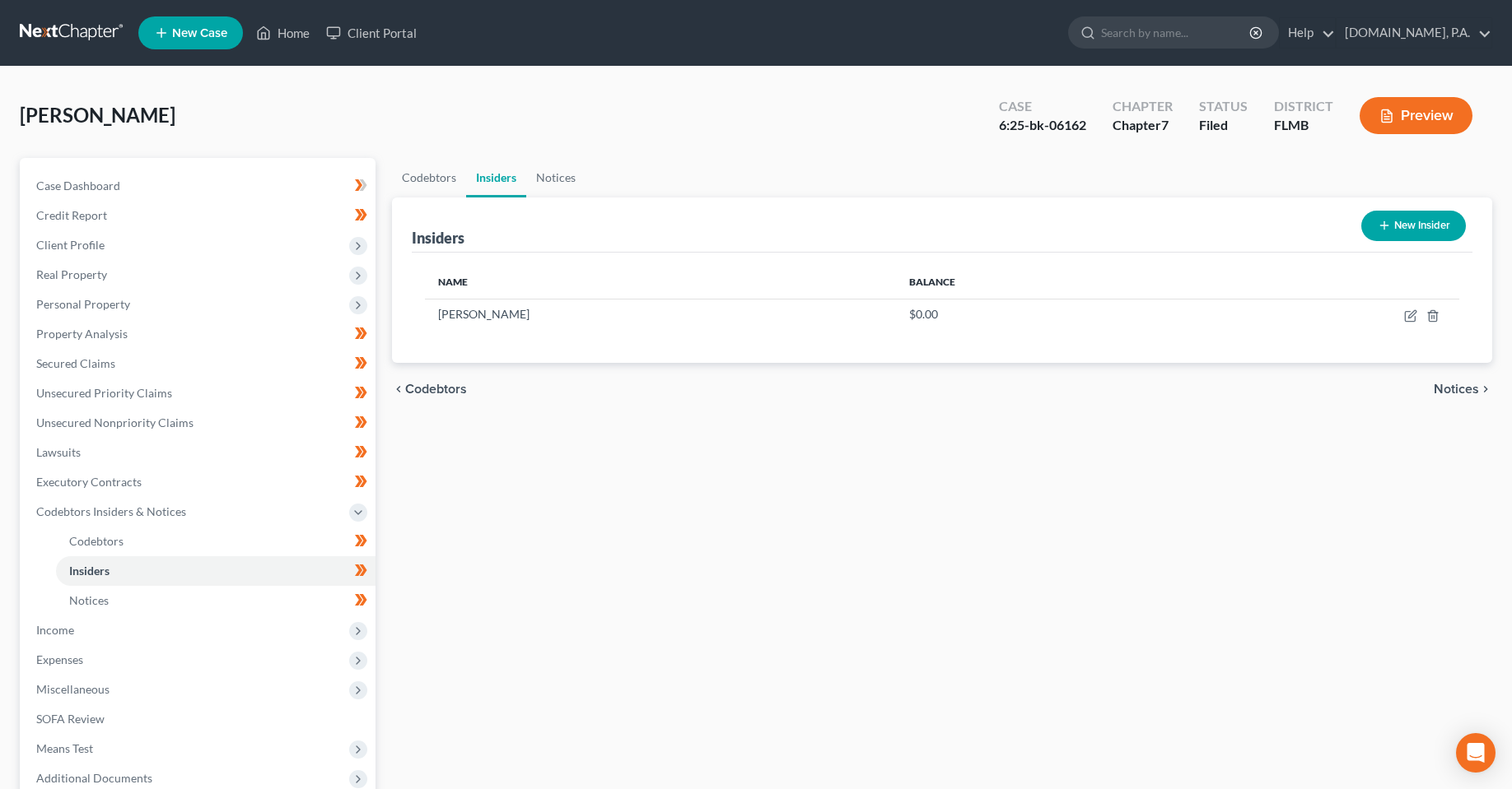
click at [683, 438] on div "Codebtors Insiders Notices Insiders New Insider Name Balance [PERSON_NAME] $0.0…" at bounding box center [941, 530] width 1116 height 743
click at [642, 122] on div "[PERSON_NAME] Upgraded Case 6:25-bk-06162 Chapter Chapter 7 Status Filed Distri…" at bounding box center [756, 122] width 1472 height 72
click at [779, 390] on div "chevron_left Codebtors Notices chevron_right" at bounding box center [941, 389] width 1100 height 52
drag, startPoint x: 825, startPoint y: 486, endPoint x: 769, endPoint y: 428, distance: 80.6
click at [831, 486] on div "Codebtors Insiders Notices Insiders New Insider Name Balance [PERSON_NAME] $0.0…" at bounding box center [941, 530] width 1116 height 743
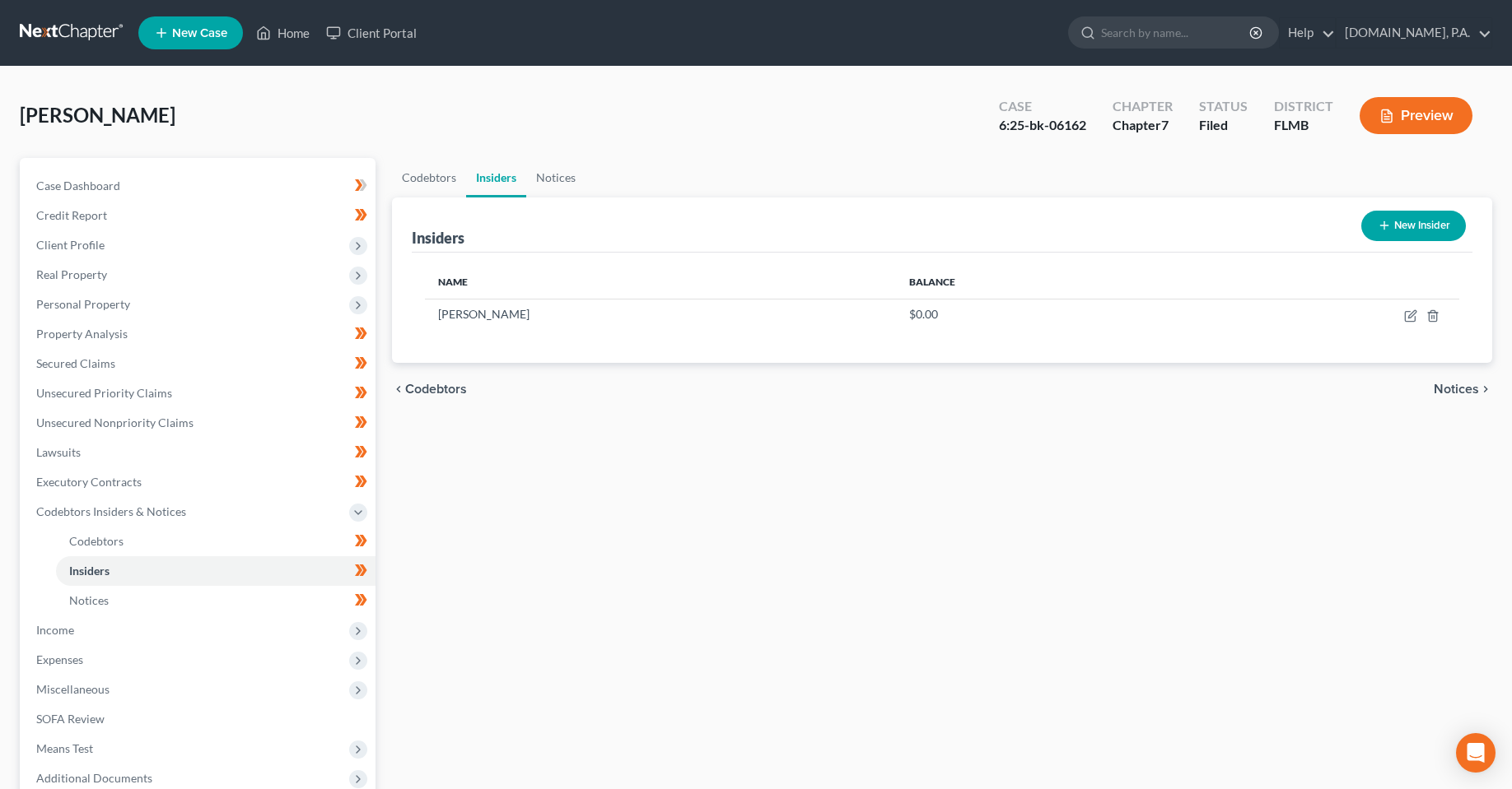
click at [704, 497] on div "Codebtors Insiders Notices Insiders New Insider Name Balance [PERSON_NAME] $0.0…" at bounding box center [941, 530] width 1116 height 743
drag, startPoint x: 910, startPoint y: 452, endPoint x: 871, endPoint y: 444, distance: 39.8
click at [920, 451] on div "Codebtors Insiders Notices Insiders New Insider Name Balance [PERSON_NAME] $0.0…" at bounding box center [941, 530] width 1116 height 743
click at [86, 658] on span "Expenses" at bounding box center [200, 660] width 353 height 30
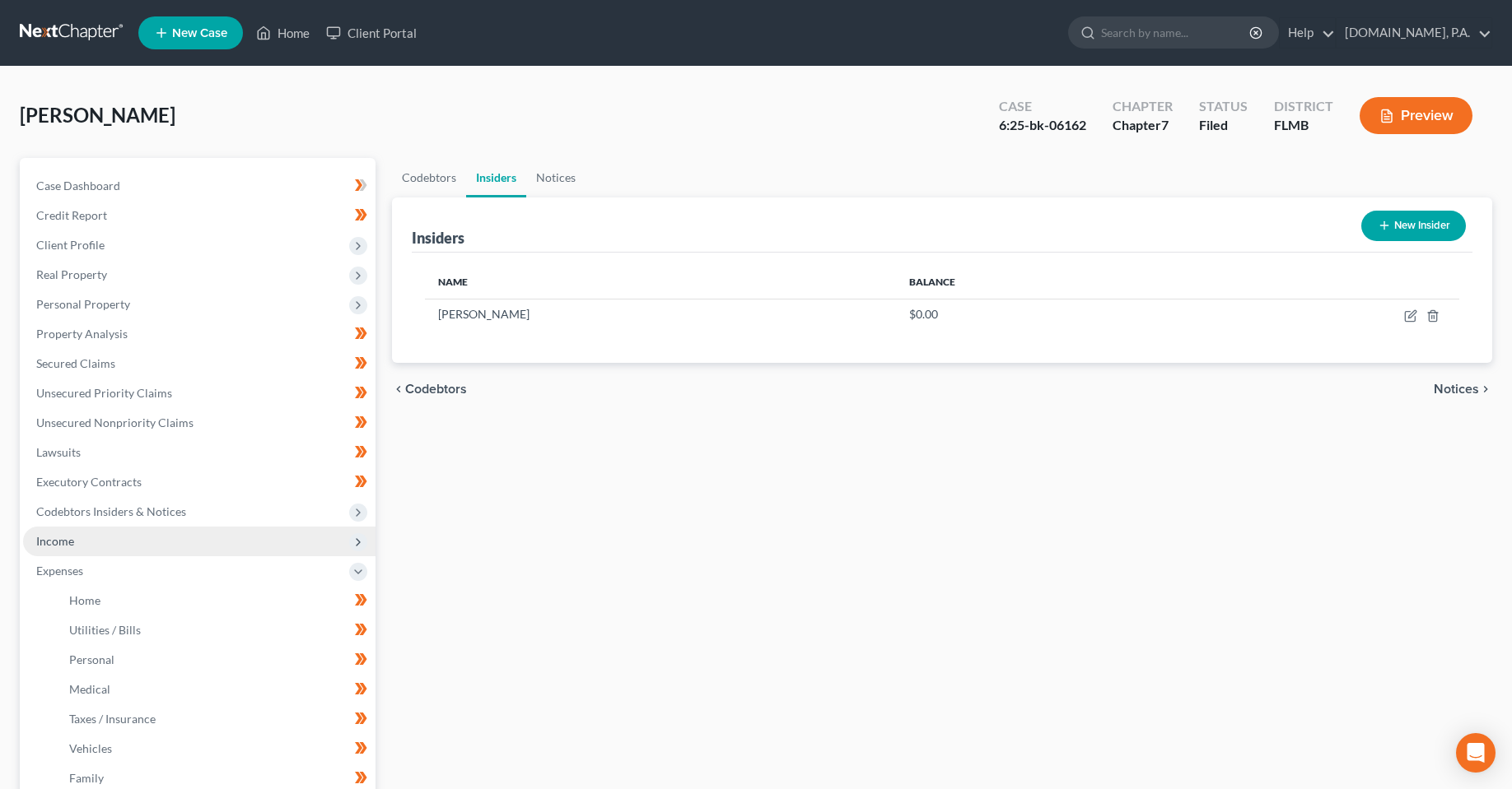
click at [80, 551] on span "Income" at bounding box center [200, 542] width 353 height 30
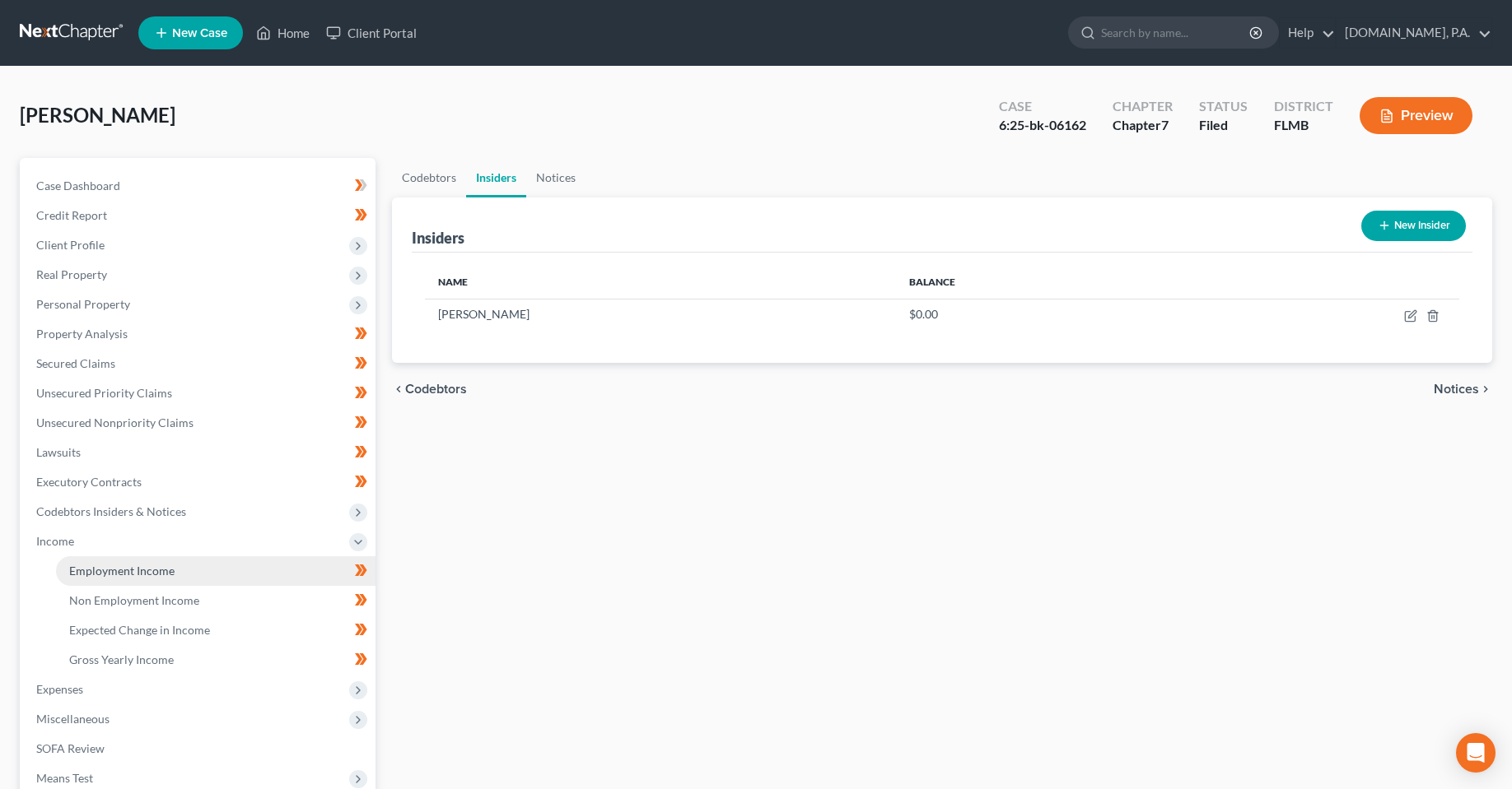
click at [163, 567] on span "Employment Income" at bounding box center [121, 570] width 106 height 14
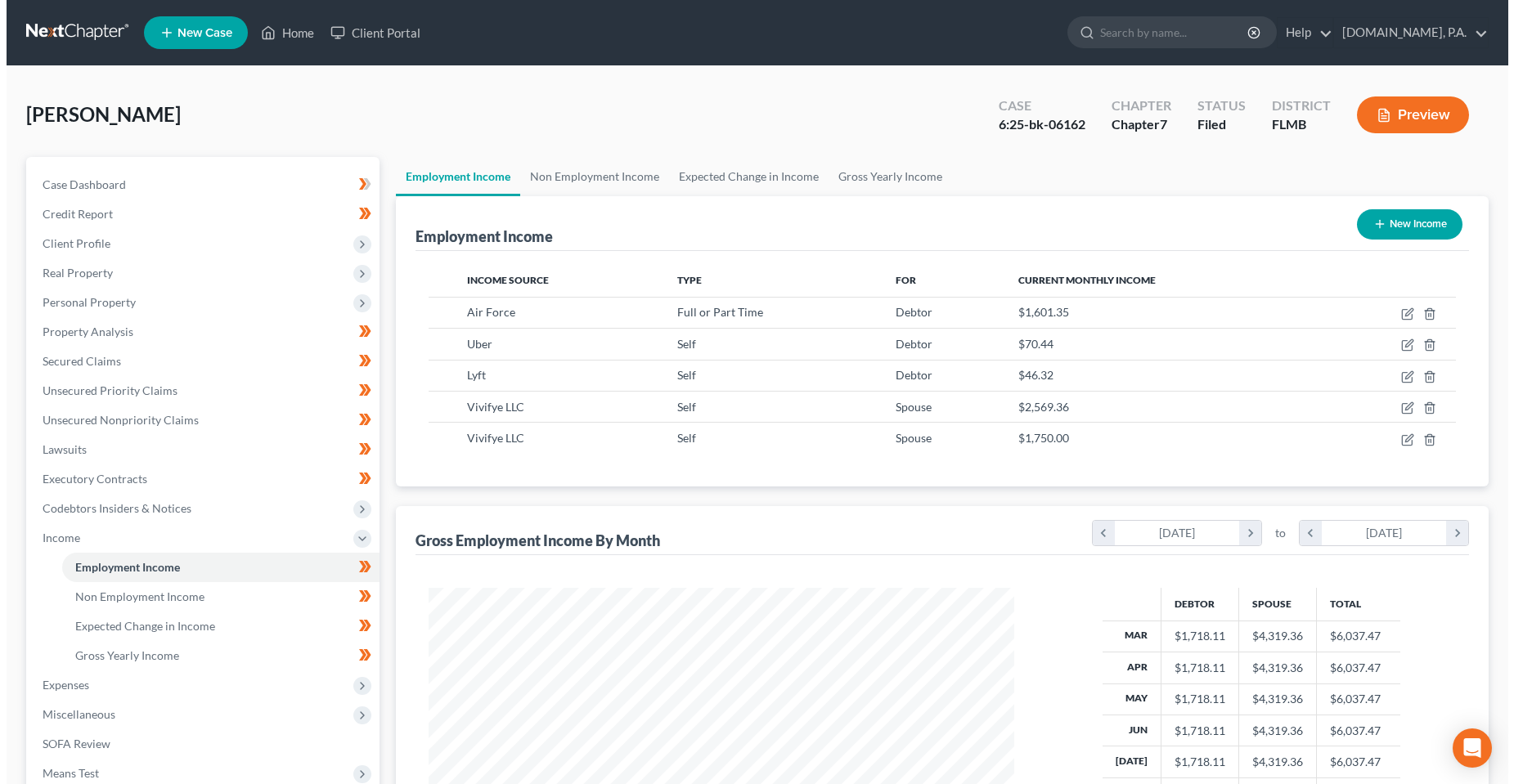
scroll to position [293, 618]
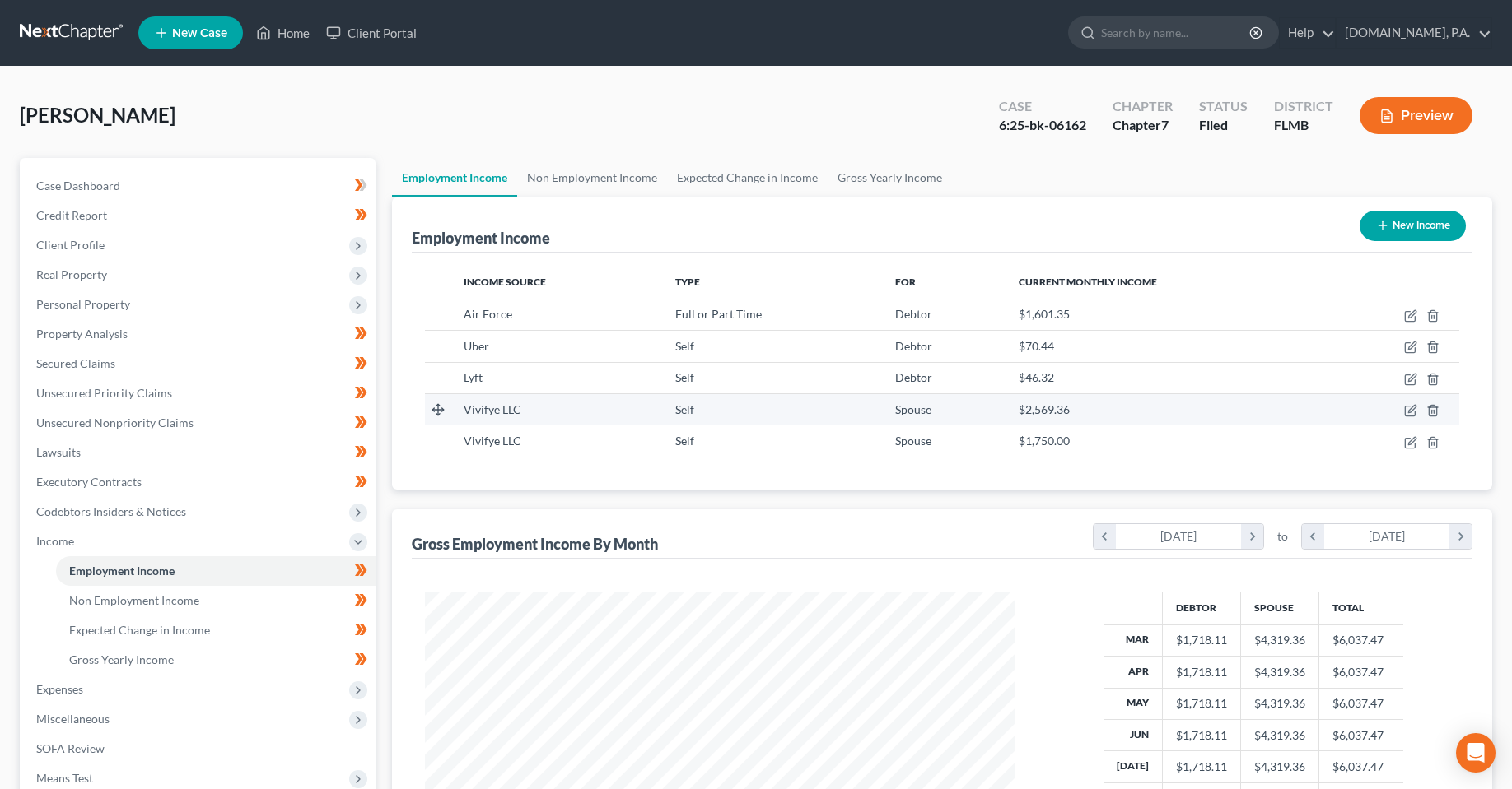
click at [553, 407] on div "Vivifye LLC" at bounding box center [556, 410] width 185 height 17
click at [1411, 404] on icon "button" at bounding box center [1411, 411] width 13 height 13
select select "1"
select select "9"
select select "0"
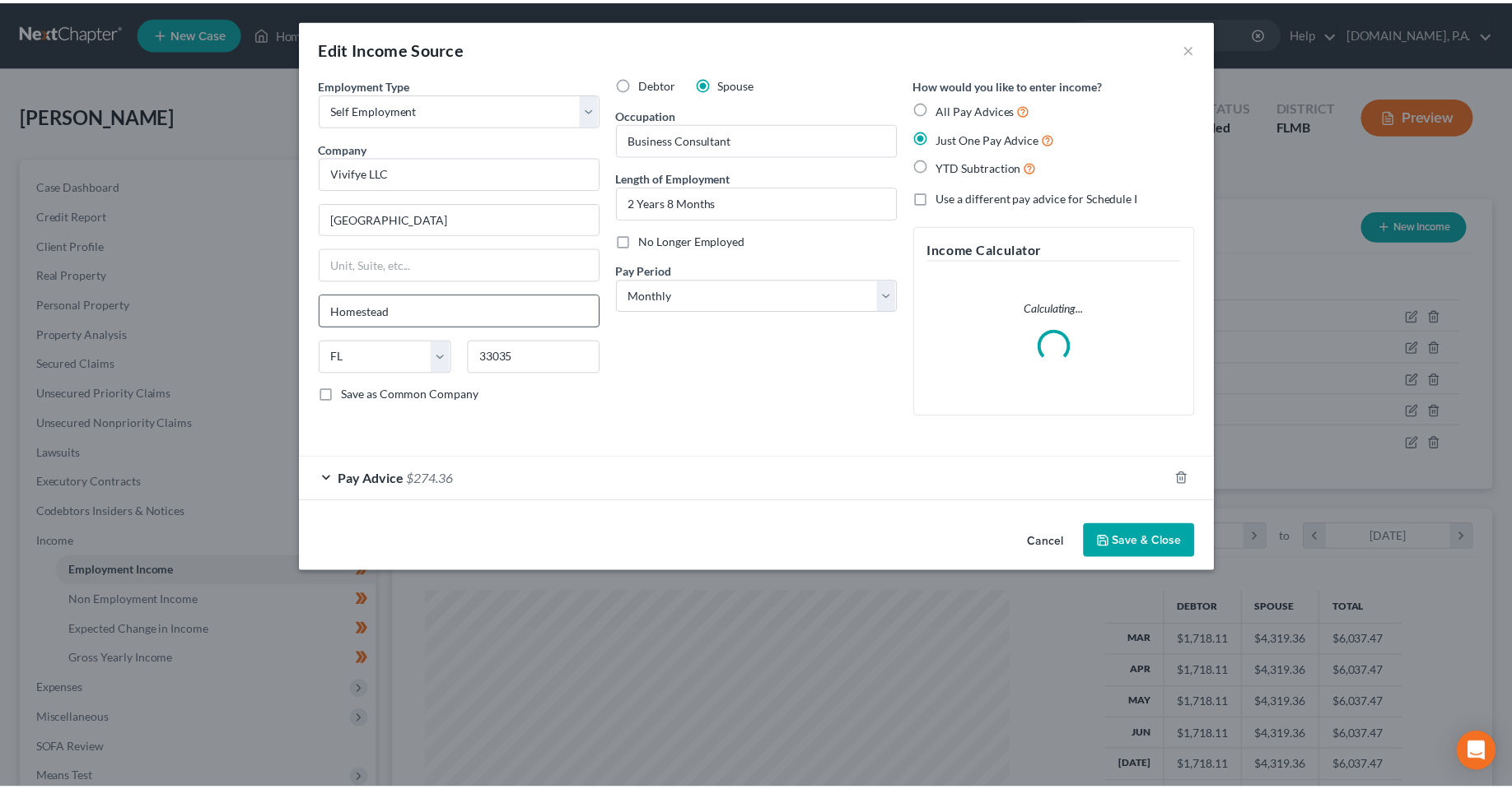
scroll to position [297, 627]
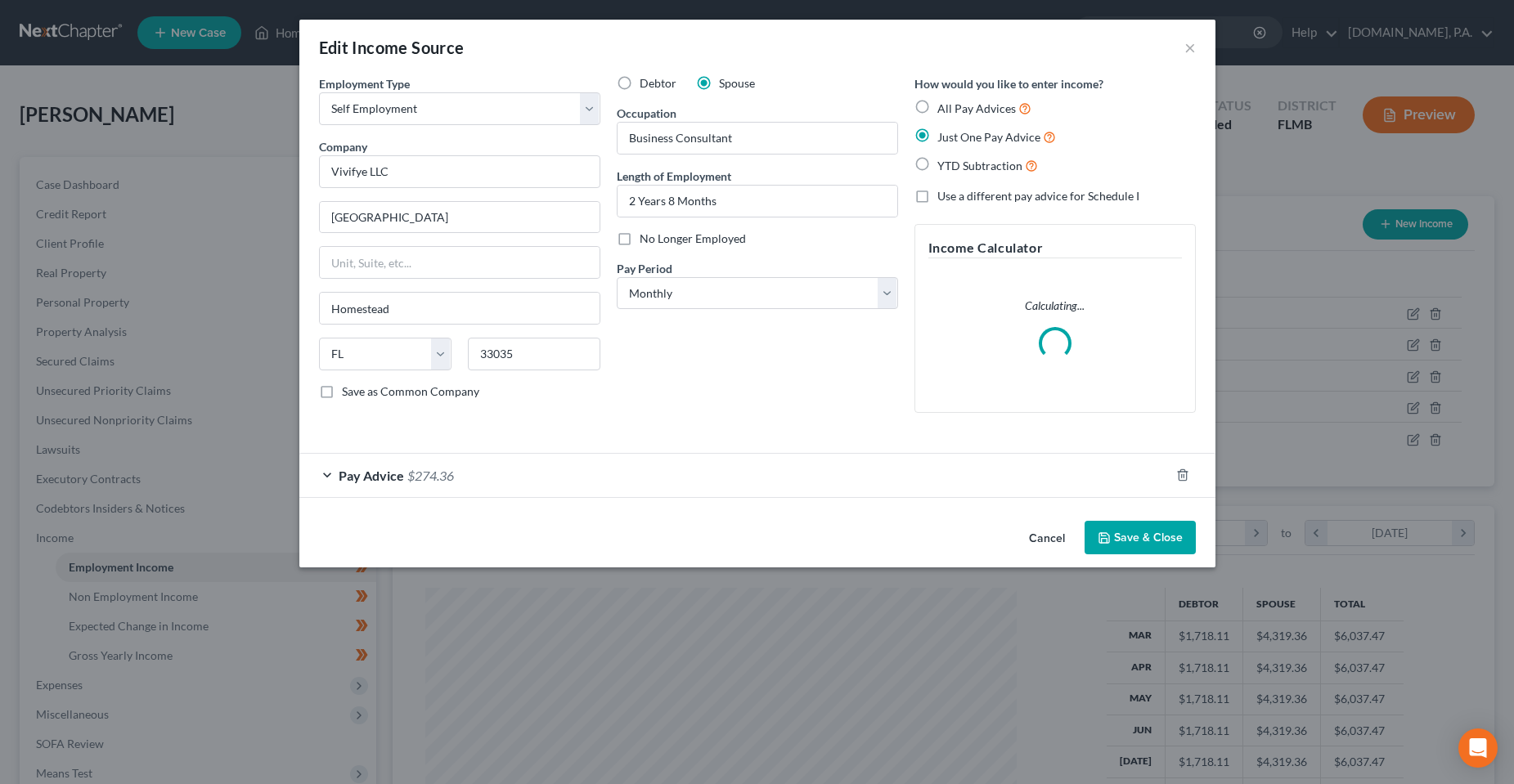
click at [342, 390] on label "Save as Common Company" at bounding box center [411, 392] width 137 height 17
click at [349, 390] on input "Save as Common Company" at bounding box center [354, 388] width 11 height 11
checkbox input "true"
click at [1146, 526] on button "Save & Close" at bounding box center [1140, 539] width 112 height 35
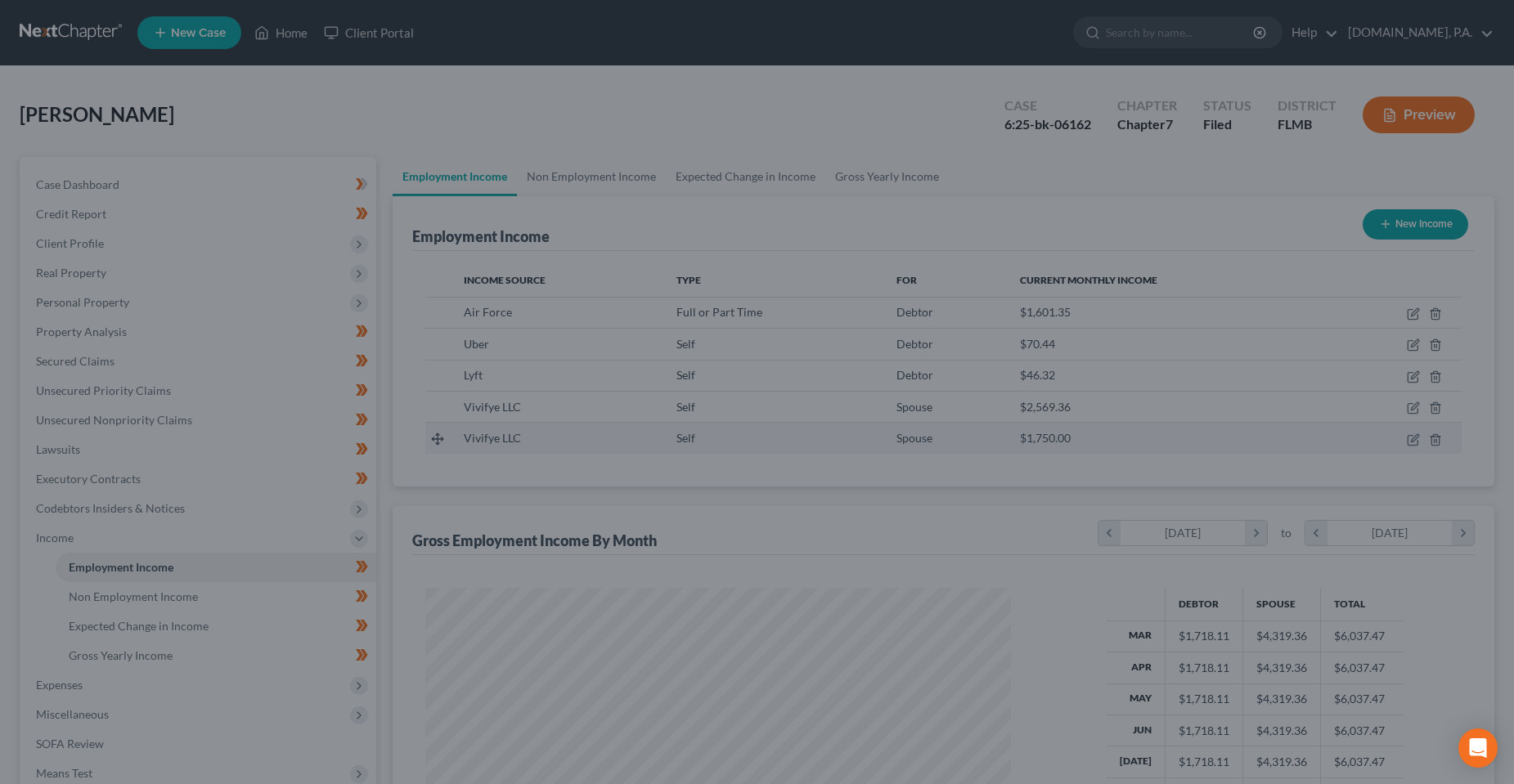
scroll to position [817550, 817508]
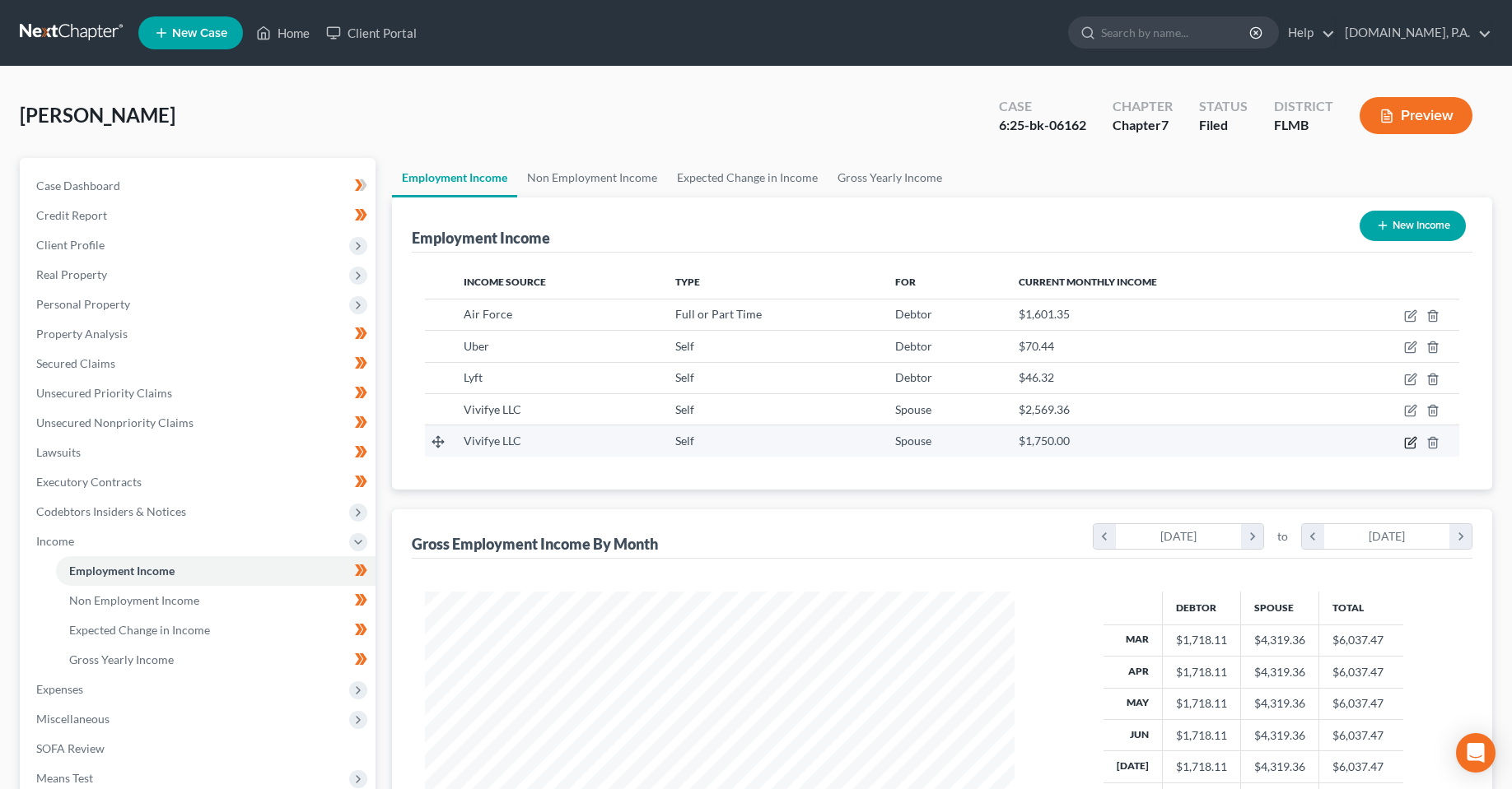
click at [1405, 443] on icon "button" at bounding box center [1410, 443] width 10 height 10
select select "1"
select select "0"
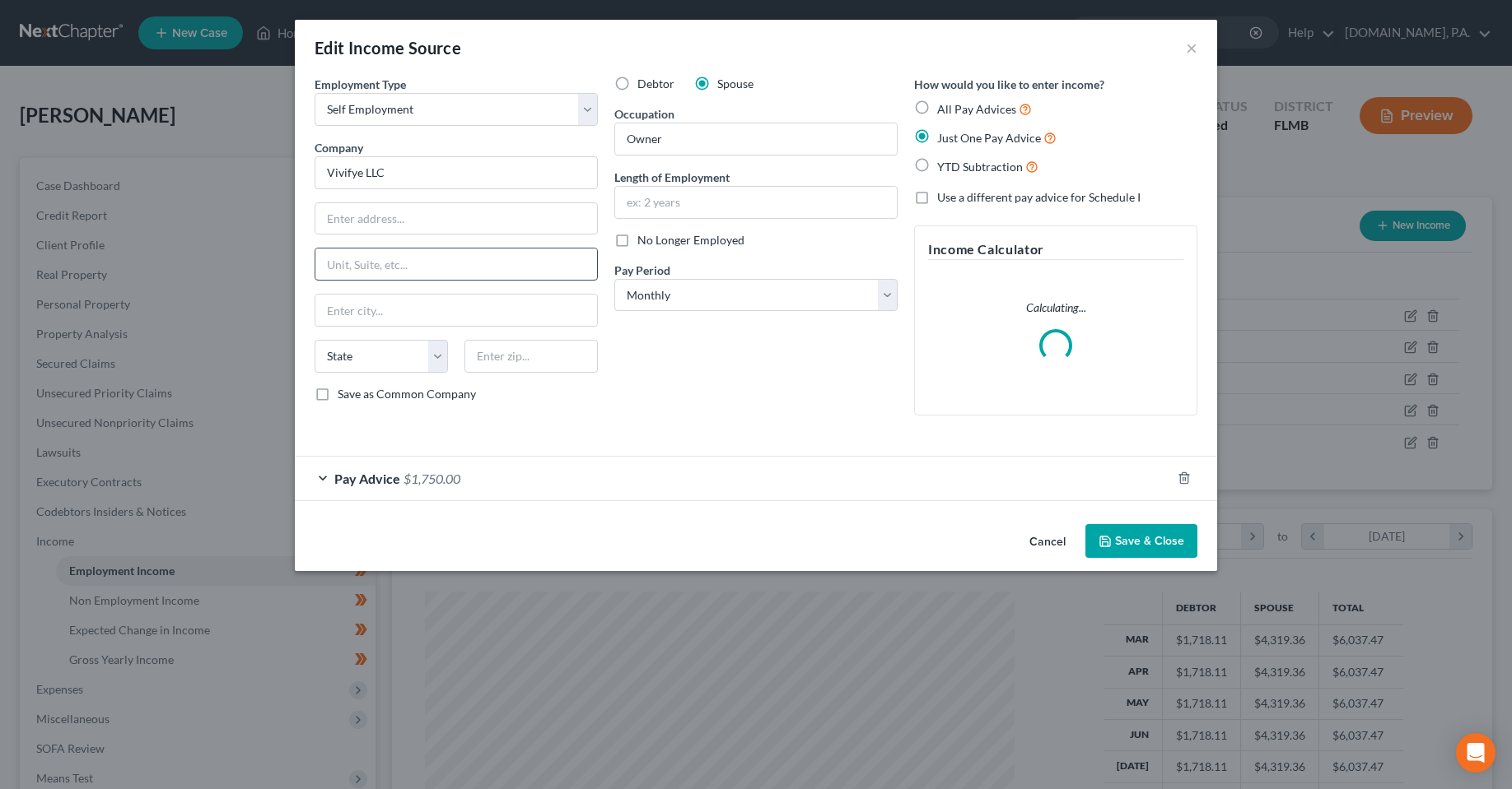
scroll to position [297, 627]
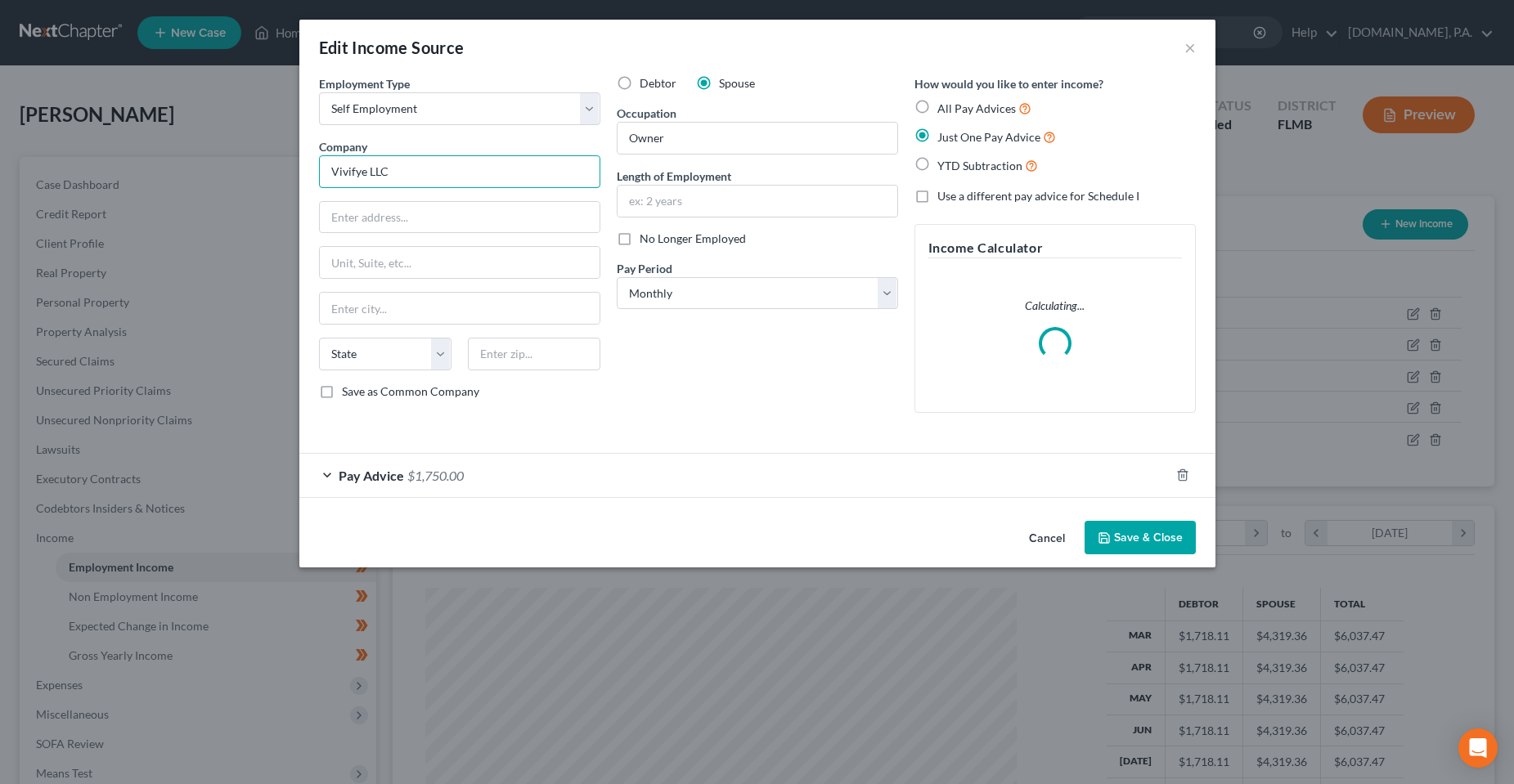
click at [417, 173] on input "Vivifye LLC" at bounding box center [459, 172] width 282 height 33
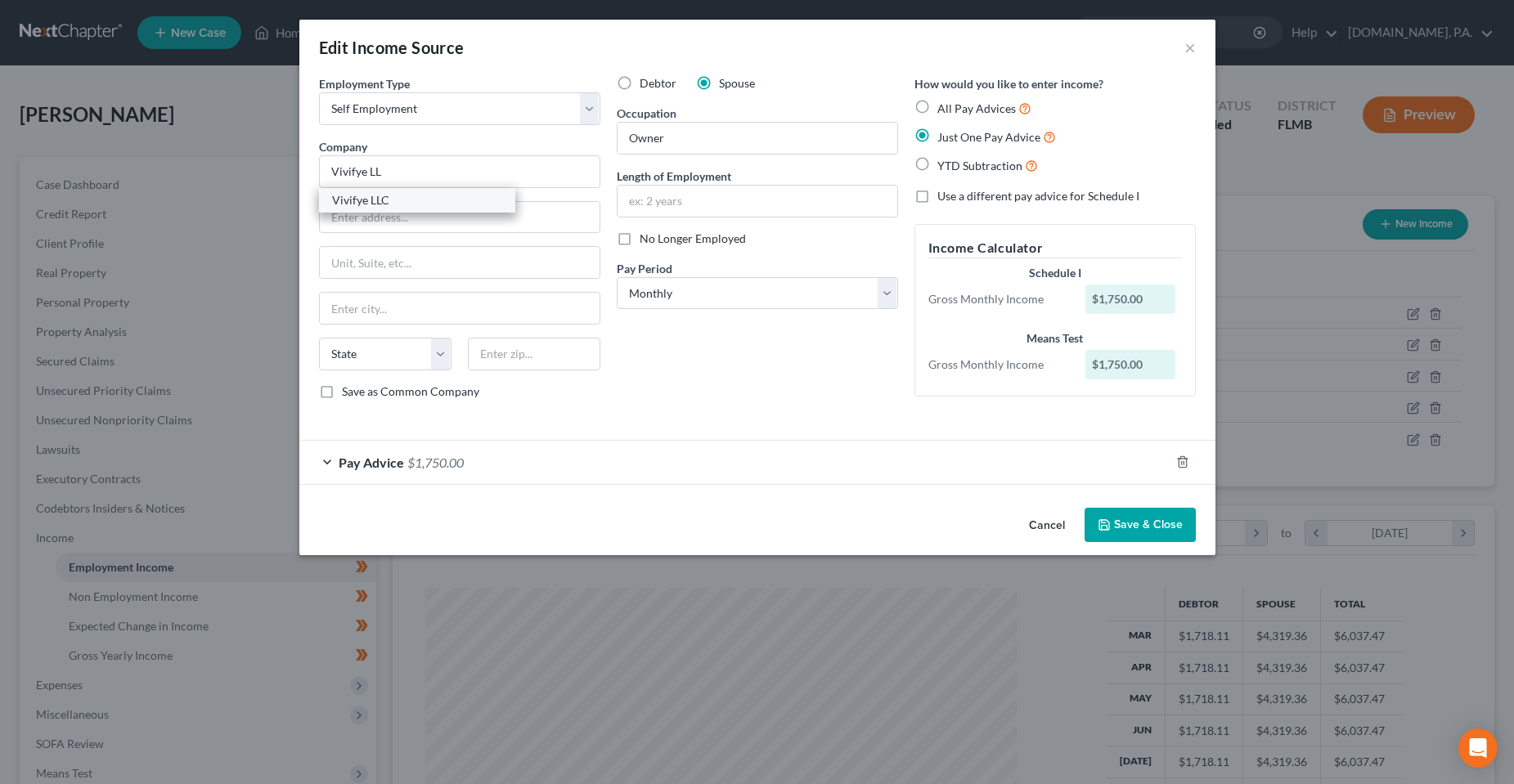
click at [404, 208] on div "Vivifye LLC" at bounding box center [417, 201] width 197 height 25
type input "Vivifye LLC"
type input "[GEOGRAPHIC_DATA]"
type input "Homestead"
select select "9"
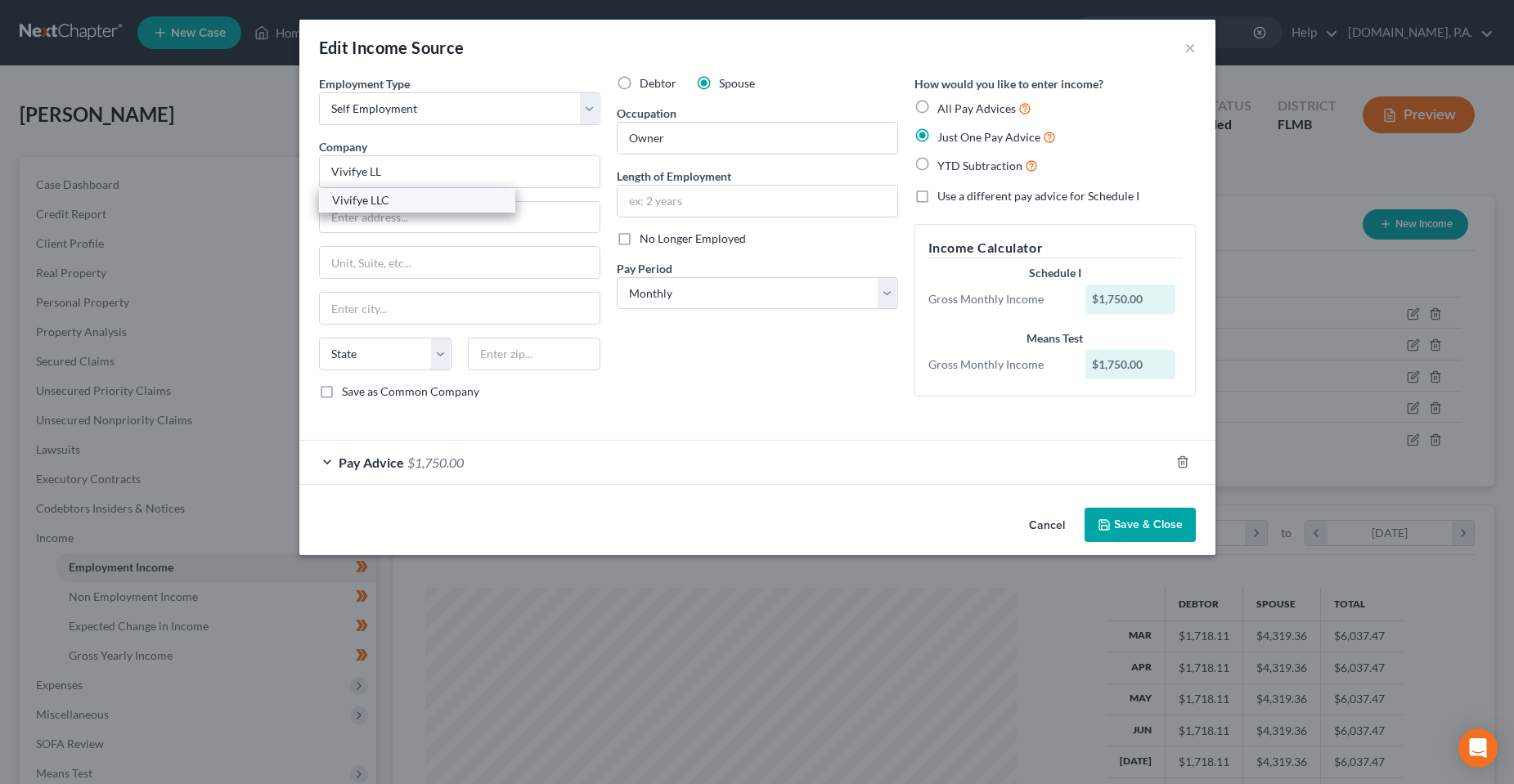
type input "33035"
click at [1180, 531] on button "Save & Close" at bounding box center [1140, 525] width 112 height 35
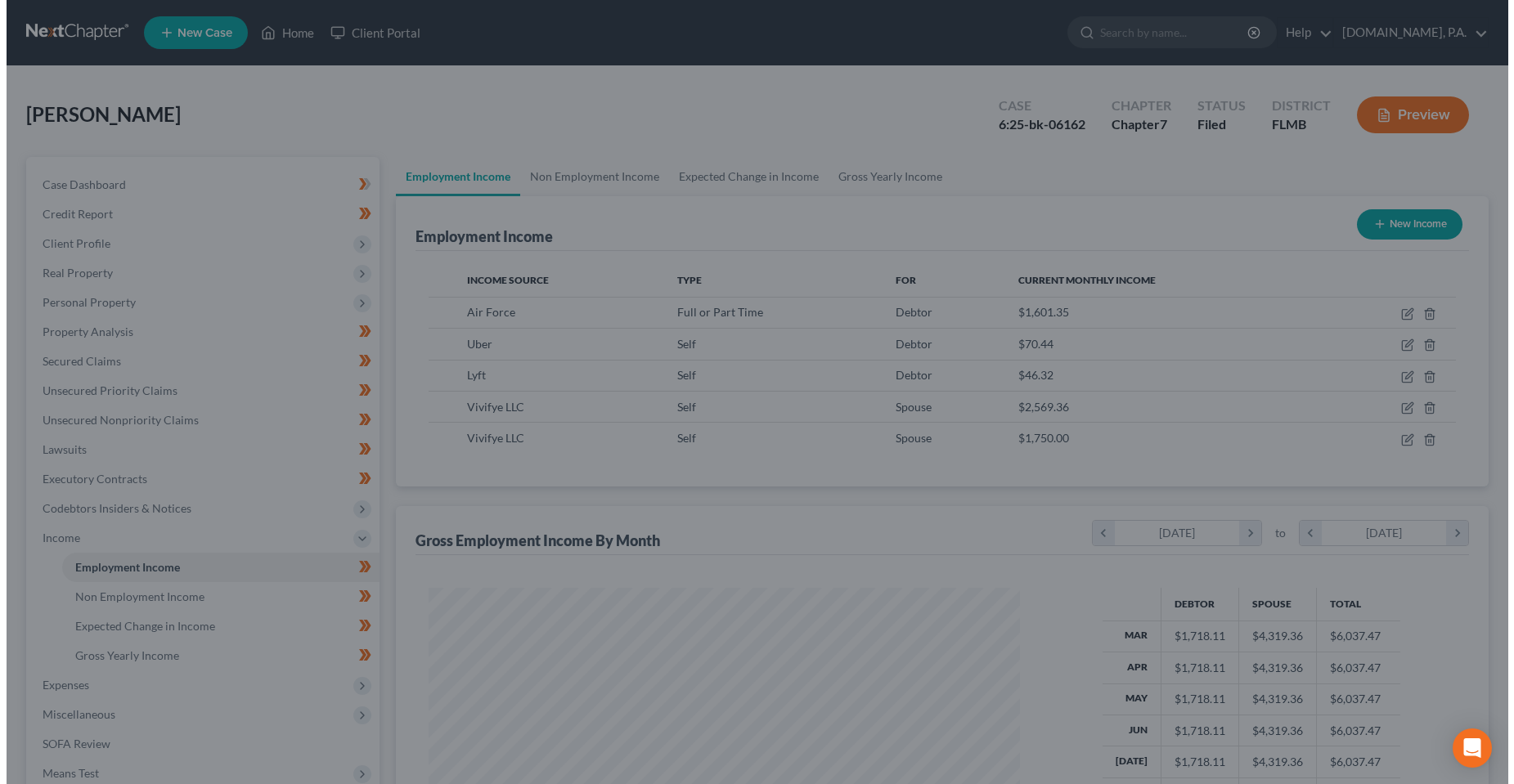
scroll to position [817550, 817508]
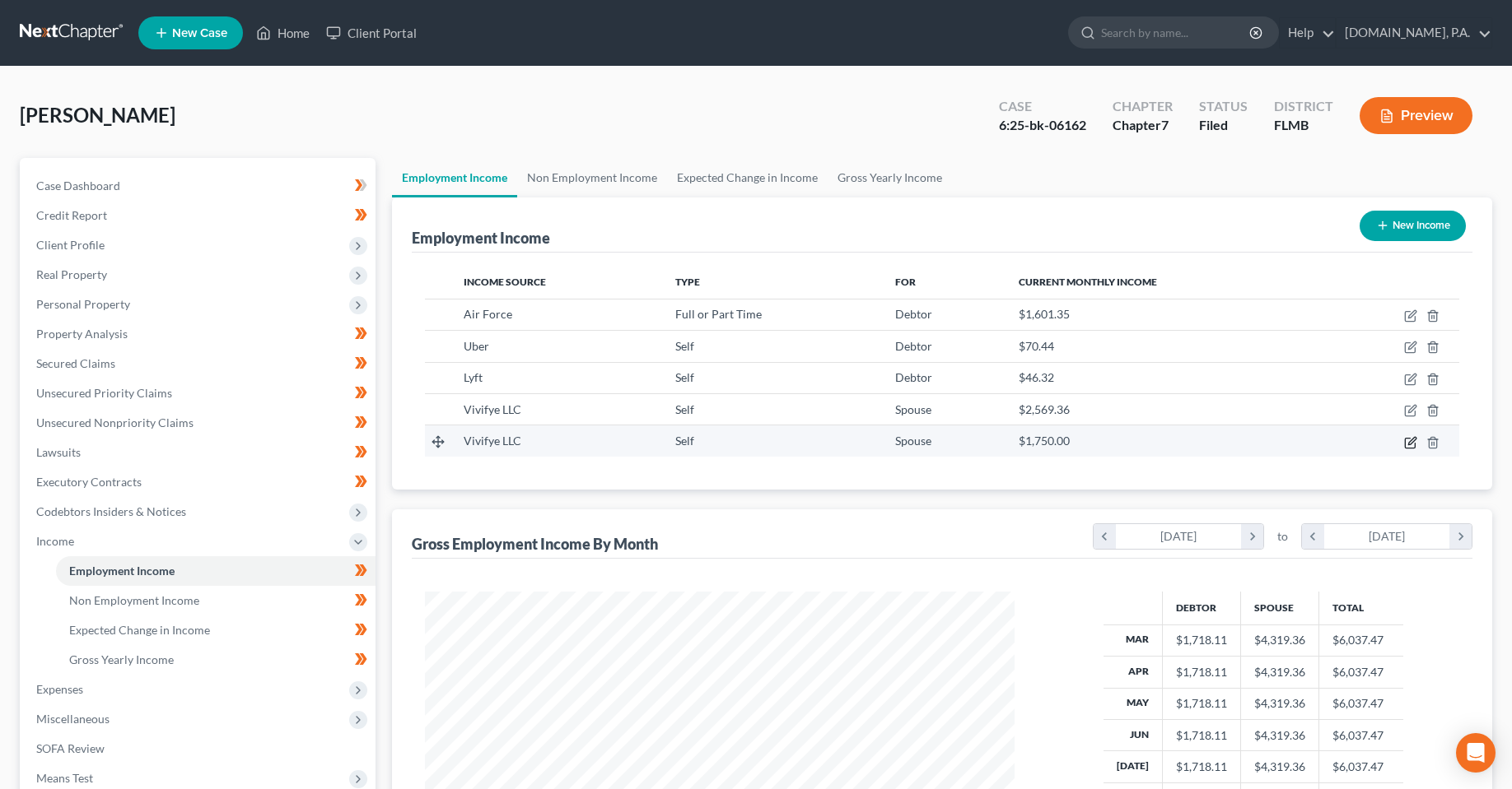
click at [1413, 446] on icon "button" at bounding box center [1411, 443] width 13 height 13
select select "1"
select select "9"
select select "0"
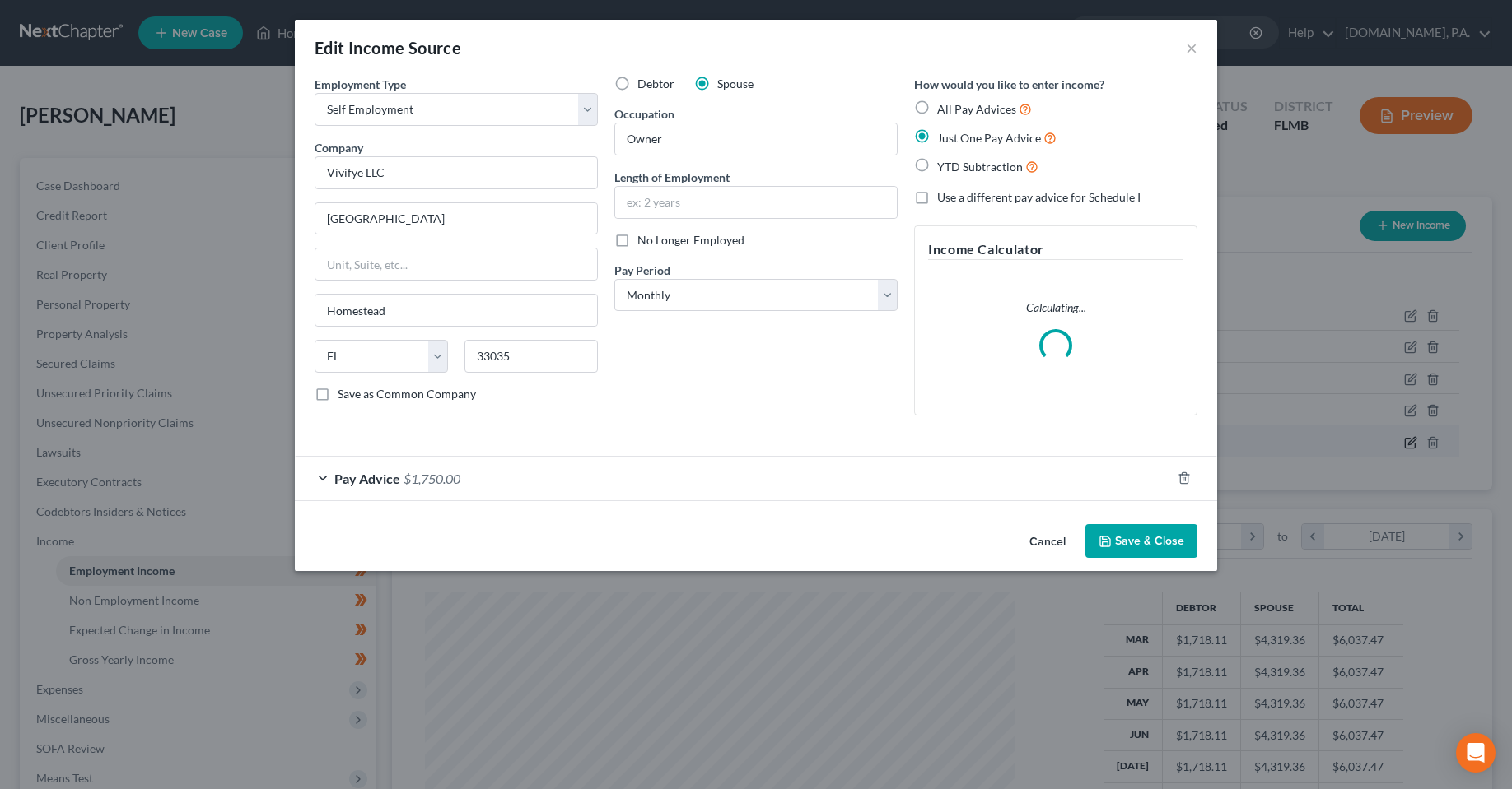
scroll to position [297, 627]
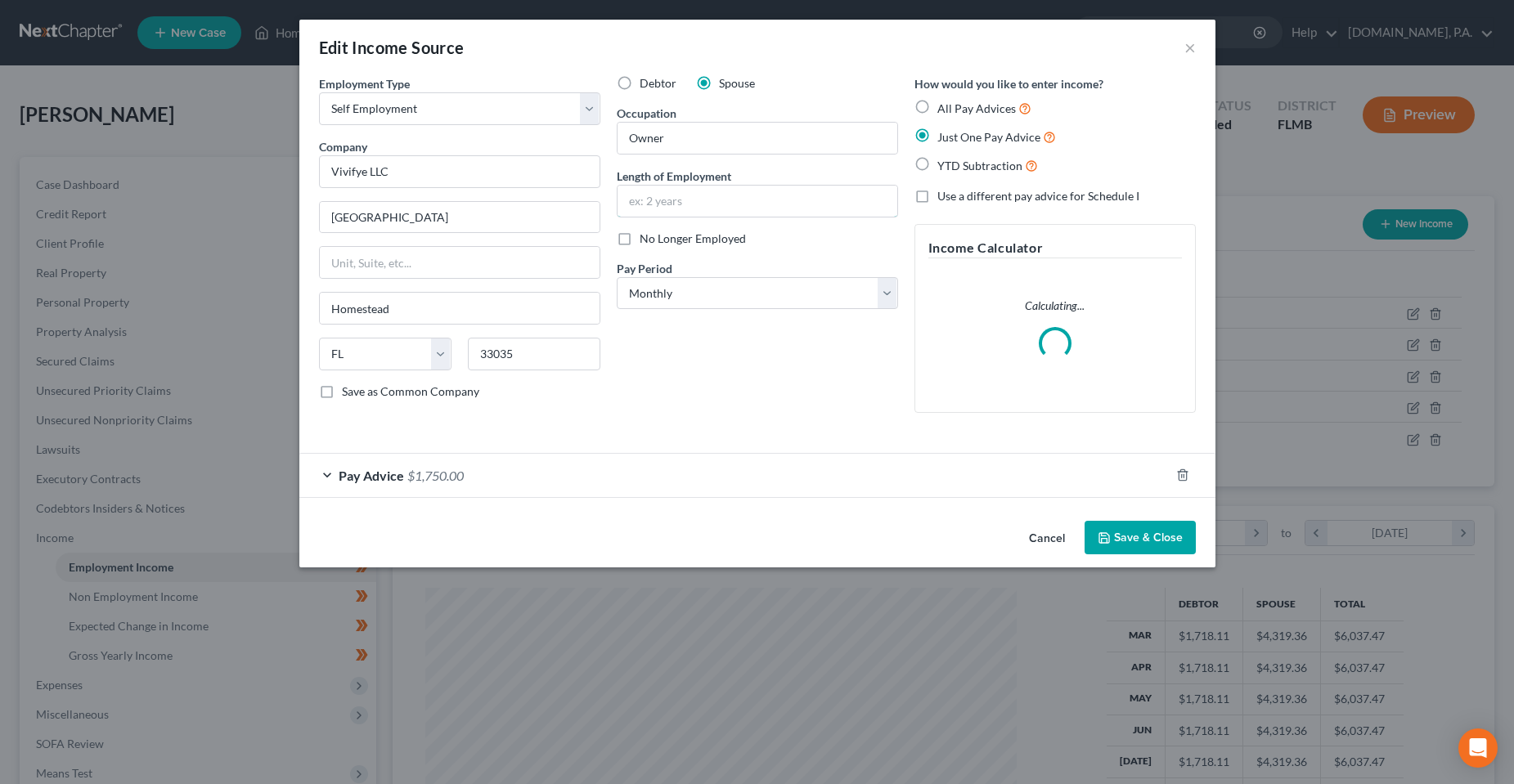
drag, startPoint x: 720, startPoint y: 188, endPoint x: 745, endPoint y: 440, distance: 253.2
click at [720, 188] on input "text" at bounding box center [757, 202] width 280 height 31
click at [745, 448] on form "Employment Type * Select Full or [DEMOGRAPHIC_DATA] Employment Self Employment …" at bounding box center [757, 287] width 877 height 423
click at [1046, 526] on button "Cancel" at bounding box center [1047, 539] width 62 height 33
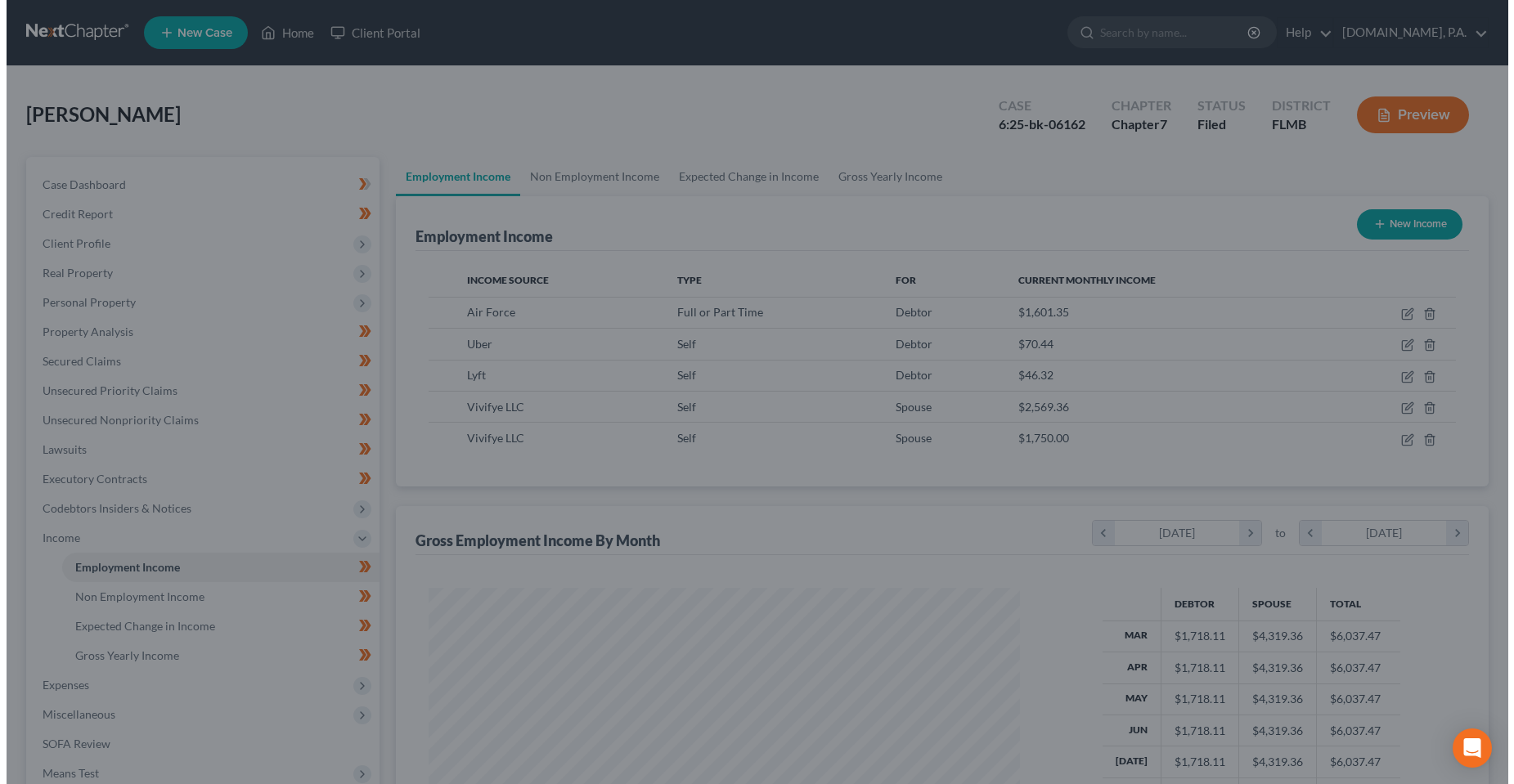
scroll to position [817550, 817508]
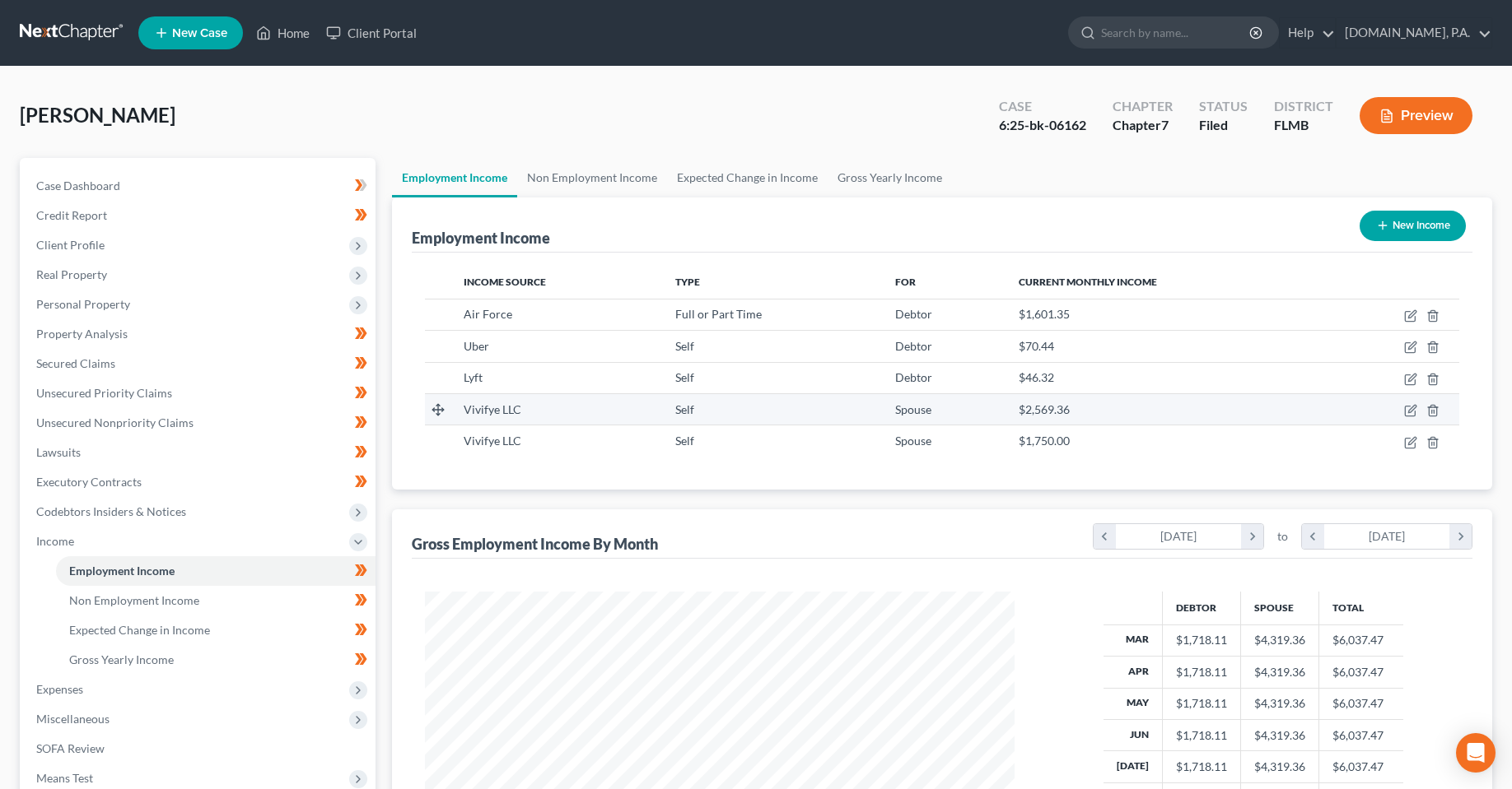
click at [591, 413] on div "Vivifye LLC" at bounding box center [556, 410] width 185 height 17
click at [1410, 409] on icon "button" at bounding box center [1411, 411] width 13 height 13
select select "1"
select select "9"
select select "0"
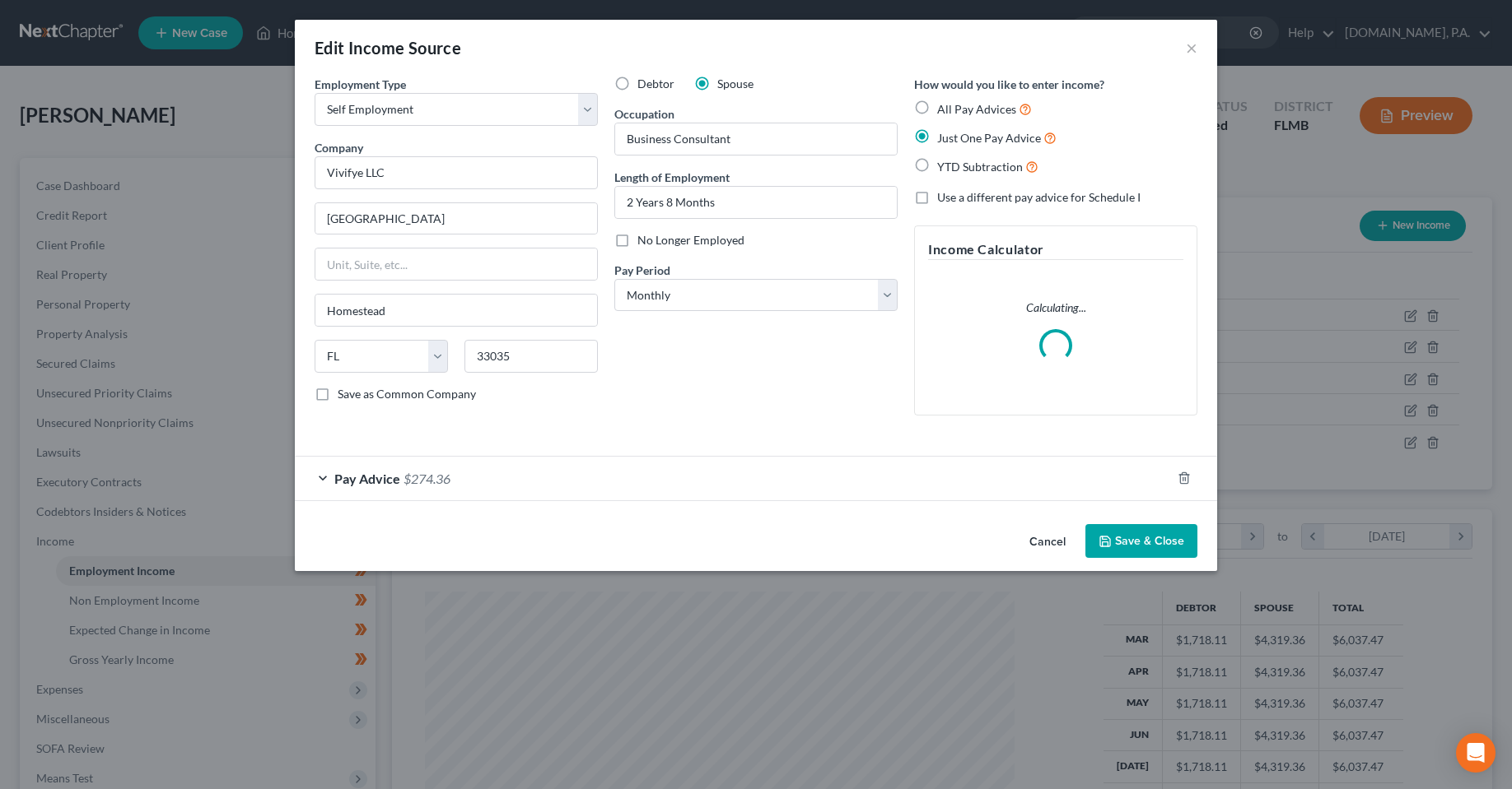
scroll to position [297, 627]
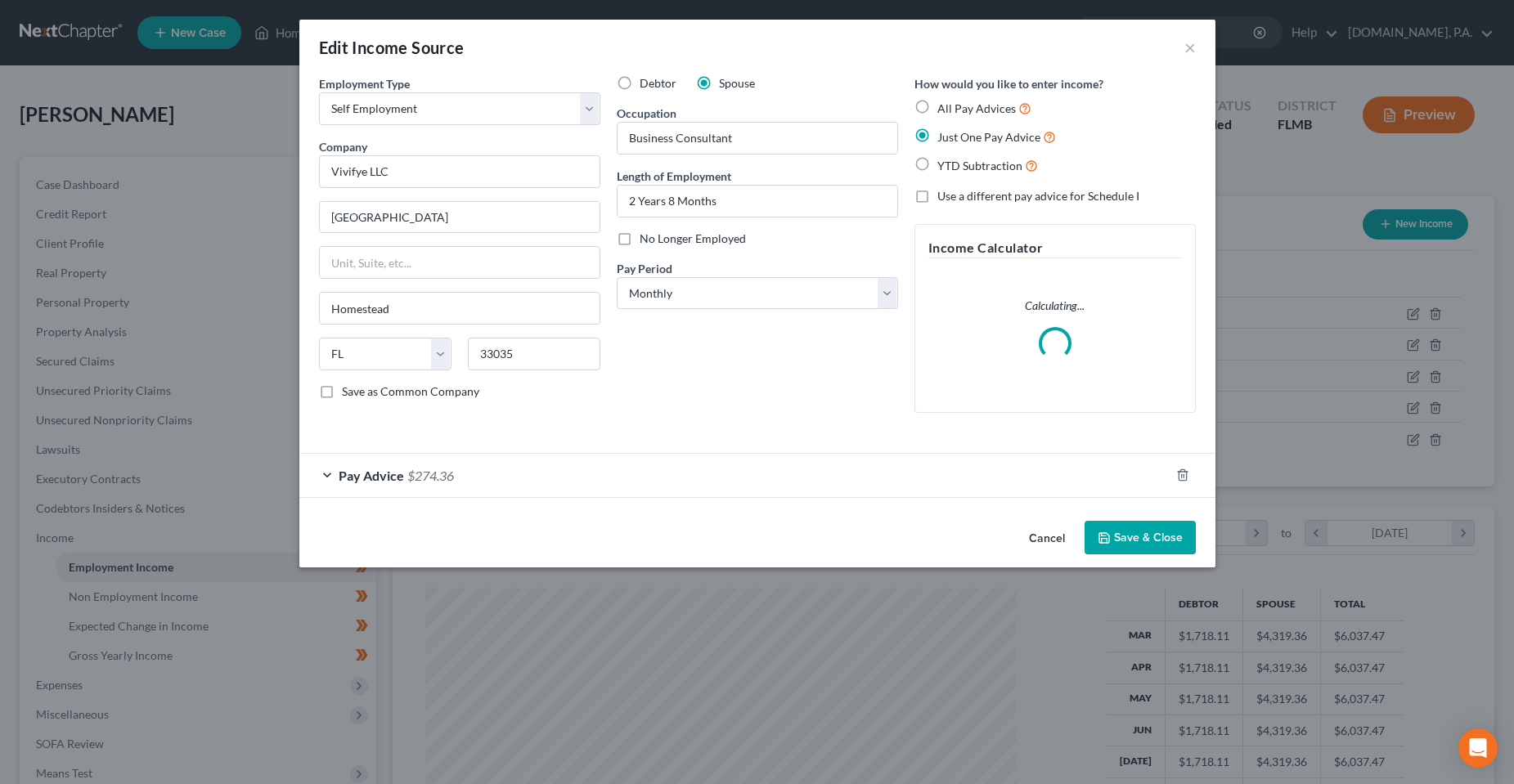
click at [671, 366] on div "Debtor Spouse Occupation Business Consultant Length of Employment 2 Years 8 Mon…" at bounding box center [758, 250] width 298 height 351
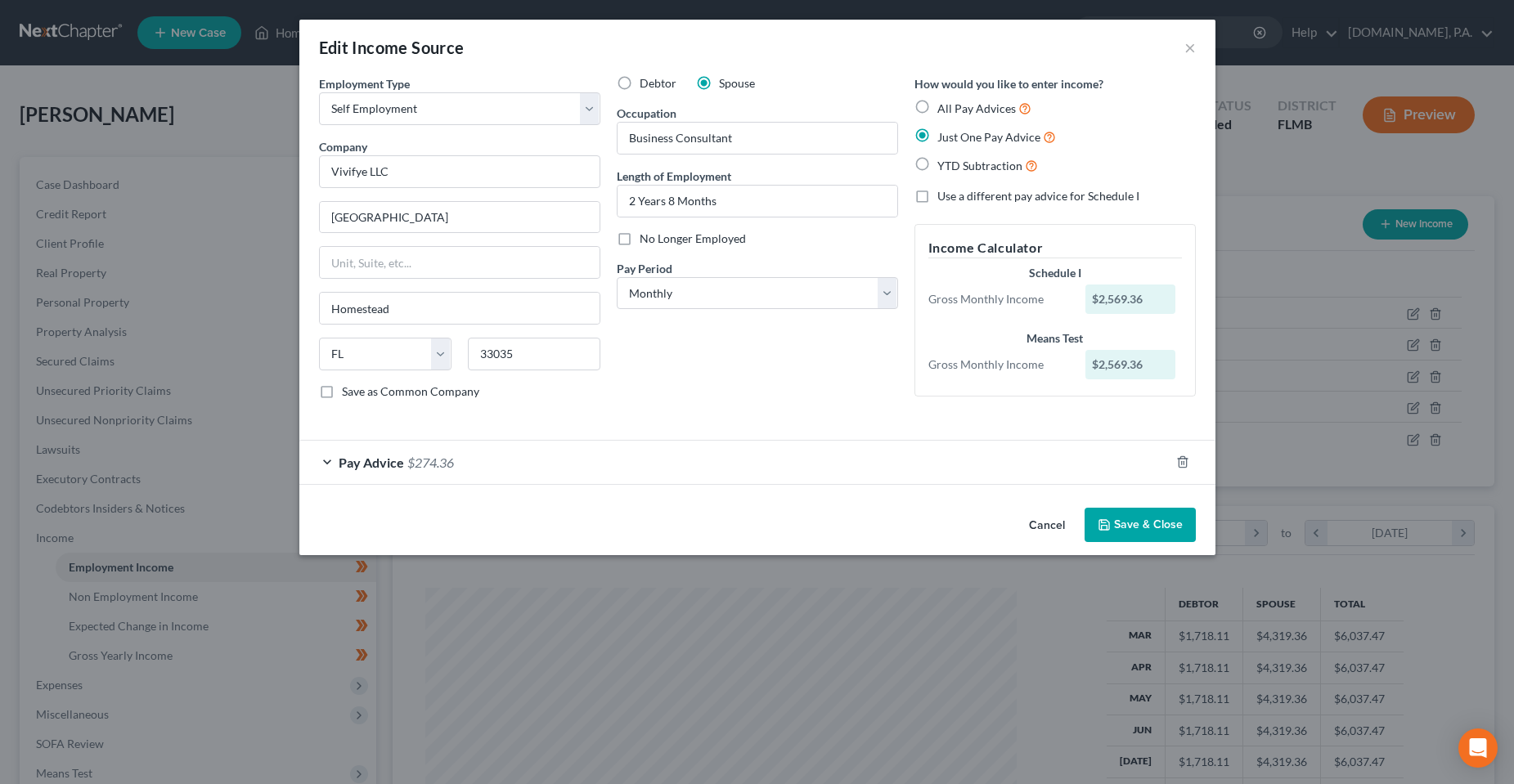
click at [479, 448] on div "Pay Advice $274.36" at bounding box center [734, 463] width 870 height 43
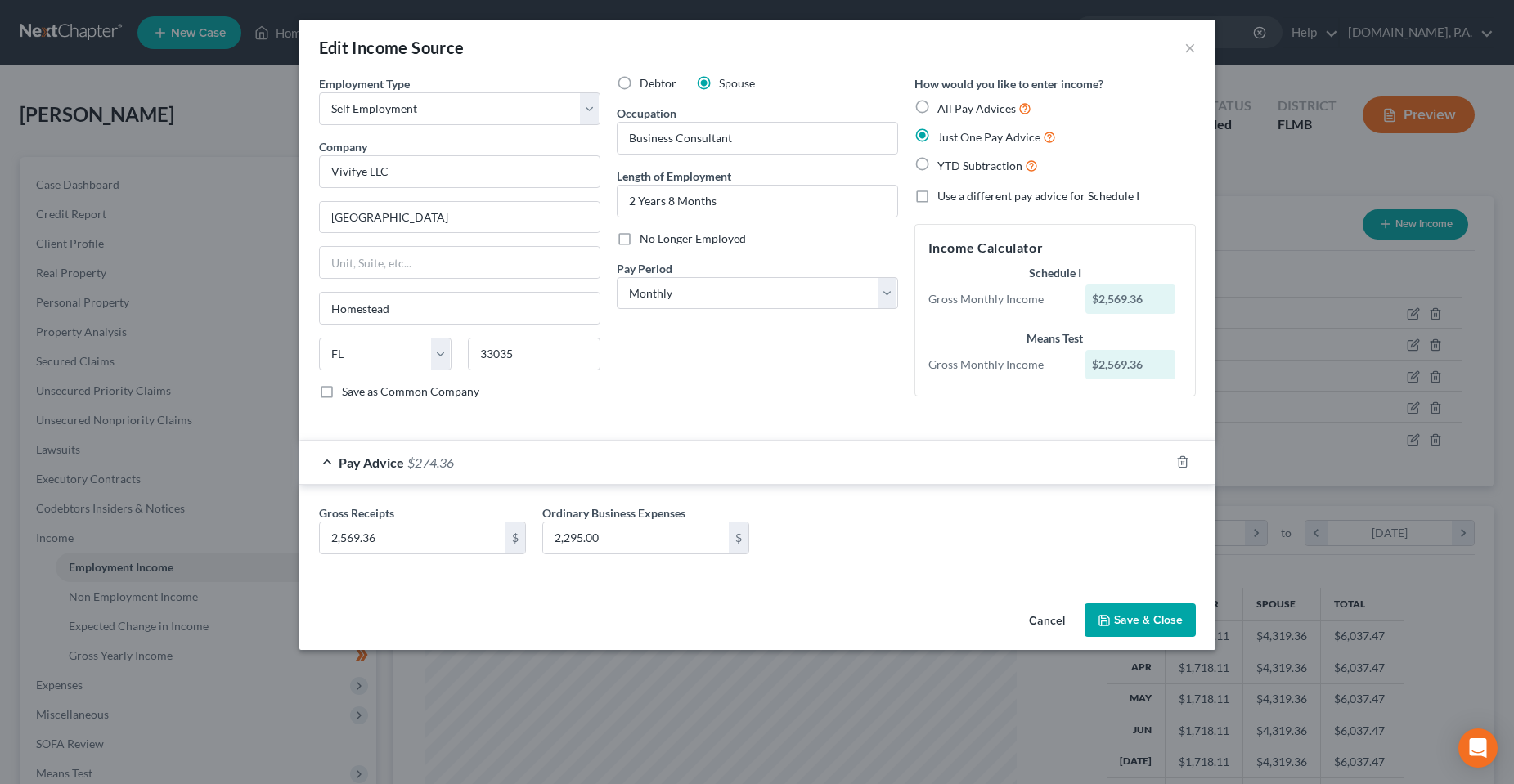
click at [485, 570] on div "Gross Receipts 2,569.36 $ Ordinary Business Expenses 2,295.00 $" at bounding box center [757, 533] width 916 height 96
click at [1191, 53] on button "×" at bounding box center [1190, 48] width 12 height 20
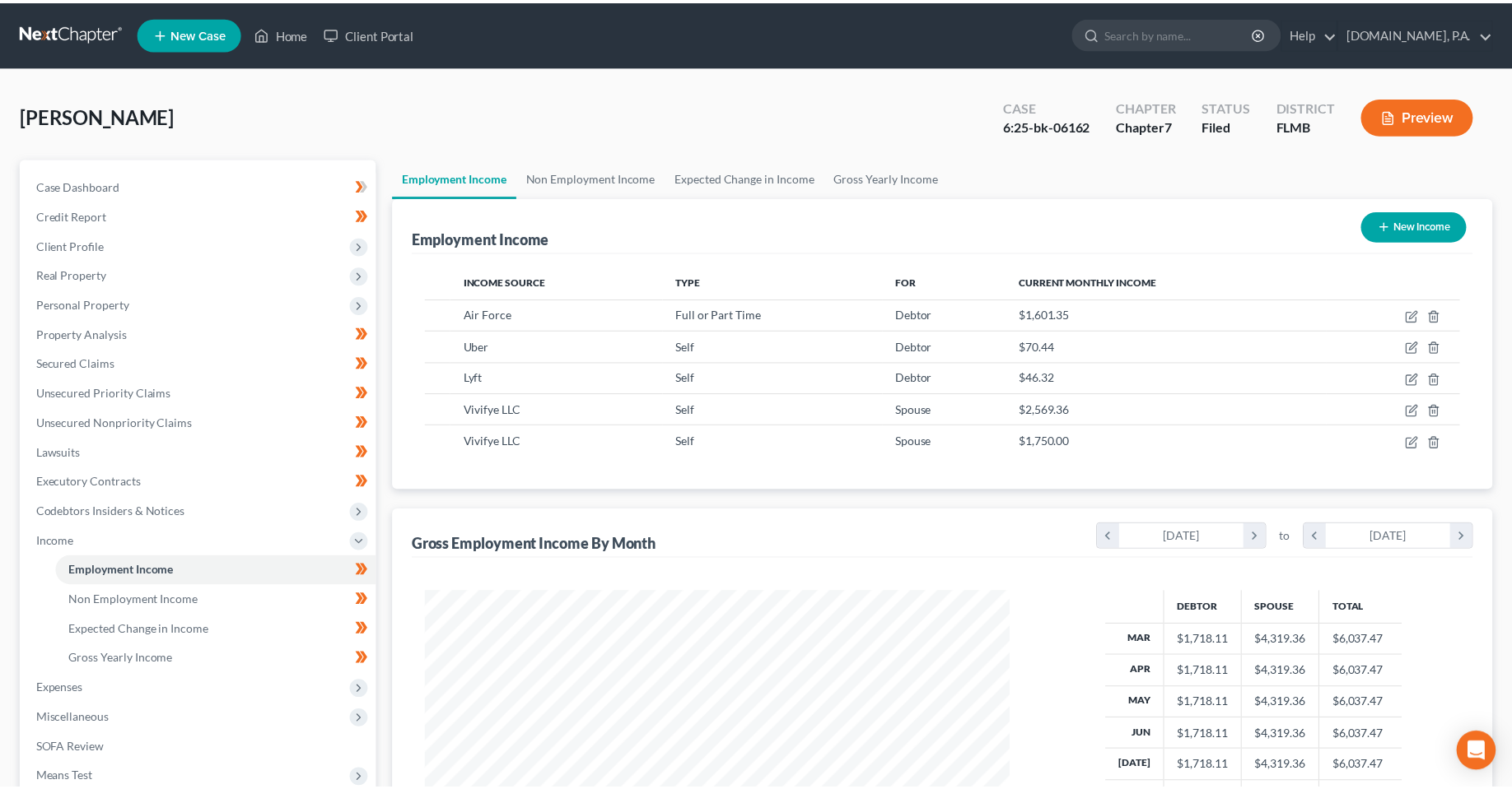
scroll to position [822764, 822715]
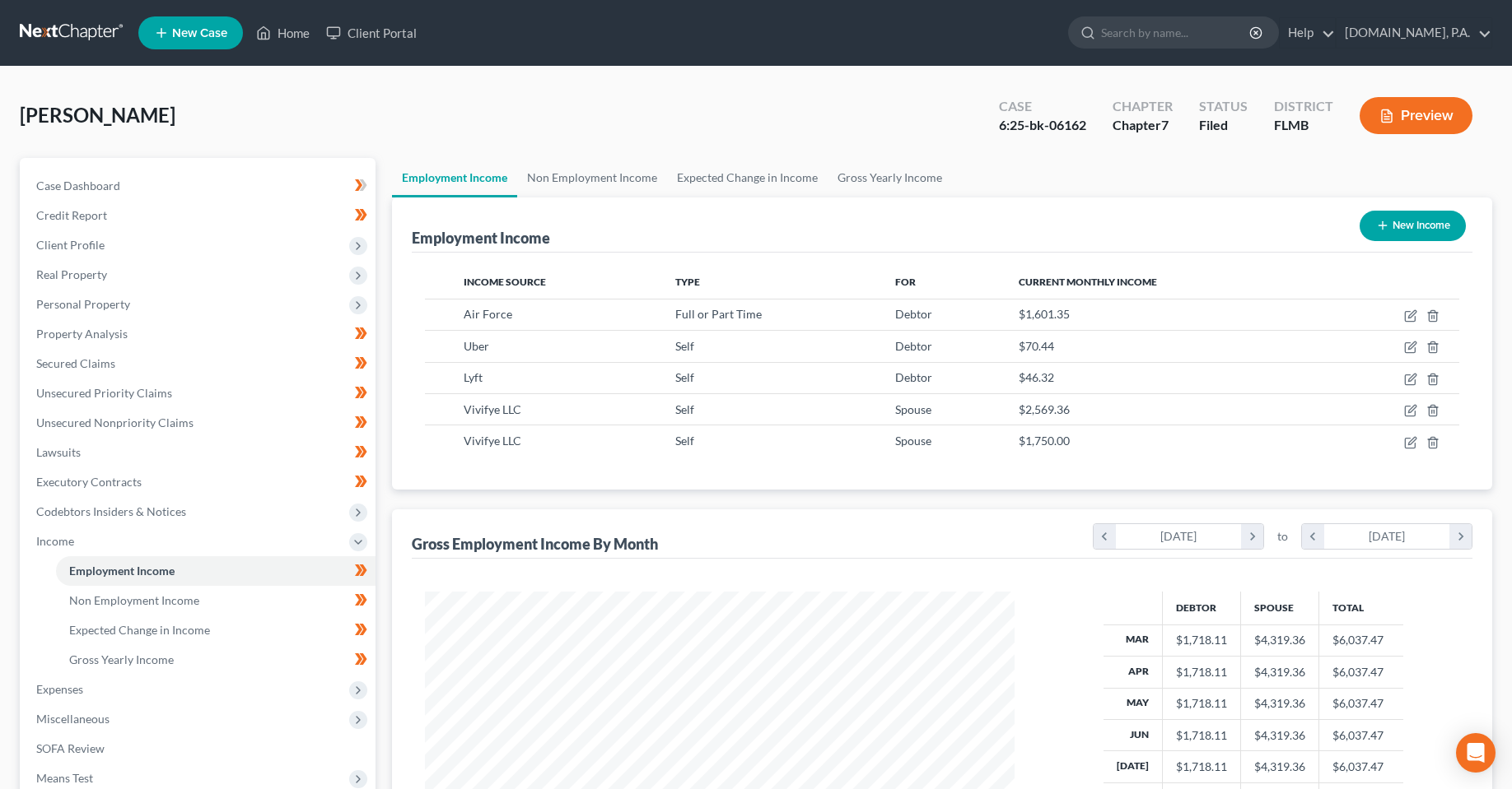
click at [704, 574] on div "Debtor Spouse Total Mar $1,718.11 $4,319.36 $6,037.47 Apr $1,718.11 $4,319.36 $…" at bounding box center [941, 742] width 1060 height 367
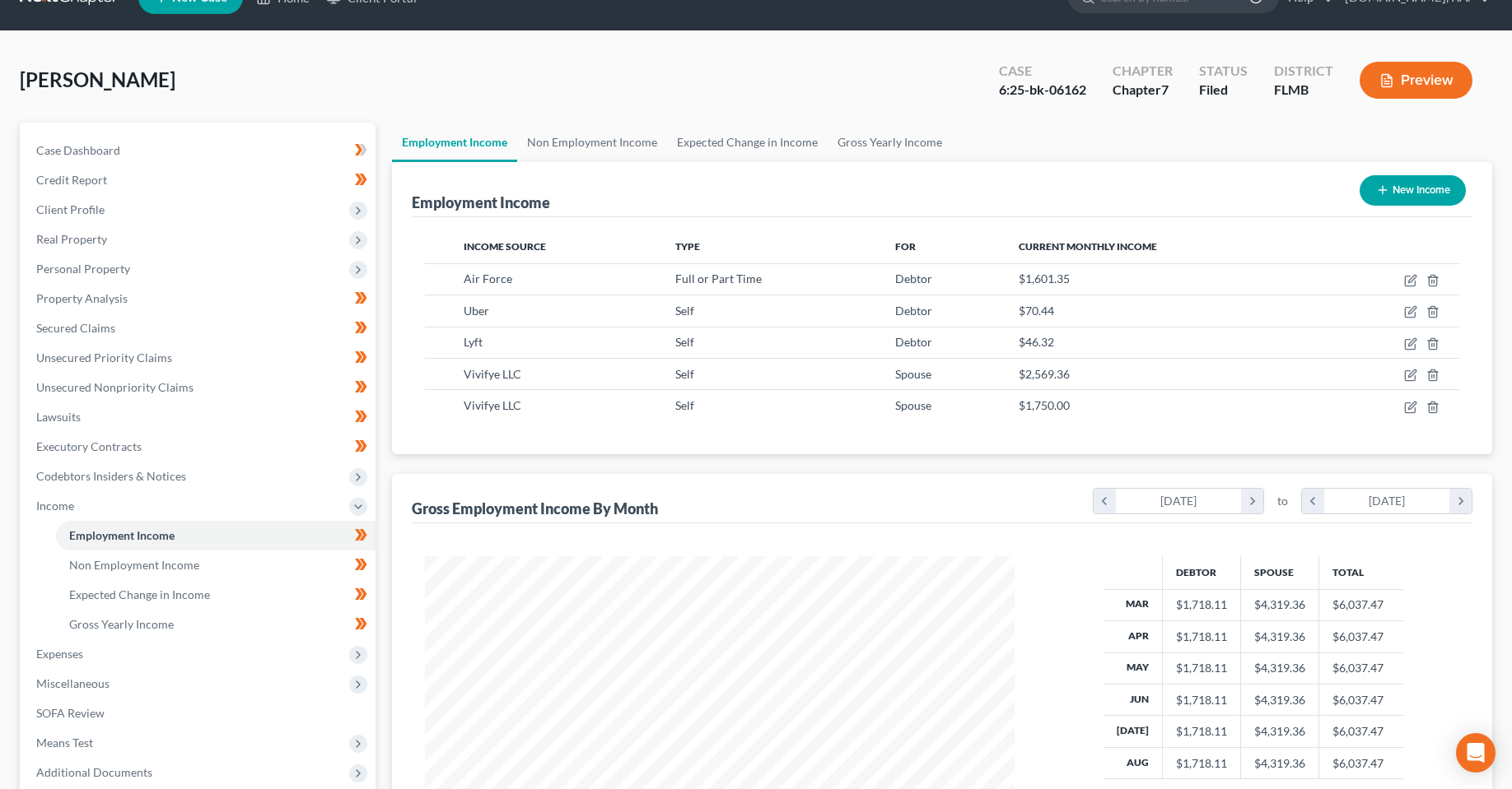
scroll to position [252, 0]
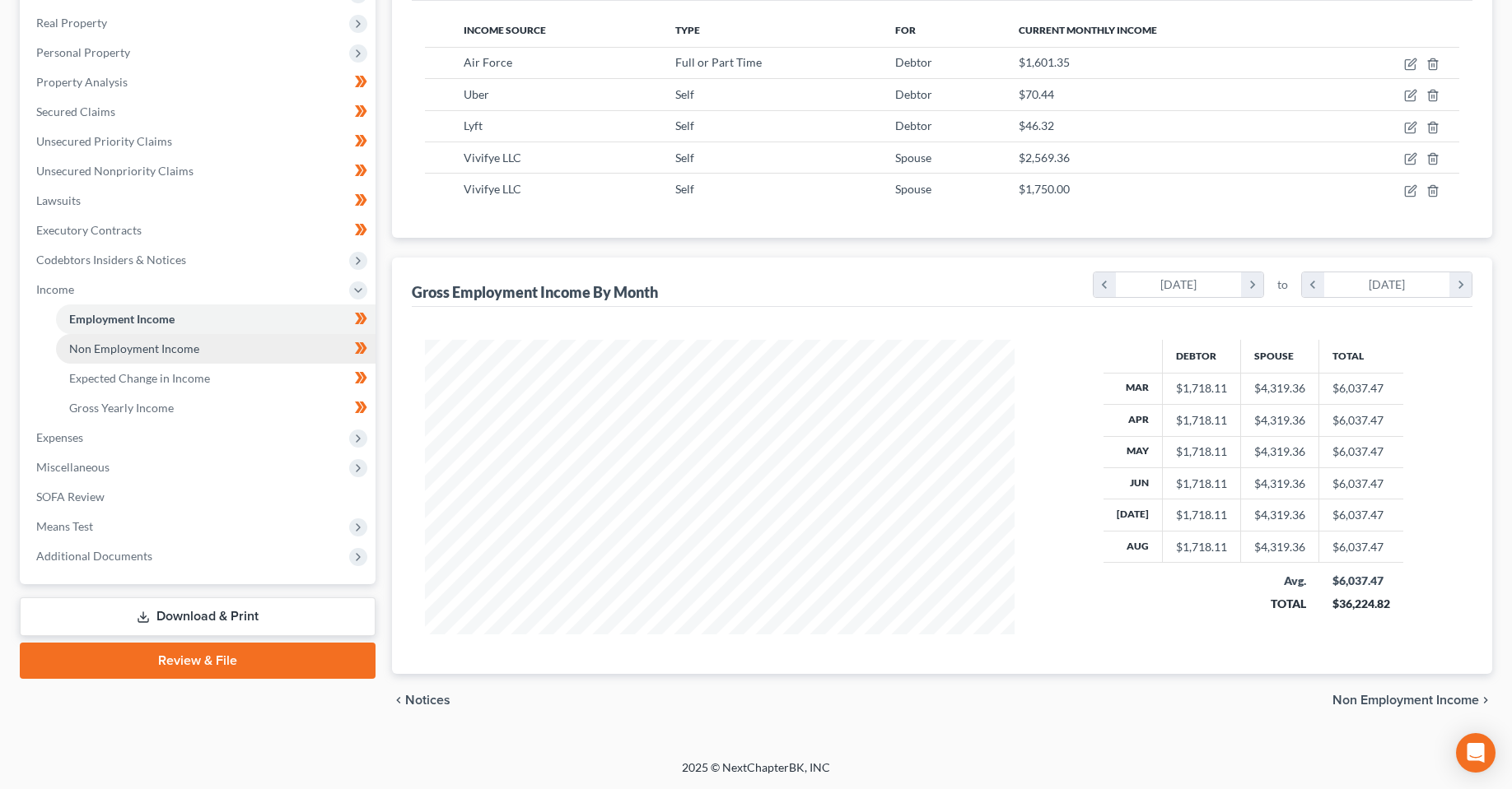
click at [186, 354] on span "Non Employment Income" at bounding box center [134, 348] width 130 height 14
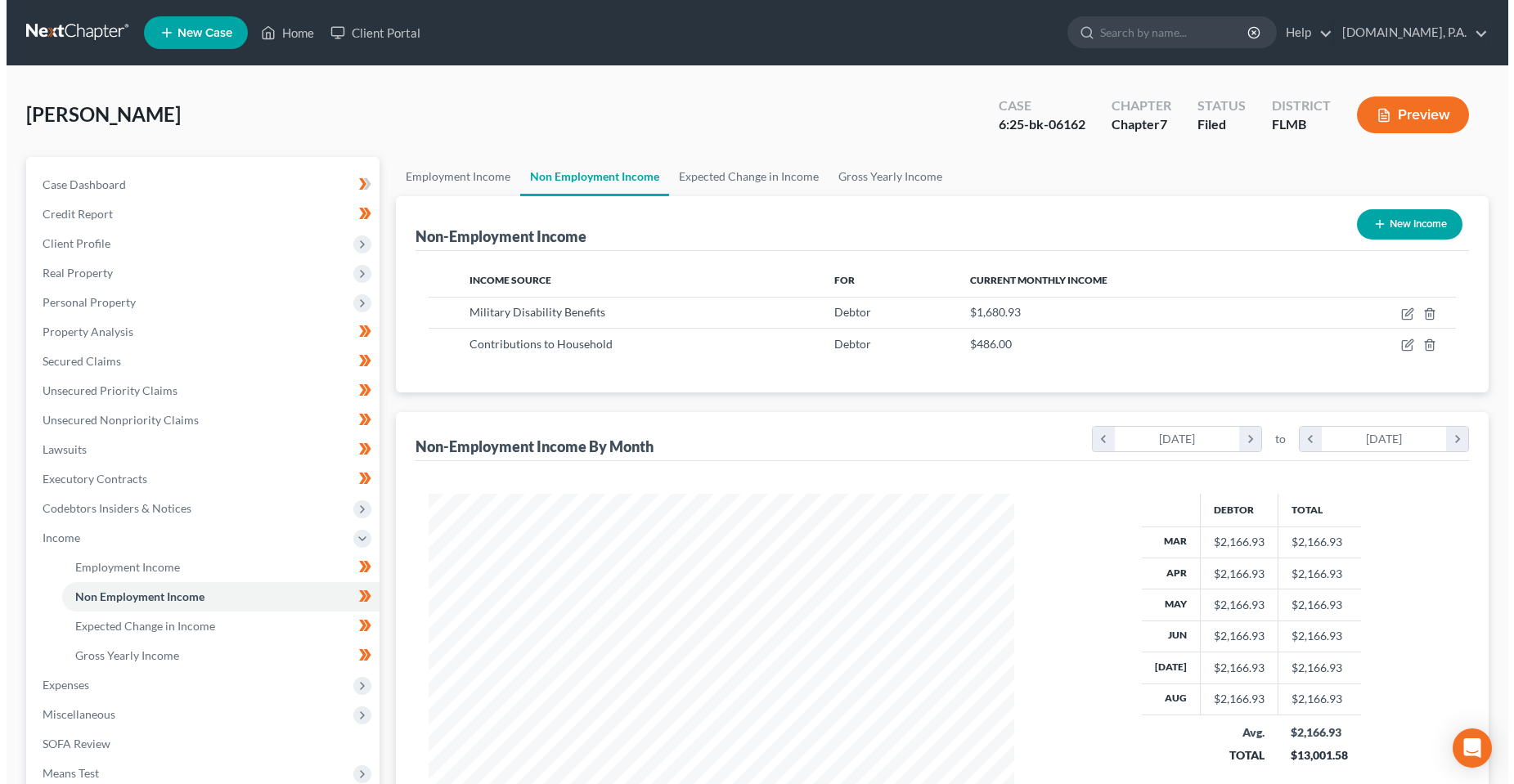
scroll to position [293, 618]
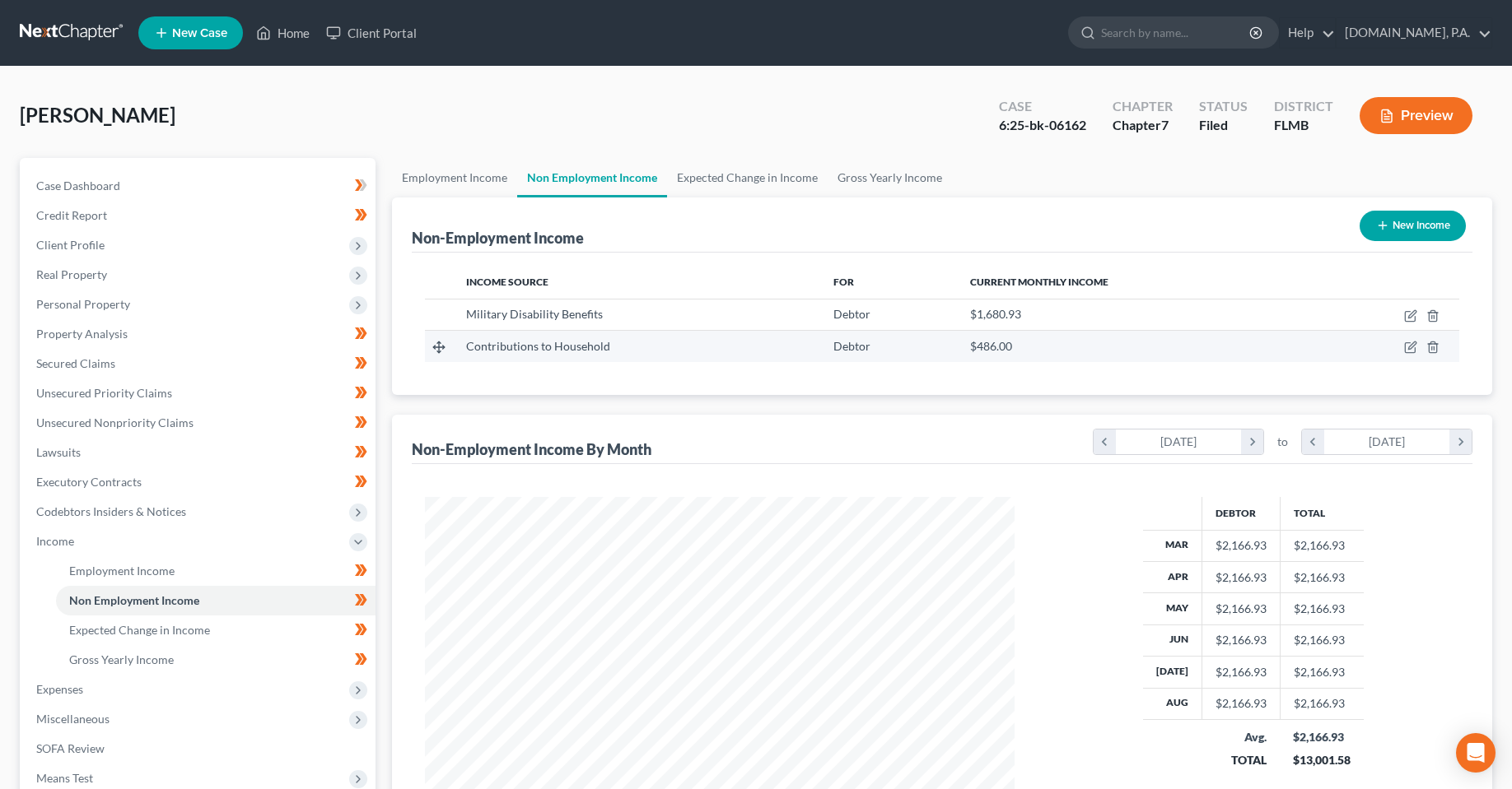
click at [1414, 355] on td at bounding box center [1385, 347] width 147 height 32
click at [1408, 348] on icon "button" at bounding box center [1411, 348] width 13 height 13
select select "8"
select select "0"
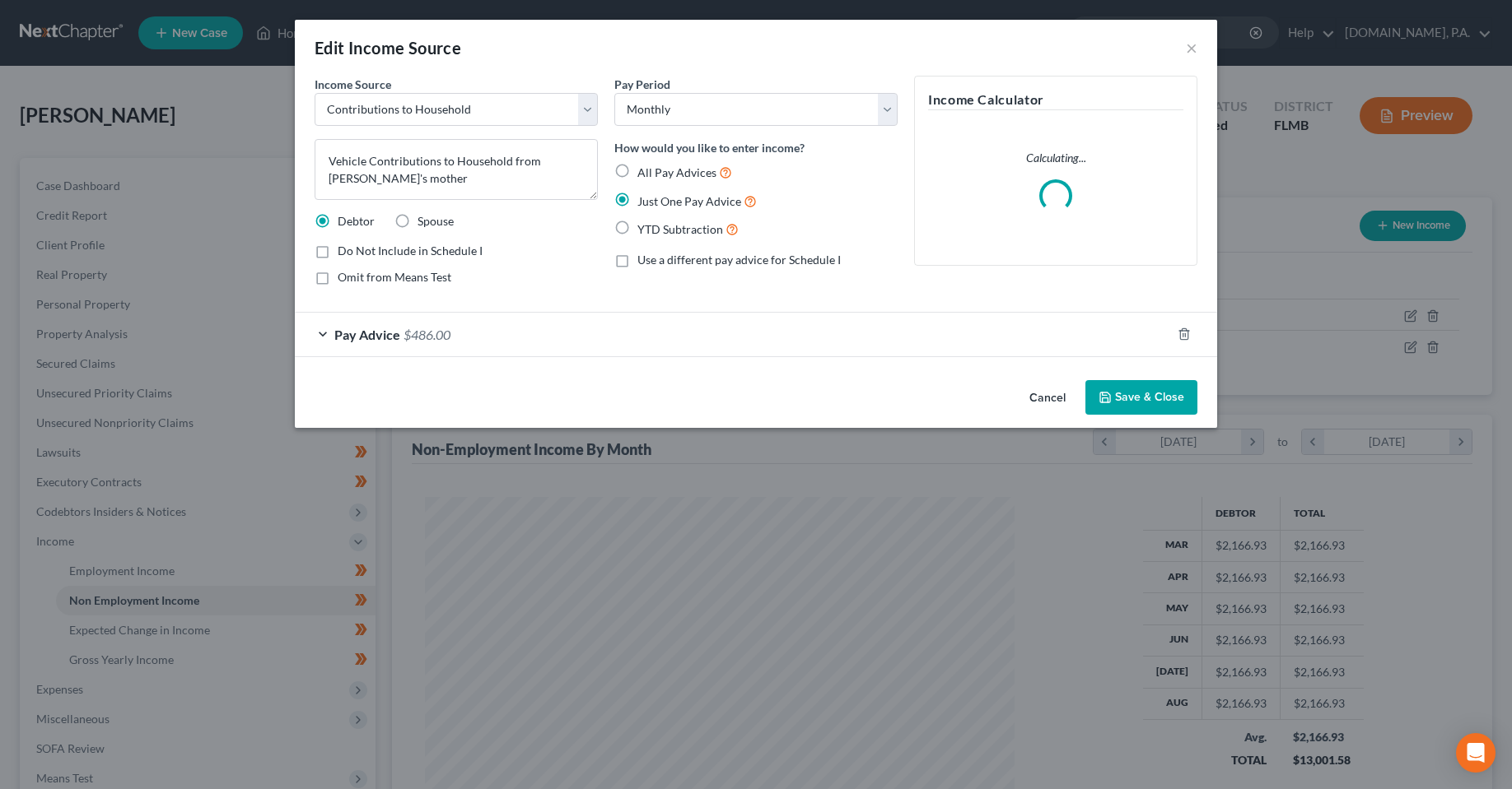
scroll to position [297, 627]
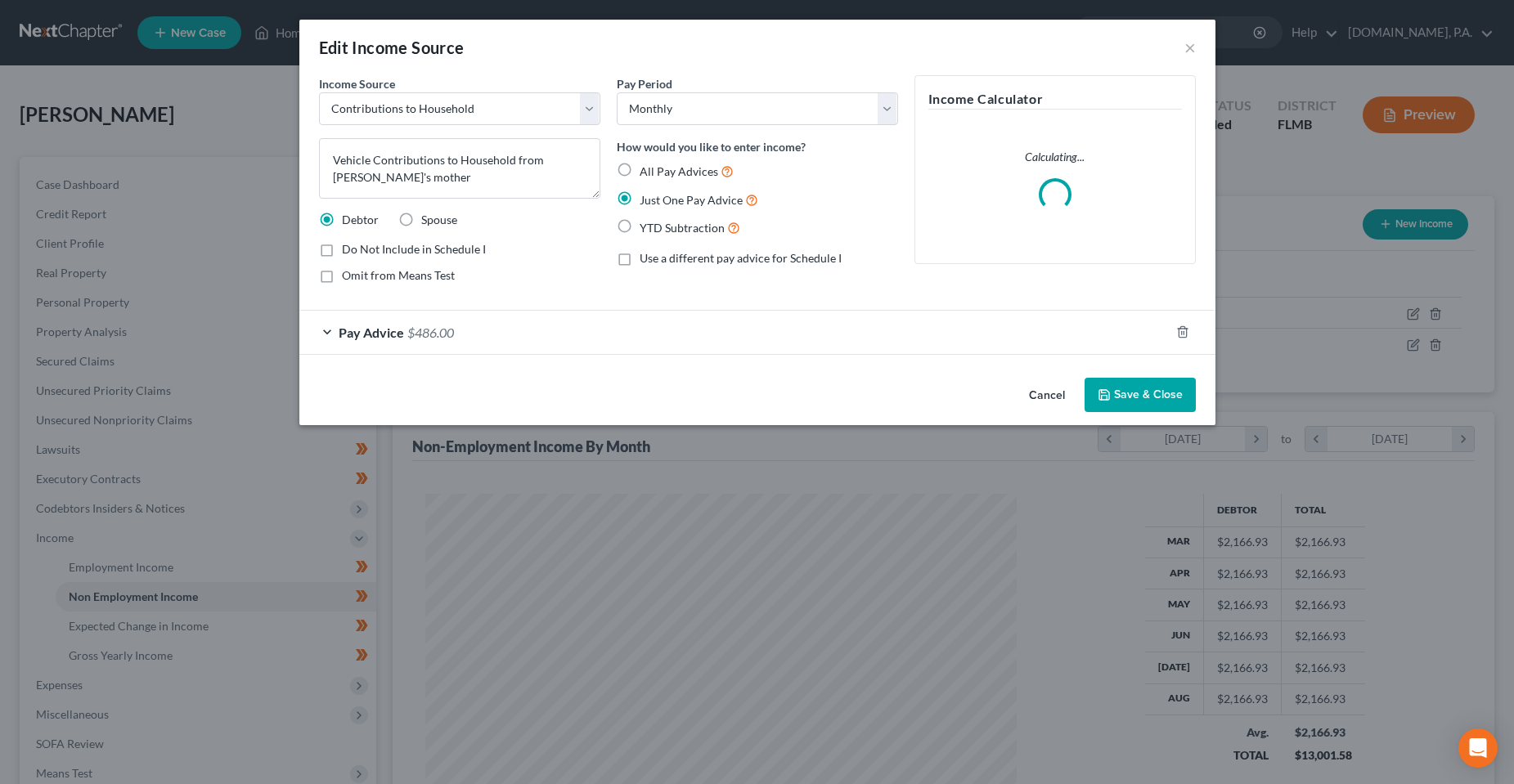
click at [1043, 396] on button "Cancel" at bounding box center [1047, 396] width 62 height 33
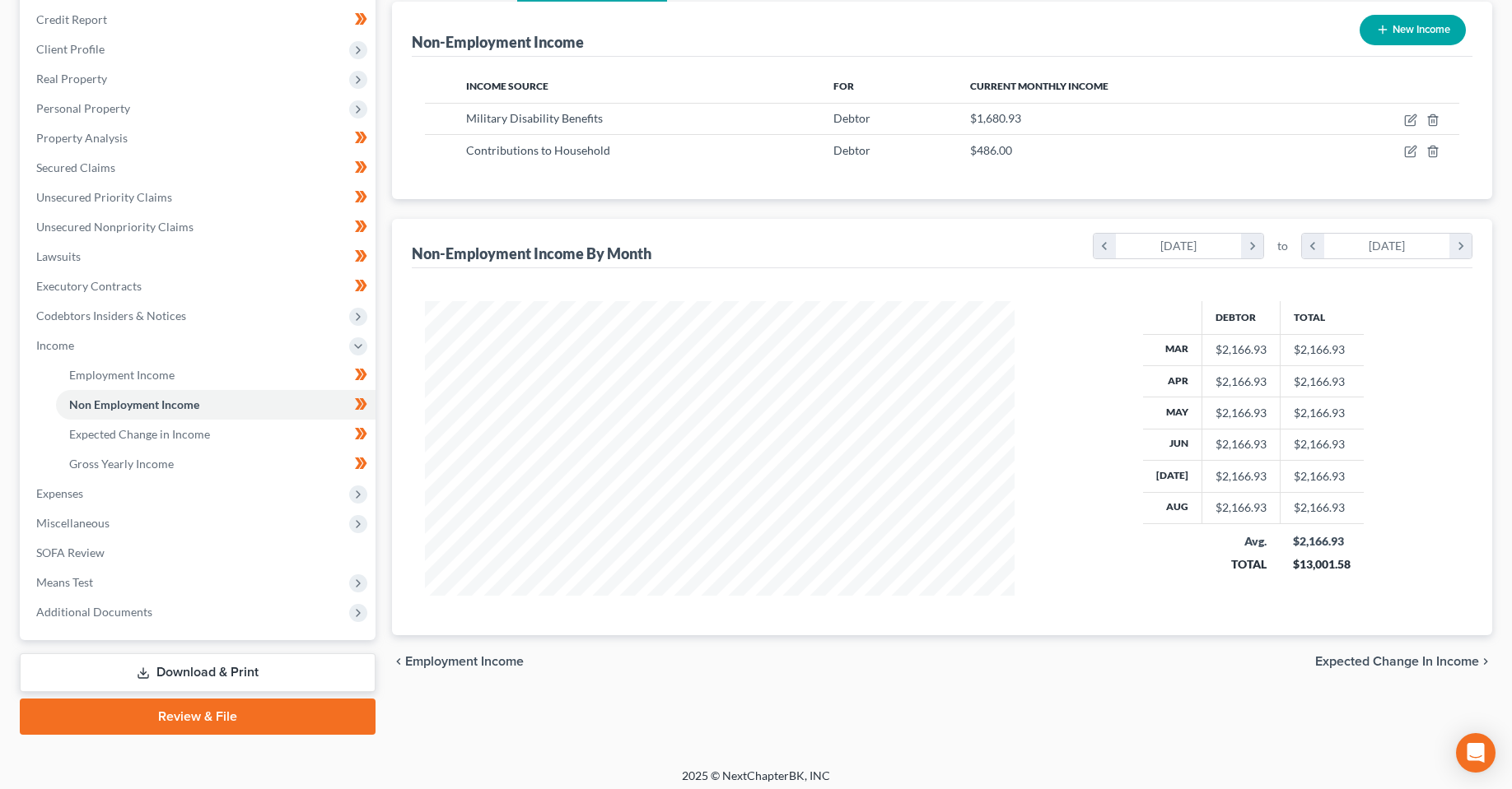
scroll to position [205, 0]
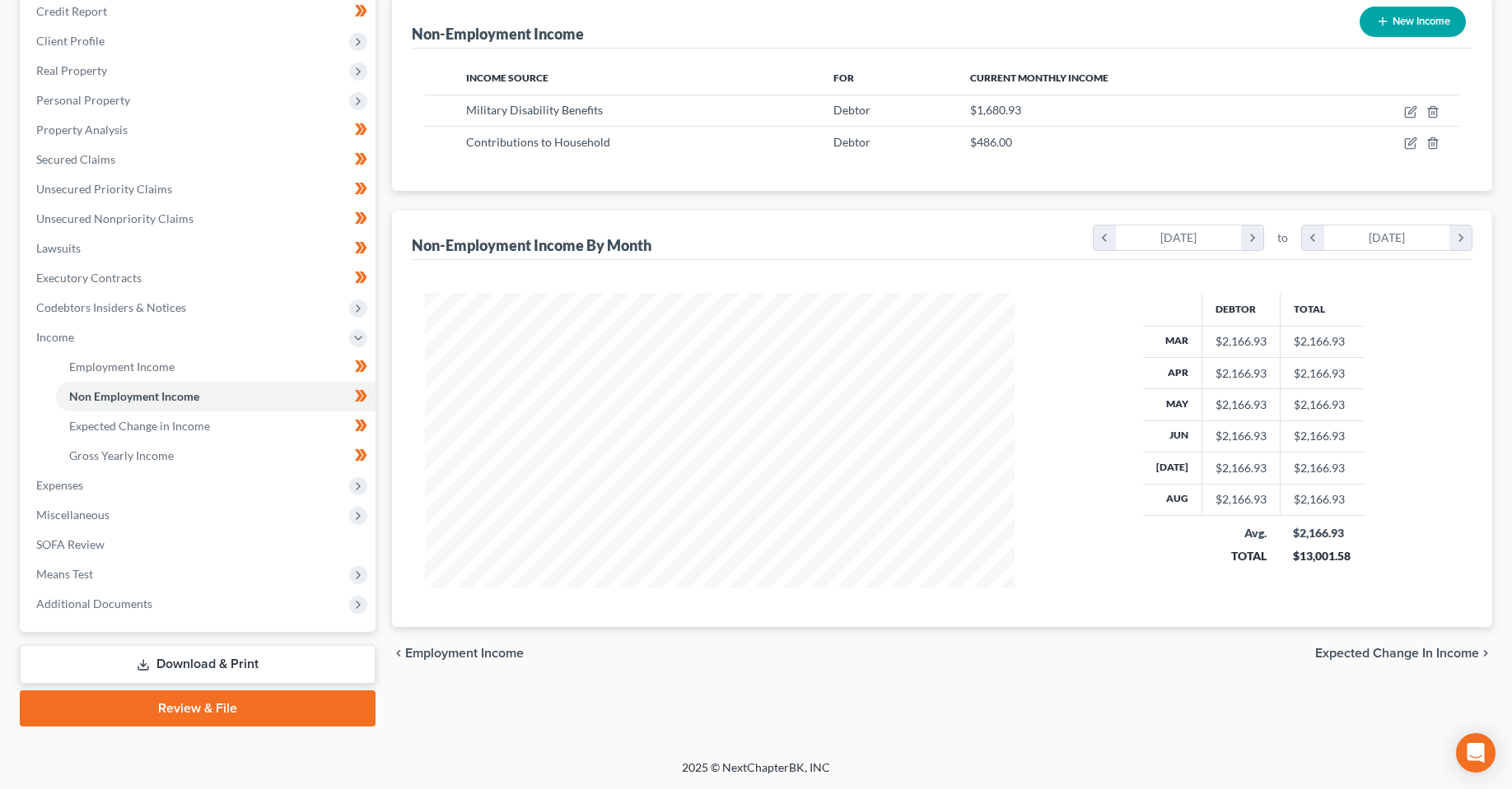
click at [226, 666] on link "Download & Print" at bounding box center [198, 664] width 356 height 39
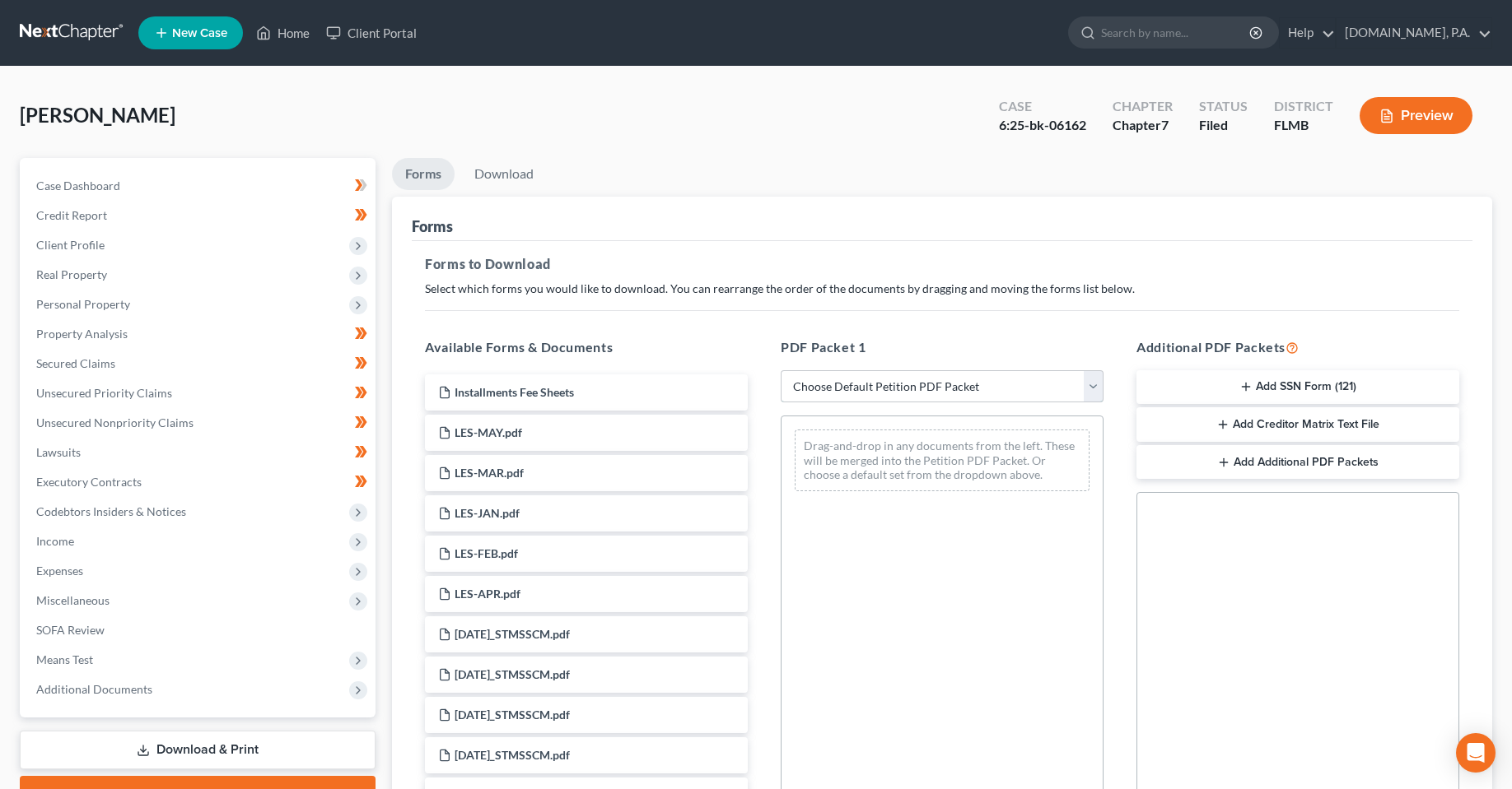
drag, startPoint x: 882, startPoint y: 387, endPoint x: 882, endPoint y: 402, distance: 15.0
click at [882, 387] on select "Choose Default Petition PDF Packet Complete Bankruptcy Petition (all forms and …" at bounding box center [941, 387] width 323 height 33
select select "4"
click at [780, 370] on select "Choose Default Petition PDF Packet Complete Bankruptcy Petition (all forms and …" at bounding box center [941, 387] width 323 height 33
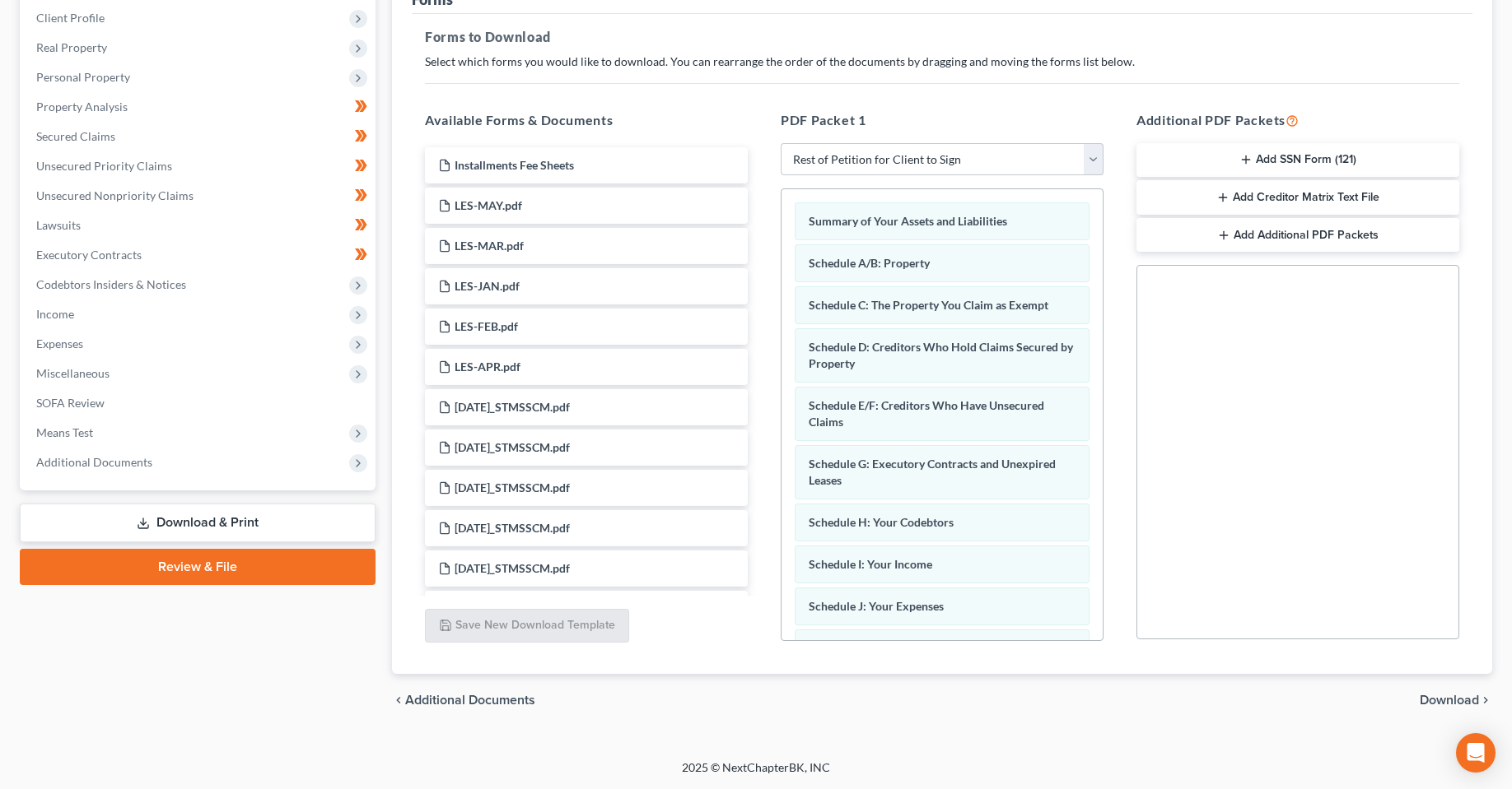
click at [1450, 698] on span "Download" at bounding box center [1449, 701] width 59 height 13
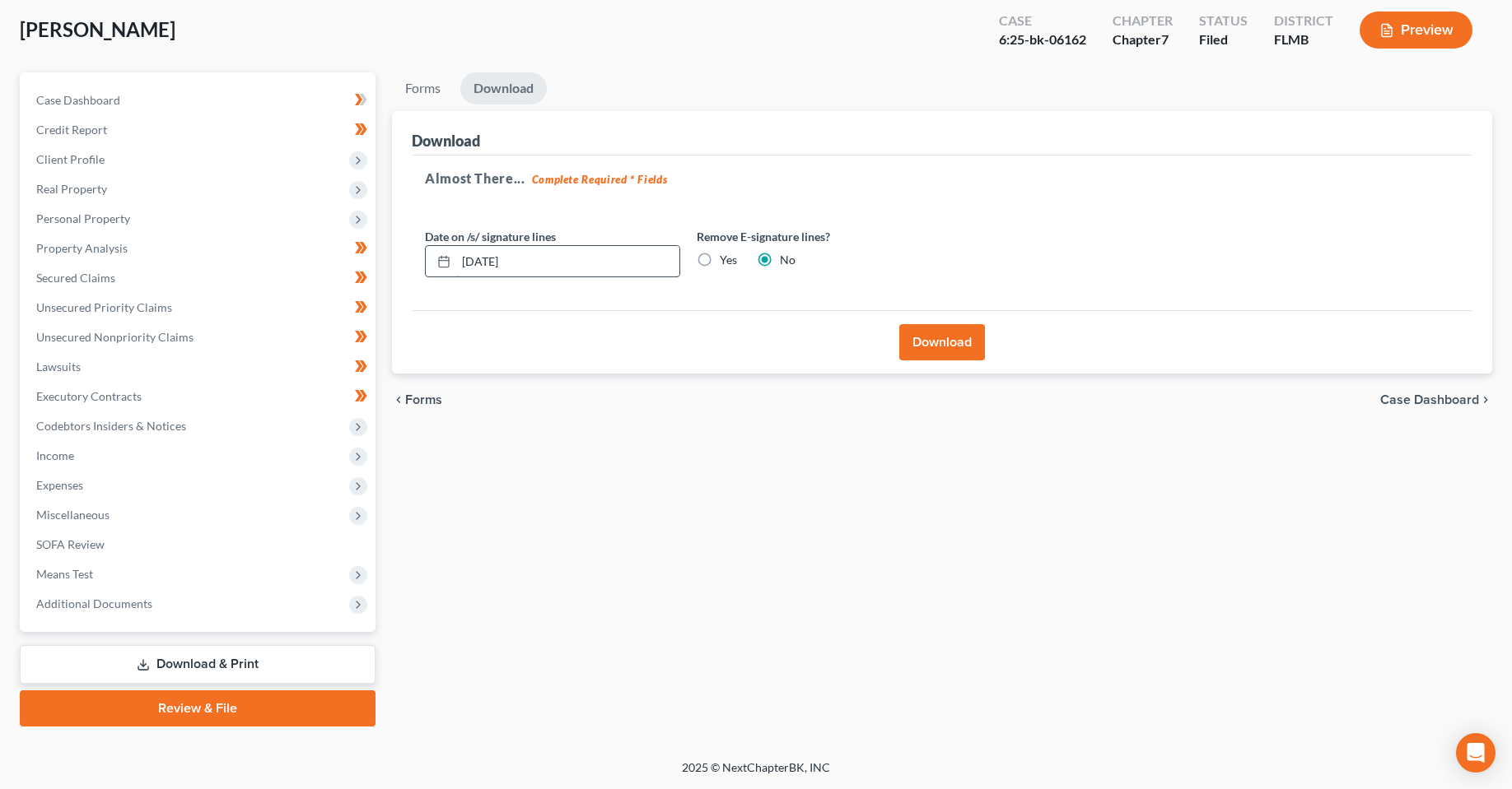
click at [487, 268] on input "[DATE]" at bounding box center [567, 262] width 223 height 32
type input "[DATE]"
click at [954, 369] on div "Download" at bounding box center [941, 342] width 1060 height 63
click at [950, 353] on button "Download" at bounding box center [941, 343] width 86 height 37
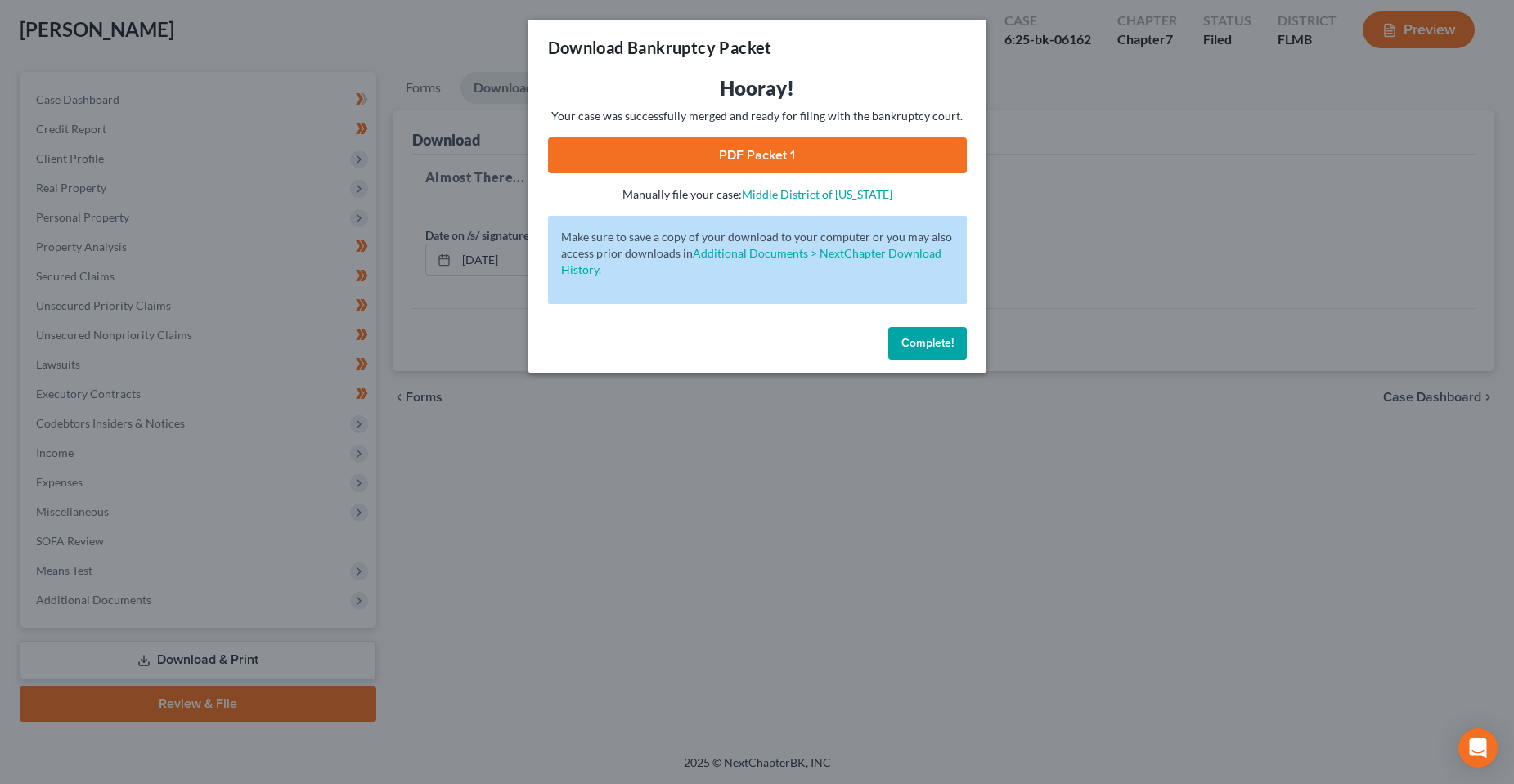
click at [761, 153] on link "PDF Packet 1" at bounding box center [757, 155] width 419 height 36
click at [915, 336] on span "Complete!" at bounding box center [927, 343] width 52 height 14
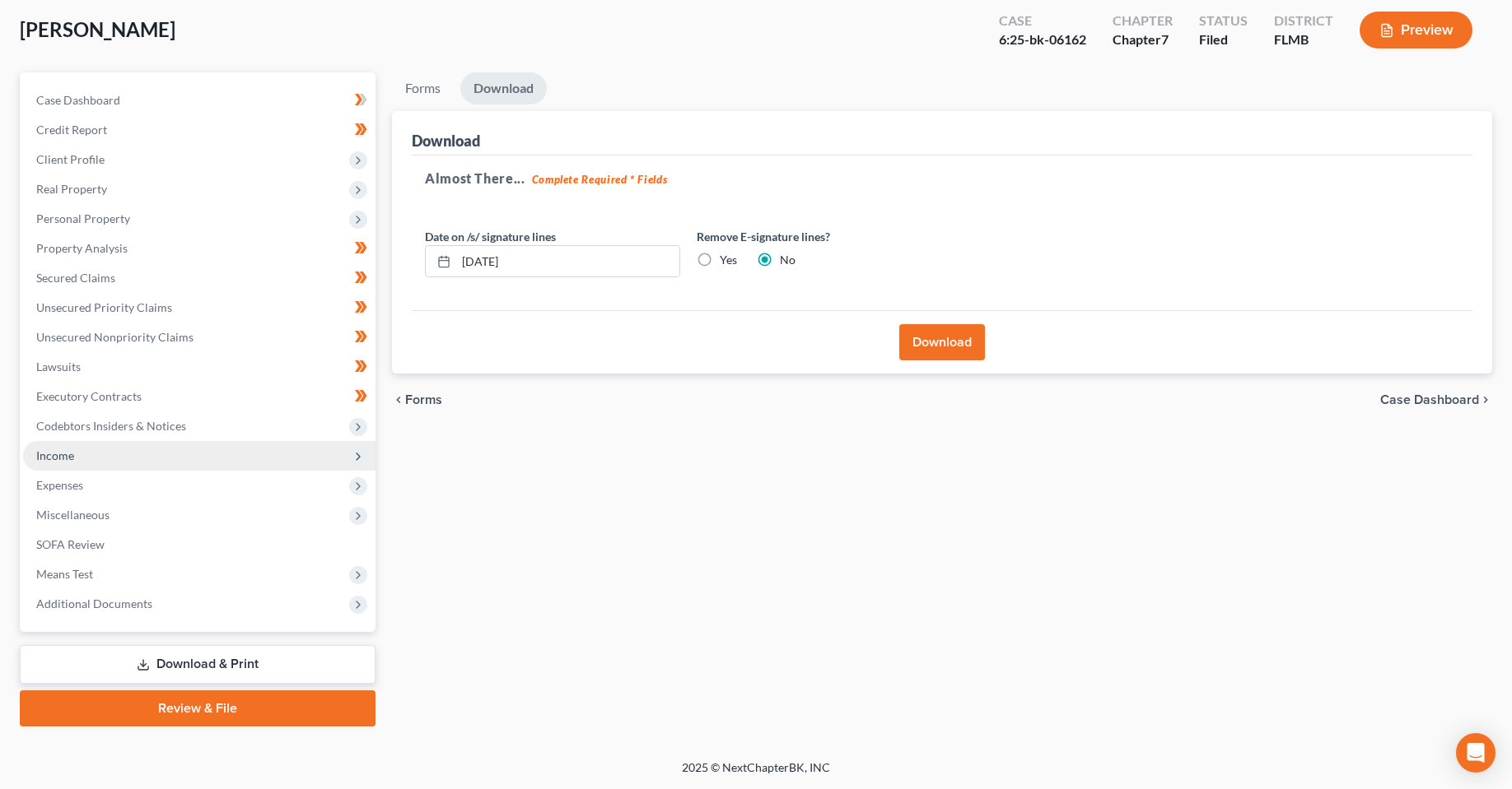
click at [82, 446] on span "Income" at bounding box center [200, 456] width 353 height 30
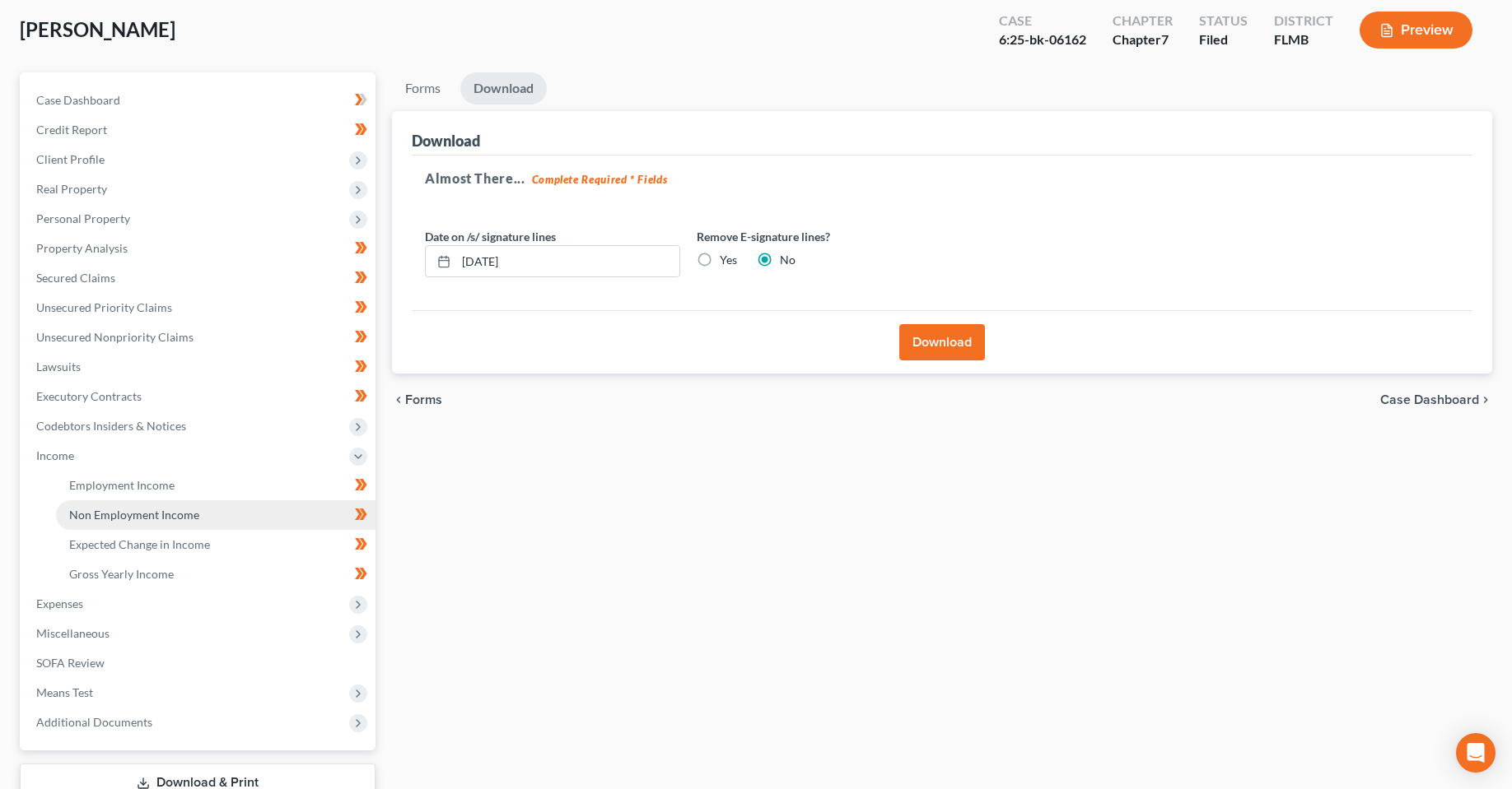
click at [141, 525] on link "Non Employment Income" at bounding box center [215, 515] width 319 height 30
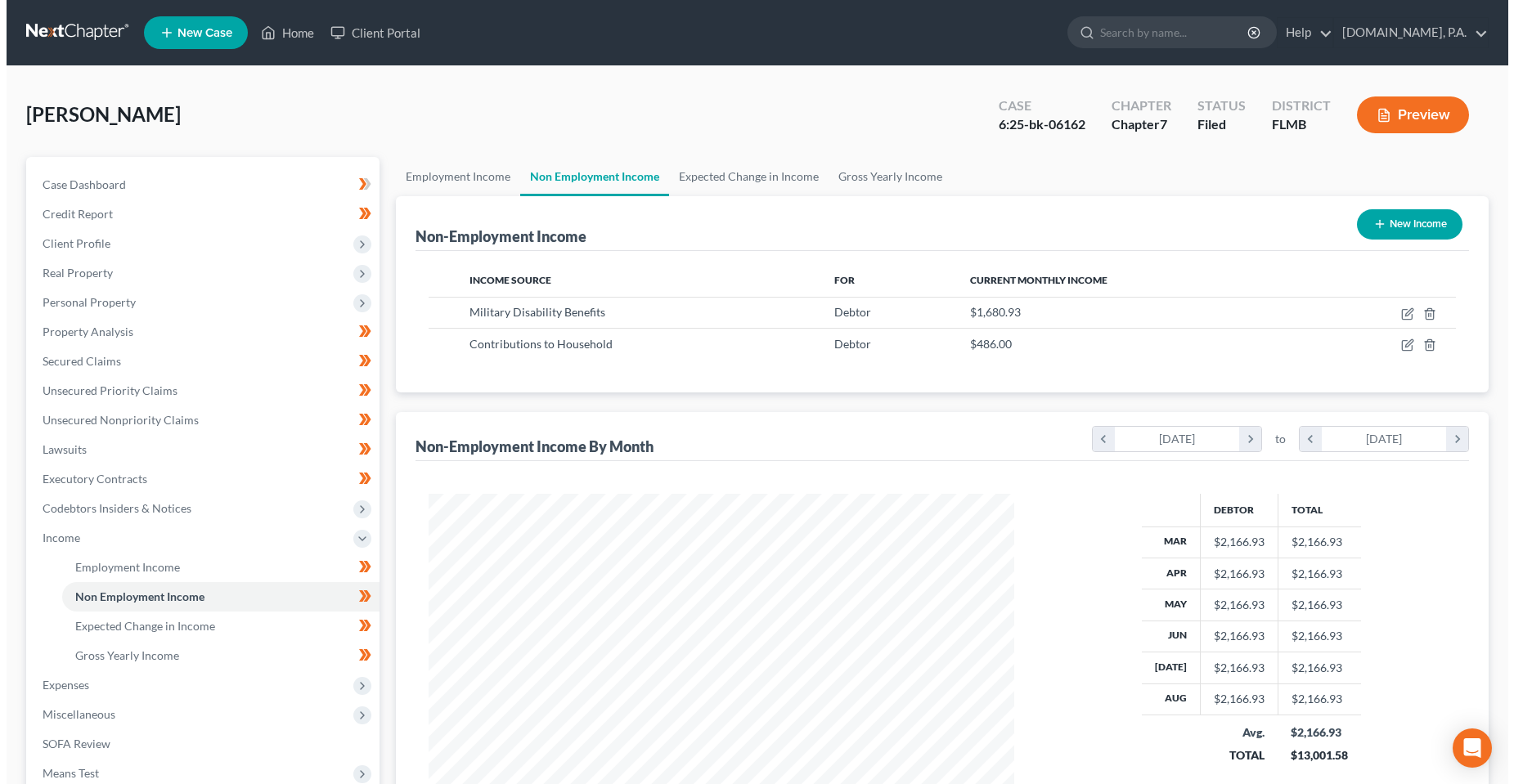
scroll to position [293, 618]
click at [1397, 228] on button "New Income" at bounding box center [1403, 224] width 106 height 31
select select "0"
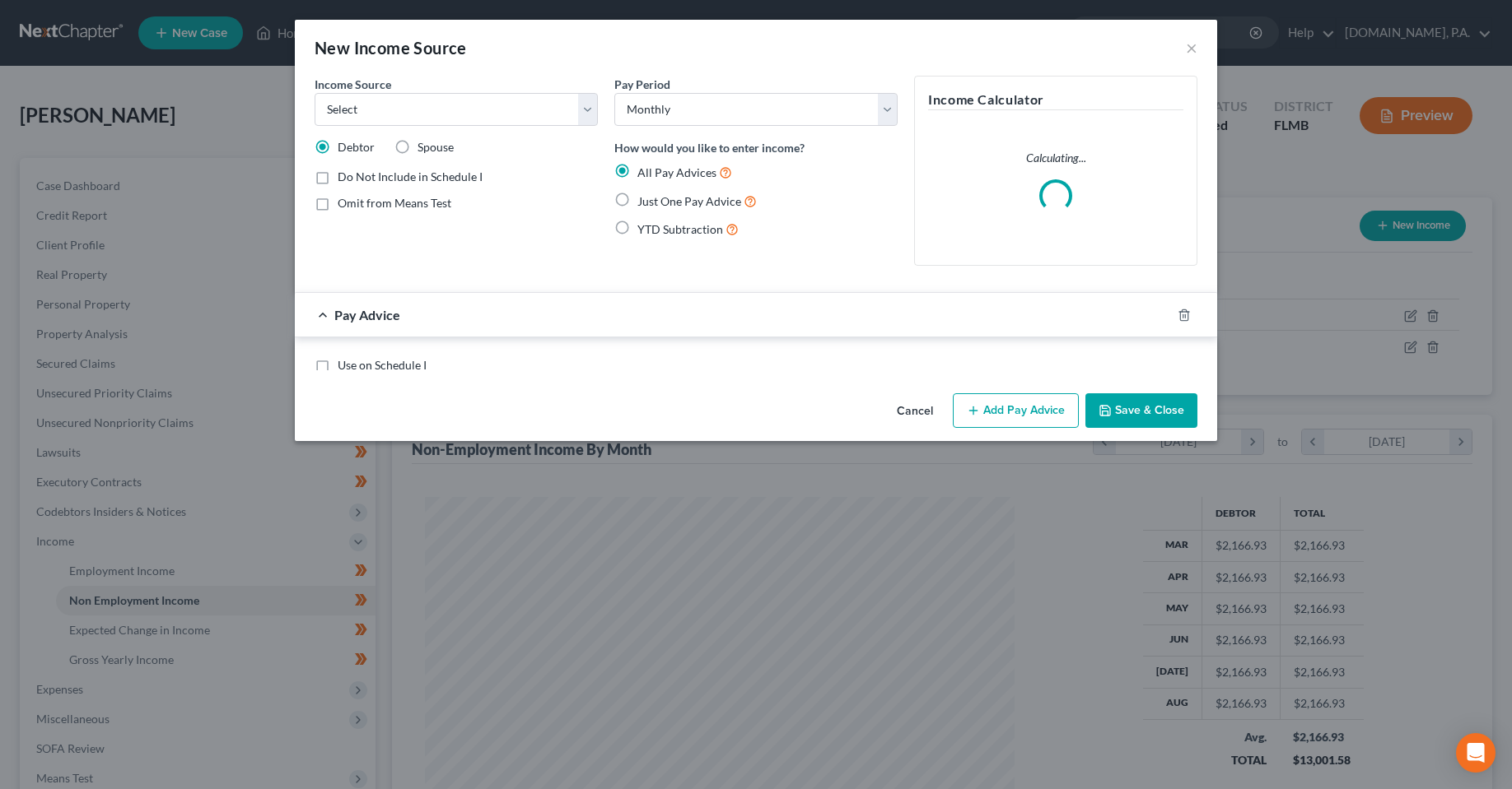
scroll to position [297, 627]
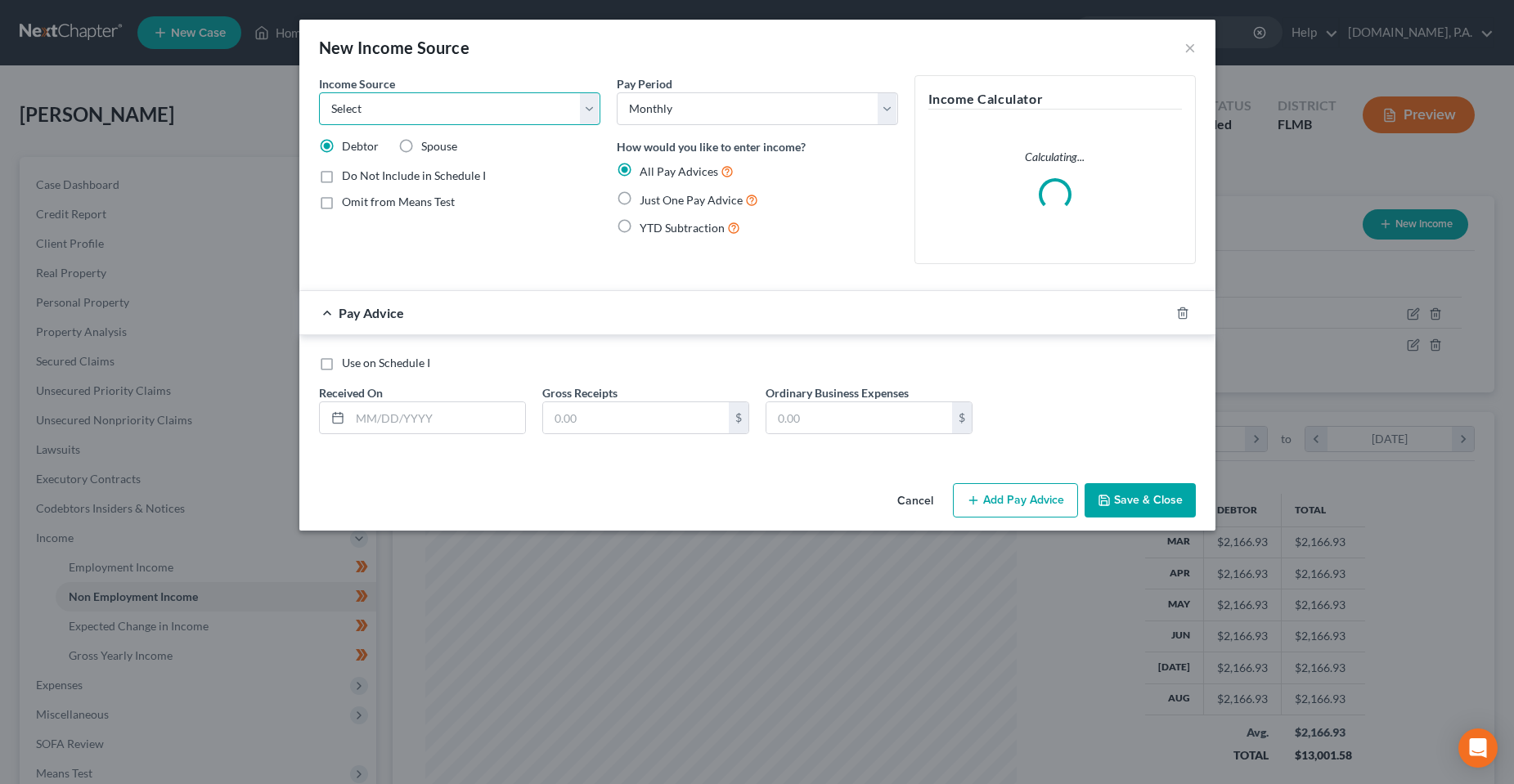
click at [518, 118] on select "Select Unemployment Disability (from employer) Pension Retirement Social Securi…" at bounding box center [459, 109] width 282 height 33
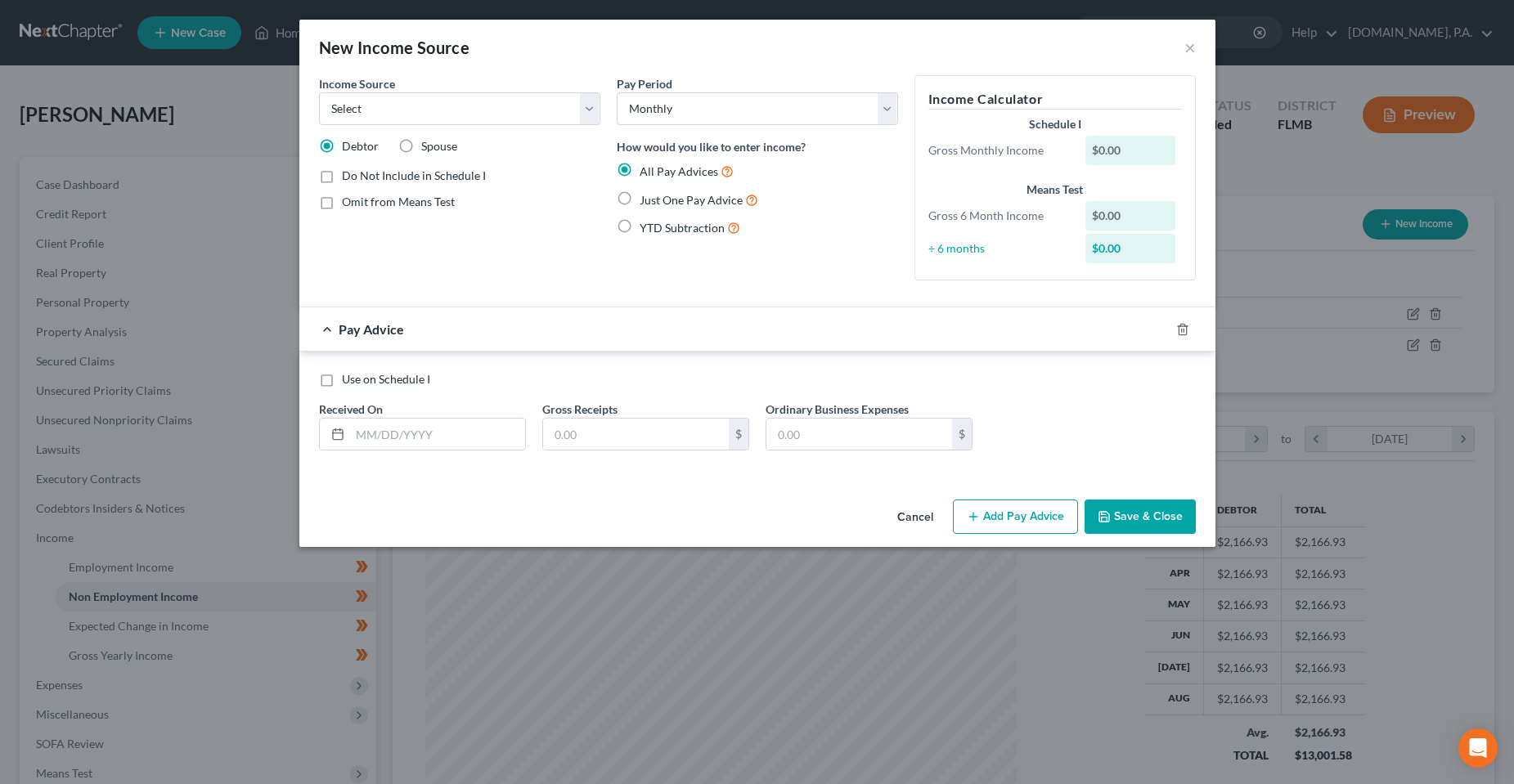
click at [541, 40] on div "New Income Source ×" at bounding box center [757, 47] width 916 height 55
click at [1193, 50] on button "×" at bounding box center [1190, 48] width 12 height 20
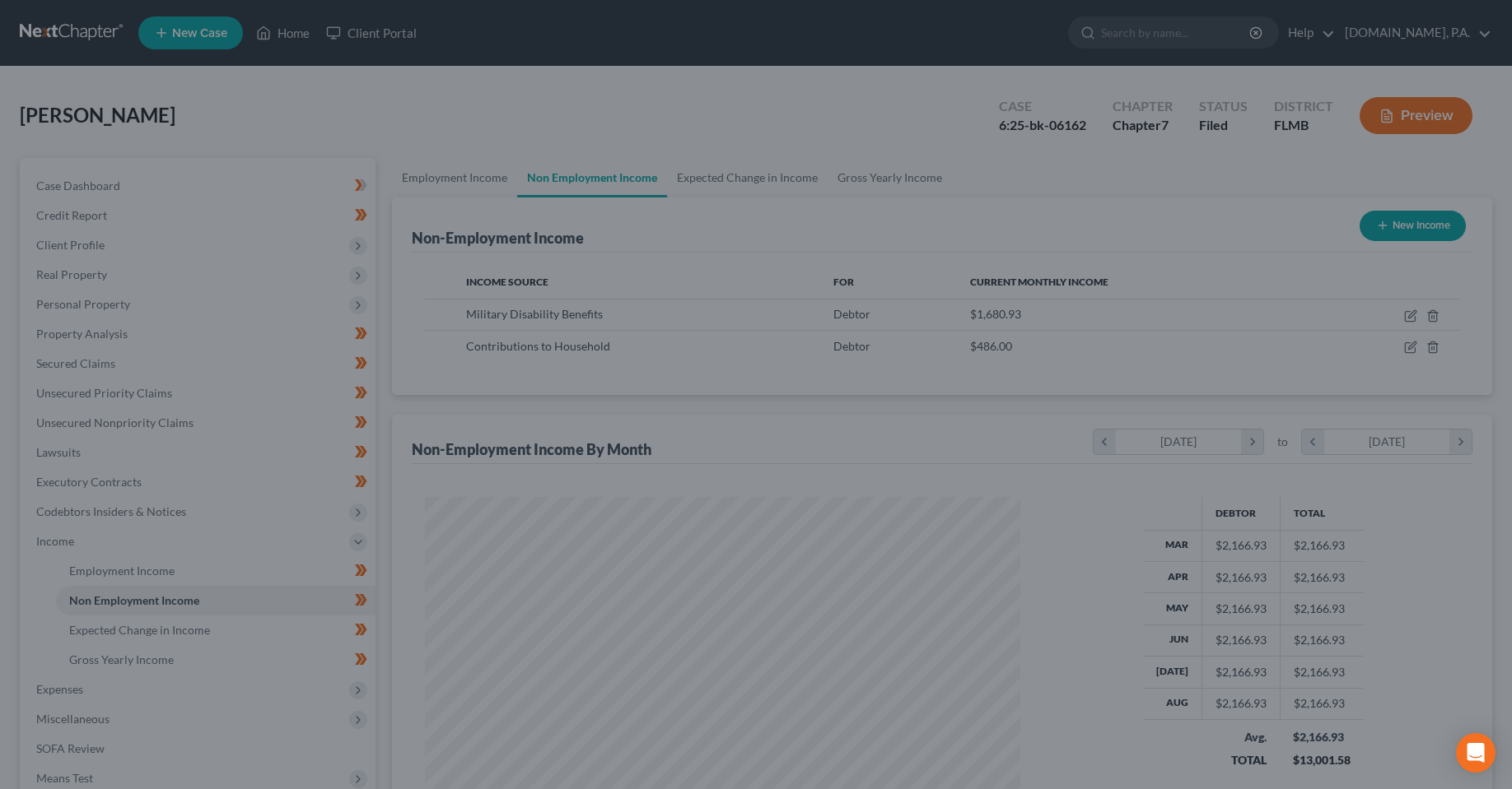
scroll to position [822764, 822715]
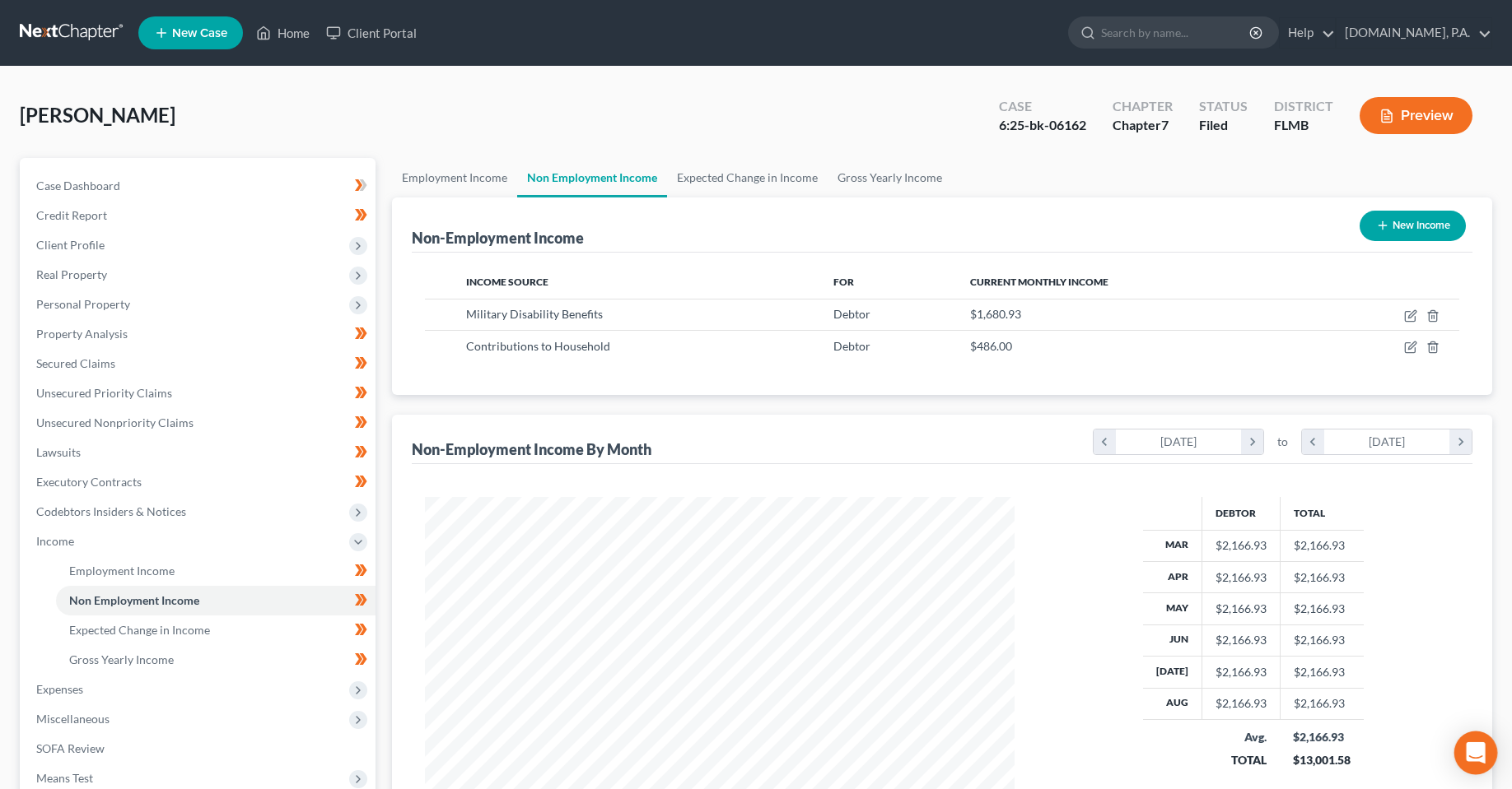
click at [1481, 757] on icon "Open Intercom Messenger" at bounding box center [1475, 753] width 22 height 22
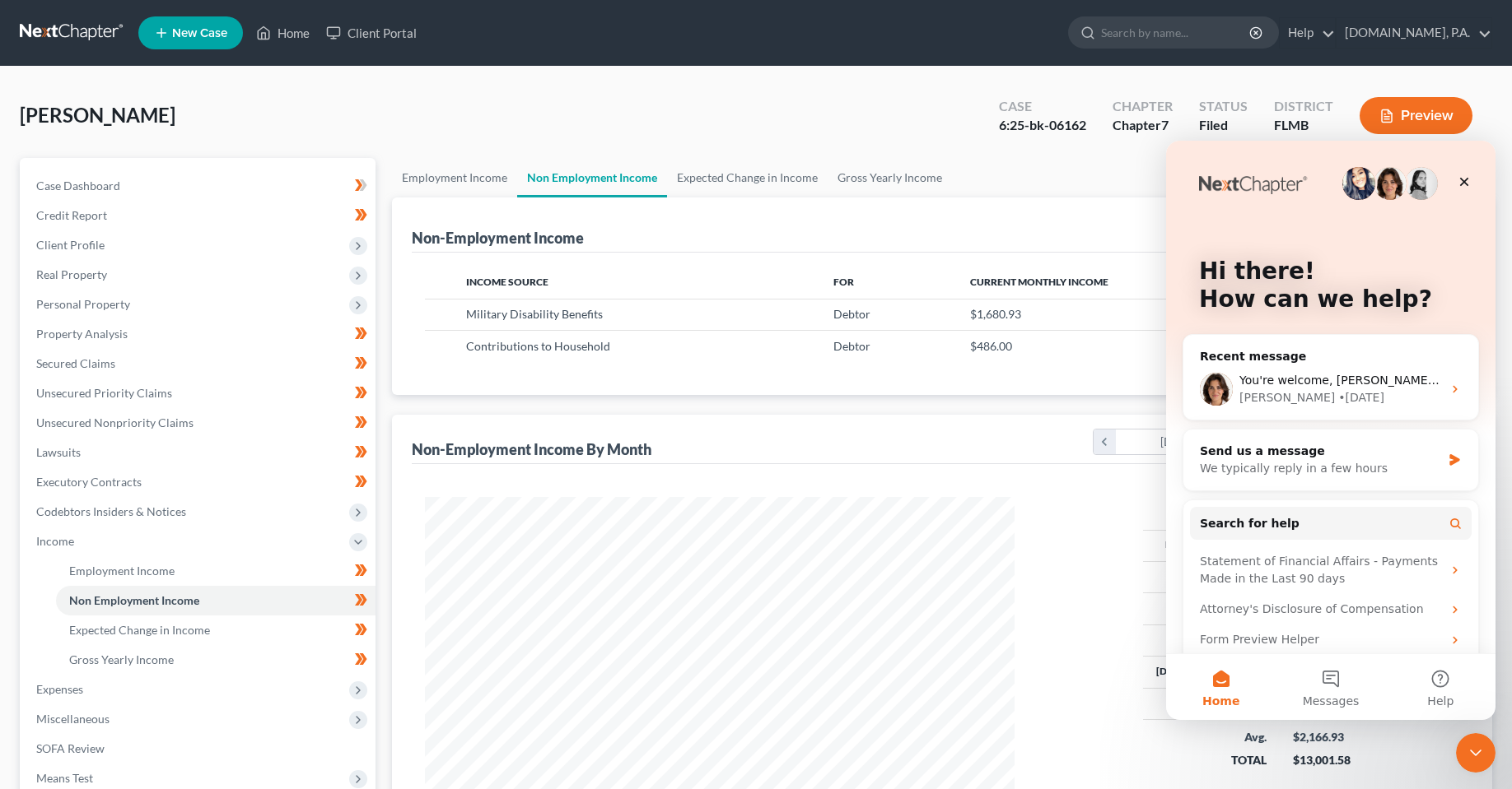
scroll to position [0, 0]
click at [1331, 688] on button "Messages" at bounding box center [1330, 687] width 110 height 66
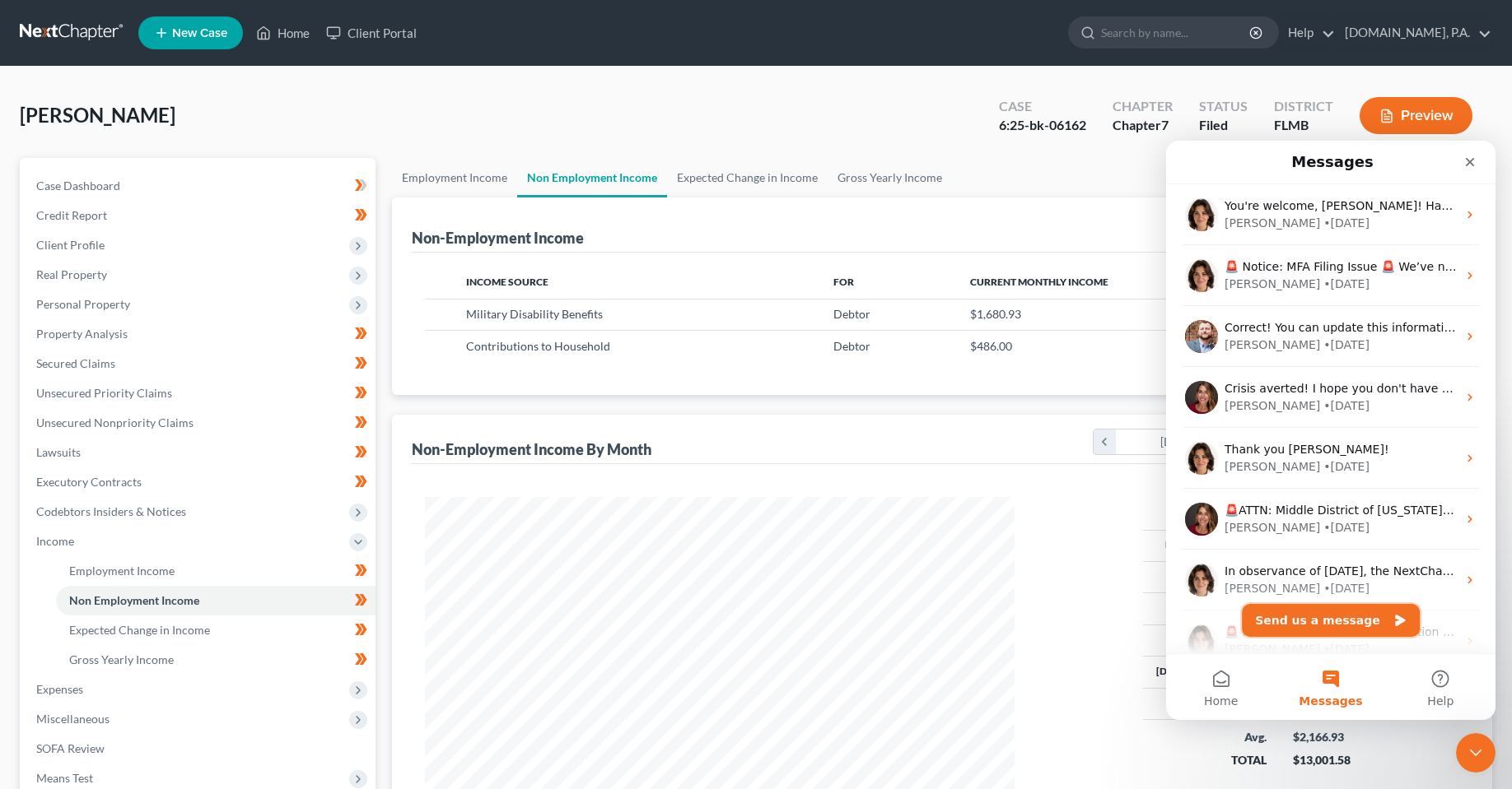
click at [1339, 629] on button "Send us a message" at bounding box center [1331, 621] width 178 height 33
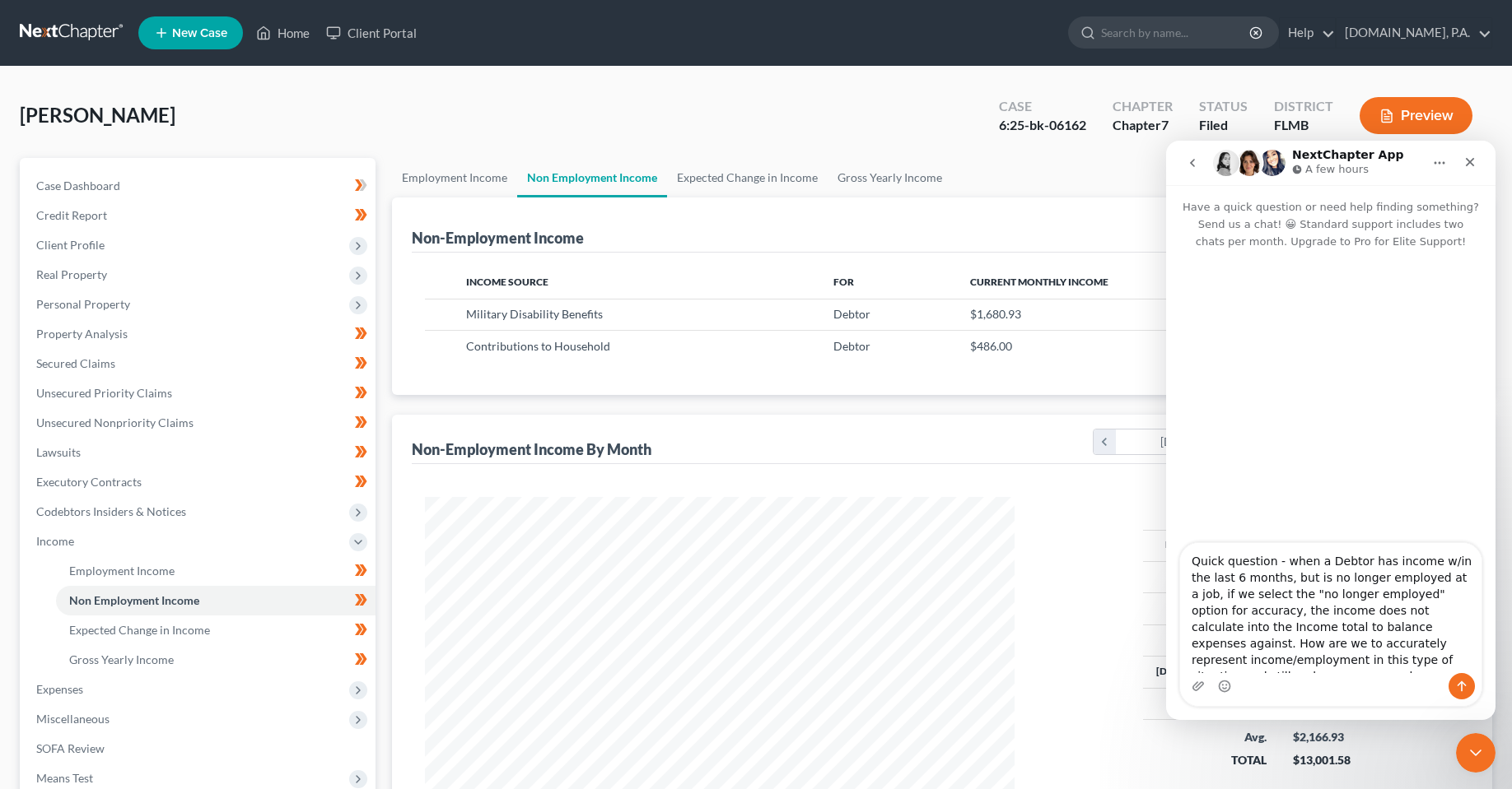
type textarea "Quick question - when a Debtor has income w/in the last 6 months, but is no lon…"
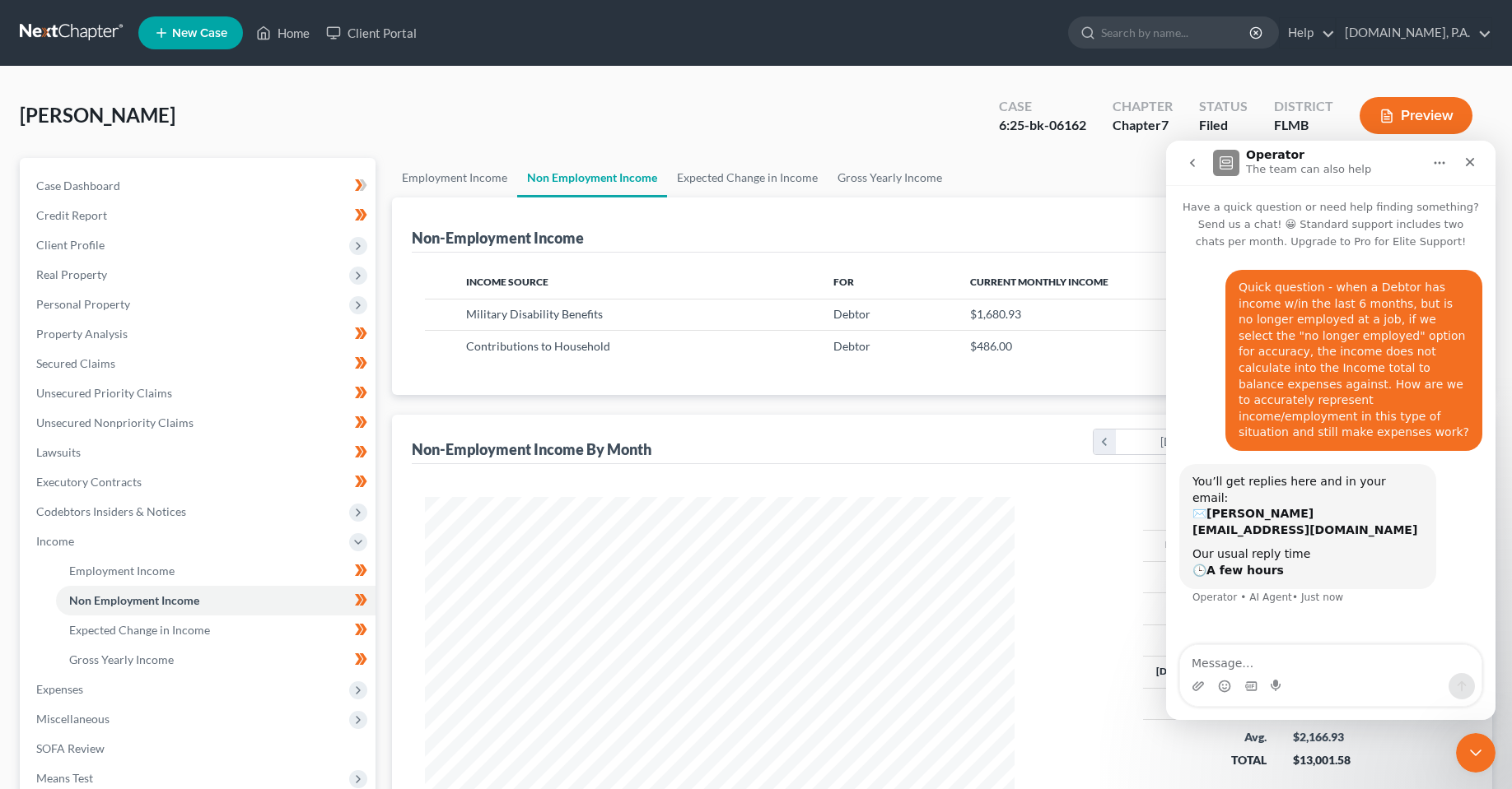
click at [1354, 666] on textarea "Message…" at bounding box center [1331, 659] width 301 height 28
click at [1457, 746] on div "Close Intercom Messenger" at bounding box center [1473, 751] width 40 height 40
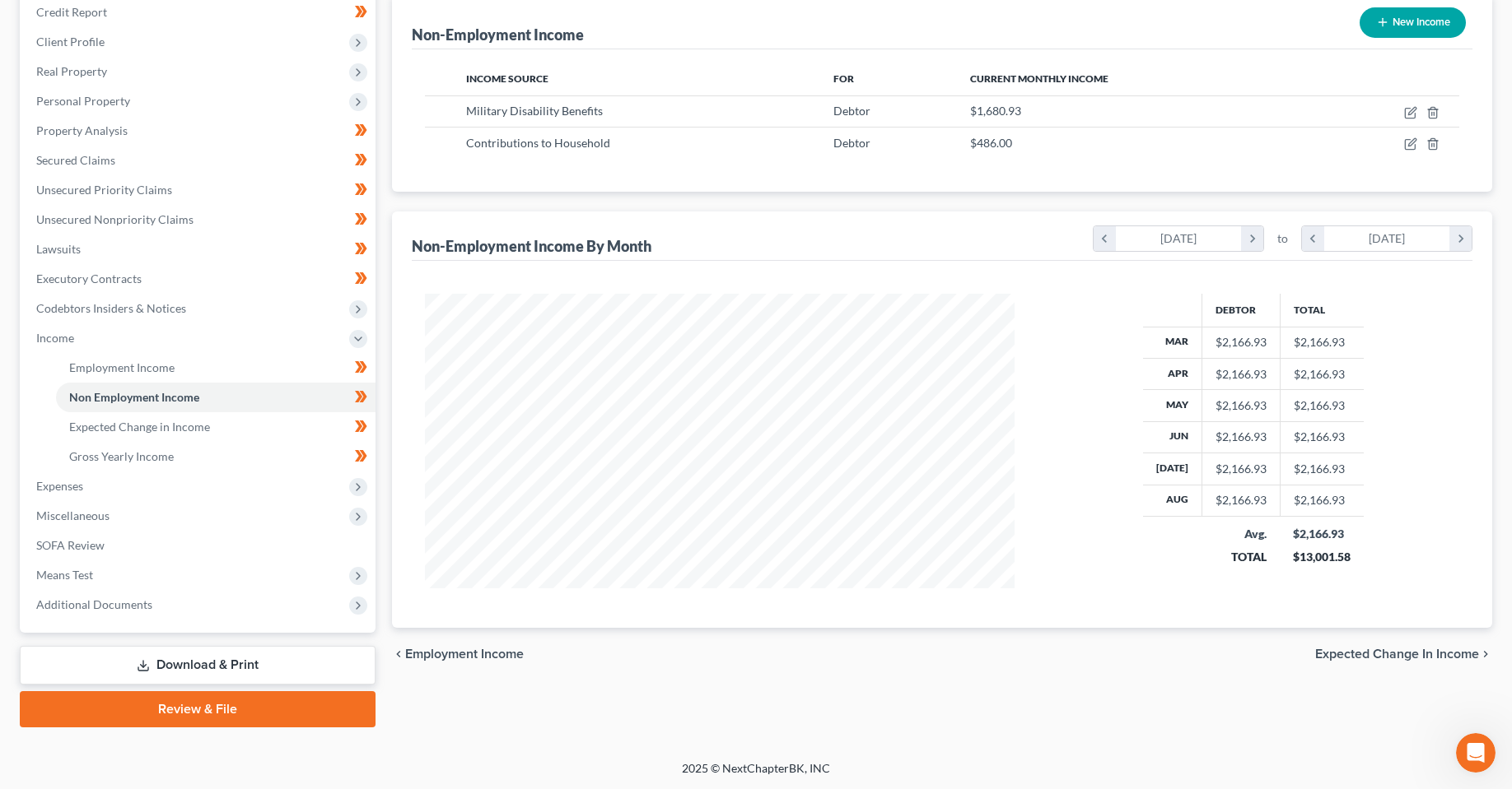
scroll to position [205, 0]
drag, startPoint x: 28, startPoint y: 651, endPoint x: 112, endPoint y: 358, distance: 304.8
click at [112, 358] on link "Employment Income" at bounding box center [215, 367] width 319 height 30
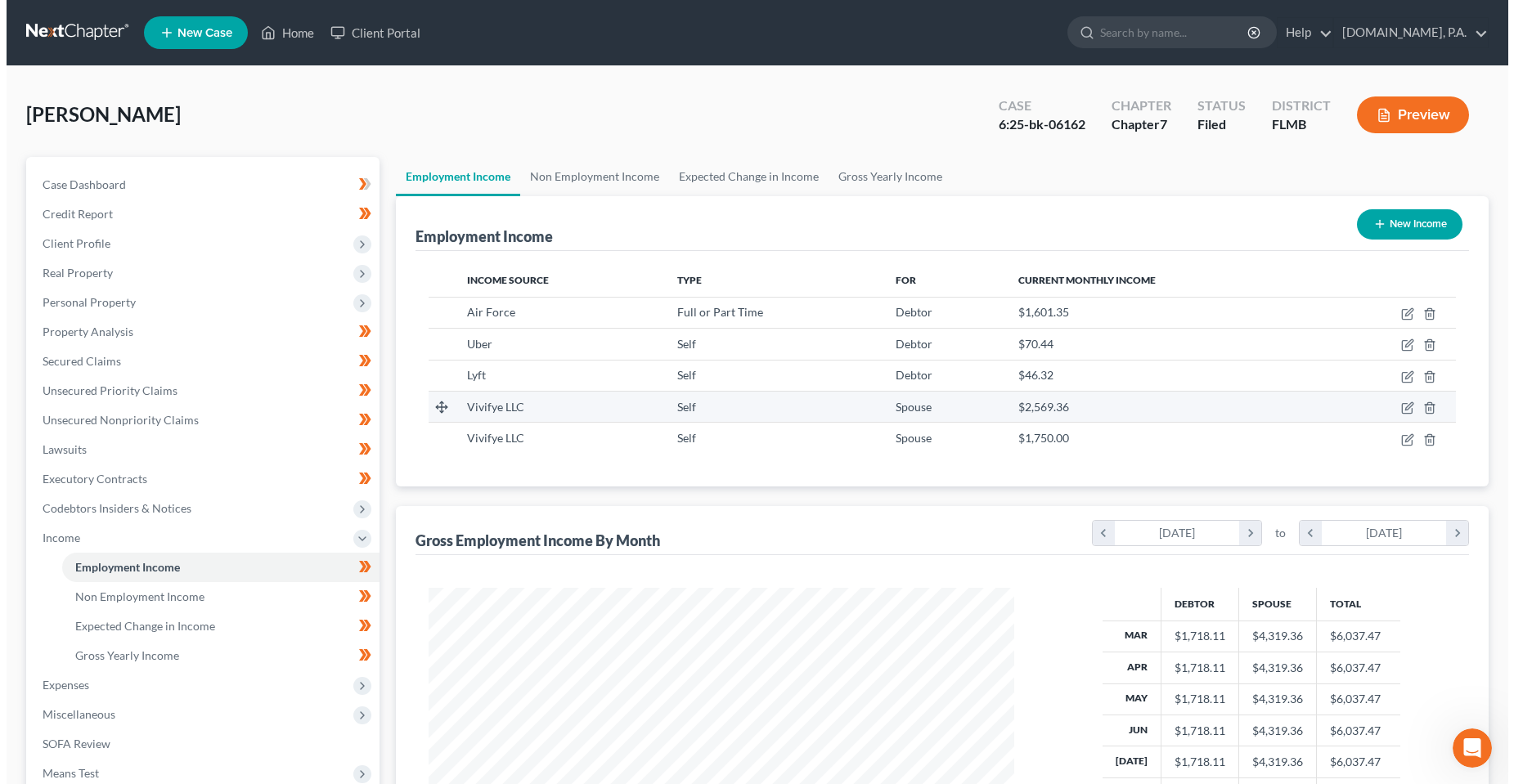
scroll to position [293, 618]
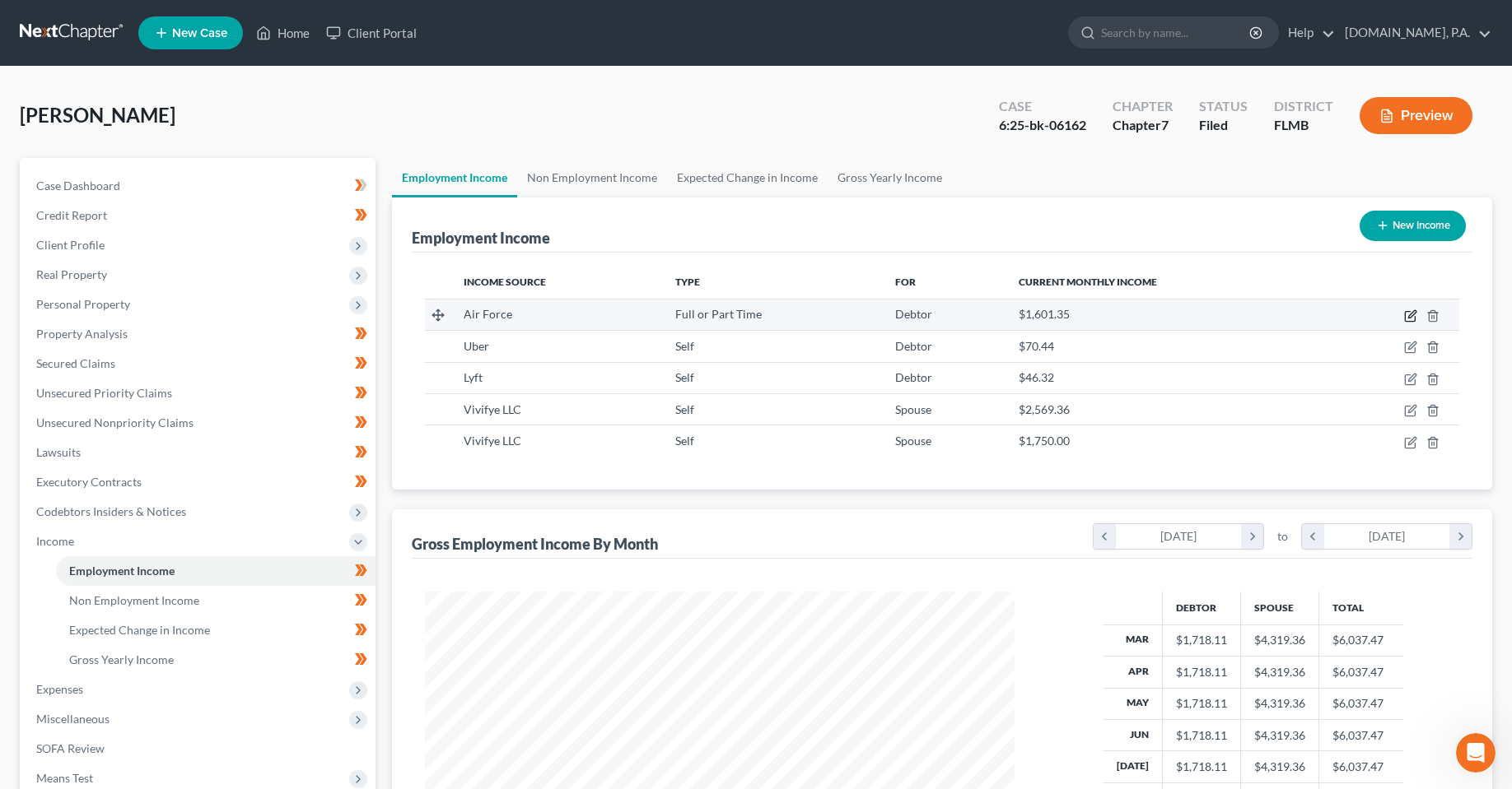
click at [1404, 317] on icon "button" at bounding box center [1411, 316] width 13 height 13
select select "0"
select select "15"
select select "0"
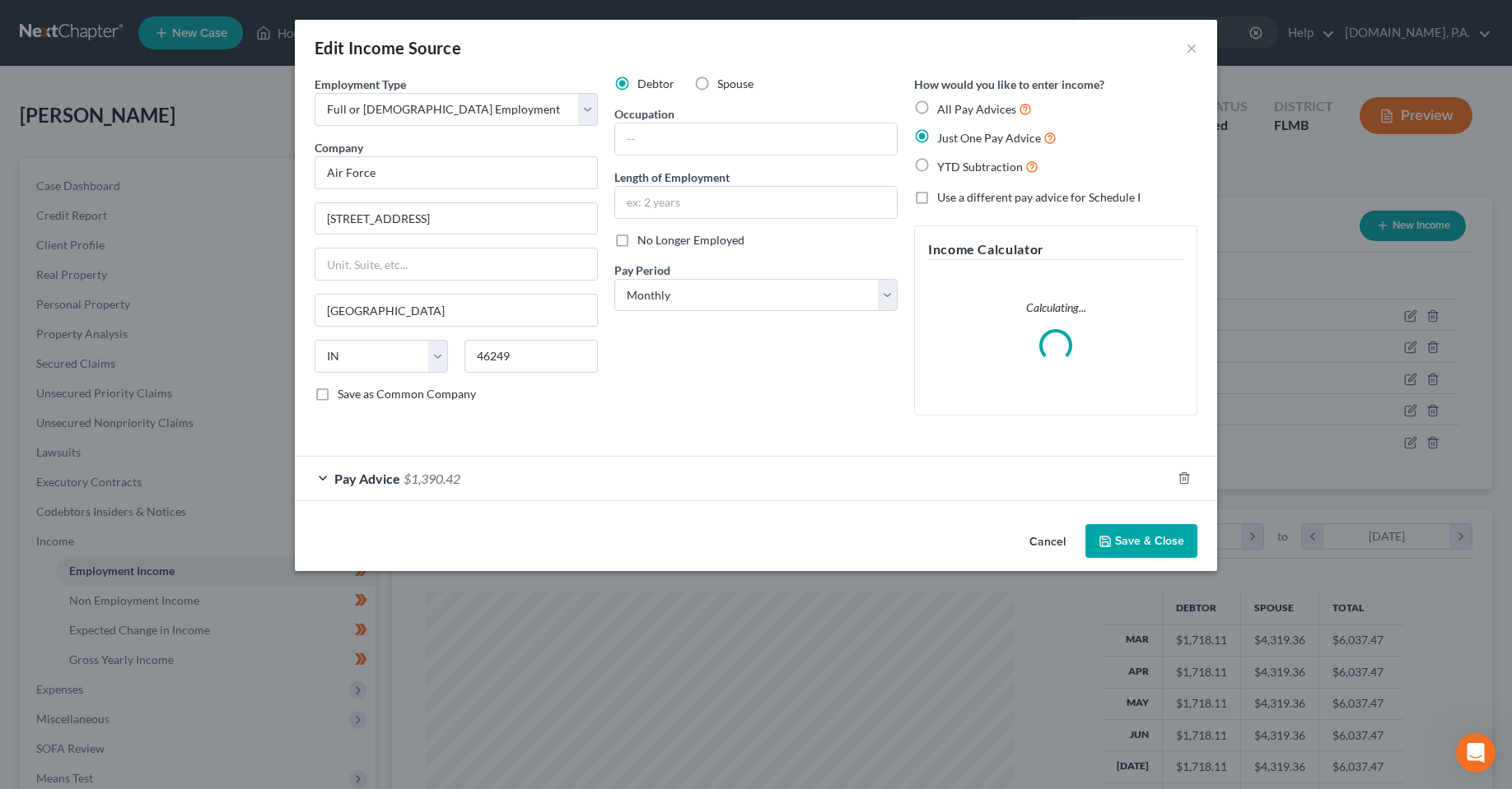
scroll to position [297, 627]
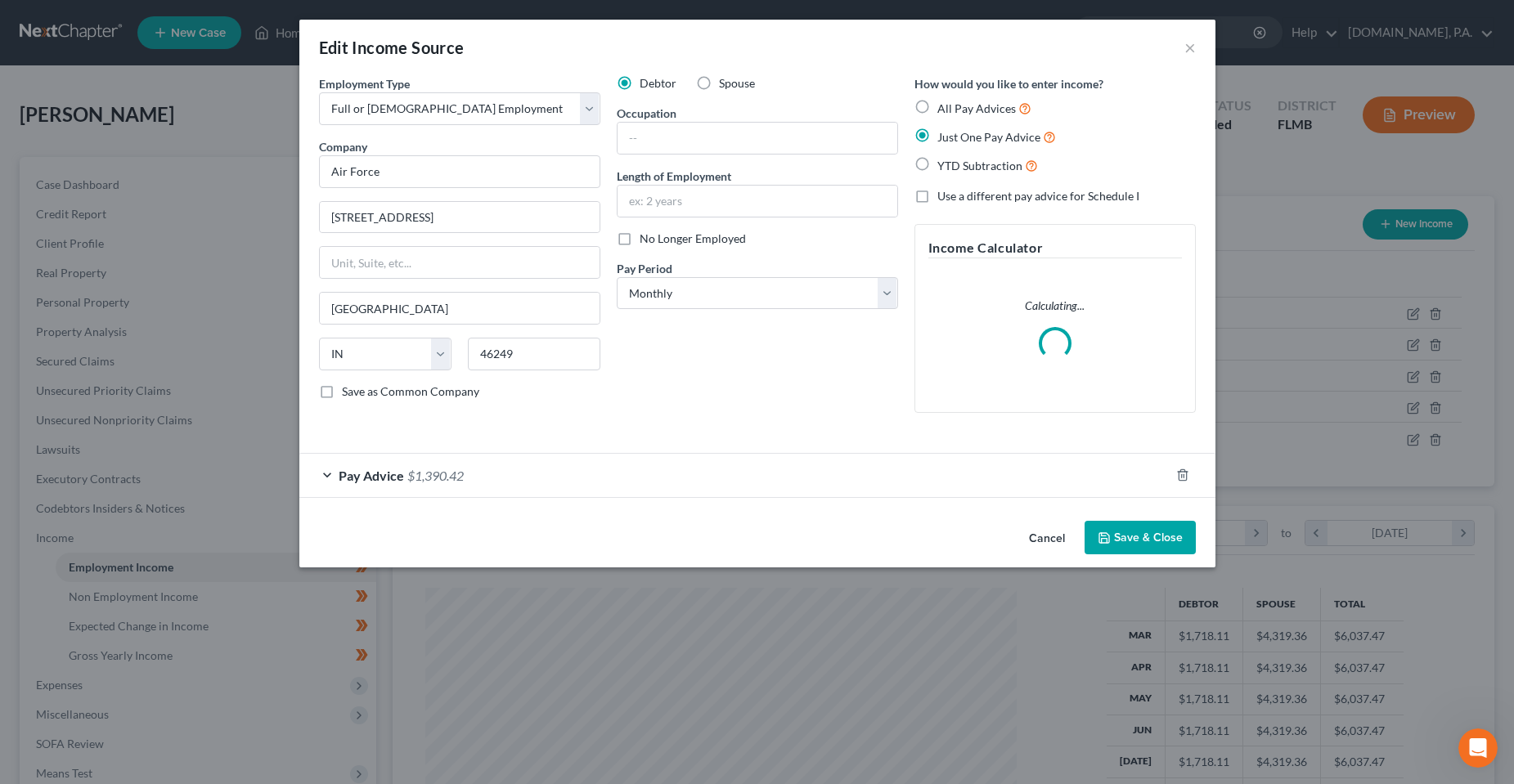
click at [640, 238] on label "No Longer Employed" at bounding box center [693, 239] width 107 height 17
click at [646, 238] on input "No Longer Employed" at bounding box center [651, 235] width 11 height 11
checkbox input "true"
click at [1131, 545] on button "Save & Close" at bounding box center [1140, 539] width 112 height 35
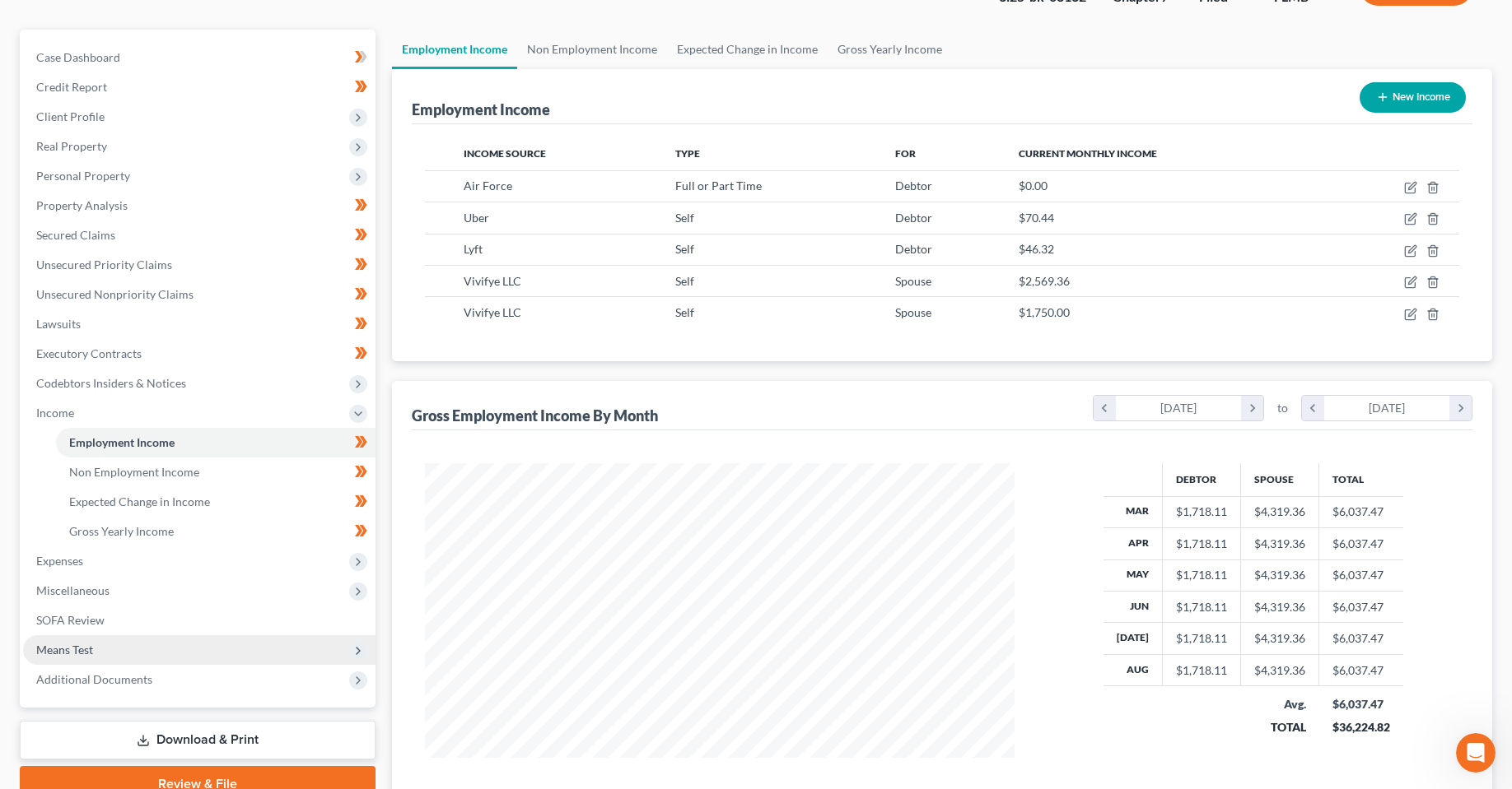
scroll to position [165, 0]
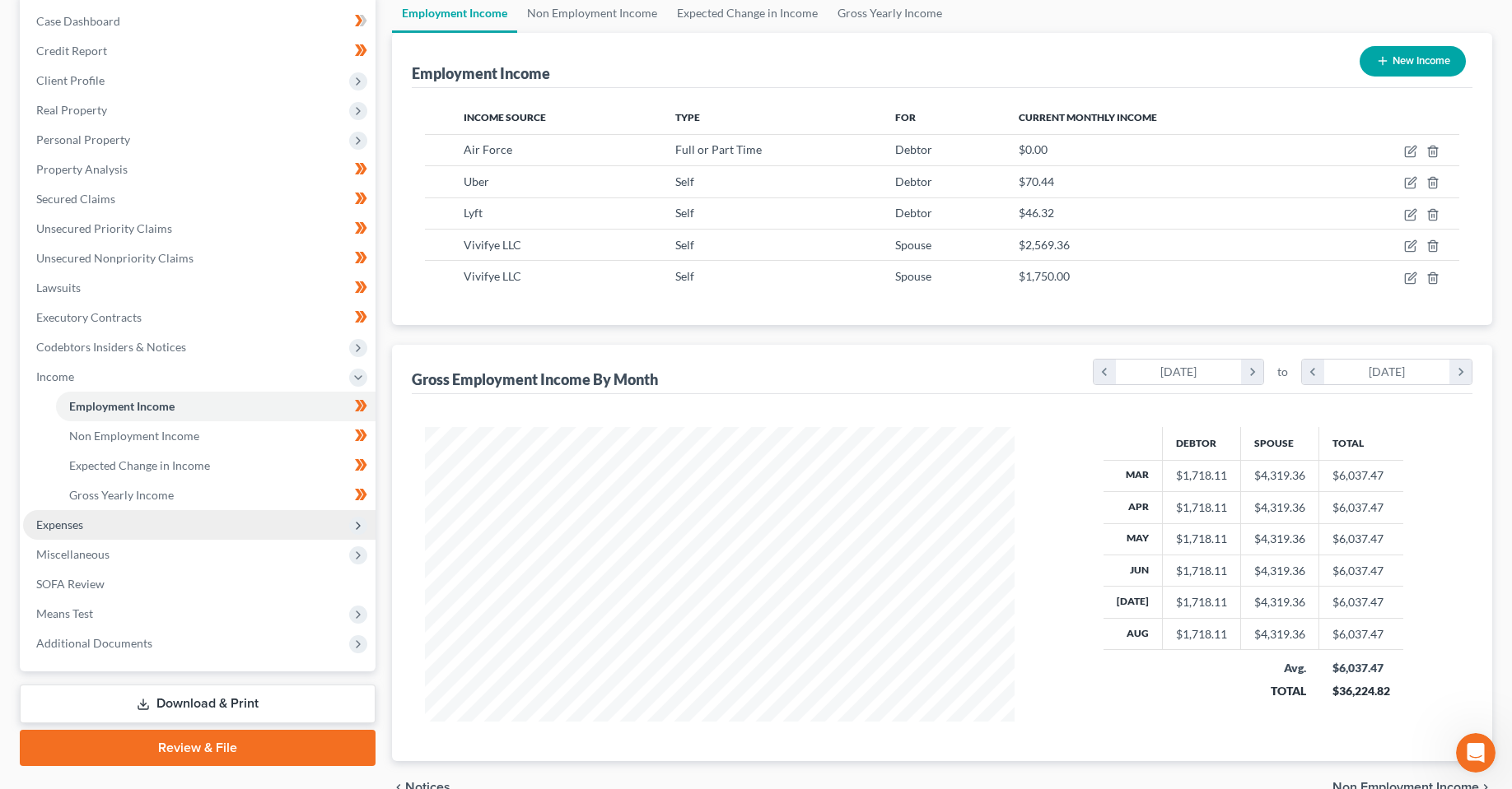
click at [86, 525] on span "Expenses" at bounding box center [200, 525] width 353 height 30
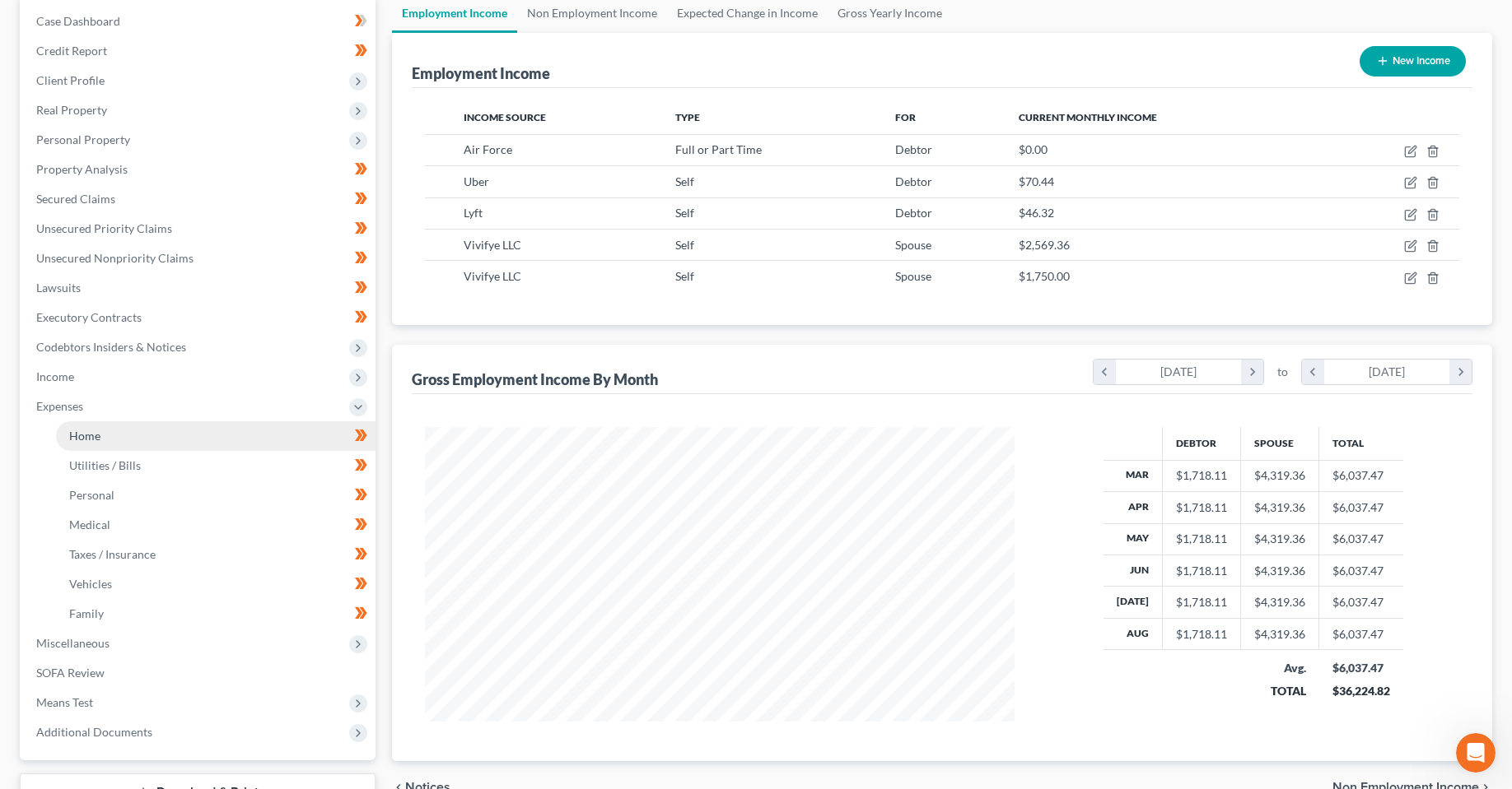
click at [171, 443] on link "Home" at bounding box center [215, 436] width 319 height 30
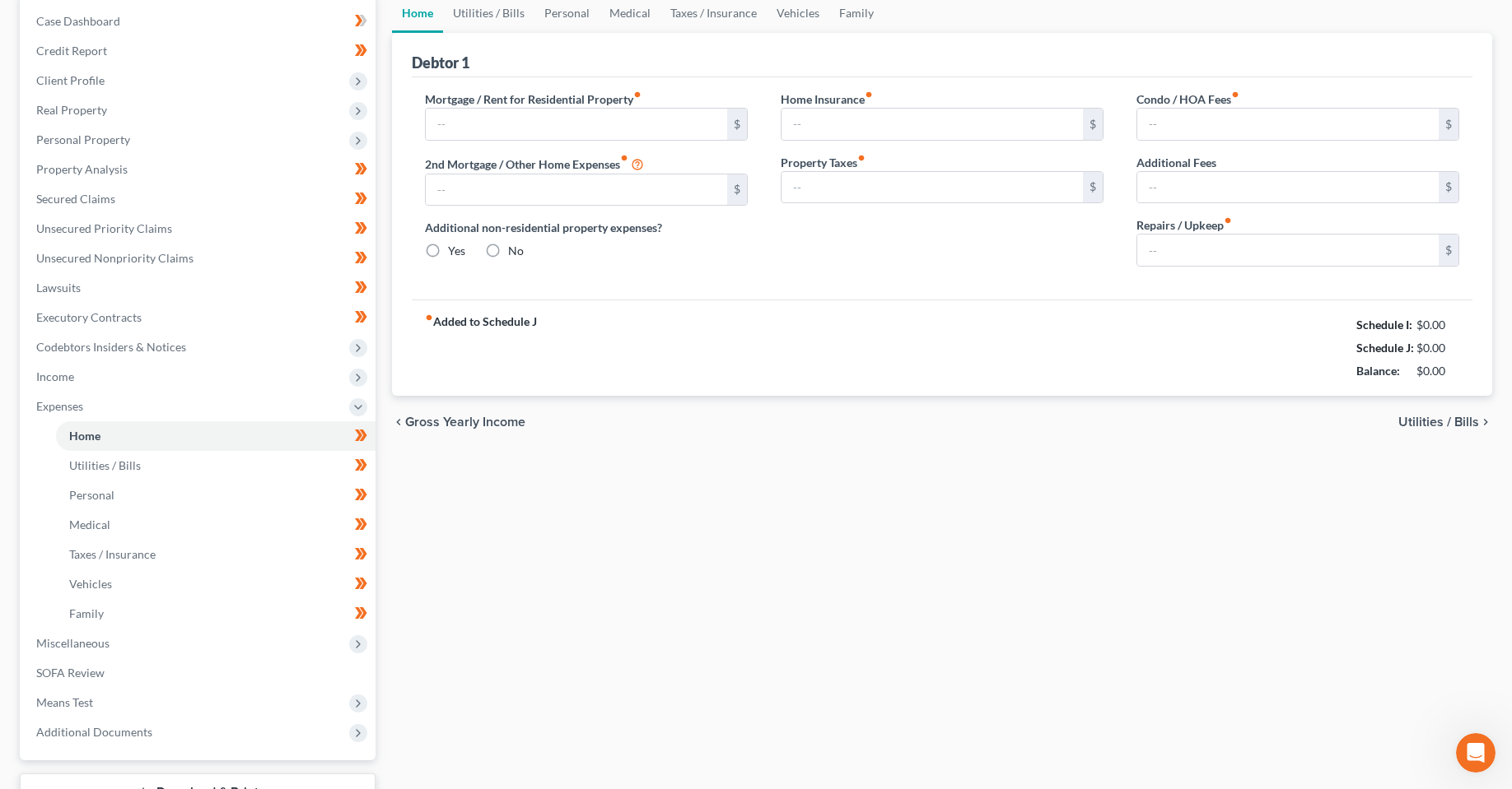
scroll to position [10, 0]
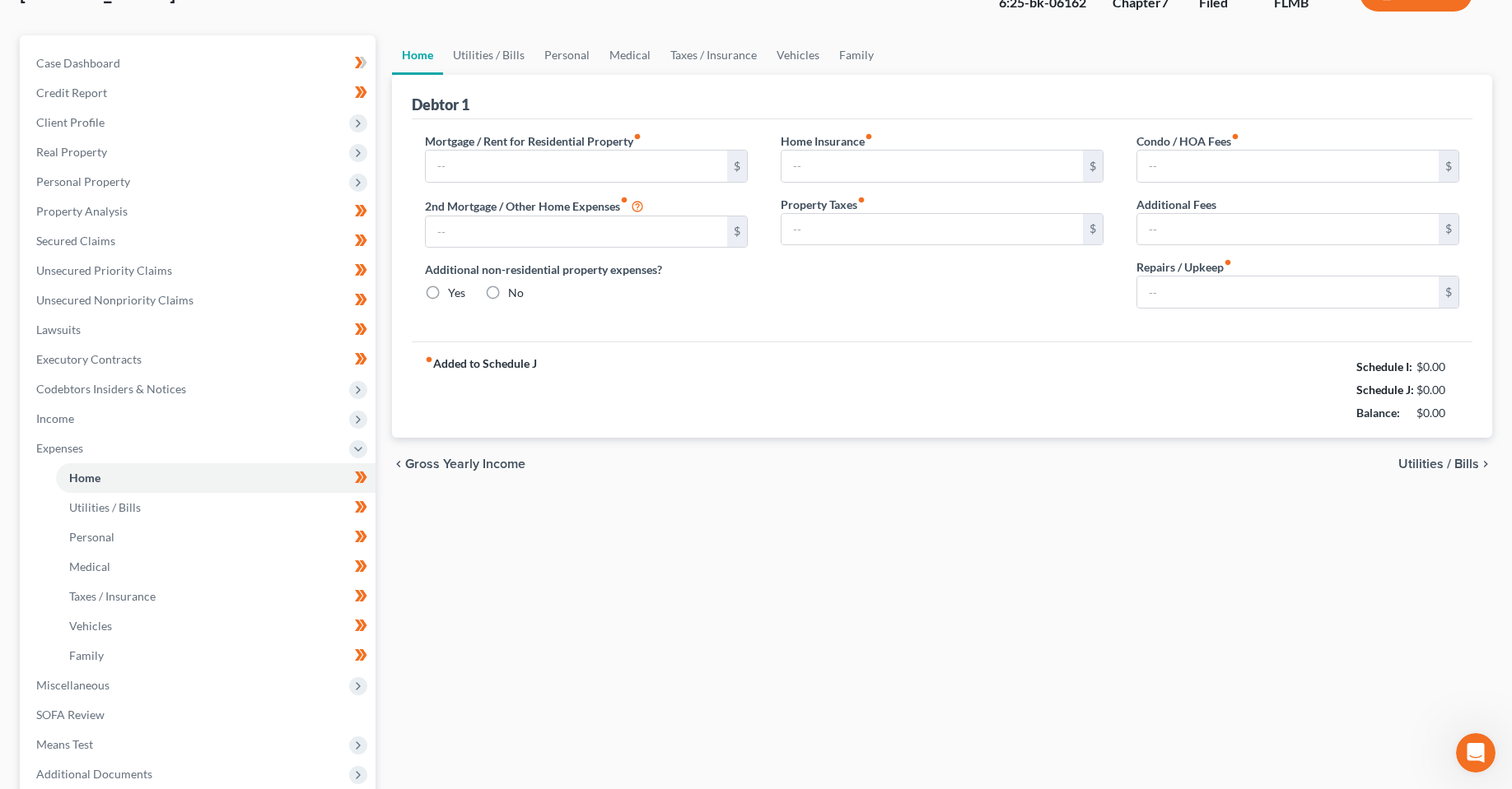
type input "1,600.00"
type input "0.00"
radio input "true"
type input "35.00"
type input "0.00"
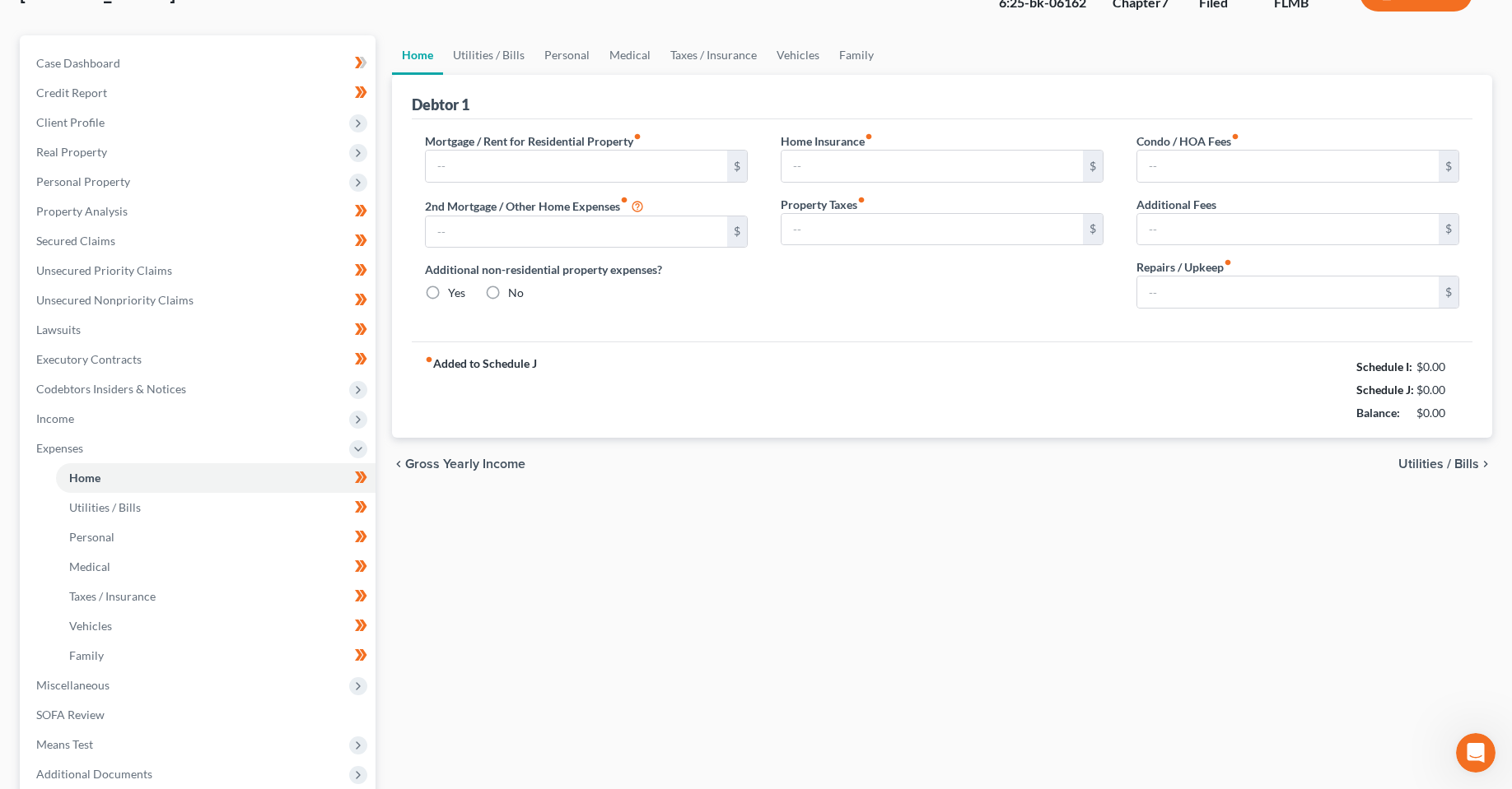
type input "0.00"
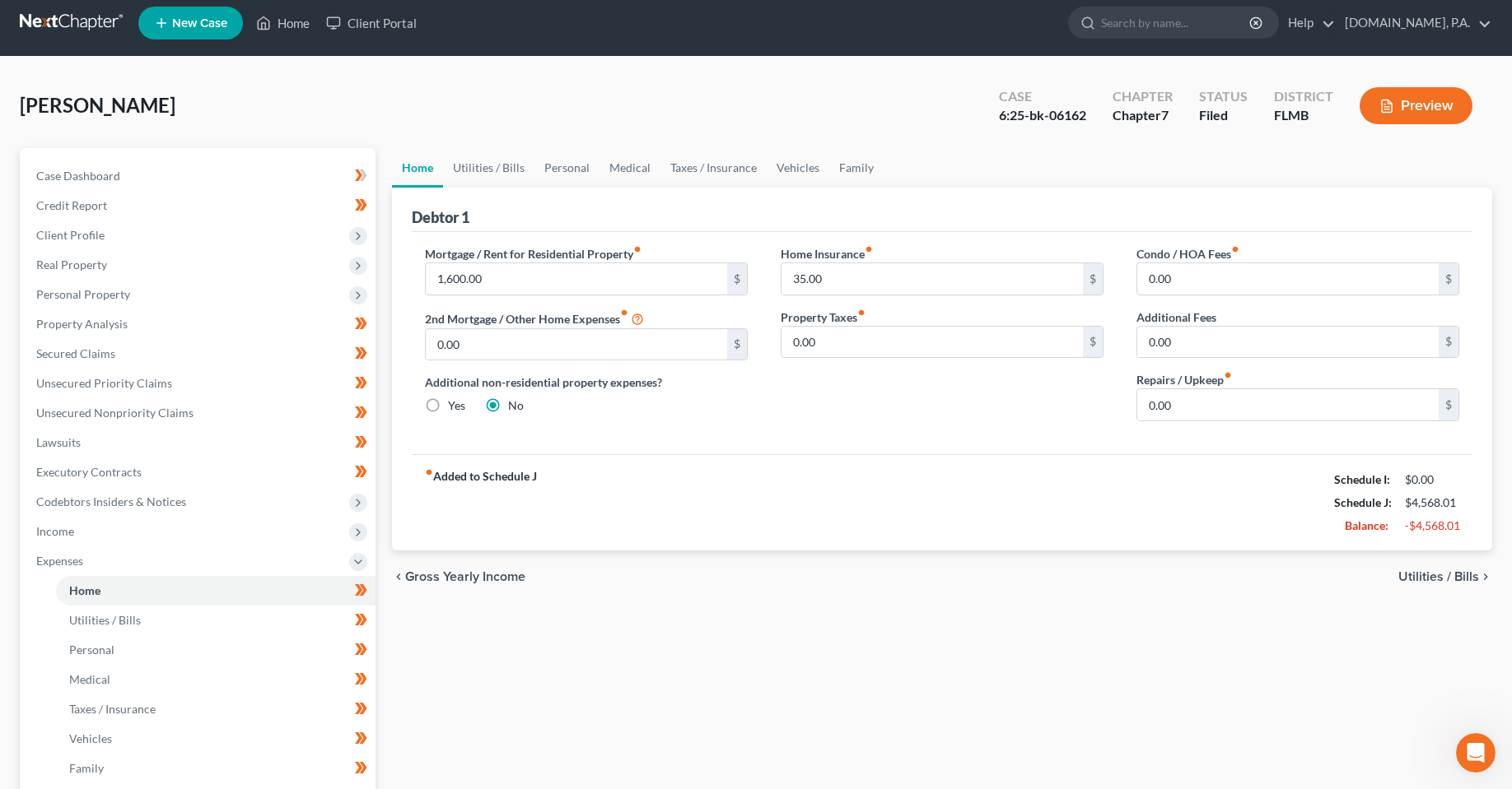
scroll to position [0, 0]
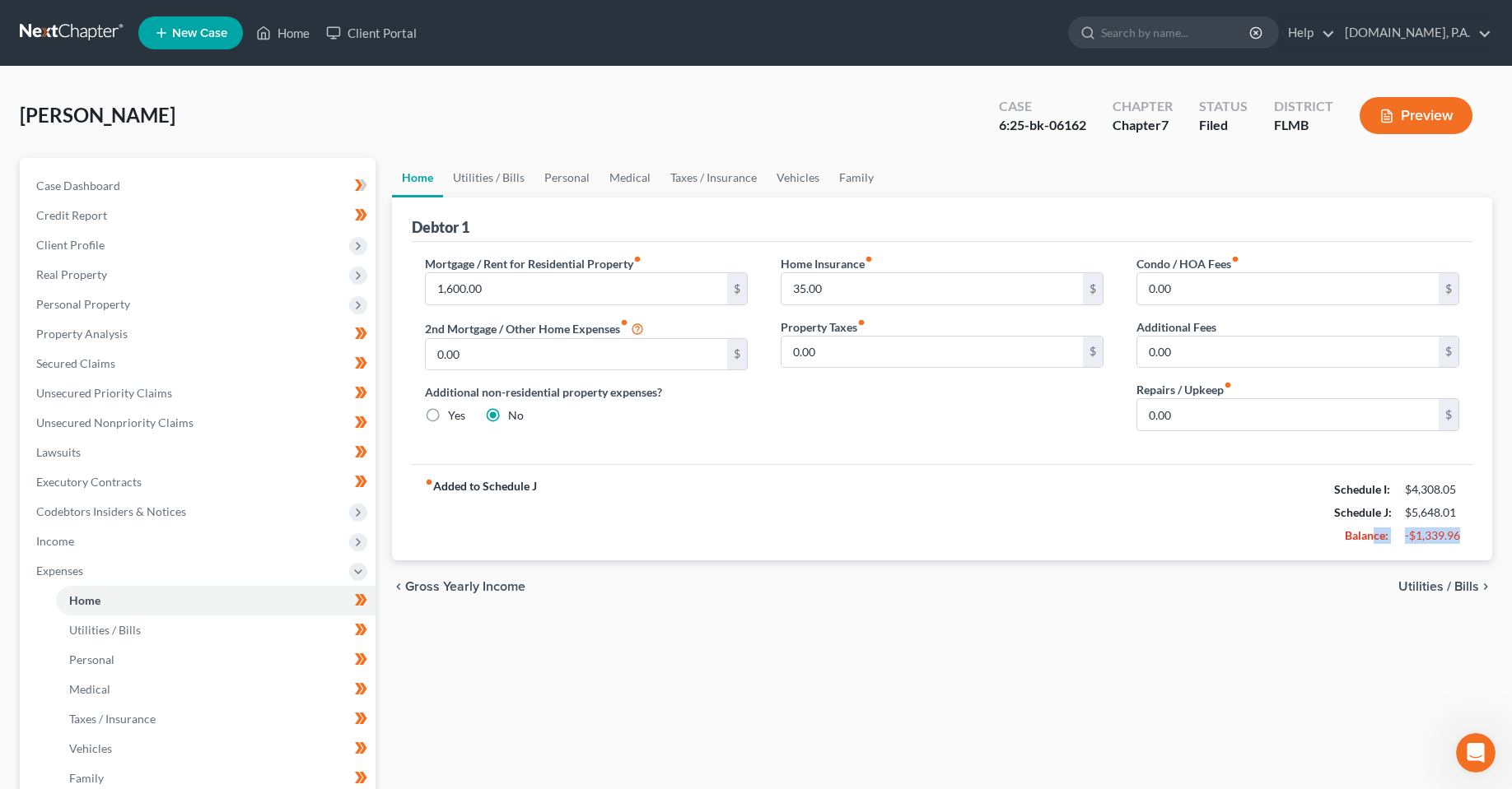
drag, startPoint x: 1462, startPoint y: 539, endPoint x: 1373, endPoint y: 543, distance: 89.1
click at [1373, 543] on div "Balance: -$1,339.96" at bounding box center [1396, 536] width 141 height 23
click at [747, 618] on div "Home Utilities / Bills Personal Medical Taxes / Insurance Vehicles Family Debto…" at bounding box center [941, 589] width 1116 height 861
click at [707, 520] on div "fiber_manual_record Added to Schedule J Schedule I: $4,308.05 Schedule J: $5,64…" at bounding box center [941, 512] width 1060 height 96
click at [866, 178] on link "Family" at bounding box center [856, 178] width 54 height 40
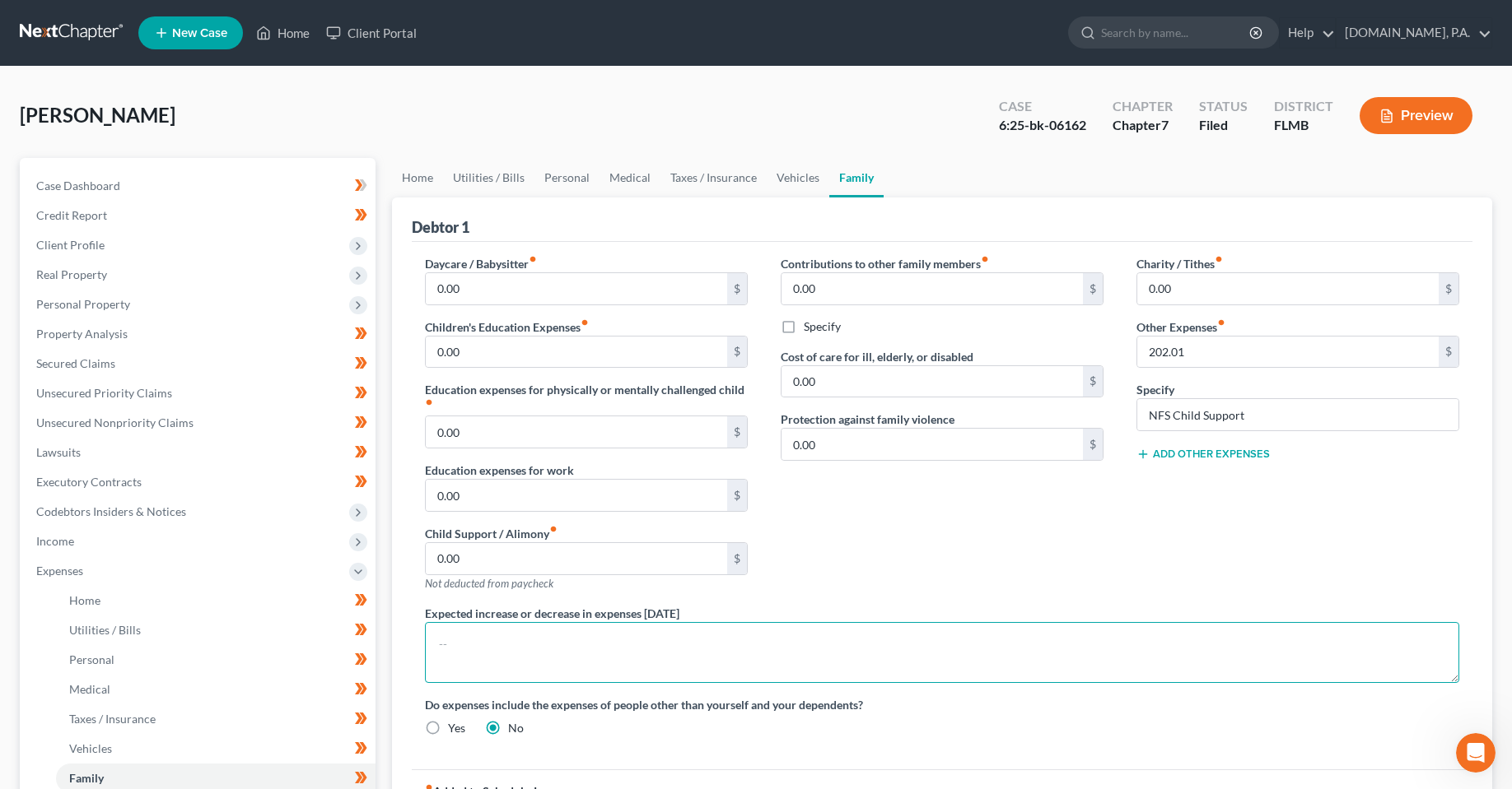
click at [564, 677] on textarea at bounding box center [941, 652] width 1034 height 61
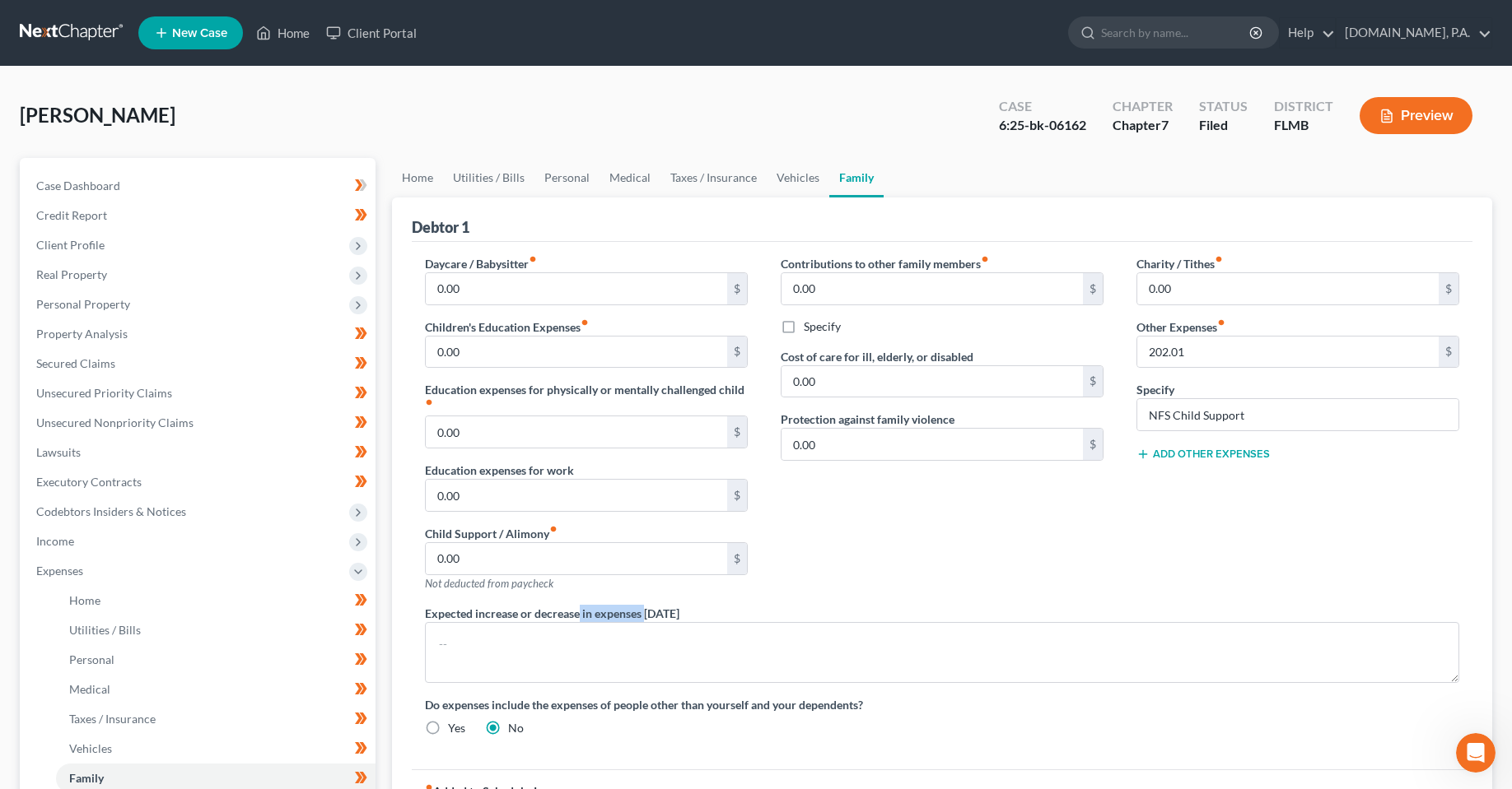
drag, startPoint x: 578, startPoint y: 608, endPoint x: 645, endPoint y: 614, distance: 67.3
click at [645, 614] on label "Expected increase or decrease in expenses [DATE]" at bounding box center [552, 614] width 254 height 17
click at [86, 542] on span "Income" at bounding box center [200, 542] width 353 height 30
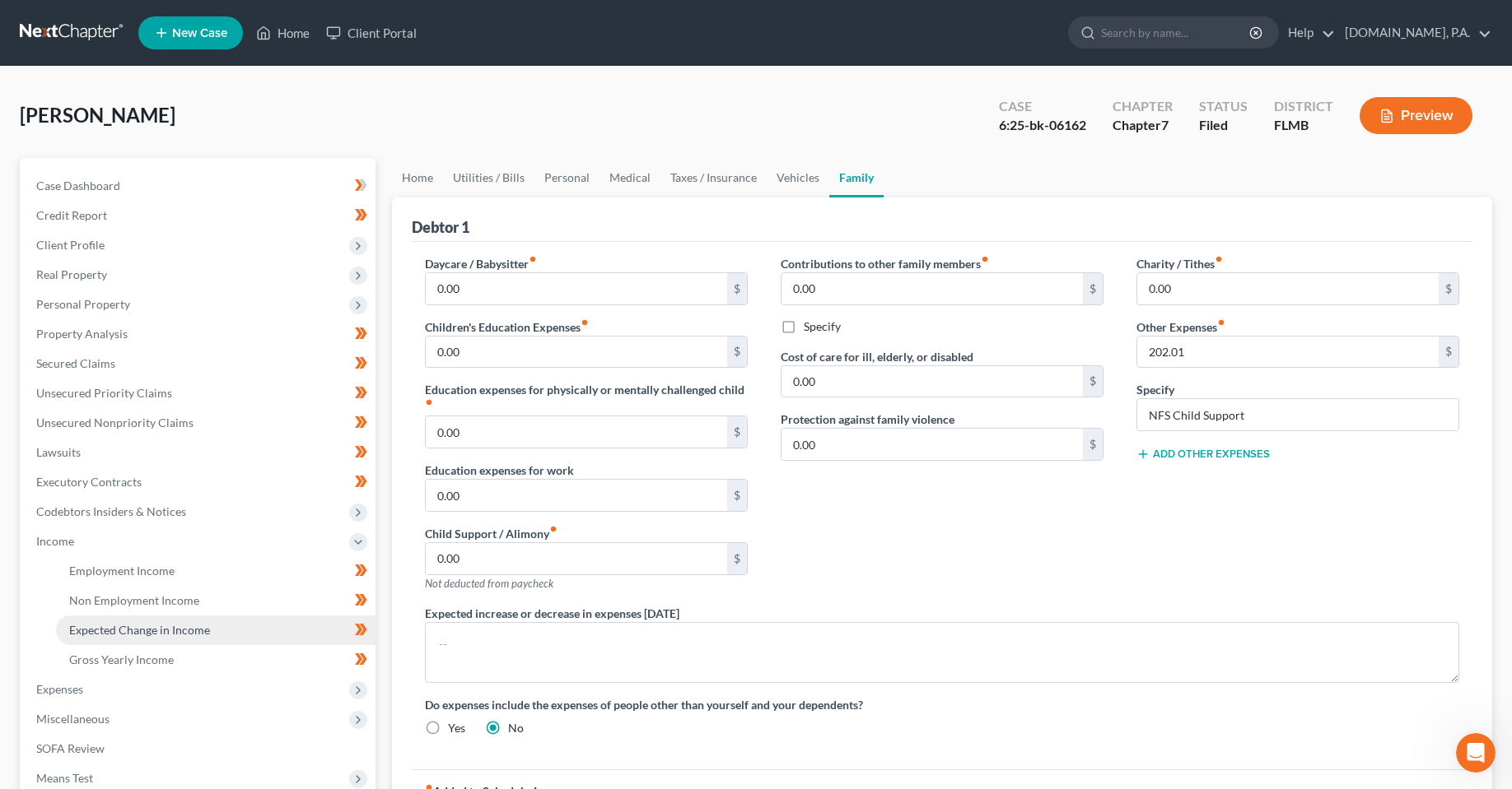
click at [104, 629] on span "Expected Change in Income" at bounding box center [139, 629] width 141 height 14
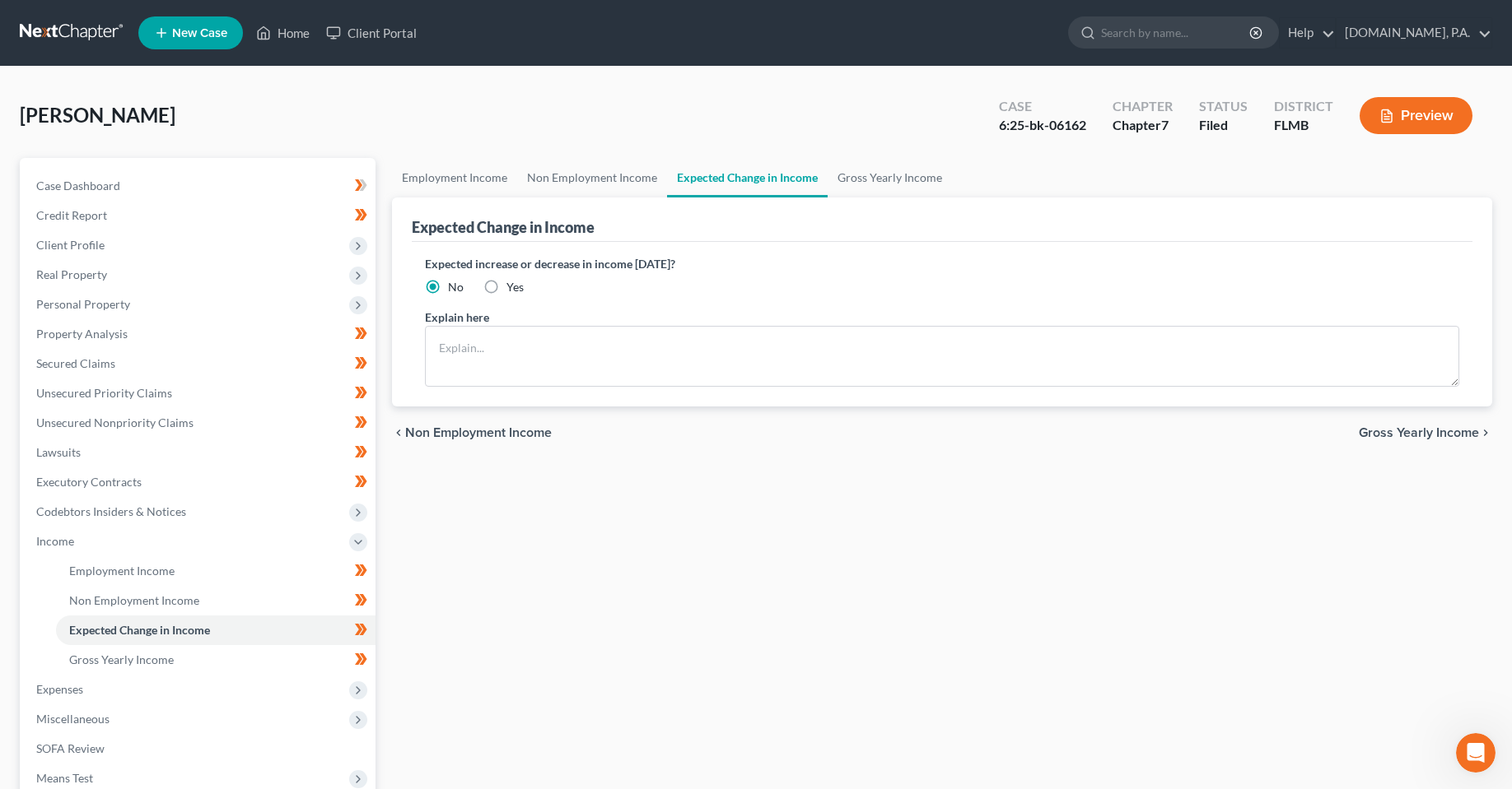
click at [506, 289] on label "Yes" at bounding box center [515, 288] width 17 height 17
click at [513, 289] on input "Yes" at bounding box center [518, 284] width 11 height 11
radio input "true"
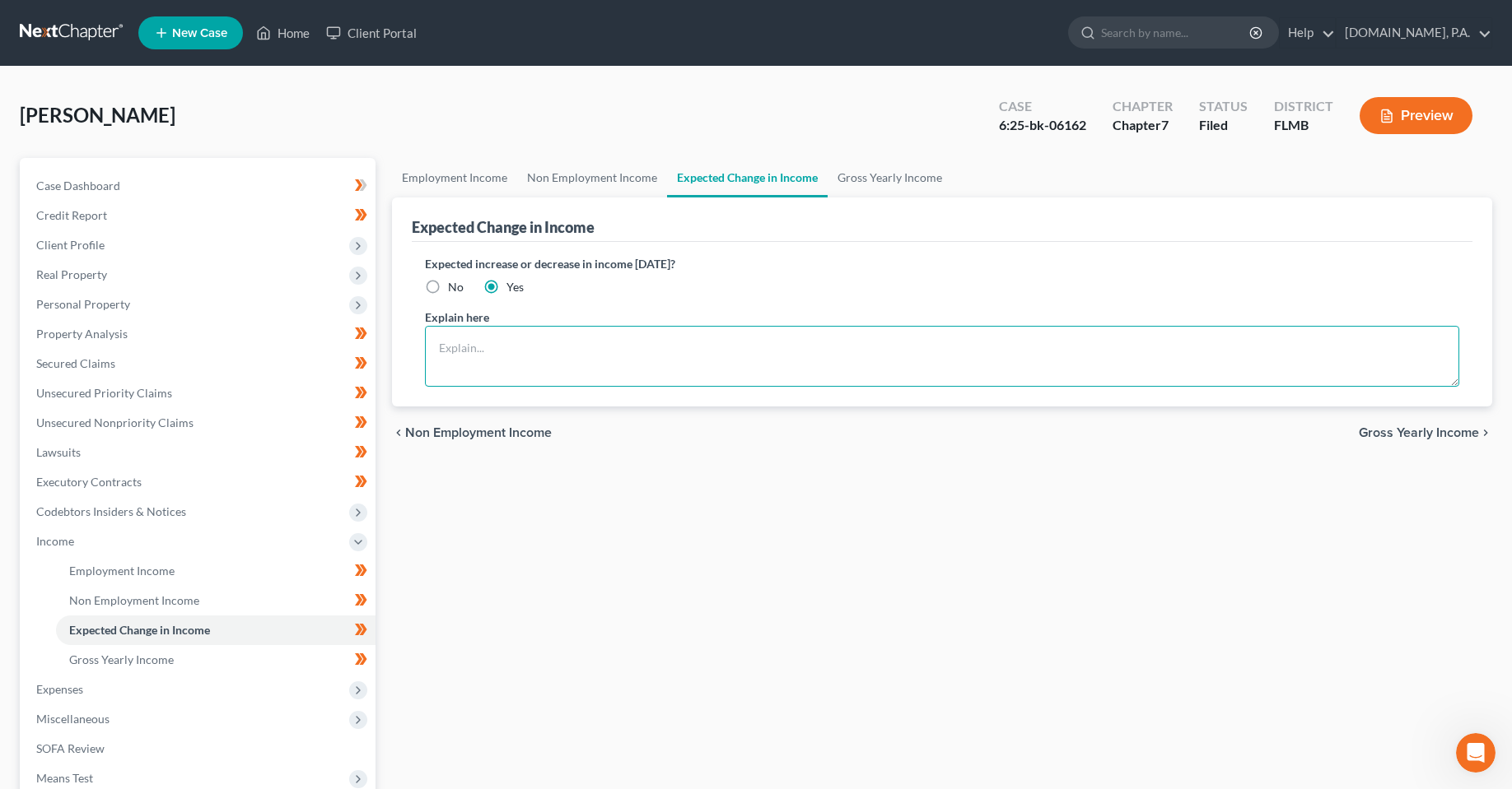
click at [500, 366] on textarea at bounding box center [941, 356] width 1034 height 61
click at [603, 585] on div "Employment Income Non Employment Income Expected Change in Income Gross Yearly …" at bounding box center [941, 545] width 1116 height 773
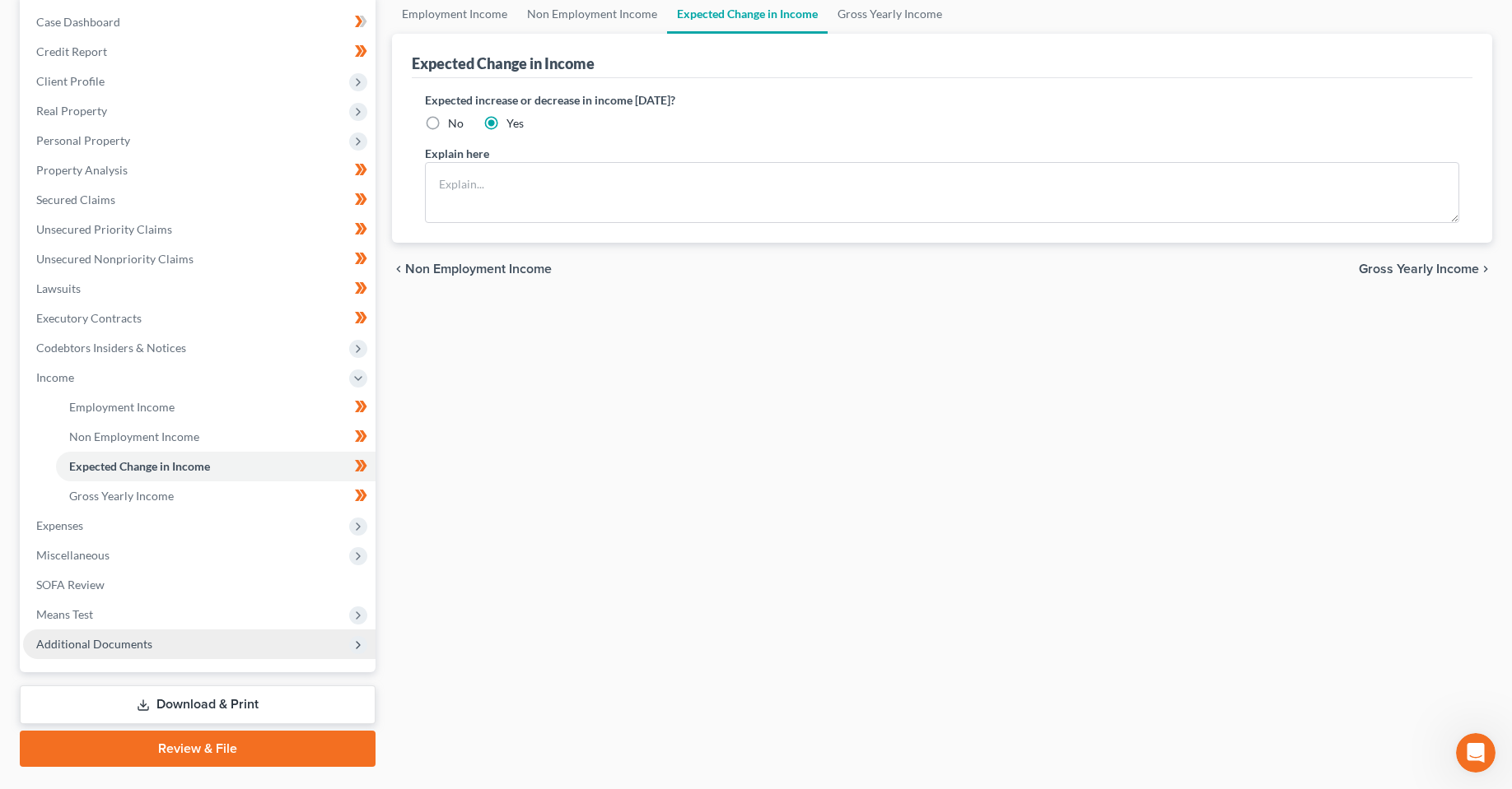
scroll to position [165, 0]
drag, startPoint x: 42, startPoint y: 530, endPoint x: 413, endPoint y: 533, distance: 371.0
click at [42, 530] on span "Expenses" at bounding box center [60, 525] width 47 height 14
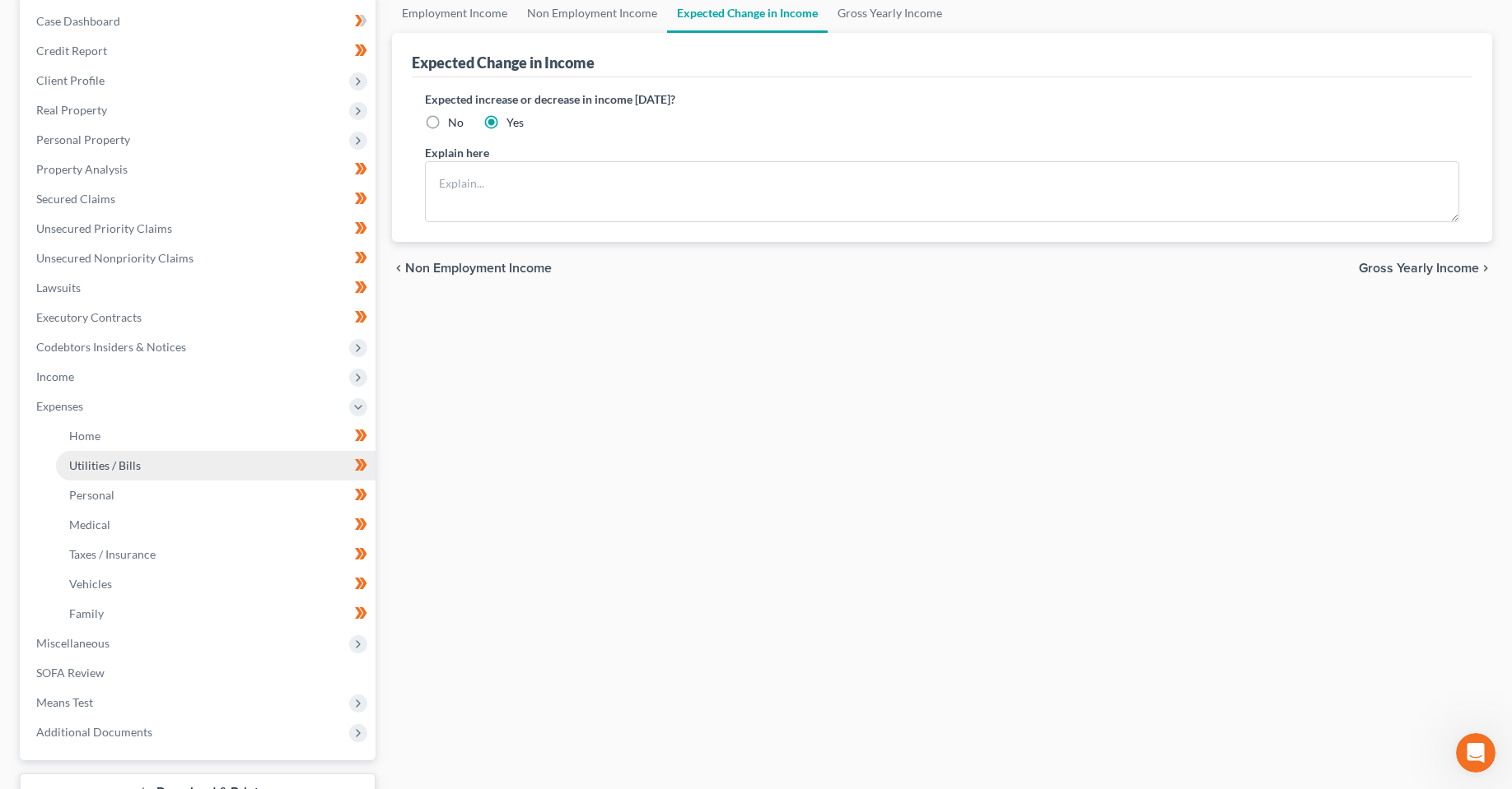
click at [92, 476] on link "Utilities / Bills" at bounding box center [215, 466] width 319 height 30
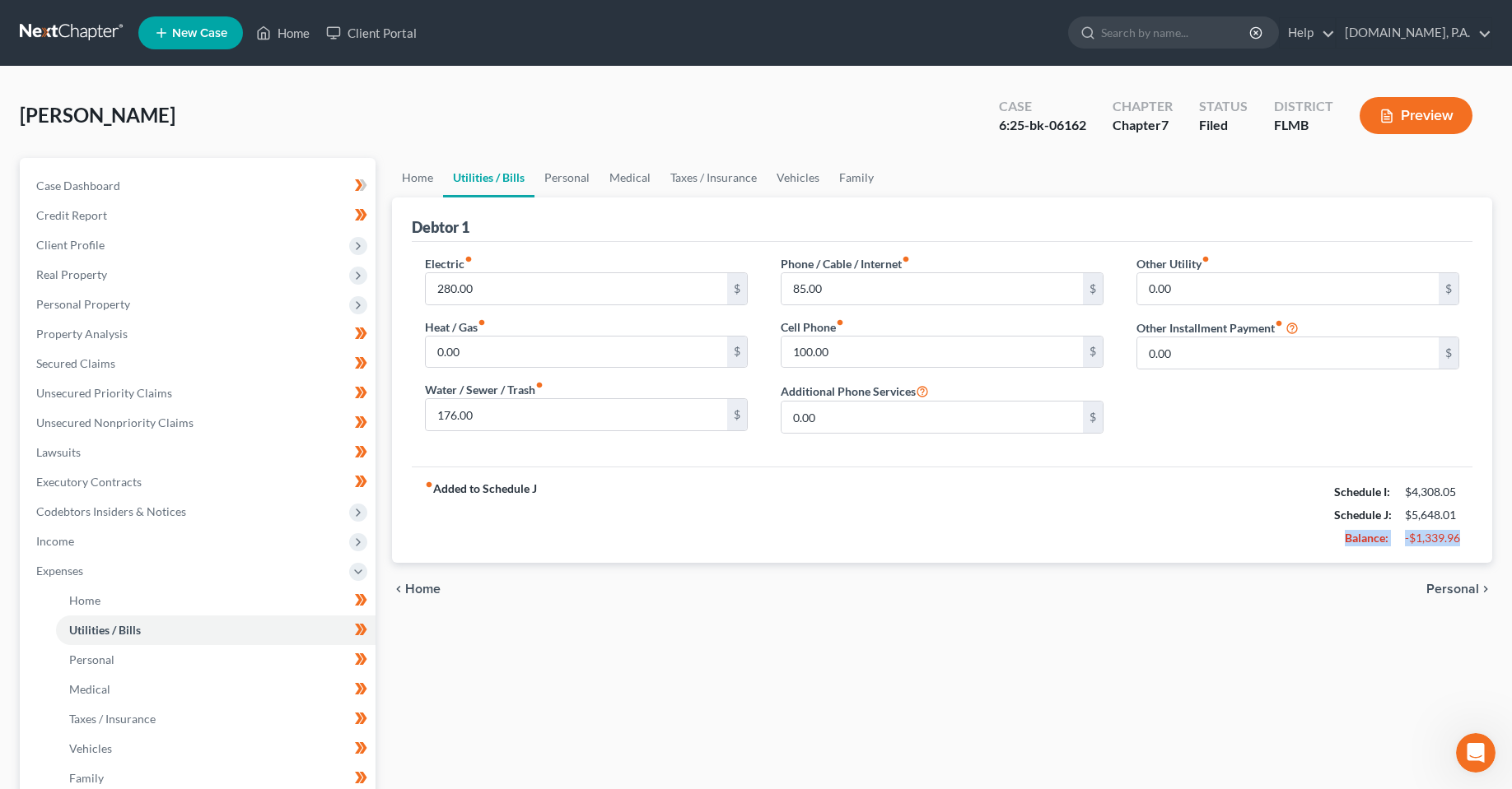
drag, startPoint x: 1471, startPoint y: 540, endPoint x: 922, endPoint y: 652, distance: 560.3
click at [1313, 541] on div "fiber_manual_record Added to Schedule J Schedule I: $4,308.05 Schedule J: $5,64…" at bounding box center [941, 515] width 1060 height 96
click at [659, 693] on div "Home Utilities / Bills Personal Medical Taxes / Insurance Vehicles Family Debto…" at bounding box center [941, 589] width 1116 height 861
drag, startPoint x: 772, startPoint y: 706, endPoint x: 761, endPoint y: 678, distance: 30.1
click at [772, 706] on div "Home Utilities / Bills Personal Medical Taxes / Insurance Vehicles Family Debto…" at bounding box center [941, 589] width 1116 height 861
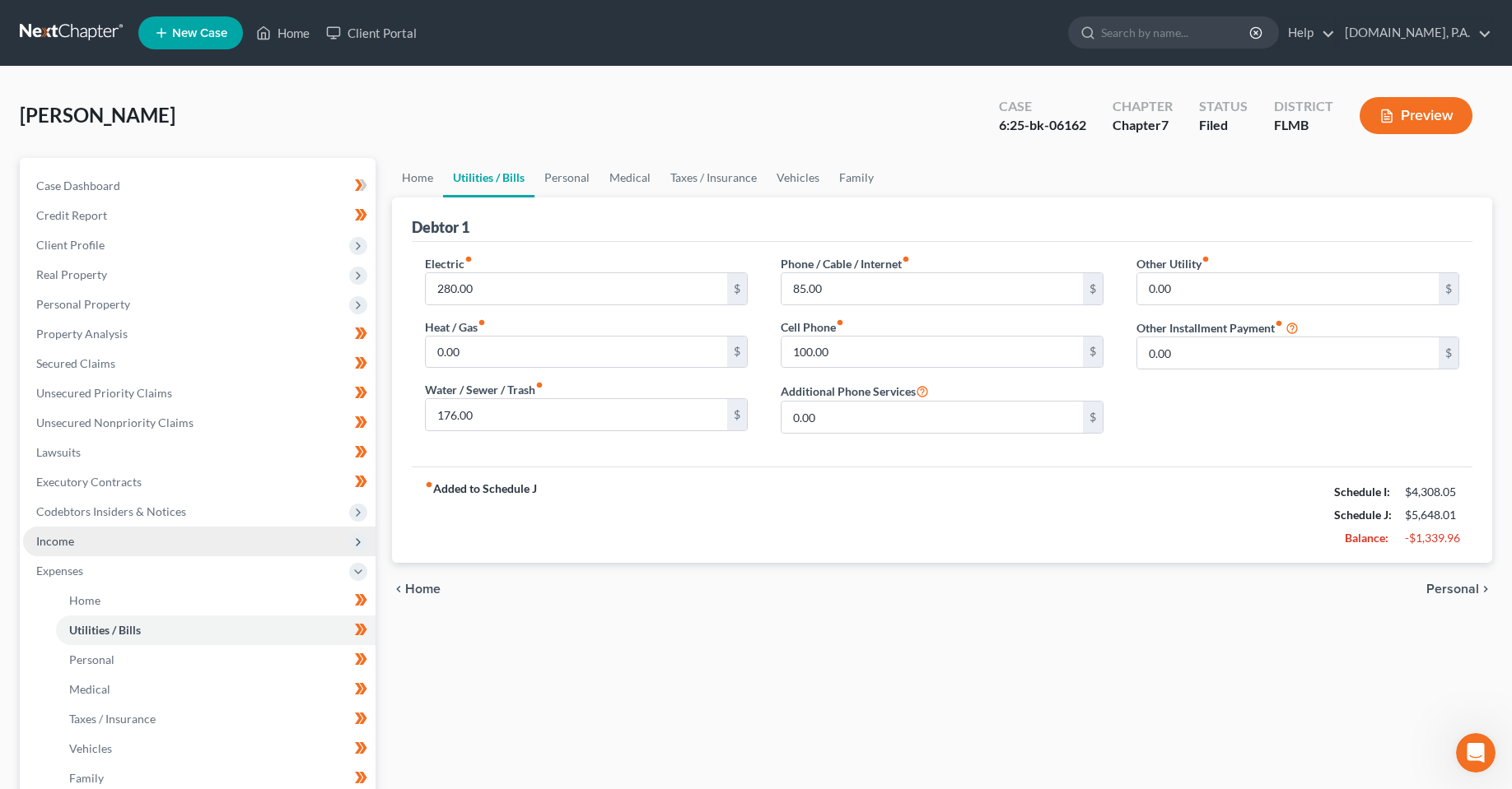
click at [67, 536] on span "Income" at bounding box center [56, 540] width 38 height 14
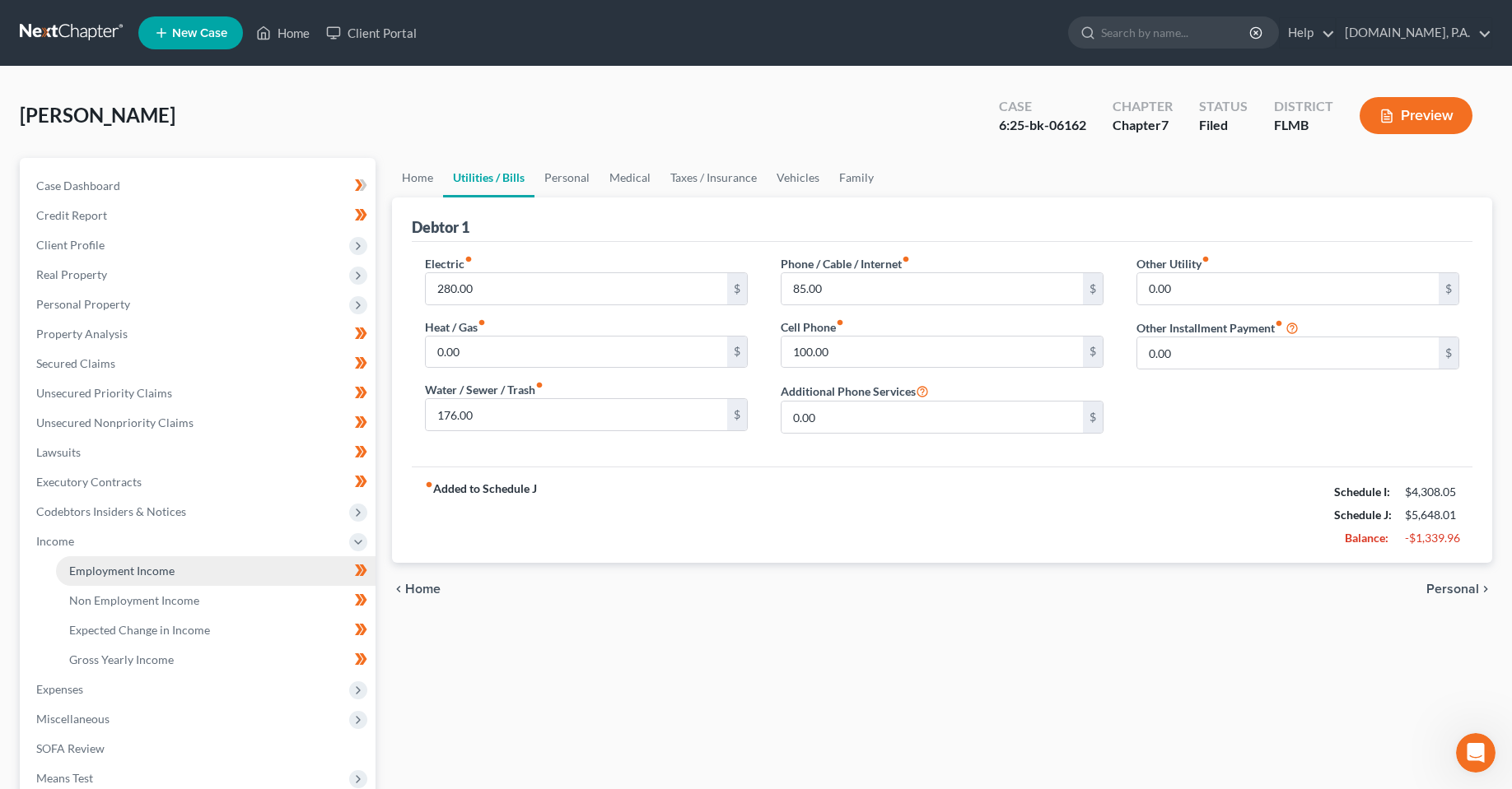
click at [119, 575] on span "Employment Income" at bounding box center [121, 570] width 106 height 14
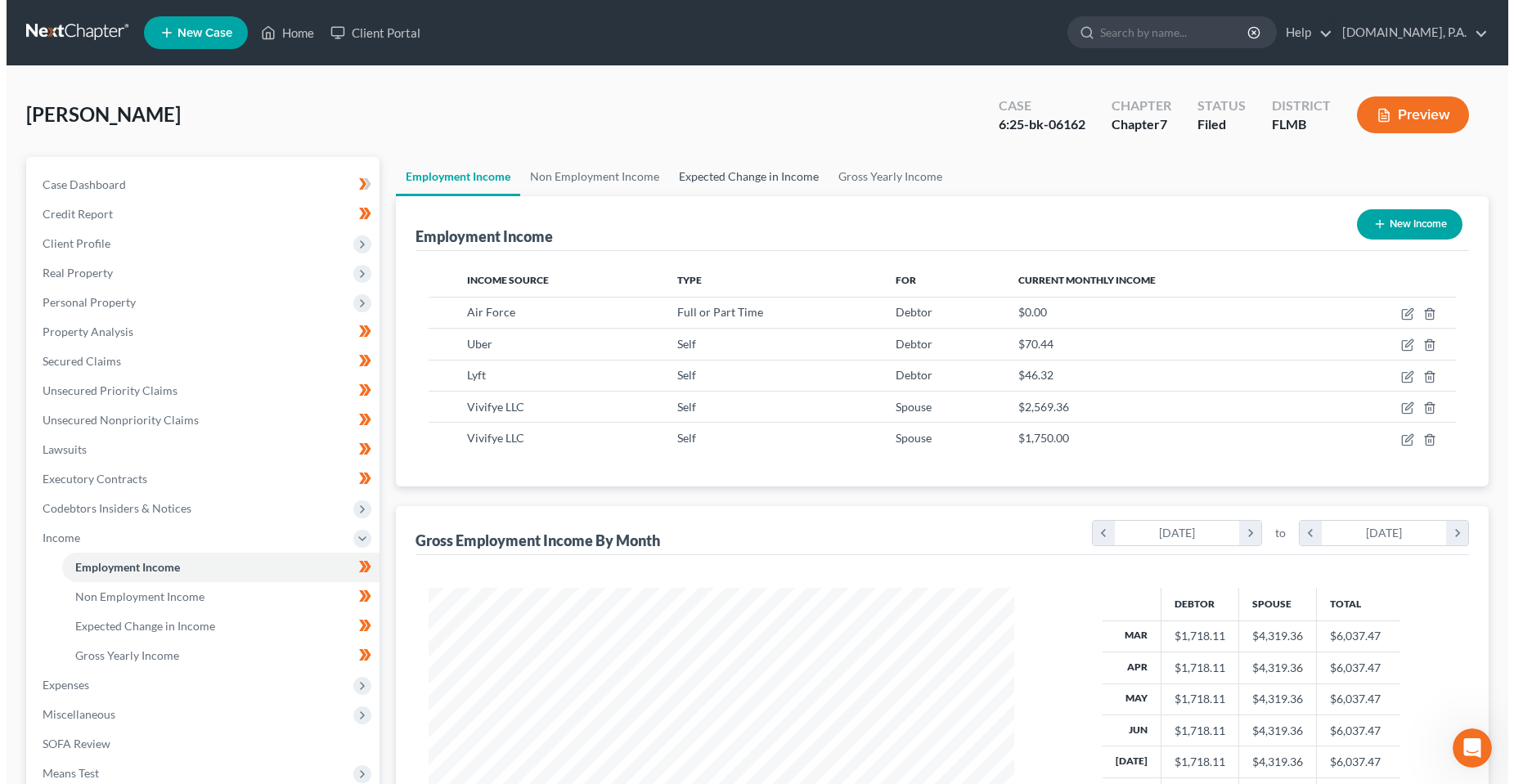
scroll to position [293, 618]
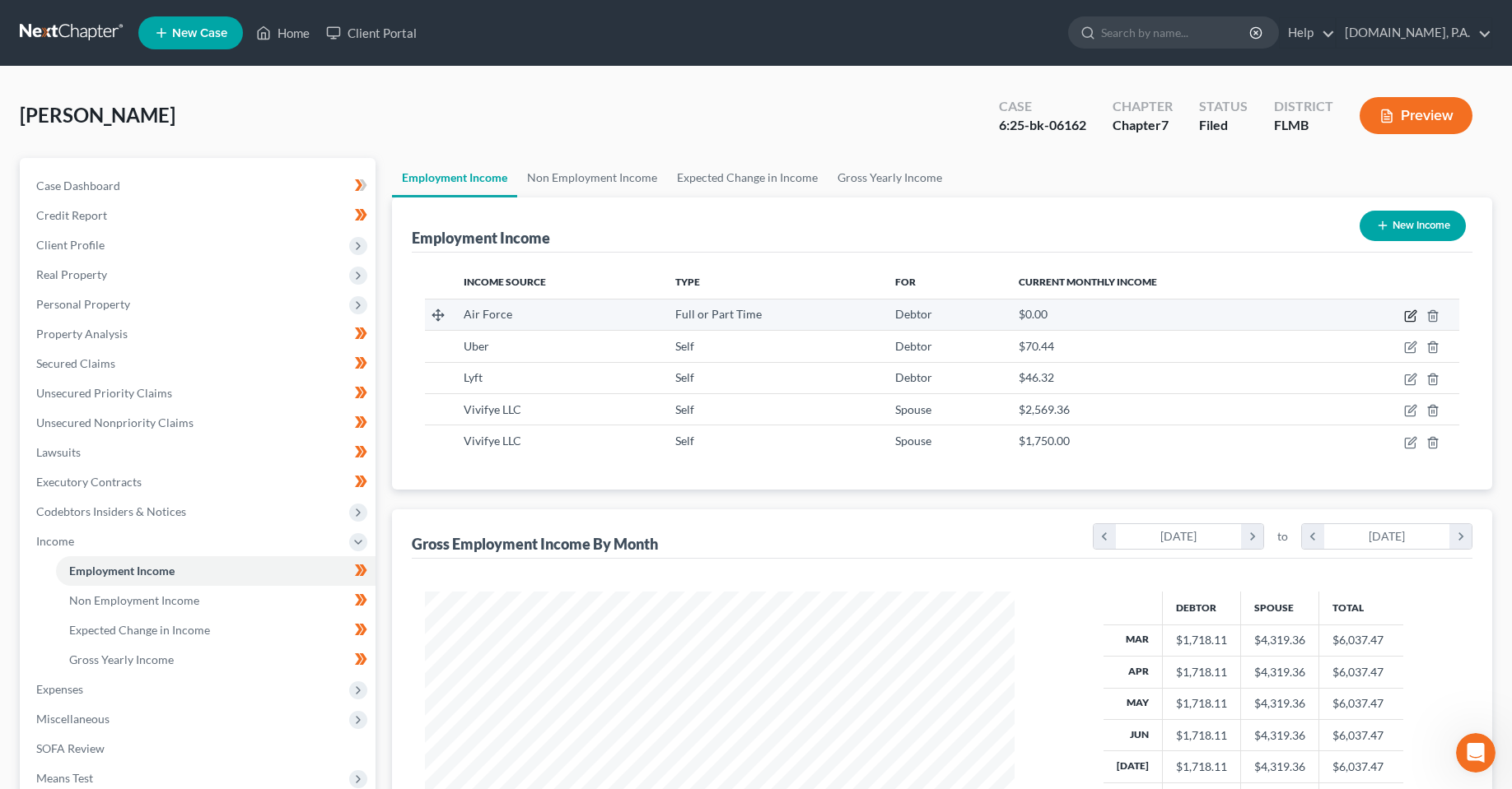
click at [1410, 317] on icon "button" at bounding box center [1411, 316] width 13 height 13
select select "0"
select select "15"
select select "0"
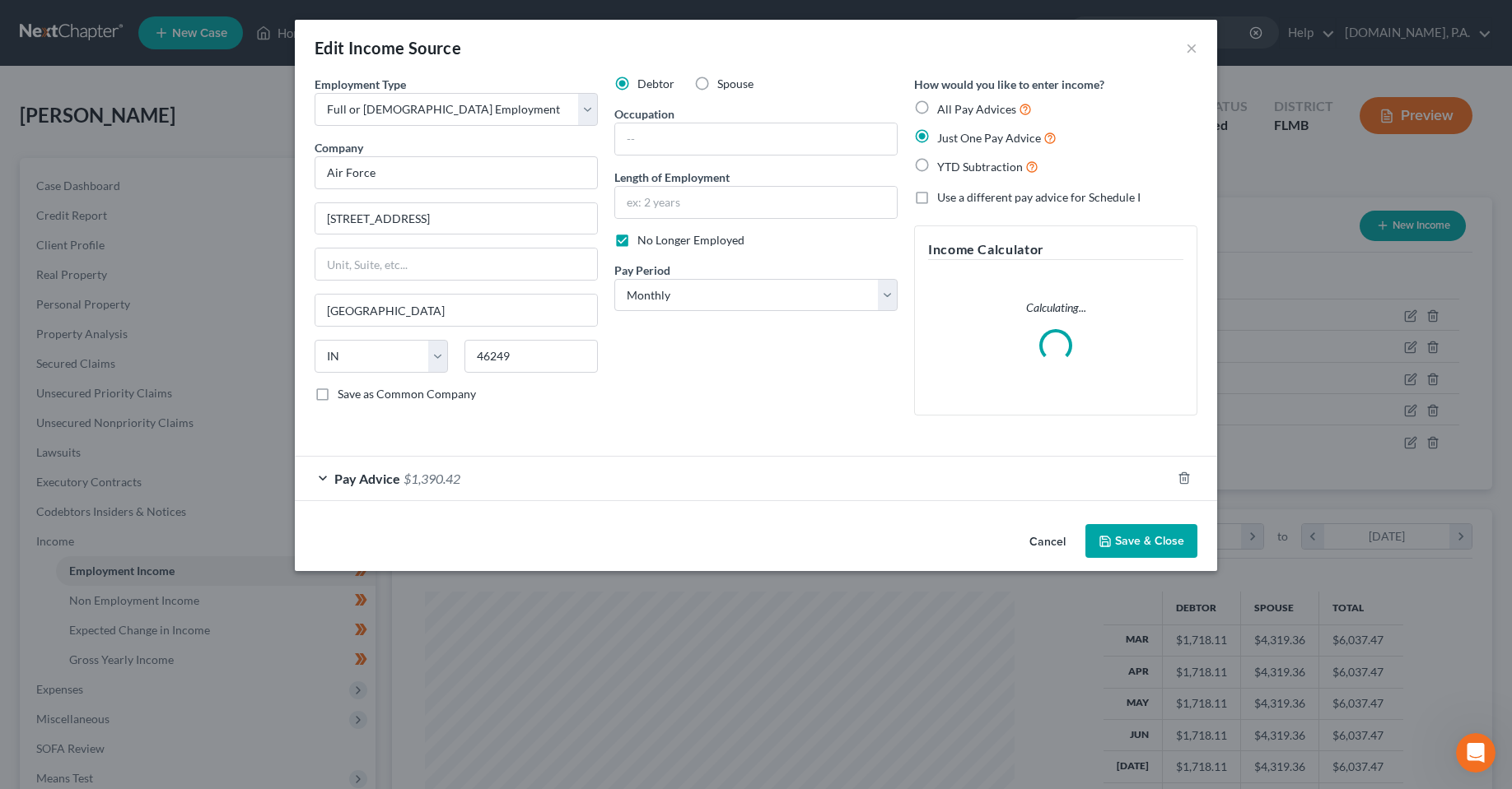
scroll to position [297, 627]
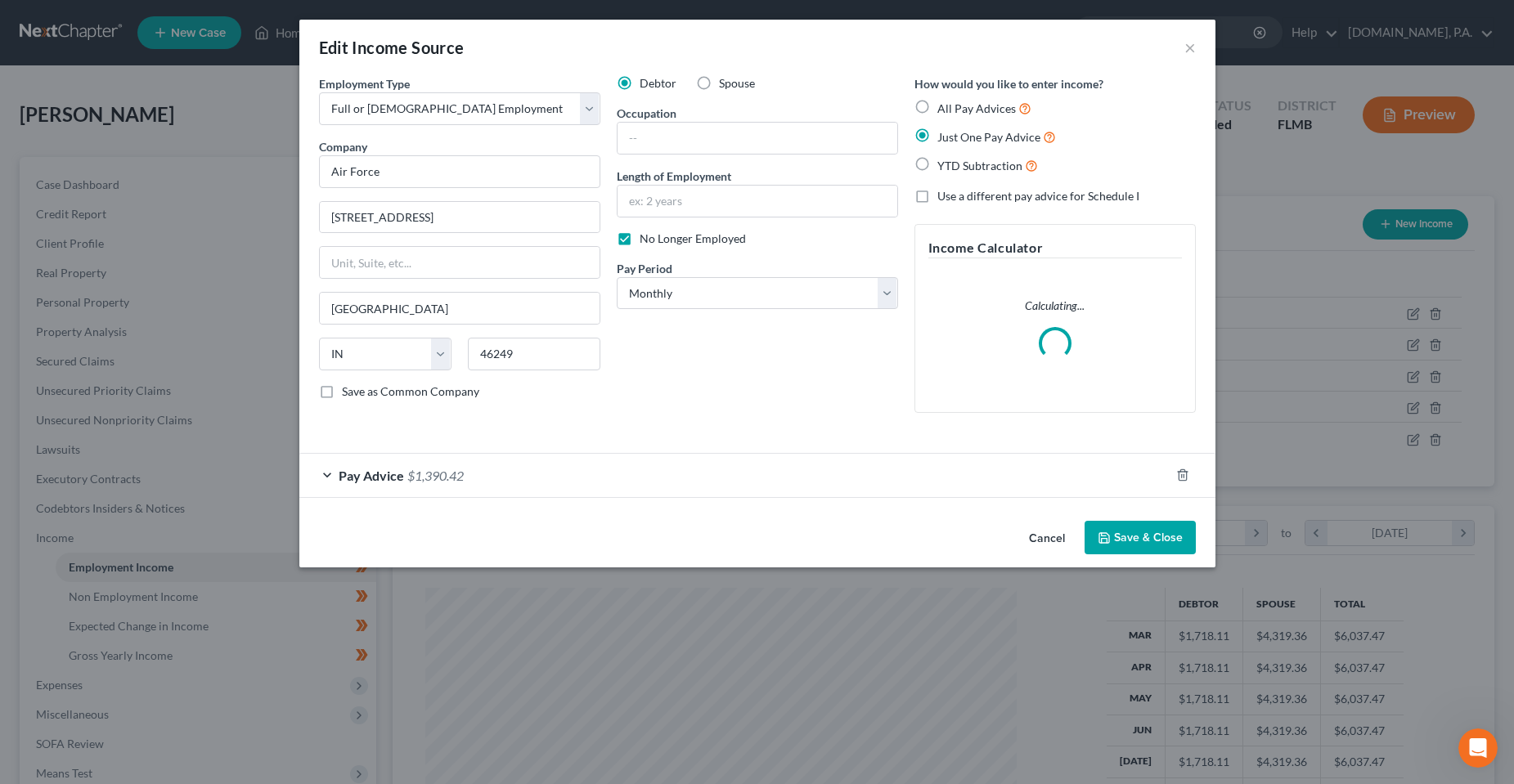
click at [768, 385] on div "Debtor Spouse Occupation Length of Employment No Longer Employed Pay Period * S…" at bounding box center [758, 250] width 298 height 351
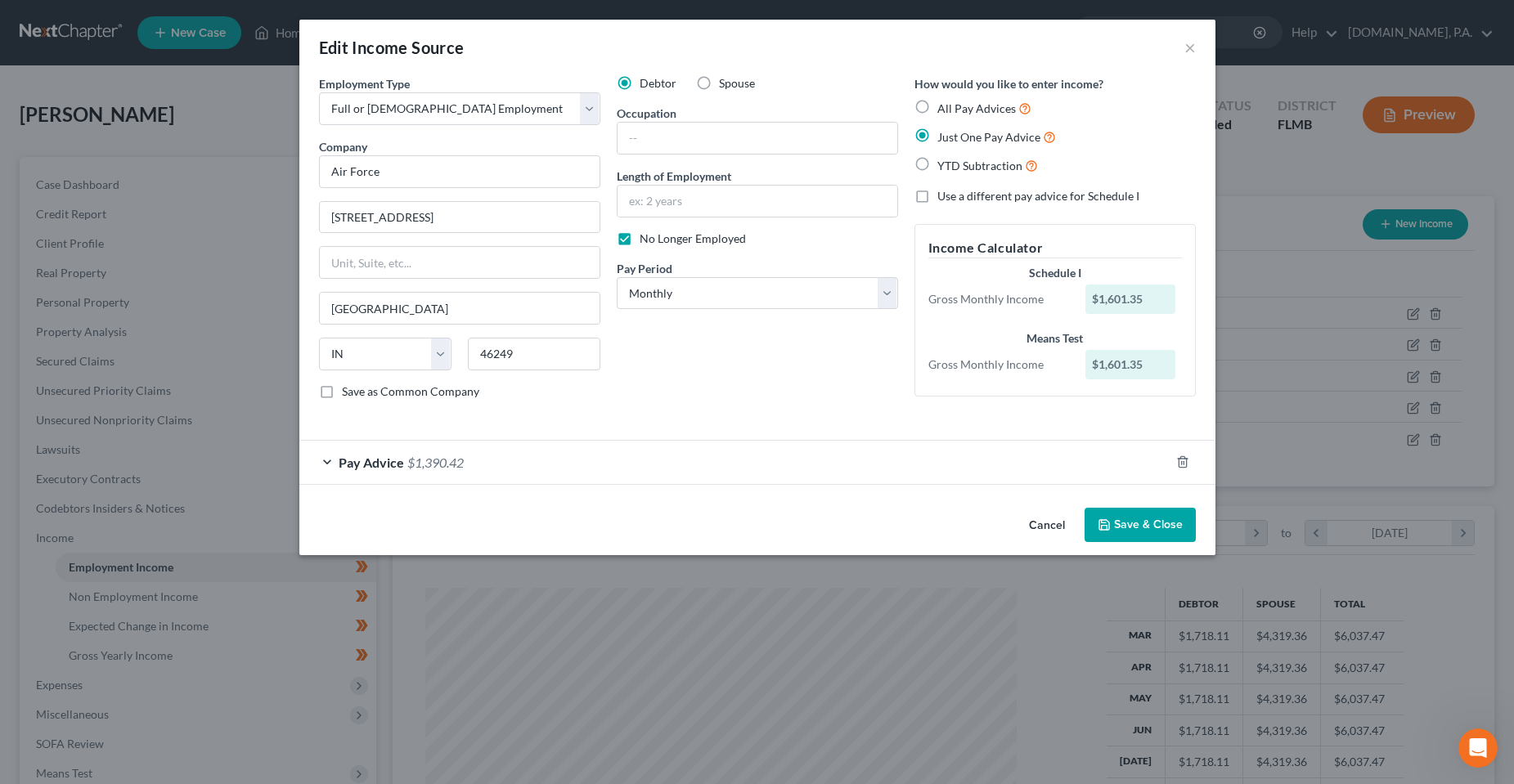
click at [640, 239] on label "No Longer Employed" at bounding box center [693, 239] width 107 height 17
click at [646, 239] on input "No Longer Employed" at bounding box center [651, 235] width 11 height 11
checkbox input "false"
click at [639, 403] on div "Debtor Spouse Occupation Length of Employment No Longer Employed Pay Period * S…" at bounding box center [758, 244] width 298 height 338
click at [439, 175] on input "Air Force" at bounding box center [459, 172] width 282 height 33
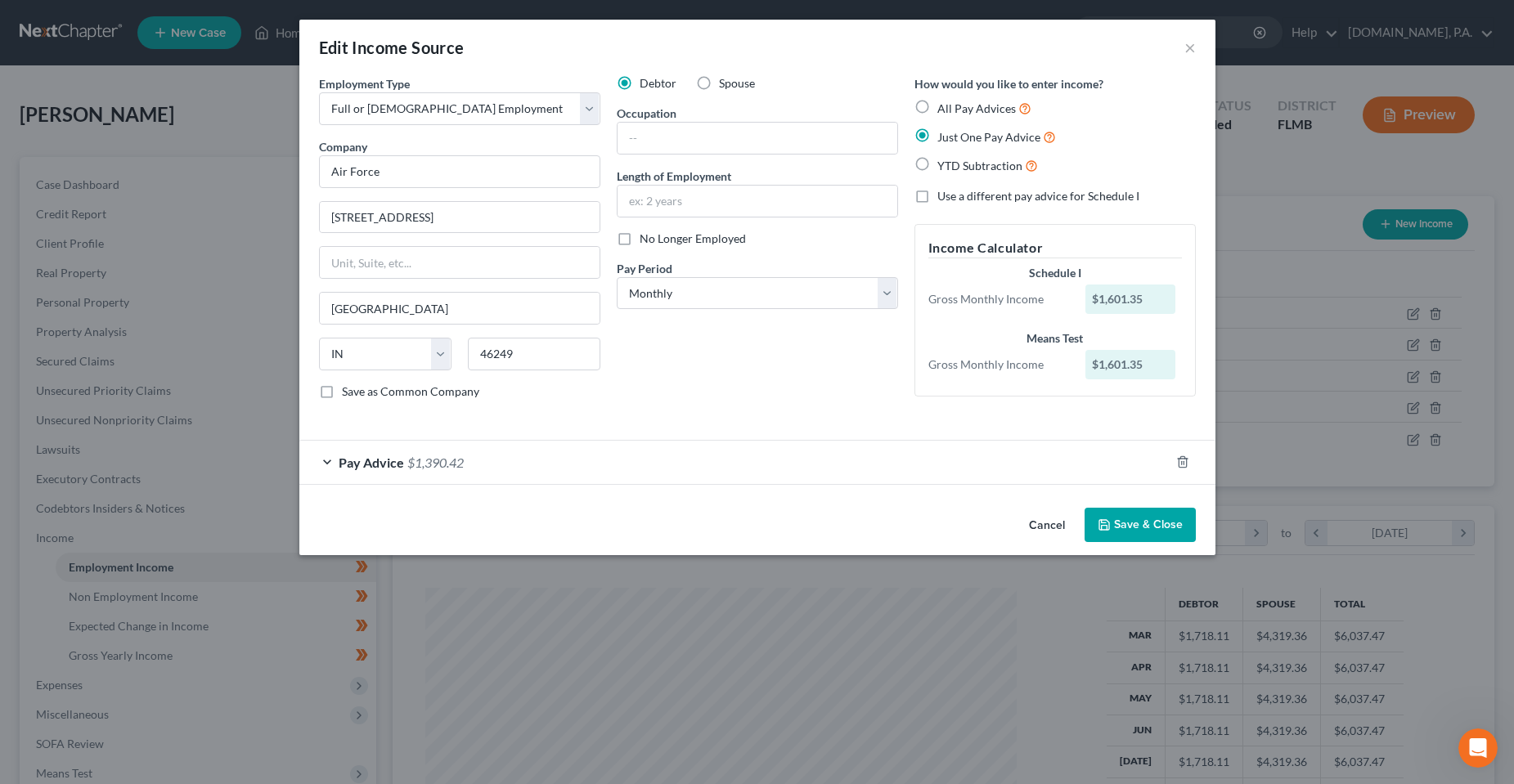
click at [770, 387] on div "Debtor Spouse Occupation Length of Employment No Longer Employed Pay Period * S…" at bounding box center [758, 244] width 298 height 338
click at [471, 216] on input "[STREET_ADDRESS]" at bounding box center [459, 218] width 280 height 31
drag, startPoint x: 786, startPoint y: 373, endPoint x: 9, endPoint y: 219, distance: 792.1
click at [784, 373] on div "Debtor Spouse Occupation Length of Employment No Longer Employed Pay Period * S…" at bounding box center [758, 244] width 298 height 338
drag, startPoint x: 288, startPoint y: 166, endPoint x: 269, endPoint y: 162, distance: 19.4
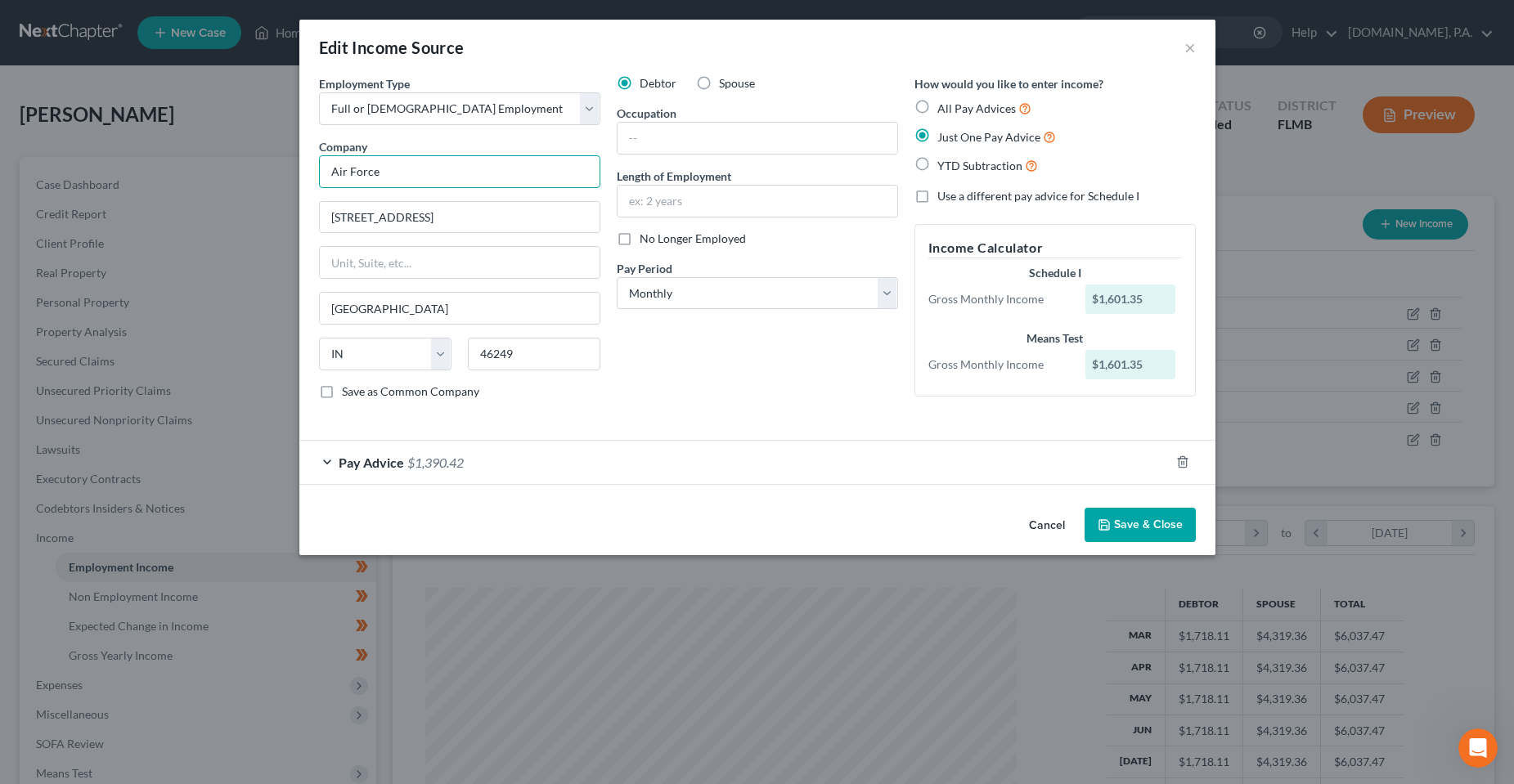
click at [272, 164] on div "Edit Income Source × Employment Type * Select Full or [DEMOGRAPHIC_DATA] Employ…" at bounding box center [757, 392] width 1514 height 784
type input "F"
type input "U"
type input "Air Force"
click at [758, 314] on div "Debtor Spouse Occupation Length of Employment No Longer Employed Pay Period * S…" at bounding box center [758, 244] width 298 height 338
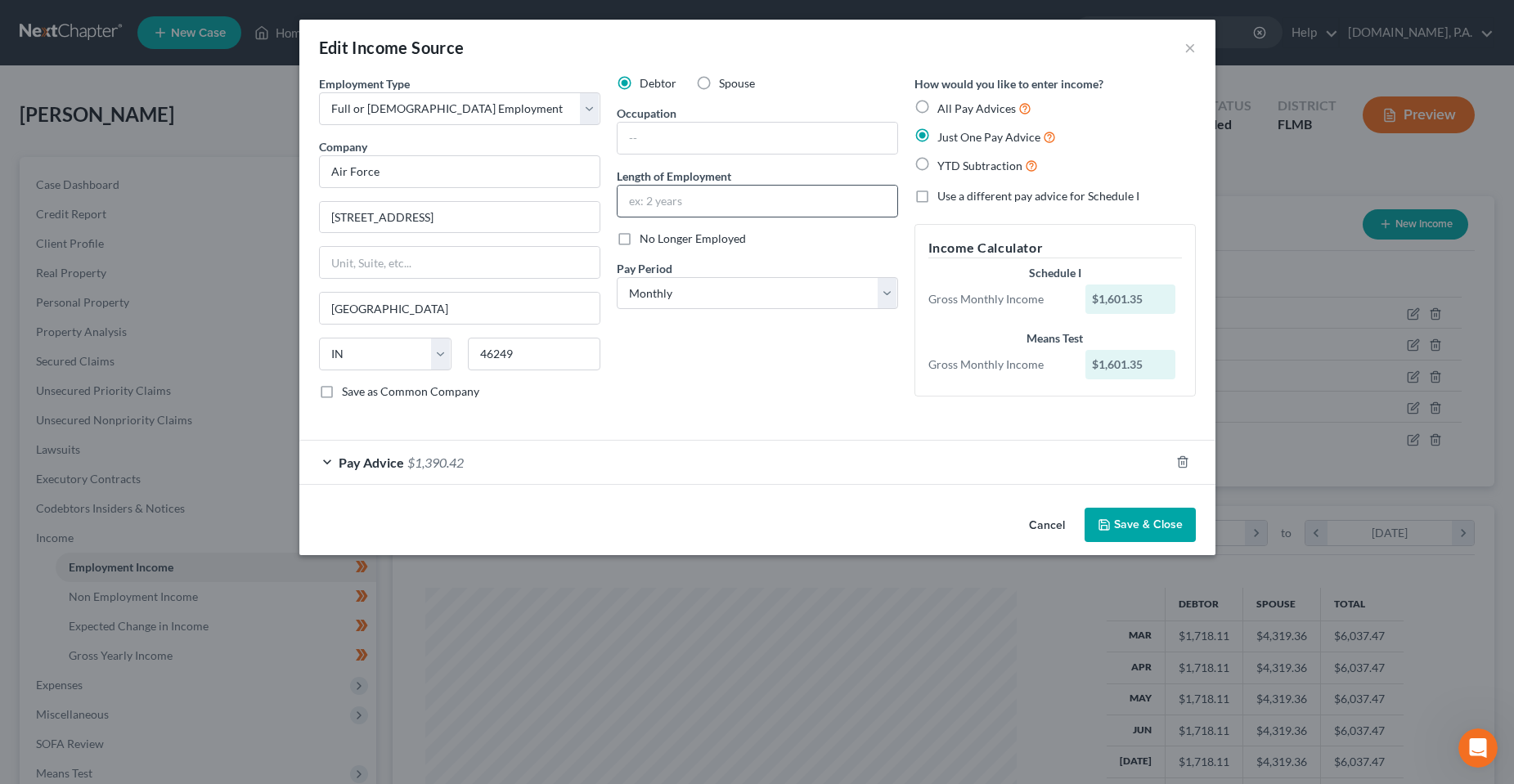
click at [742, 346] on div "Debtor Spouse Occupation Length of Employment No Longer Employed Pay Period * S…" at bounding box center [758, 244] width 298 height 338
click at [712, 412] on div "Debtor Spouse Occupation Length of Employment No Longer Employed Pay Period * S…" at bounding box center [758, 244] width 298 height 338
click at [1157, 527] on button "Save & Close" at bounding box center [1140, 525] width 112 height 35
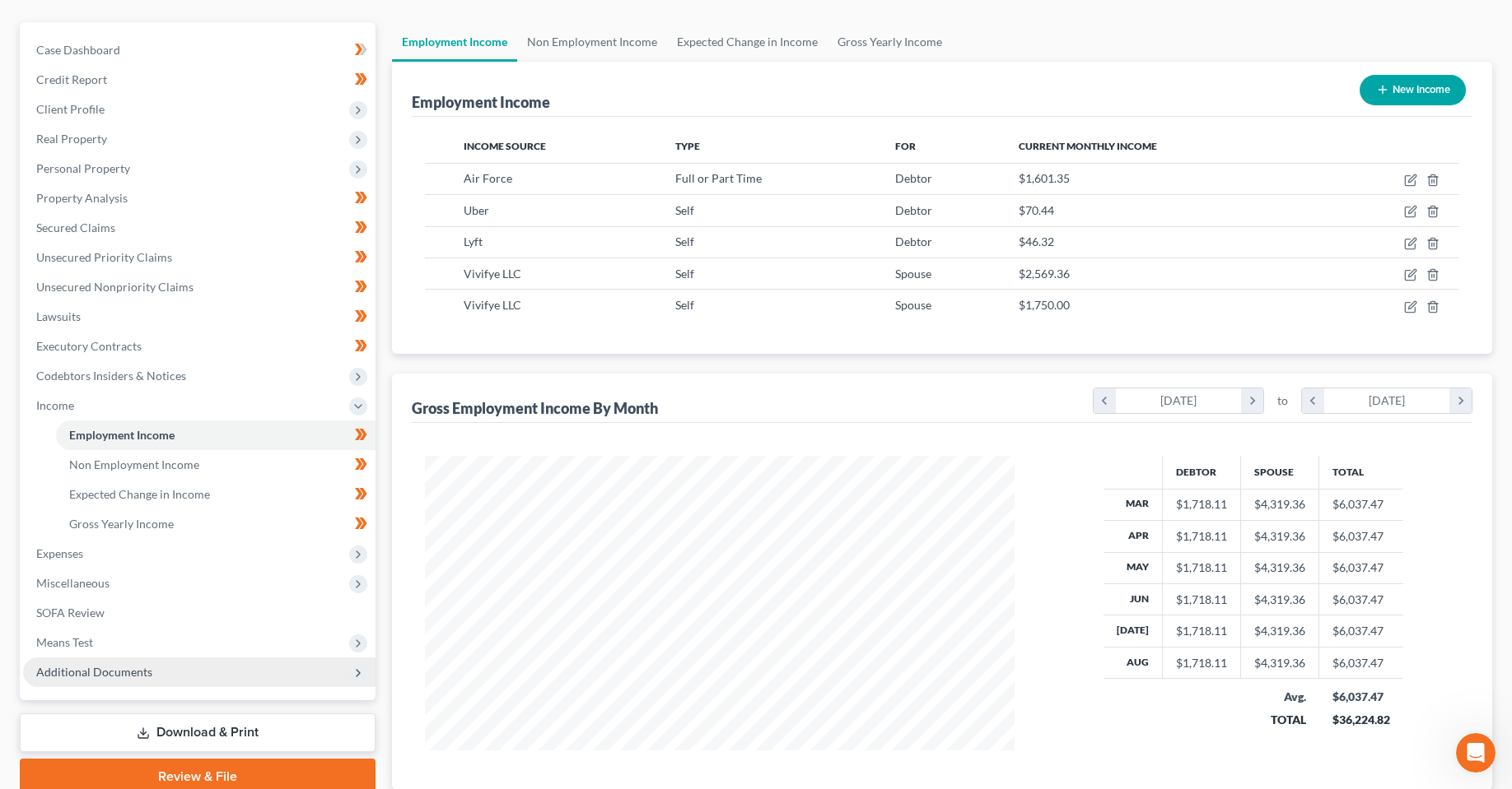
scroll to position [165, 0]
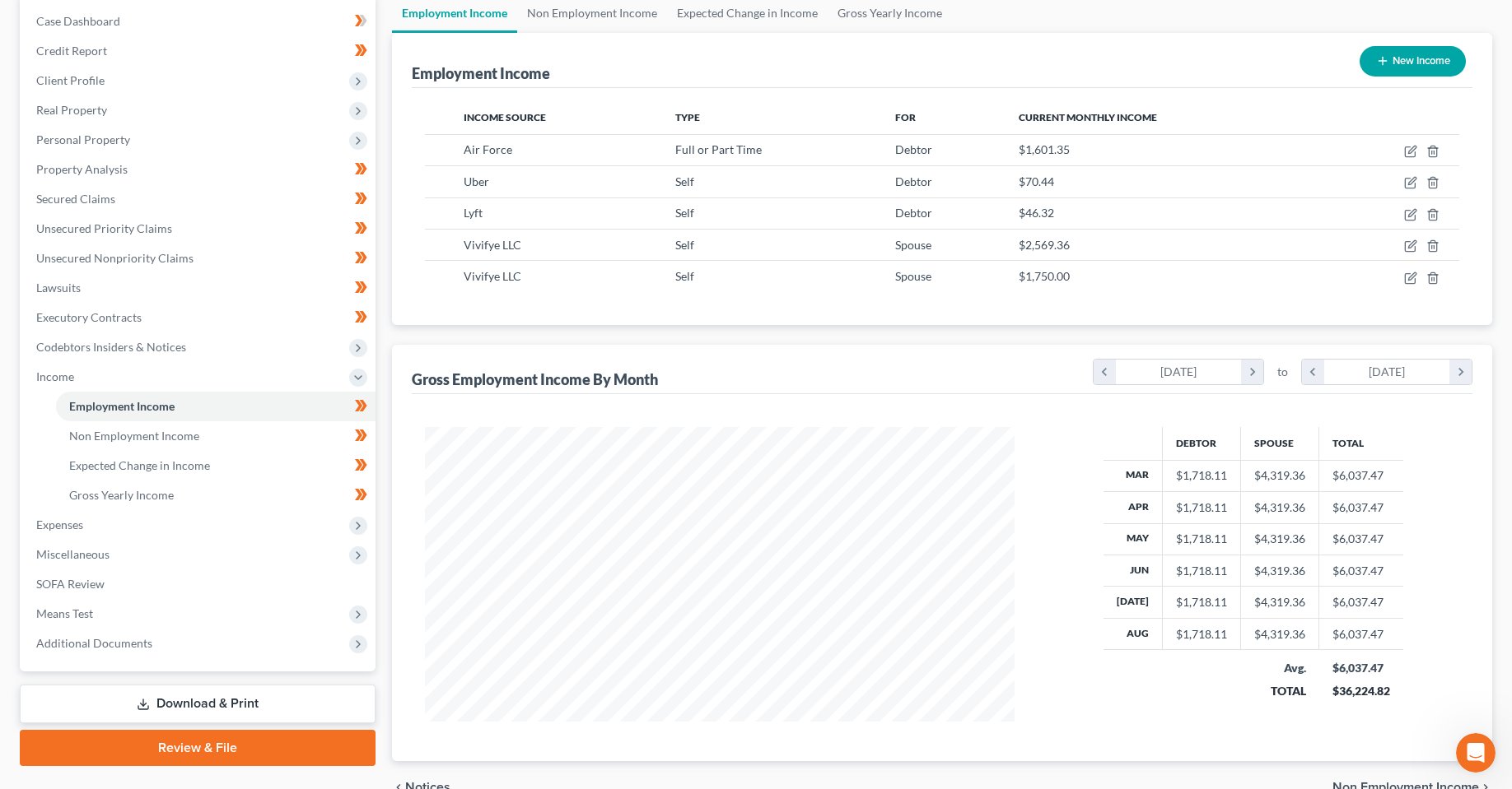
drag, startPoint x: 479, startPoint y: 757, endPoint x: 15, endPoint y: 756, distance: 464.0
click at [479, 757] on div "Debtor Spouse Total Mar $1,718.11 $4,319.36 $6,037.47 Apr $1,718.11 $4,319.36 $…" at bounding box center [941, 578] width 1060 height 367
click at [230, 711] on link "Download & Print" at bounding box center [198, 704] width 356 height 39
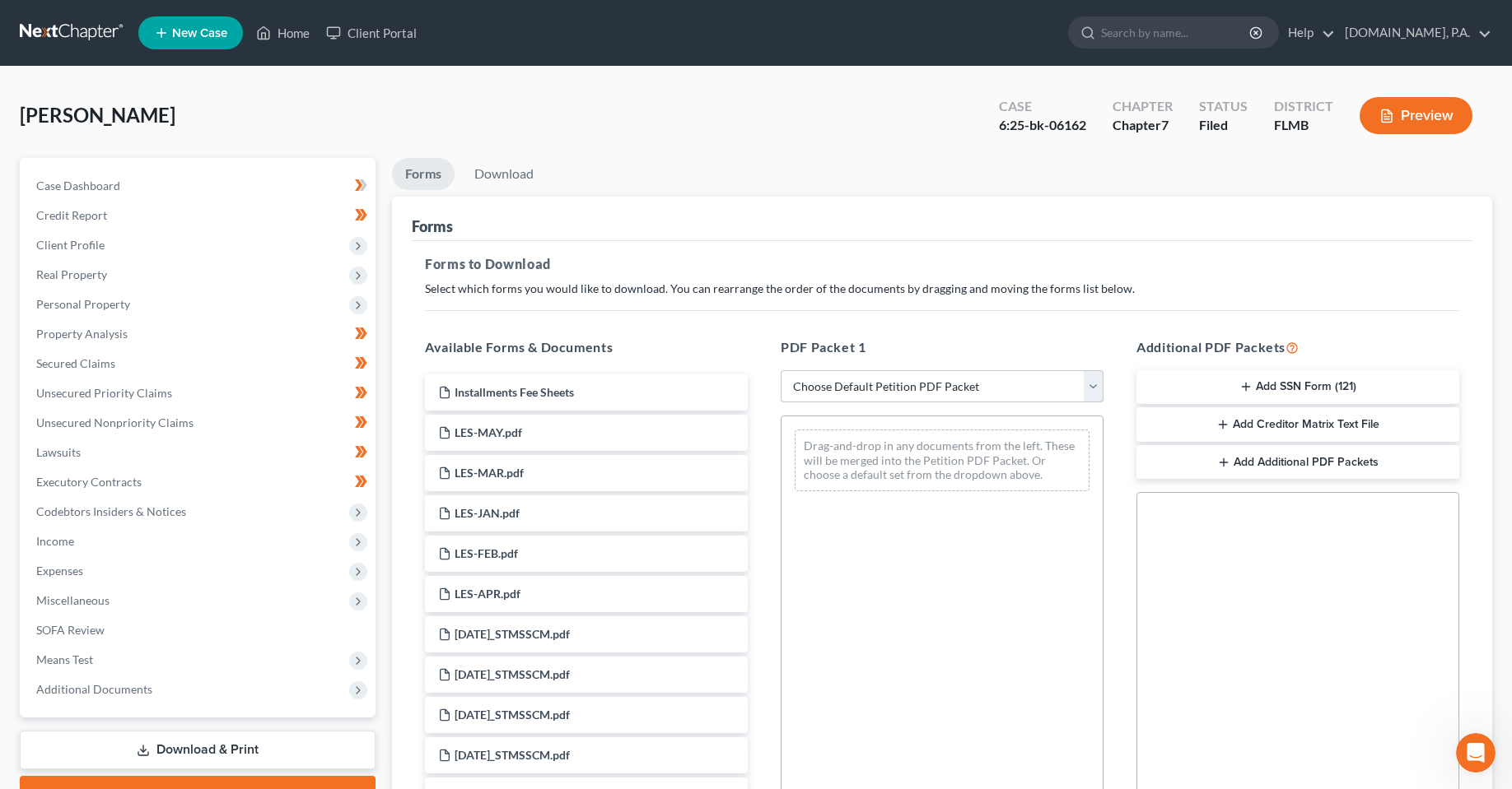
drag, startPoint x: 942, startPoint y: 375, endPoint x: 944, endPoint y: 402, distance: 27.1
click at [942, 375] on select "Choose Default Petition PDF Packet Complete Bankruptcy Petition (all forms and …" at bounding box center [941, 387] width 323 height 33
select select "4"
click at [780, 370] on select "Choose Default Petition PDF Packet Complete Bankruptcy Petition (all forms and …" at bounding box center [941, 387] width 323 height 33
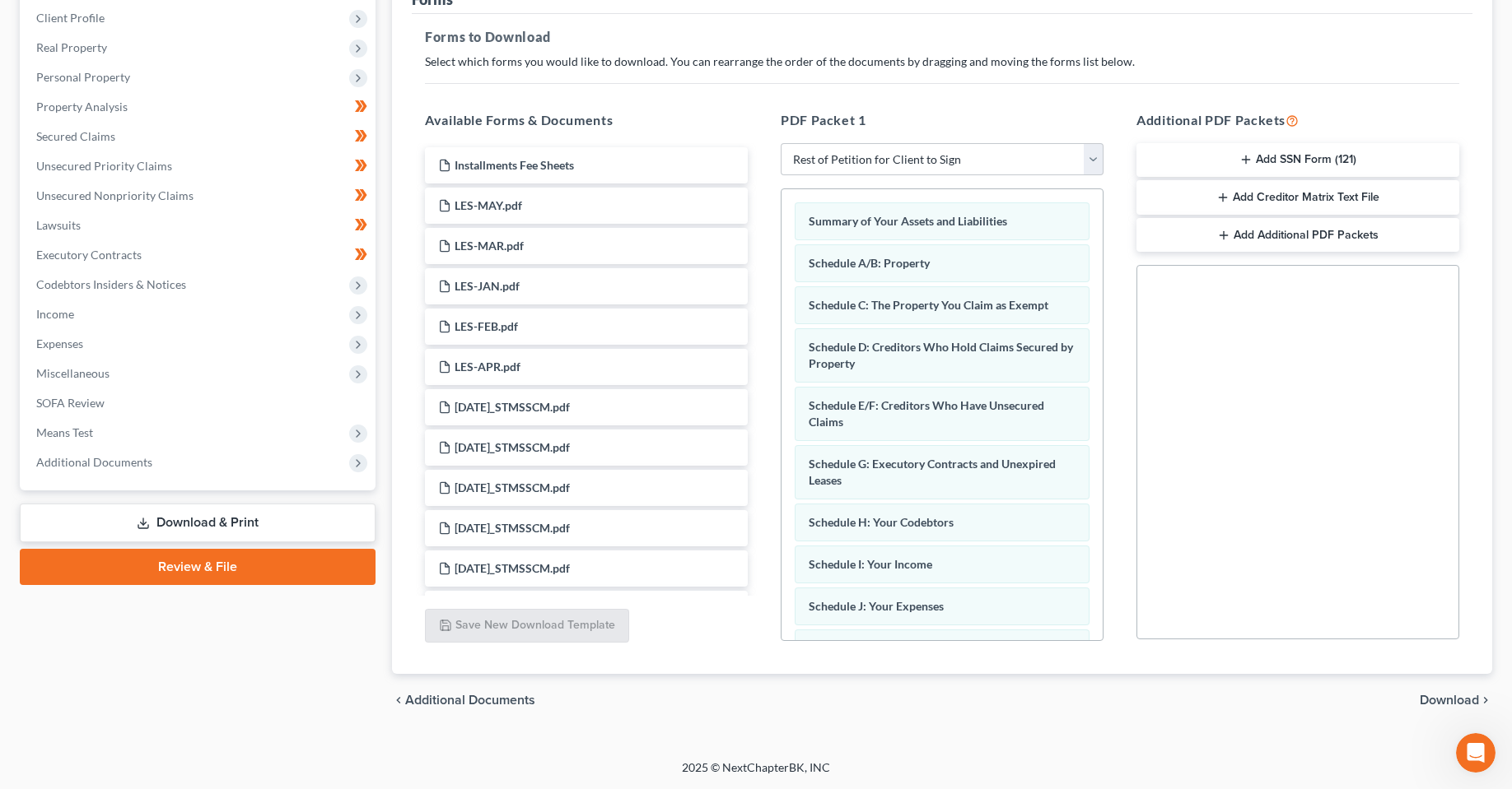
click at [1438, 703] on span "Download" at bounding box center [1449, 701] width 59 height 13
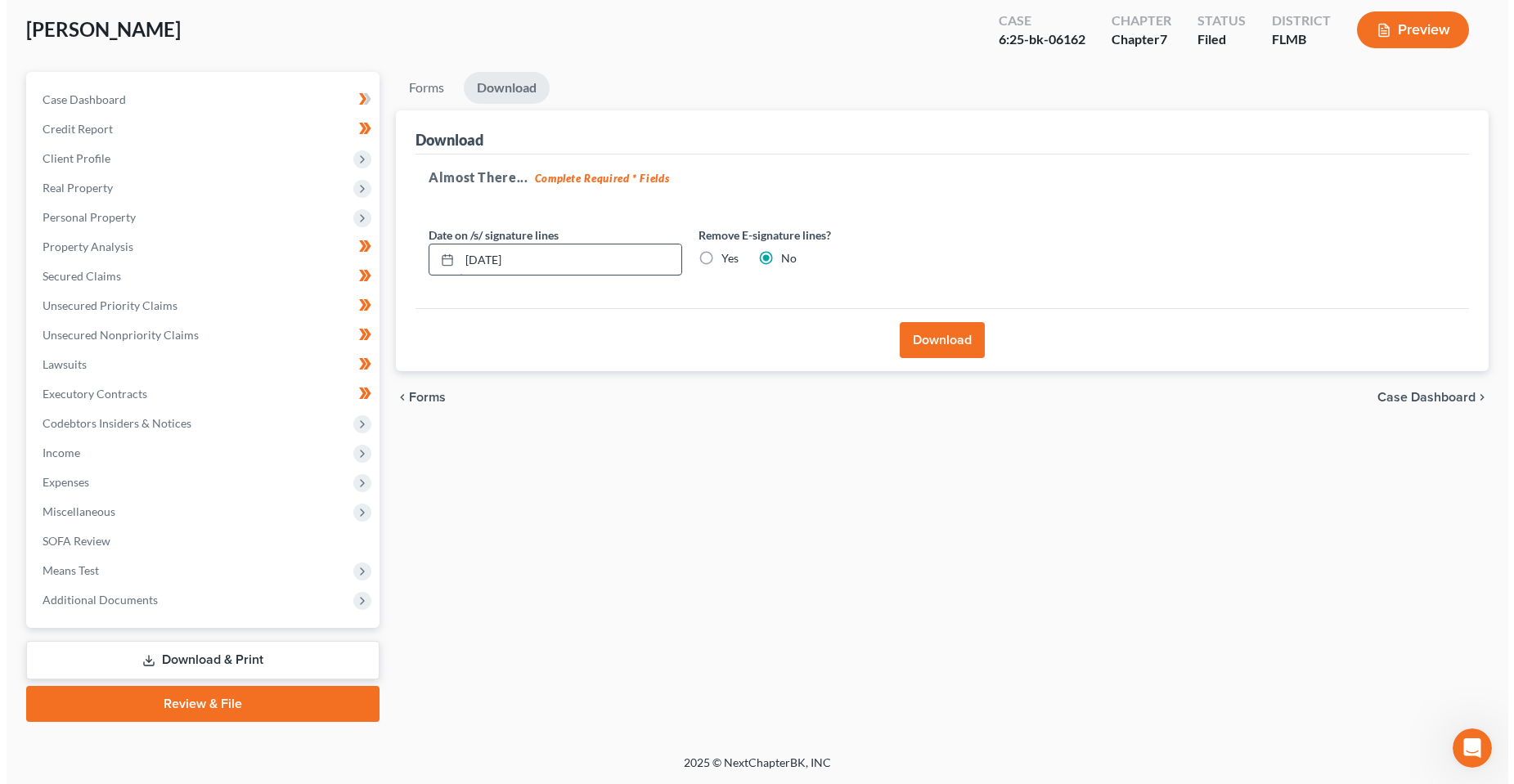
scroll to position [85, 0]
click at [487, 262] on input "[DATE]" at bounding box center [564, 260] width 221 height 31
type input "[DATE]"
click at [916, 344] on button "Download" at bounding box center [936, 340] width 85 height 36
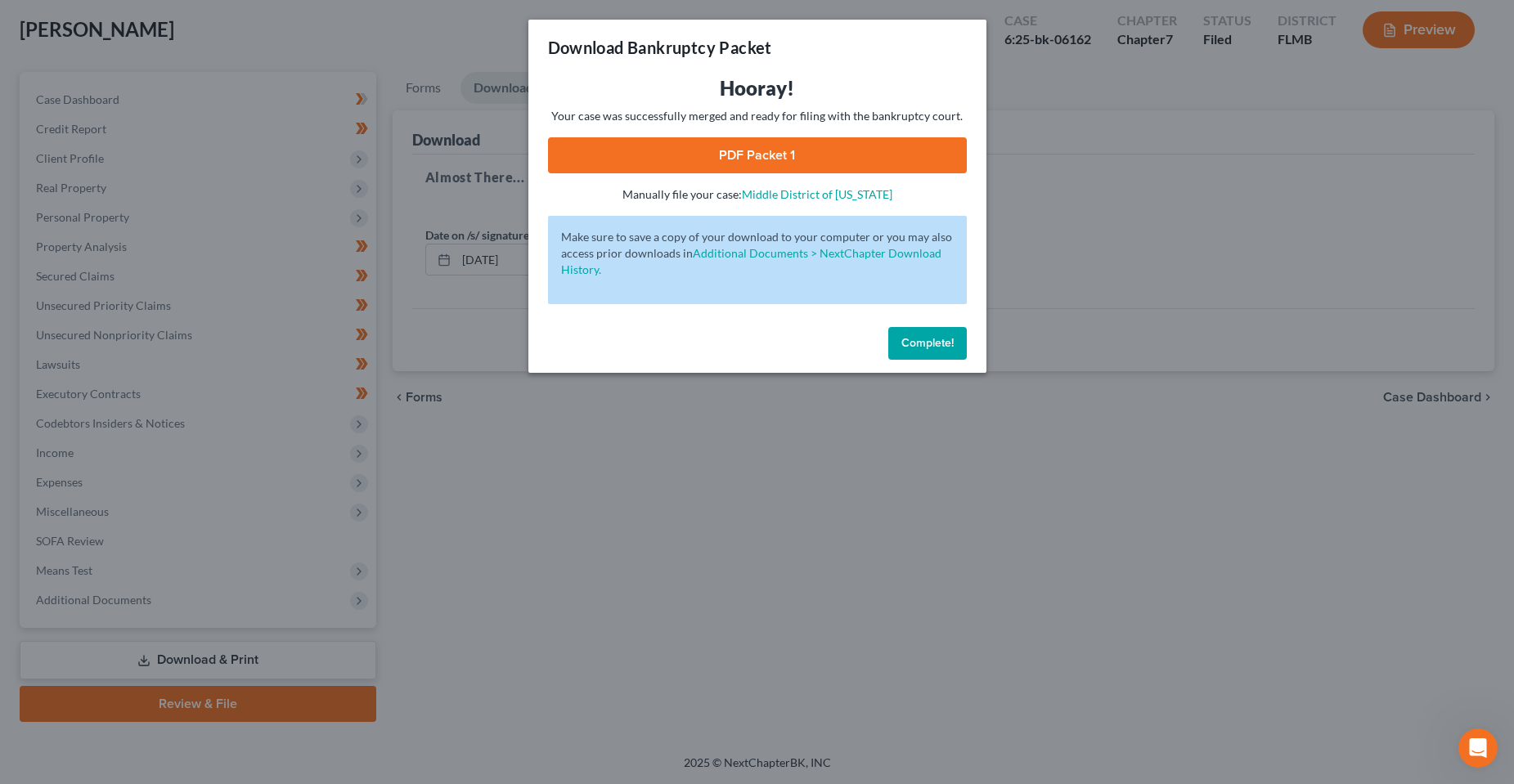
click at [769, 163] on link "PDF Packet 1" at bounding box center [757, 155] width 419 height 36
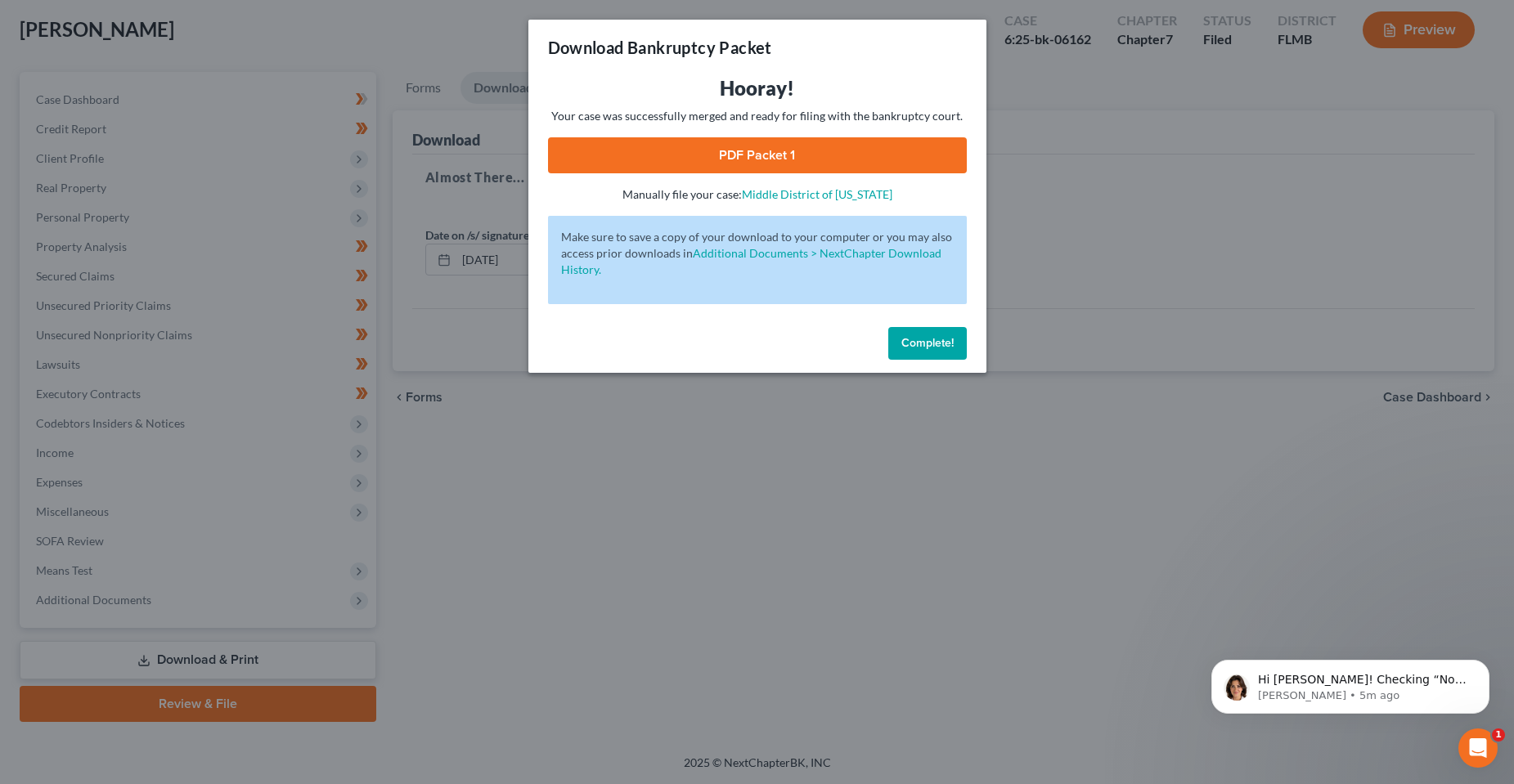
scroll to position [273, 0]
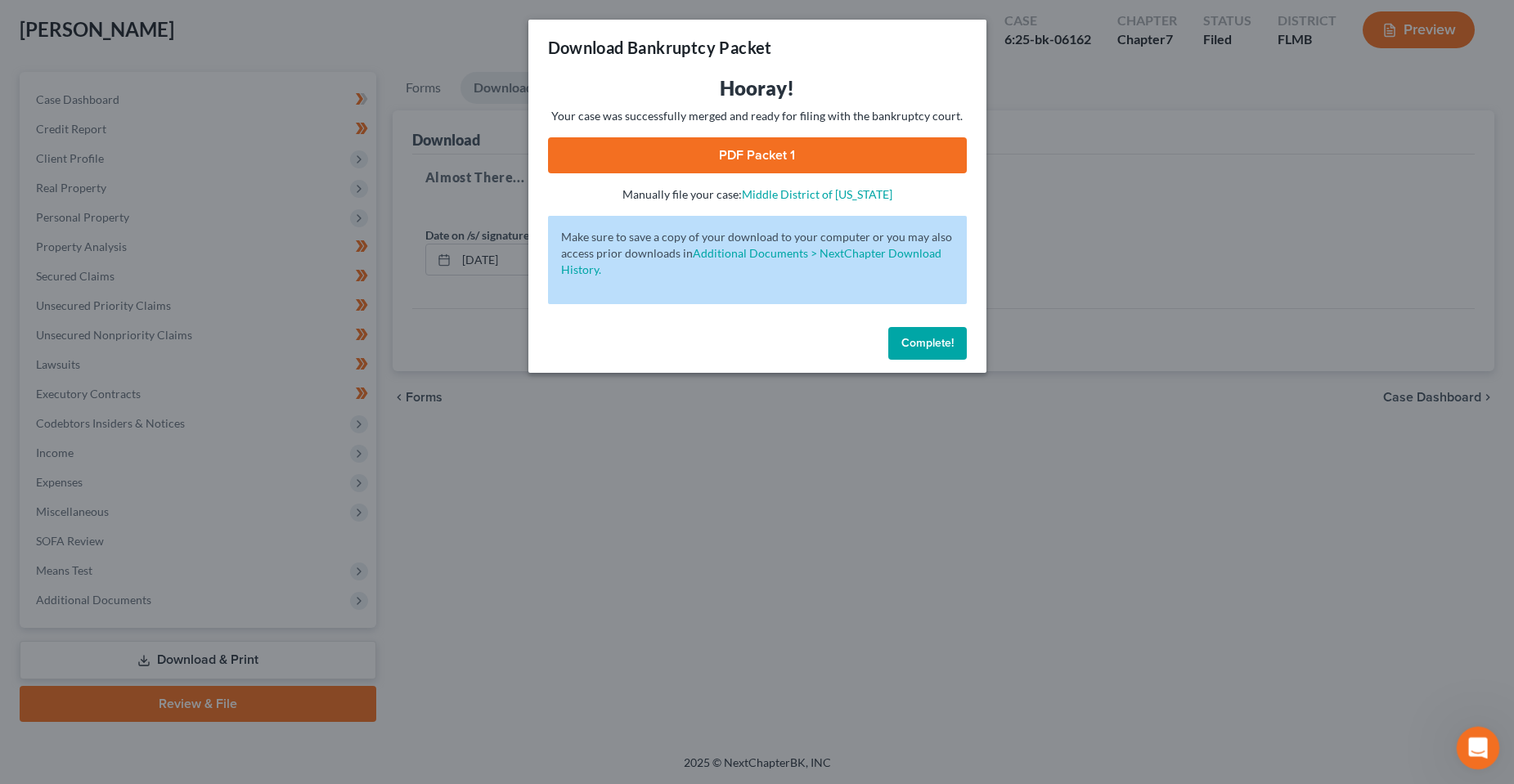
click at [1482, 739] on icon "Open Intercom Messenger" at bounding box center [1476, 746] width 27 height 27
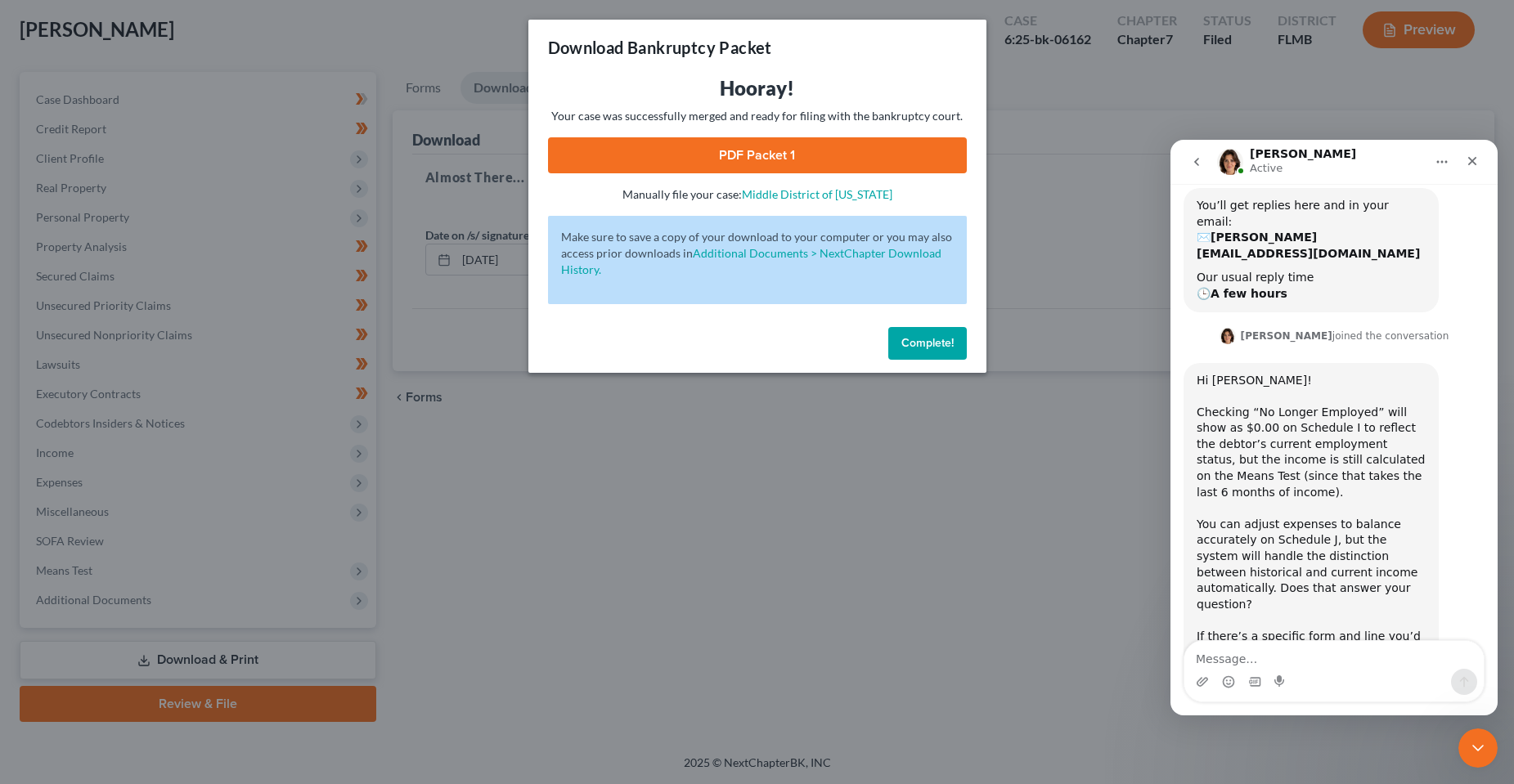
click at [1234, 651] on textarea "Message…" at bounding box center [1334, 655] width 299 height 28
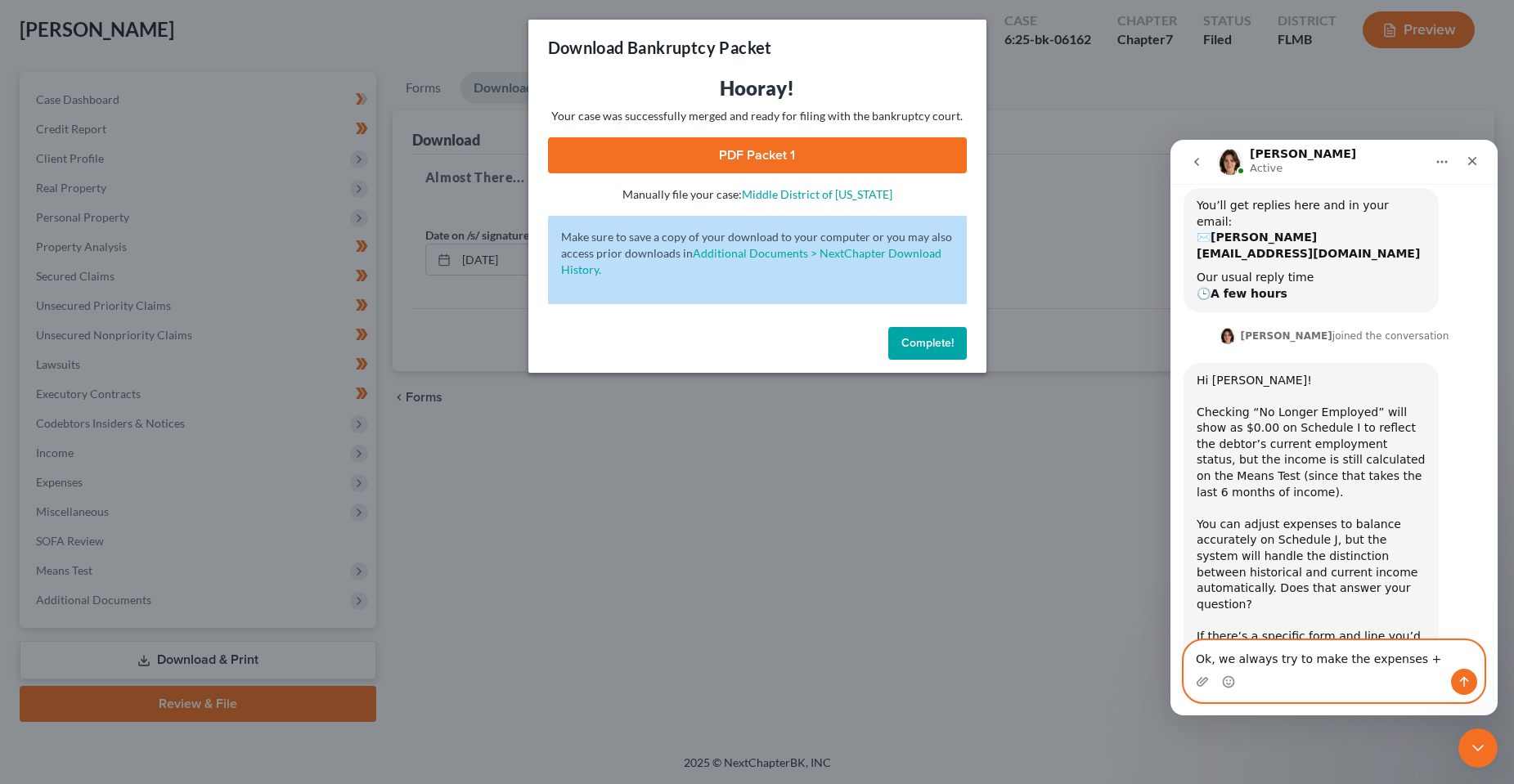
click at [1430, 657] on textarea "Ok, we always try to make the expenses +" at bounding box center [1334, 655] width 299 height 28
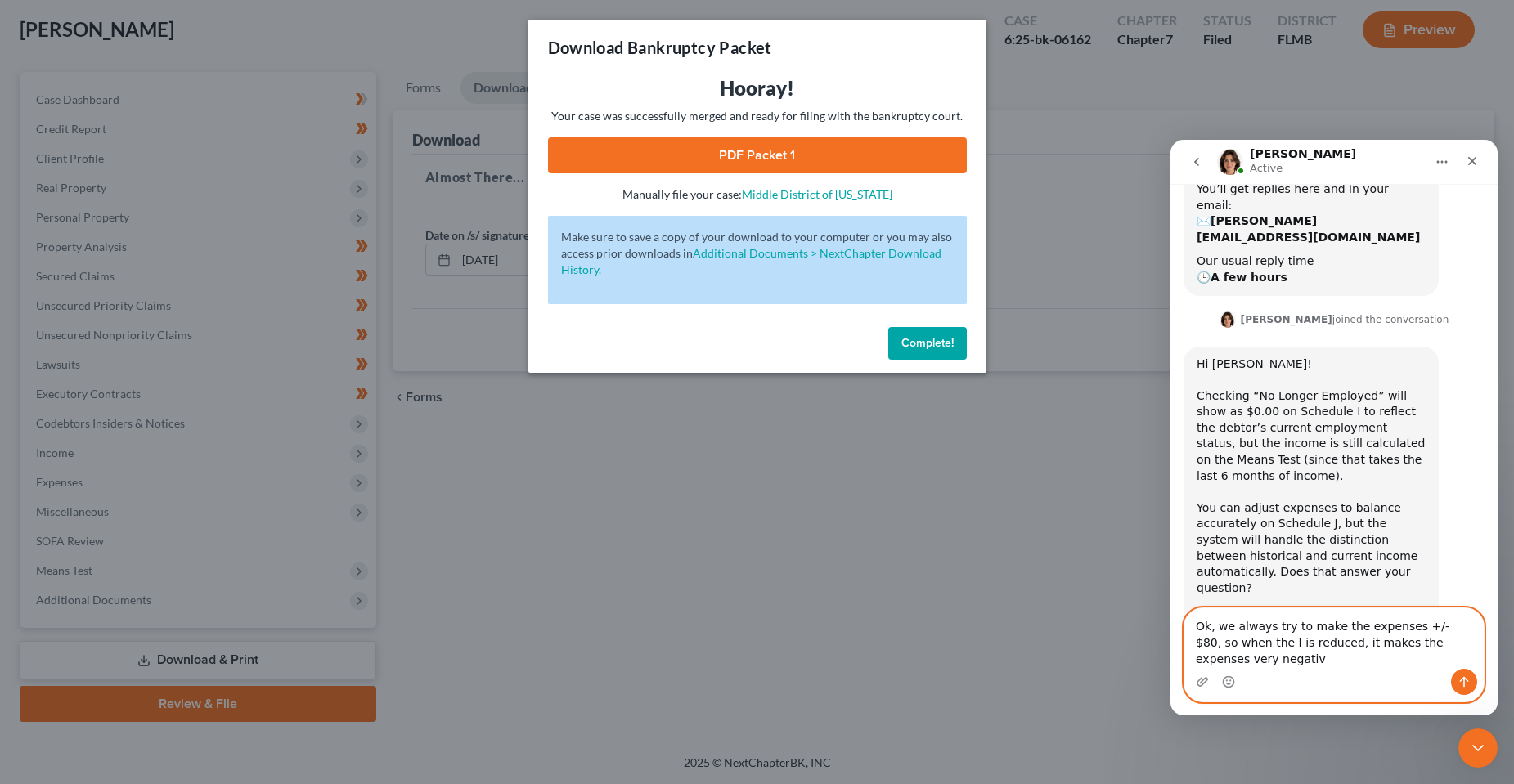
scroll to position [306, 0]
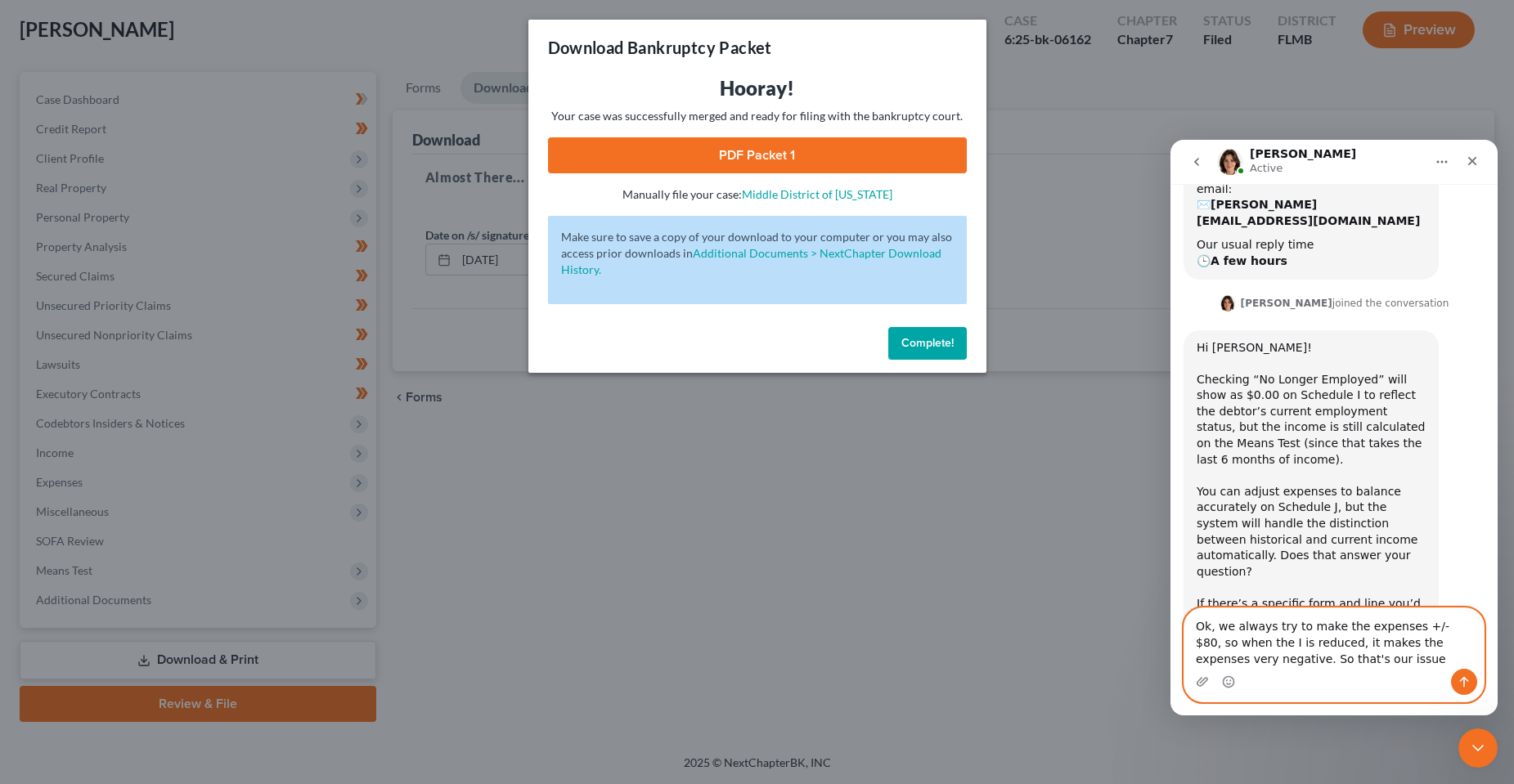
type textarea "Ok, we always try to make the expenses +/- $80, so when the I is reduced, it ma…"
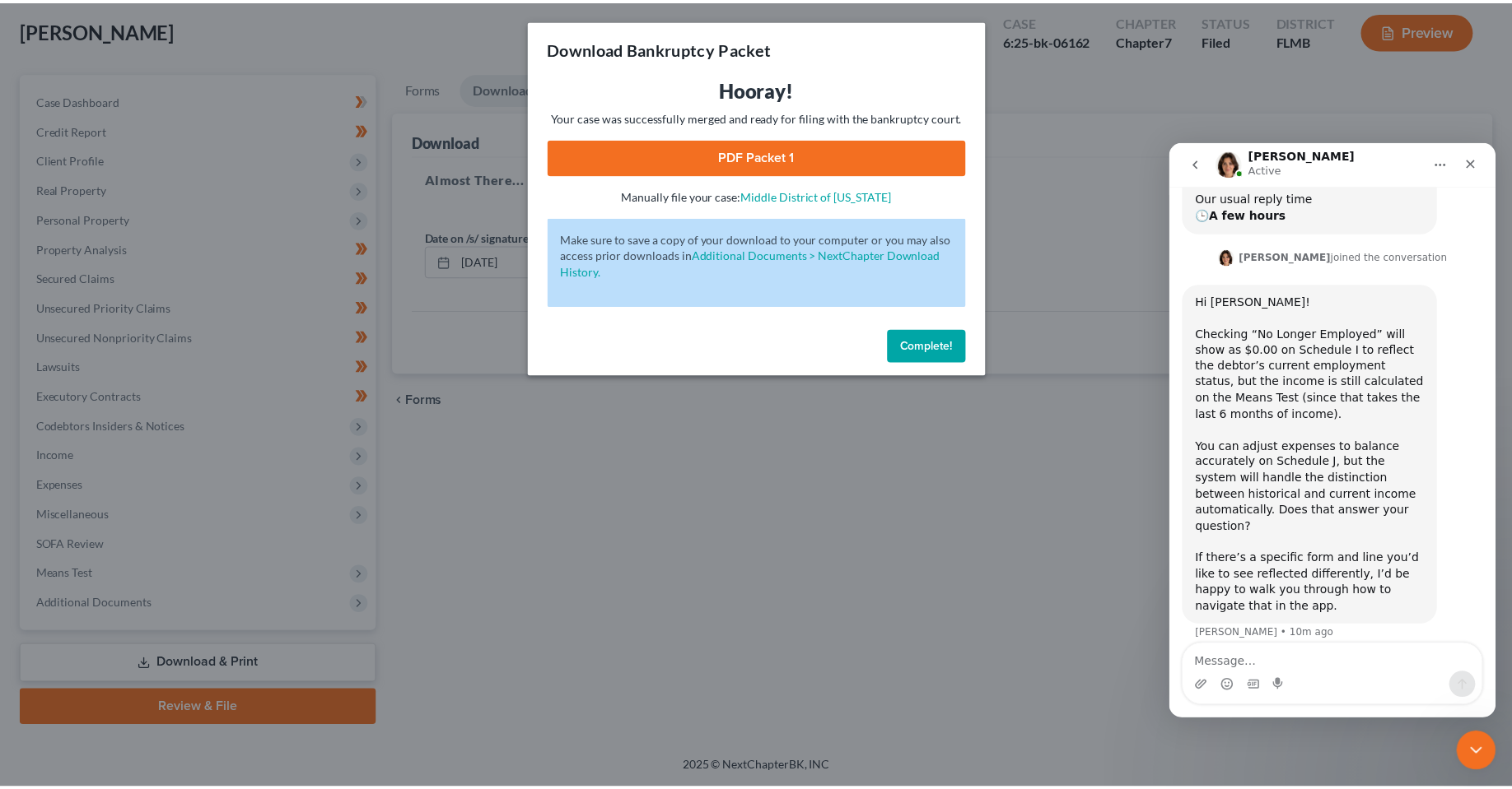
scroll to position [420, 0]
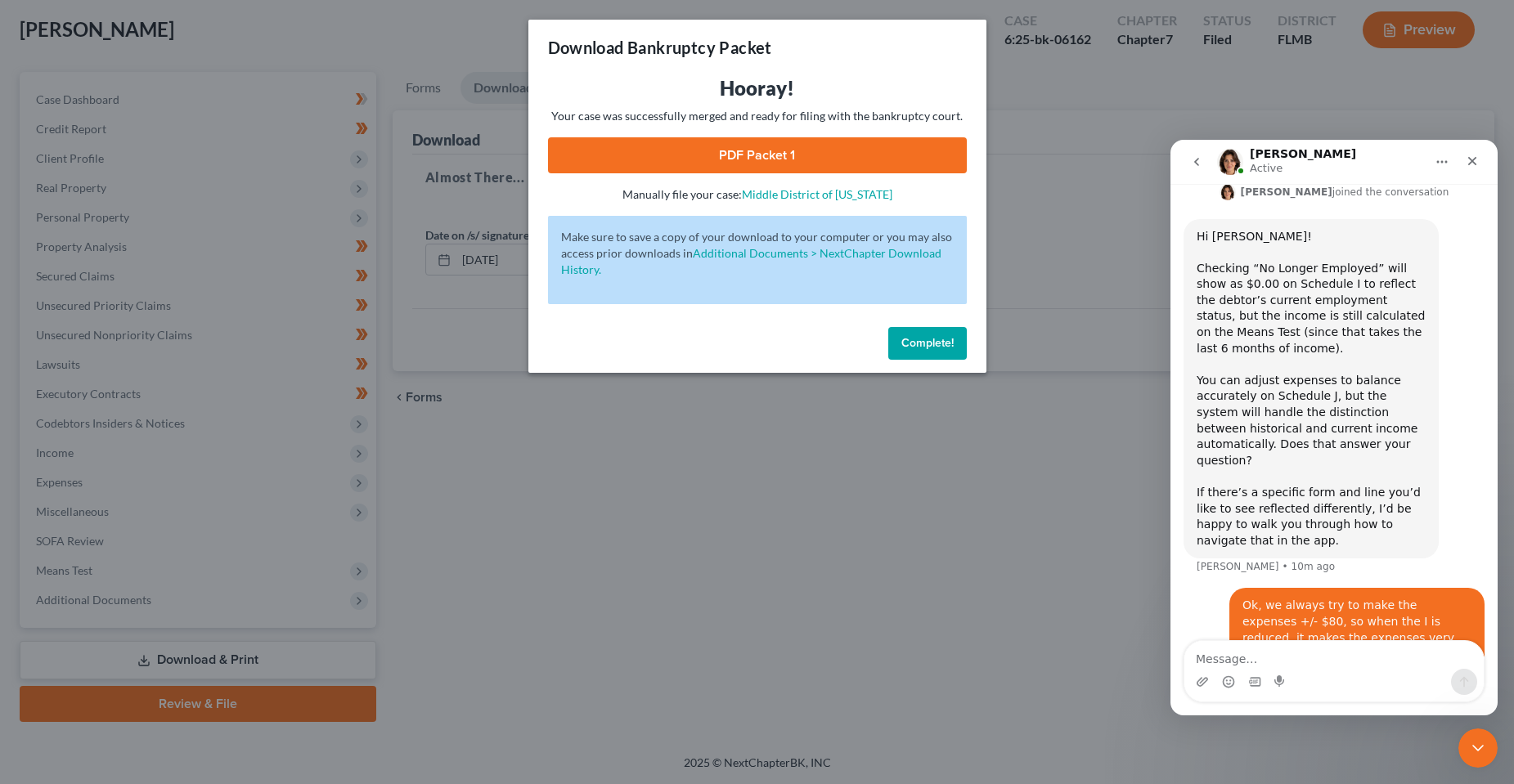
click at [910, 340] on span "Complete!" at bounding box center [927, 343] width 52 height 14
click at [682, 561] on div "Download Bankruptcy Packet Hooray! Your case was successfully merged and ready …" at bounding box center [757, 392] width 1514 height 784
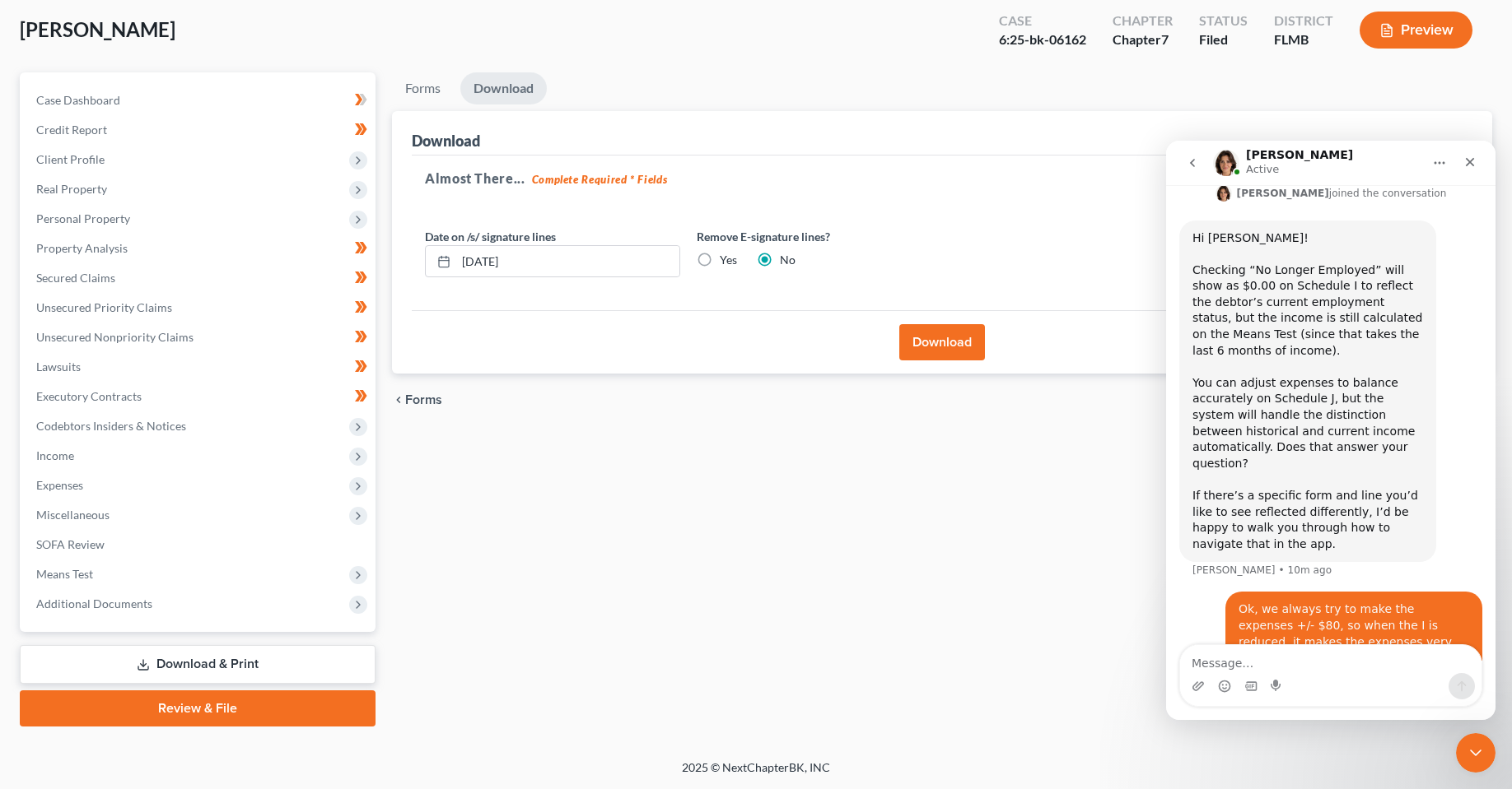
drag, startPoint x: 608, startPoint y: 564, endPoint x: 372, endPoint y: 7, distance: 604.9
click at [606, 562] on div "Forms Download Forms Forms to Download Select which forms you would like to dow…" at bounding box center [941, 399] width 1116 height 654
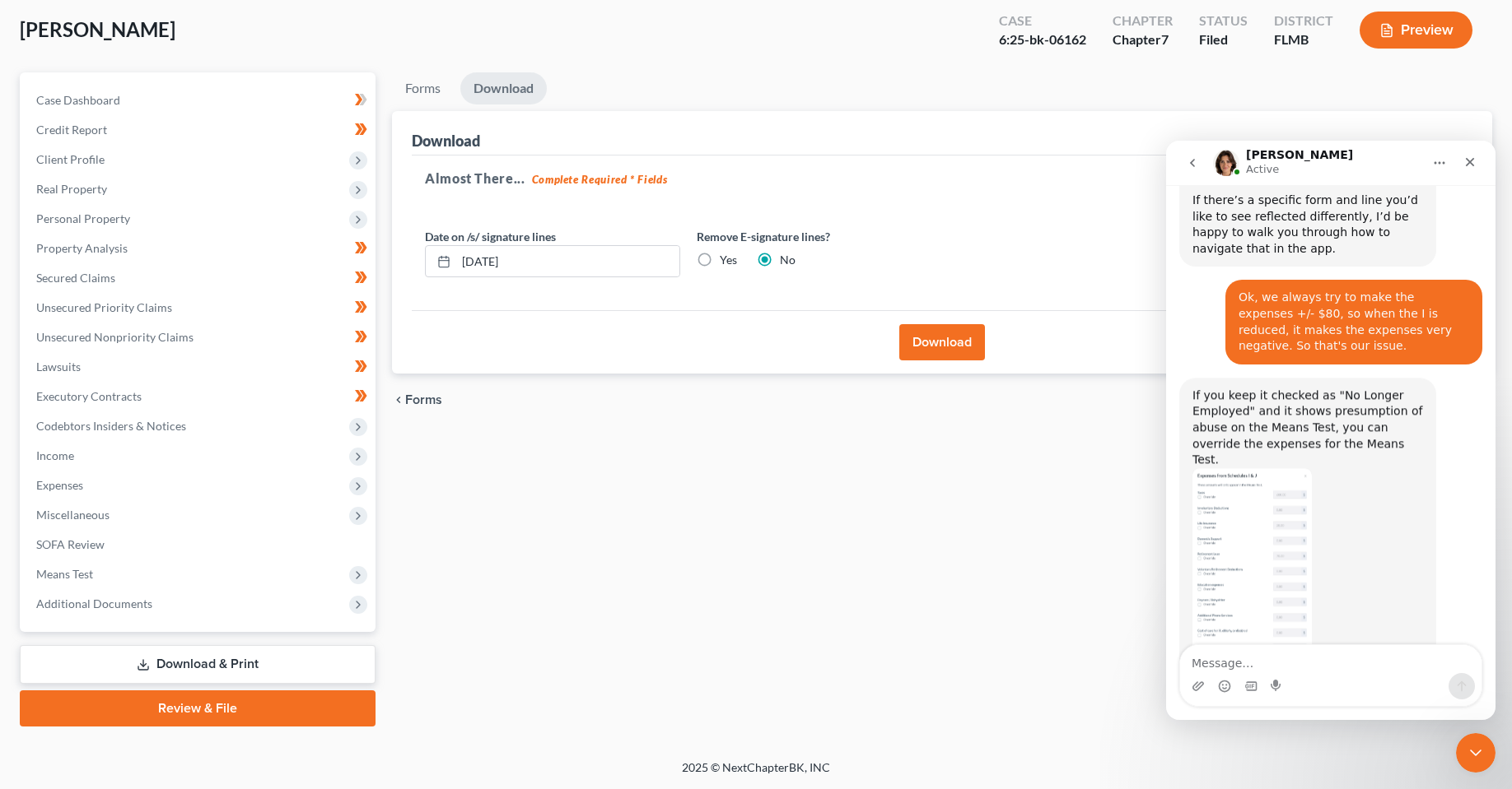
scroll to position [731, 0]
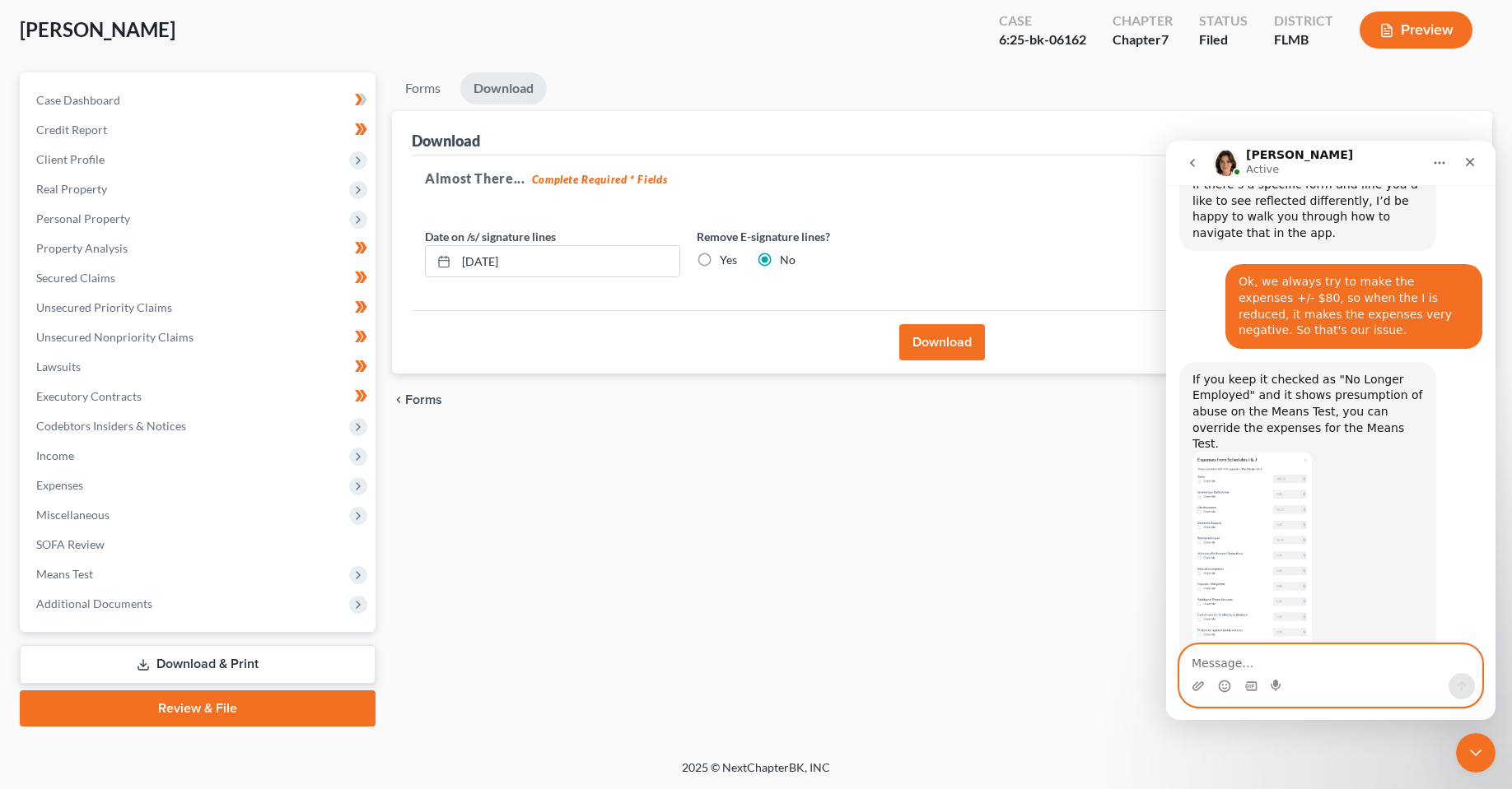
click at [1319, 661] on textarea "Message…" at bounding box center [1331, 659] width 301 height 28
type textarea "Ok, thanks for that info [PERSON_NAME]. I appreciate it!"
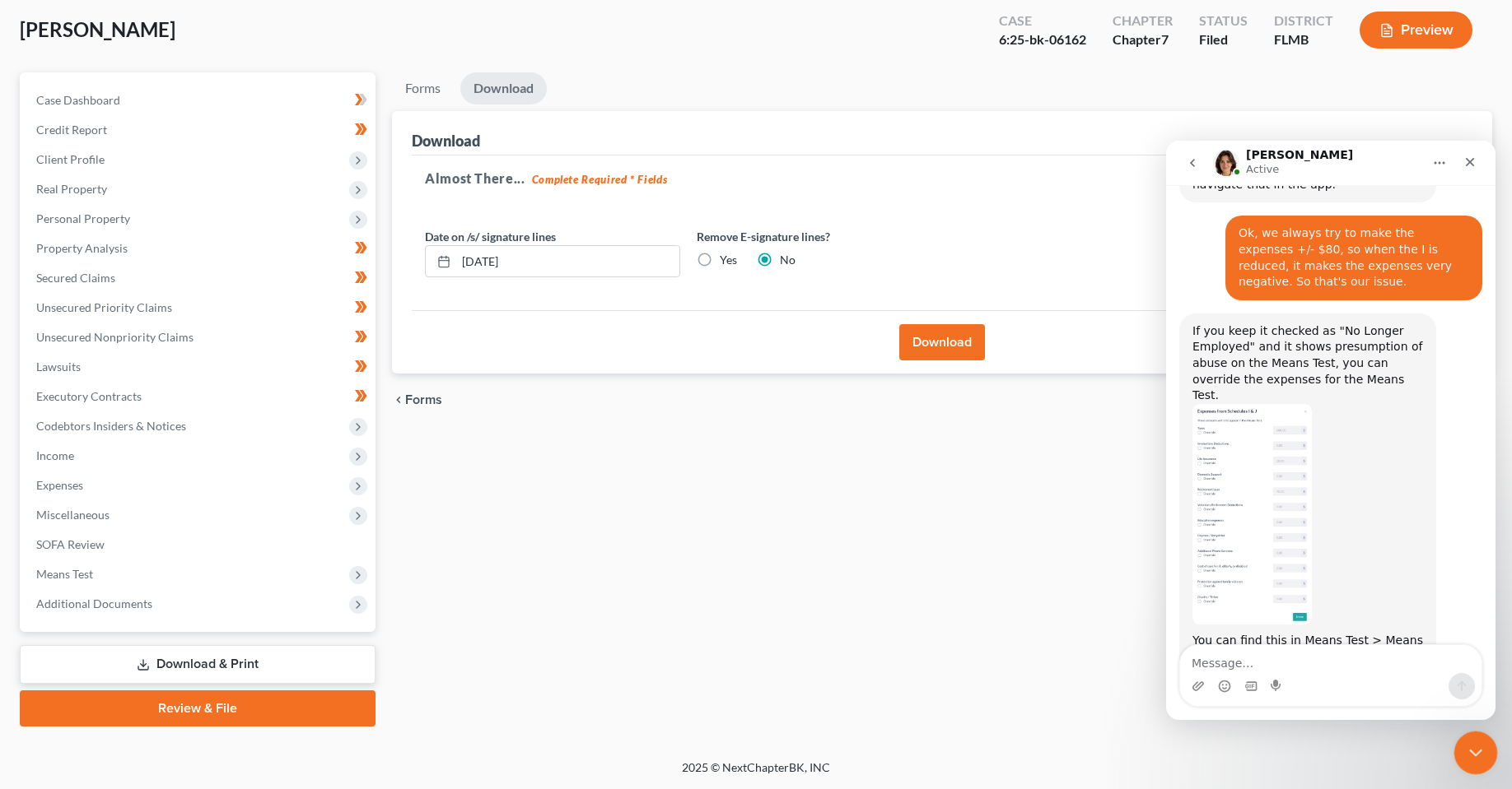
click at [1477, 743] on icon "Close Intercom Messenger" at bounding box center [1473, 751] width 20 height 20
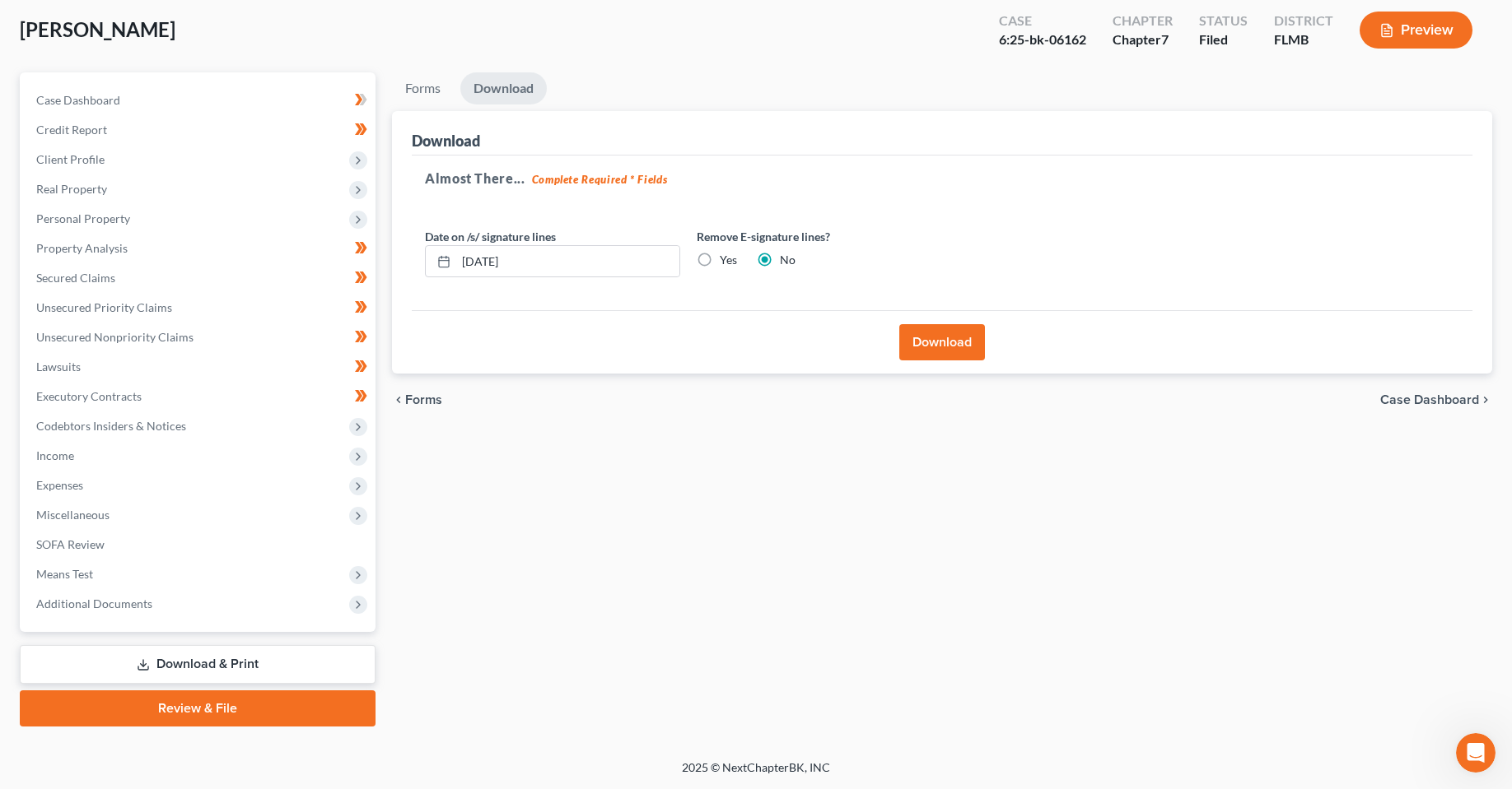
drag, startPoint x: 954, startPoint y: 570, endPoint x: 988, endPoint y: 568, distance: 34.1
click at [950, 572] on div "Forms Download Forms Forms to Download Select which forms you would like to dow…" at bounding box center [941, 399] width 1116 height 654
click at [835, 646] on div "Forms Download Forms Forms to Download Select which forms you would like to dow…" at bounding box center [941, 399] width 1116 height 654
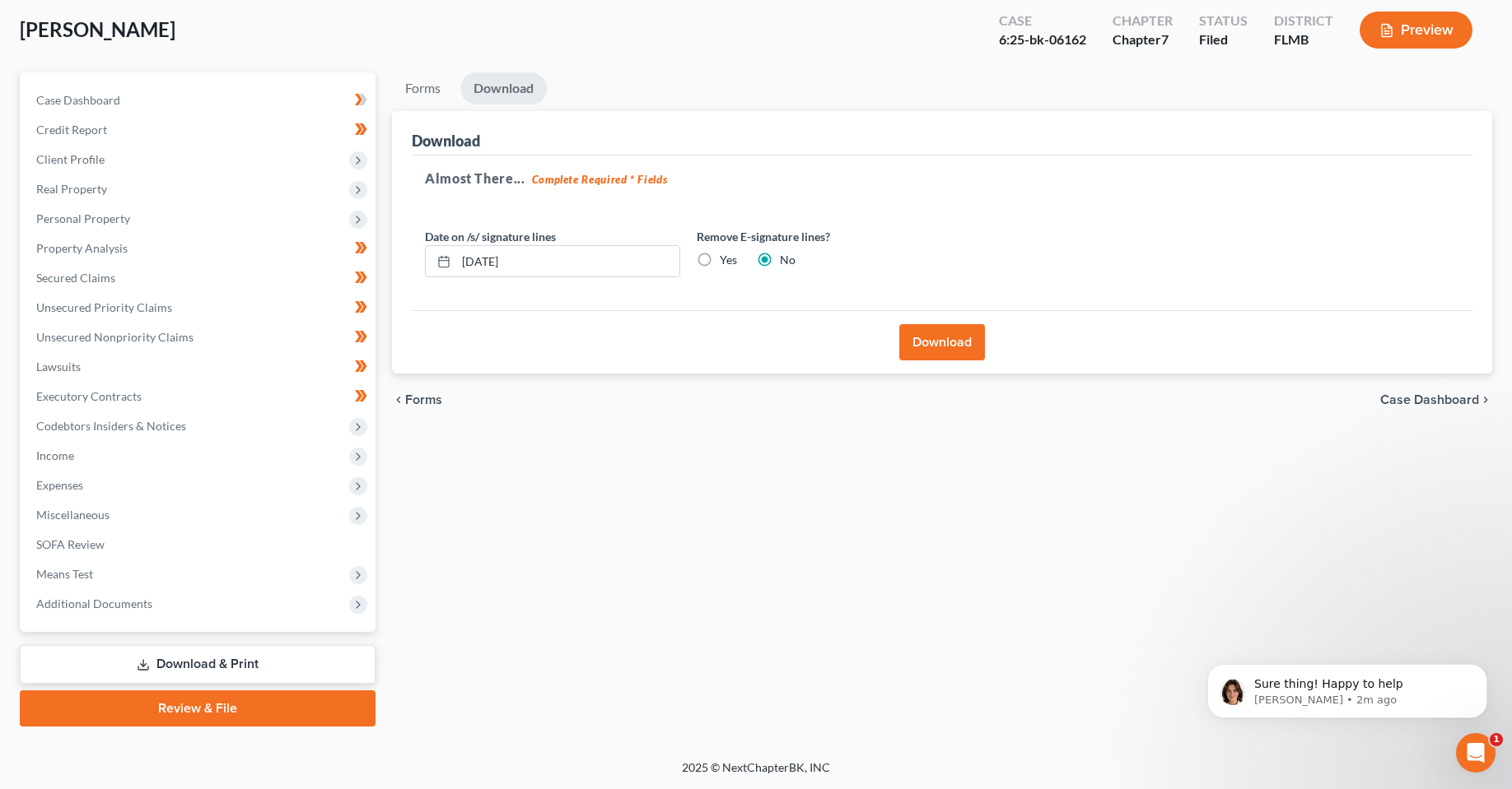
click at [846, 521] on div "Forms Download Forms Forms to Download Select which forms you would like to dow…" at bounding box center [941, 399] width 1116 height 654
click at [1473, 752] on icon "Open Intercom Messenger" at bounding box center [1473, 751] width 12 height 13
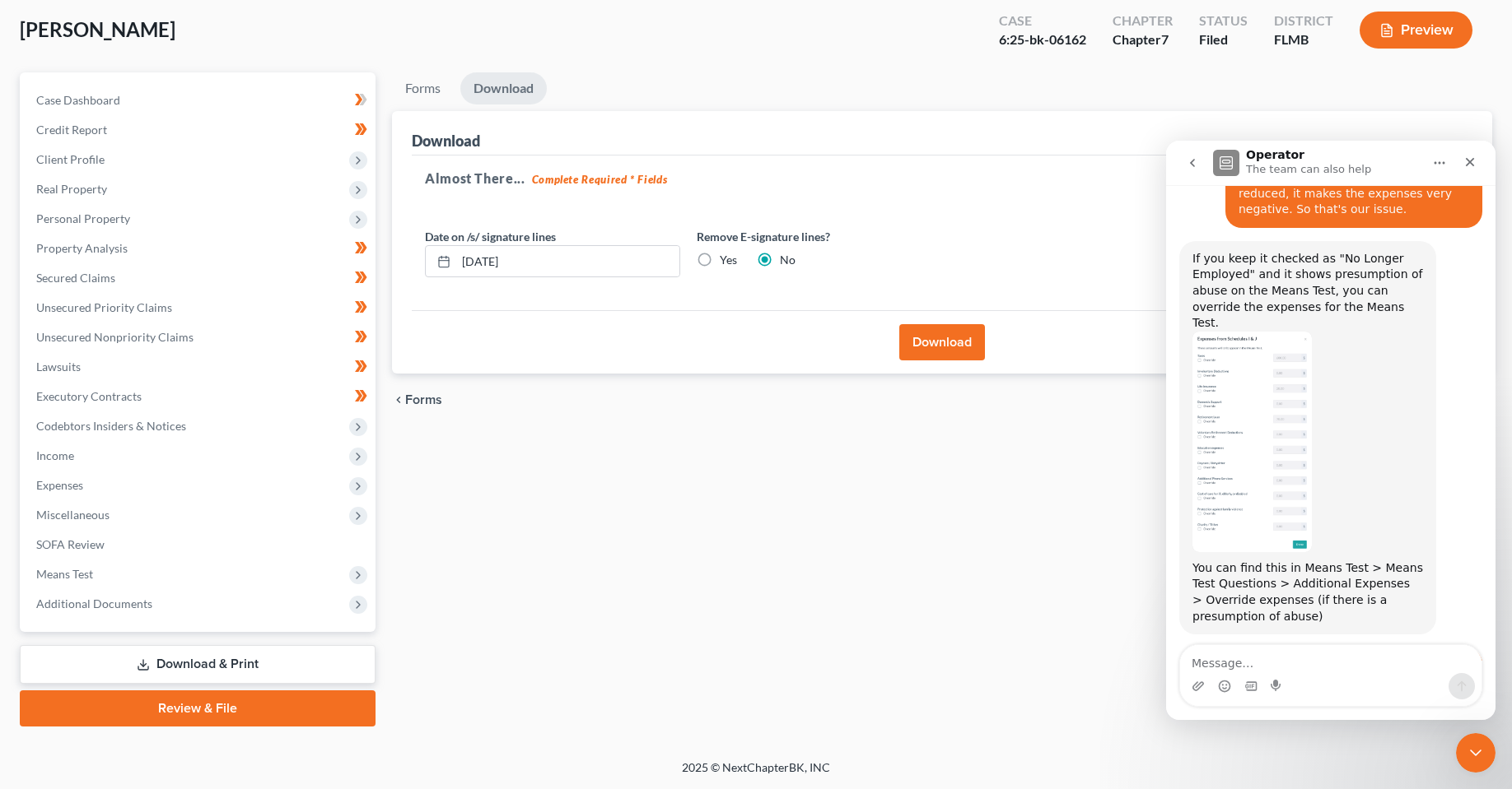
scroll to position [856, 0]
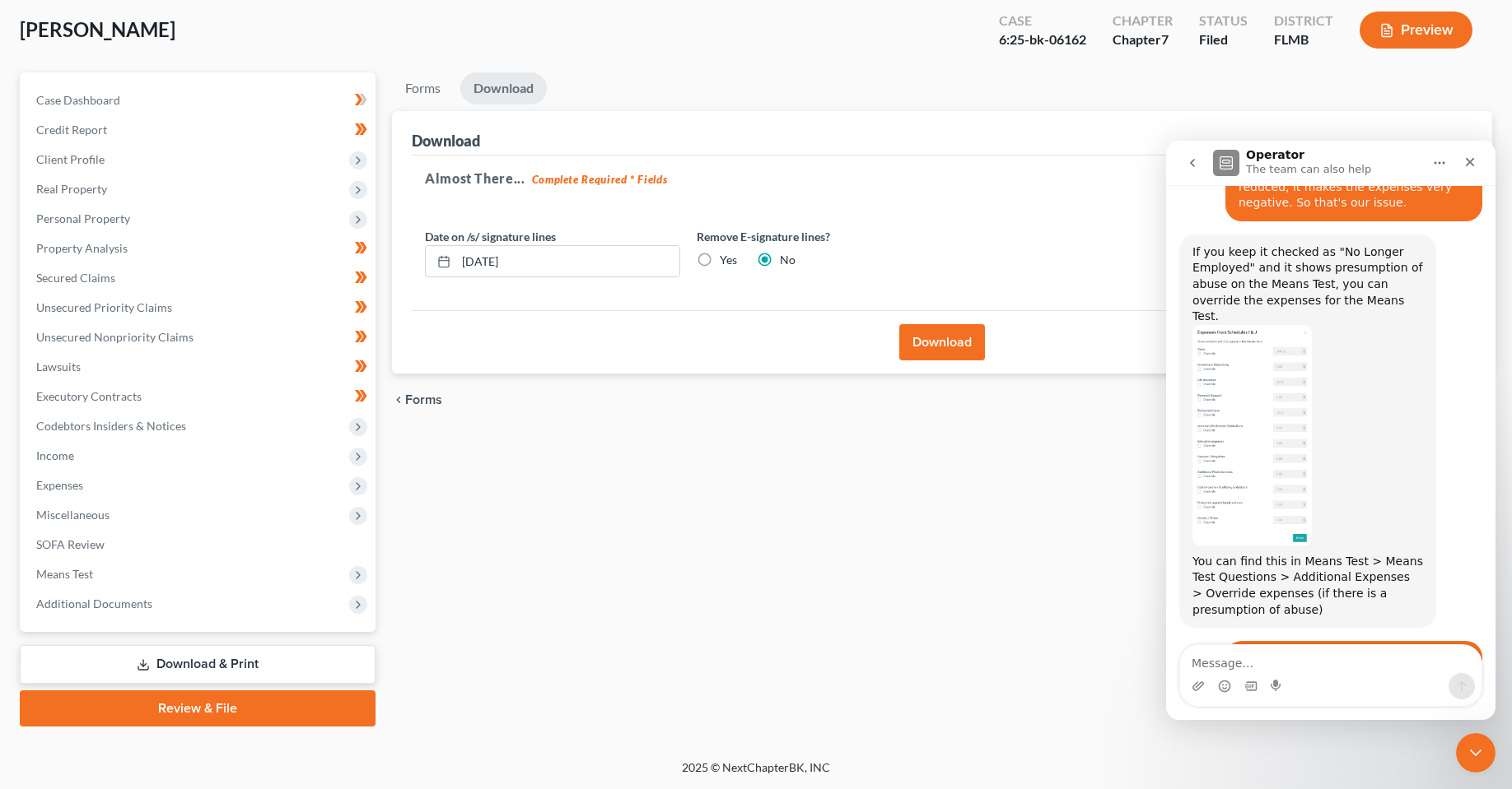
drag, startPoint x: 1360, startPoint y: 662, endPoint x: 1245, endPoint y: 666, distance: 115.1
click at [1358, 662] on textarea "Message…" at bounding box center [1331, 659] width 301 height 28
drag, startPoint x: 780, startPoint y: 628, endPoint x: 15, endPoint y: 563, distance: 767.8
click at [780, 628] on div "Forms Download Forms Forms to Download Select which forms you would like to dow…" at bounding box center [941, 399] width 1116 height 654
click at [1465, 755] on icon "Close Intercom Messenger" at bounding box center [1473, 751] width 20 height 20
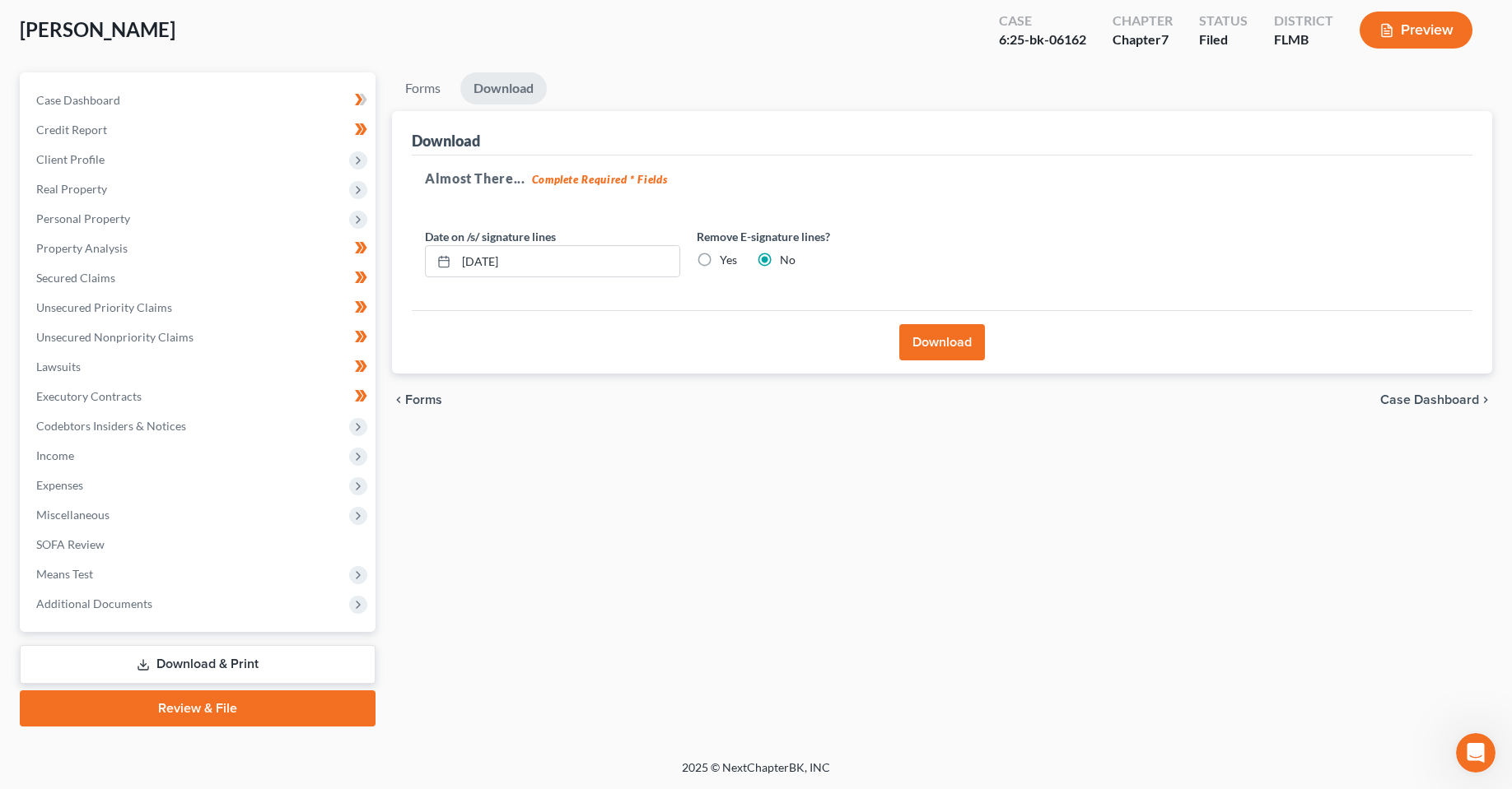
click at [788, 588] on div "Forms Download Forms Forms to Download Select which forms you would like to dow…" at bounding box center [941, 399] width 1116 height 654
